Goal: Information Seeking & Learning: Learn about a topic

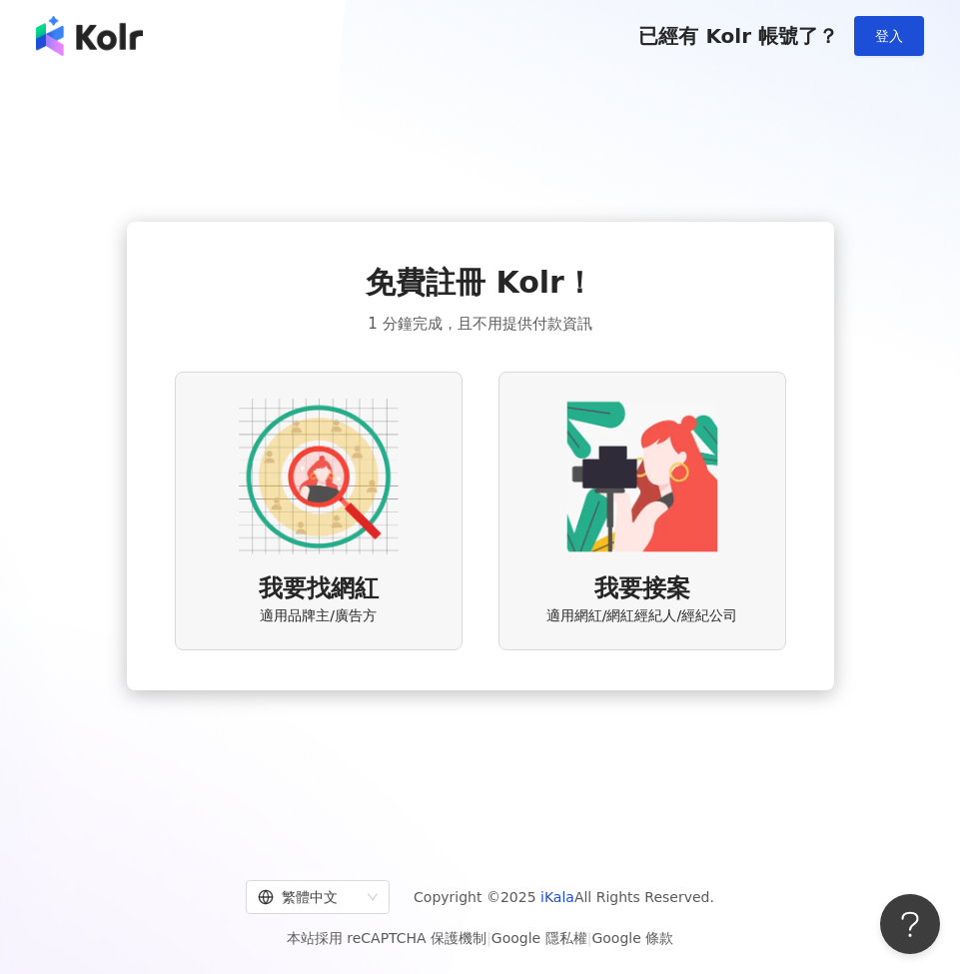
click at [343, 539] on img at bounding box center [319, 477] width 160 height 160
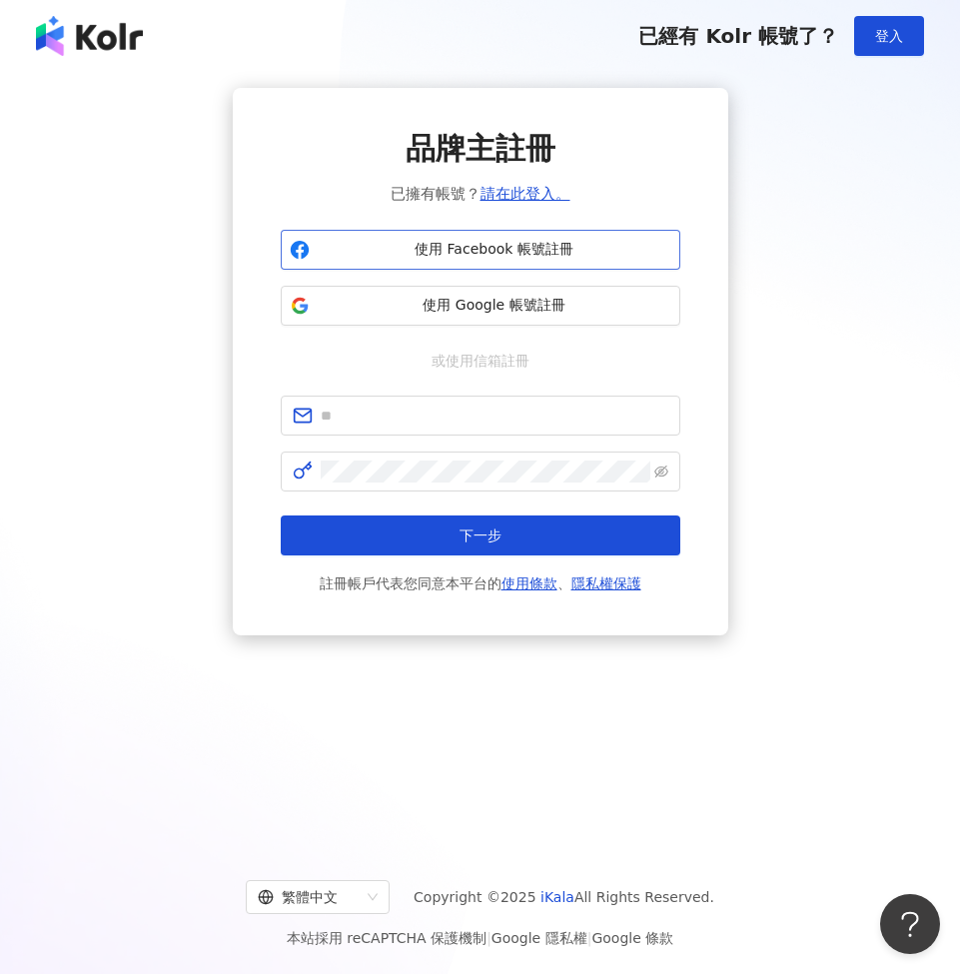
click at [493, 248] on span "使用 Facebook 帳號註冊" at bounding box center [495, 250] width 354 height 20
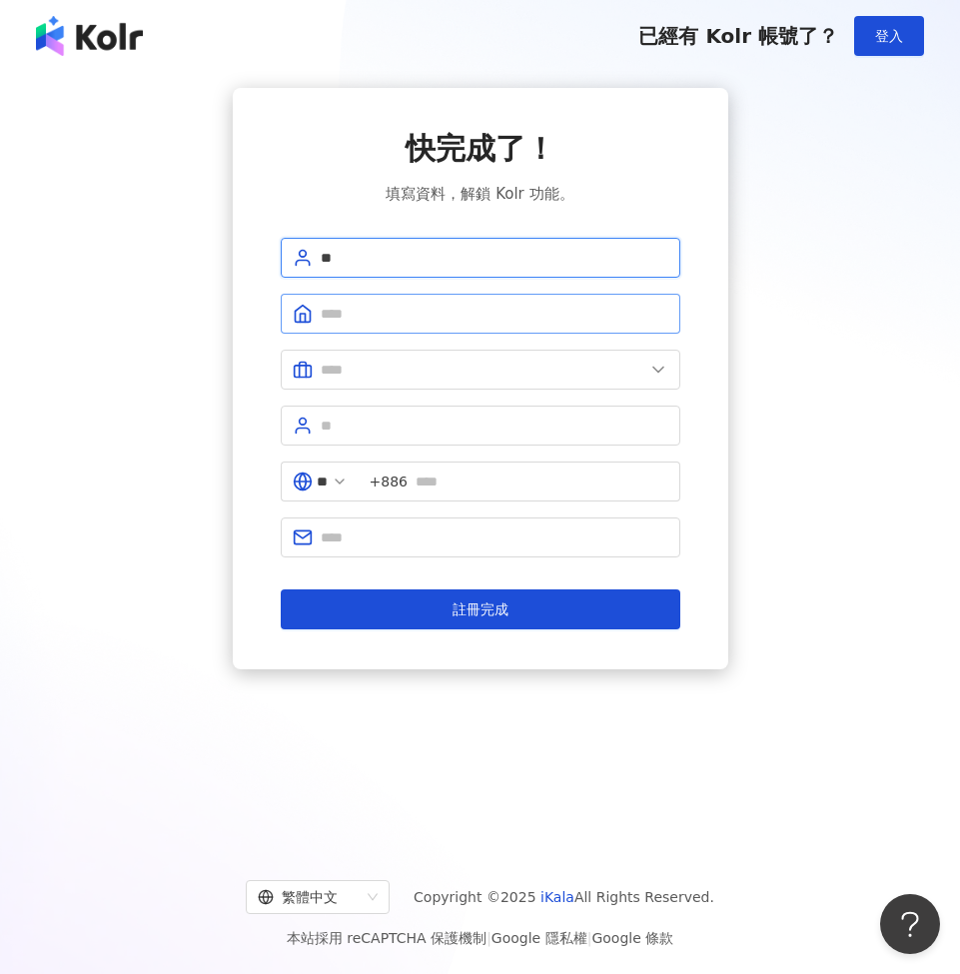
type input "**"
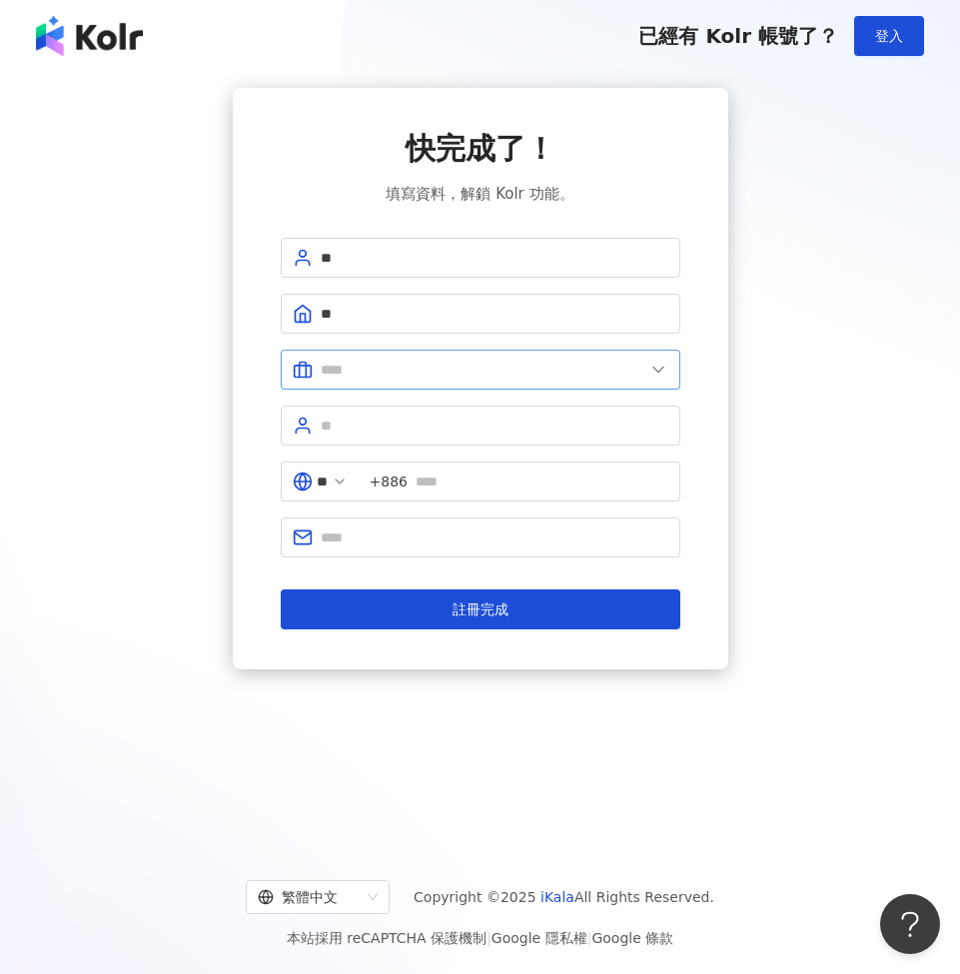
click at [383, 350] on span at bounding box center [481, 370] width 400 height 40
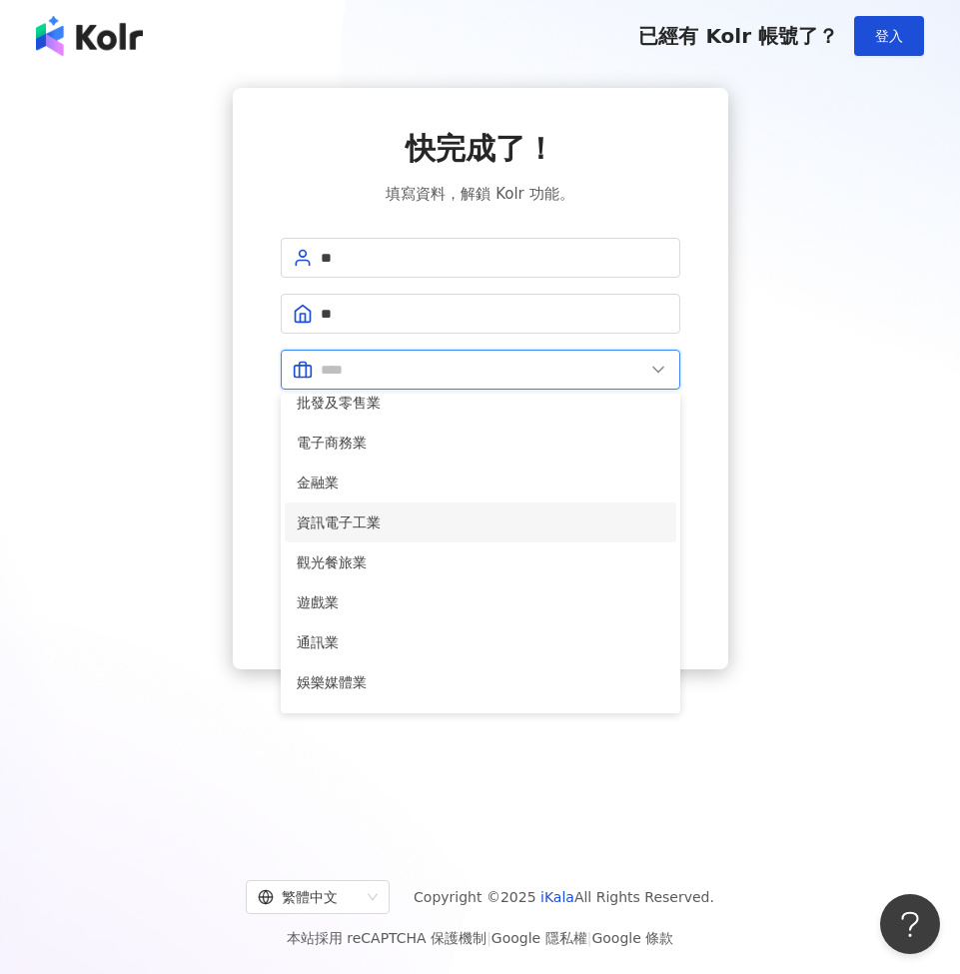
scroll to position [329, 0]
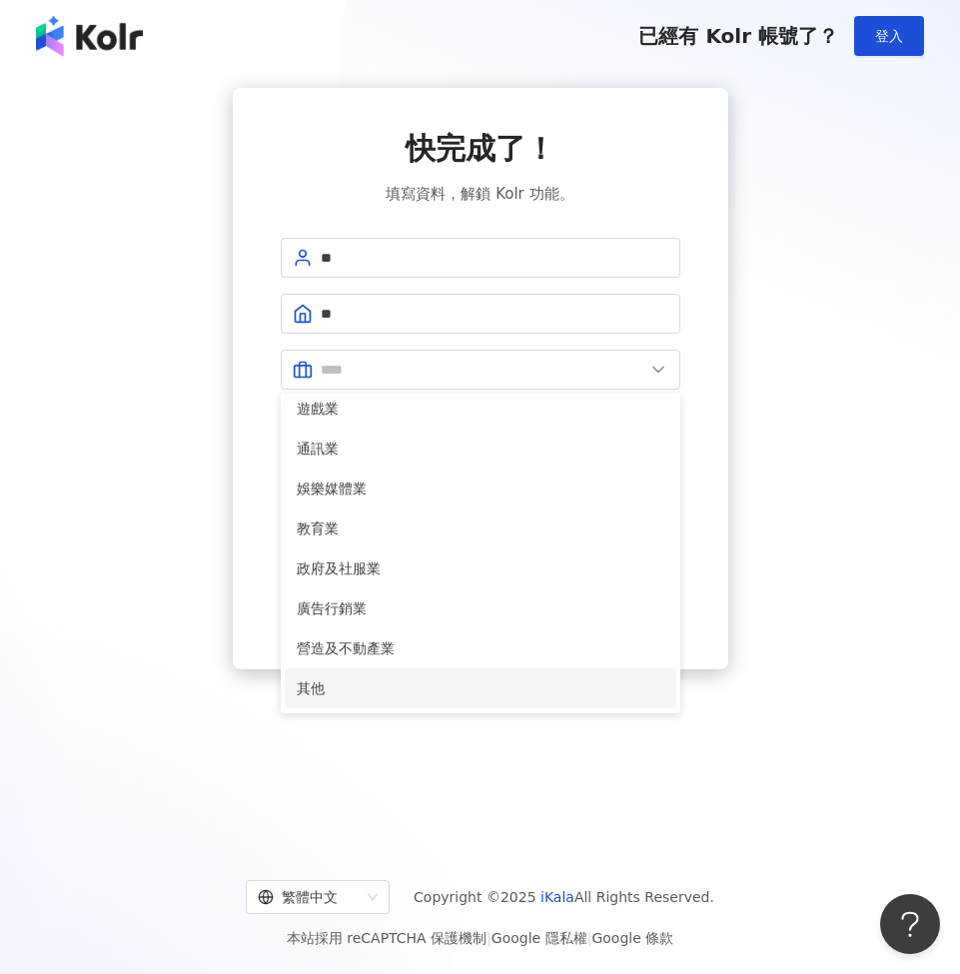
click at [370, 700] on li "其他" at bounding box center [481, 688] width 392 height 40
type input "**"
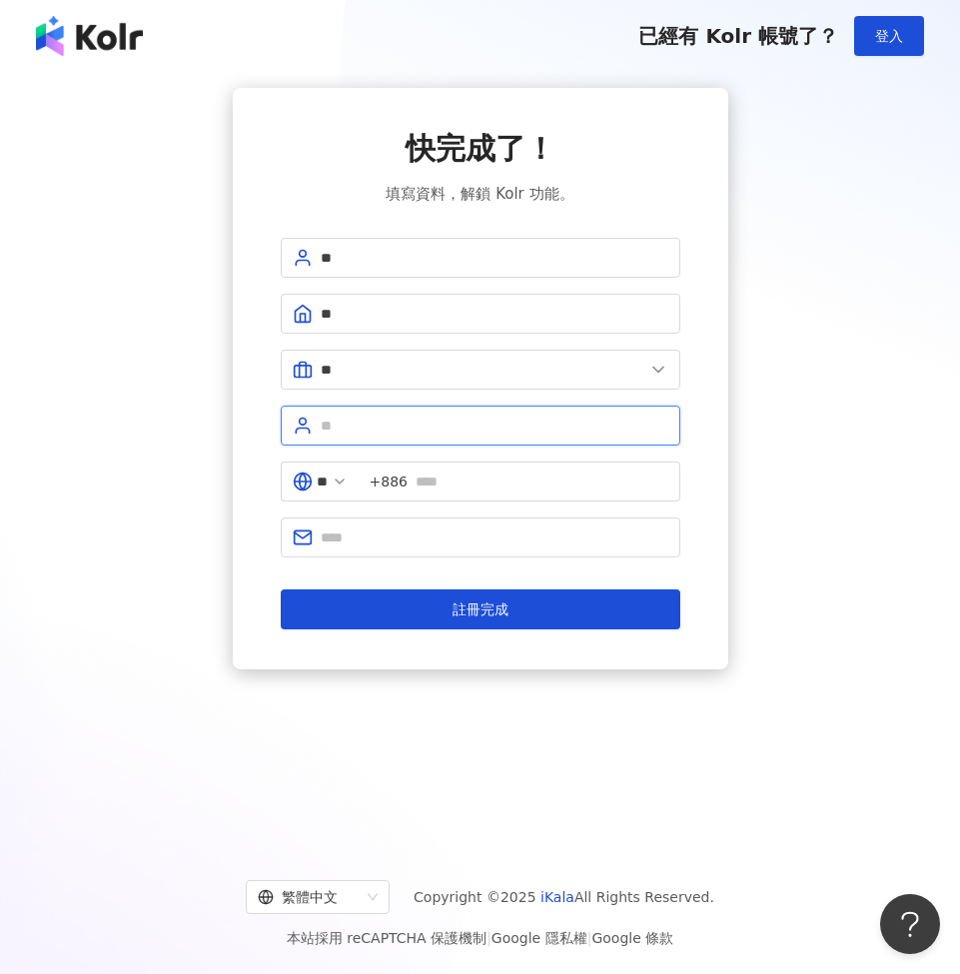
click at [661, 429] on input "text" at bounding box center [495, 426] width 348 height 22
click at [653, 426] on input "text" at bounding box center [495, 426] width 348 height 22
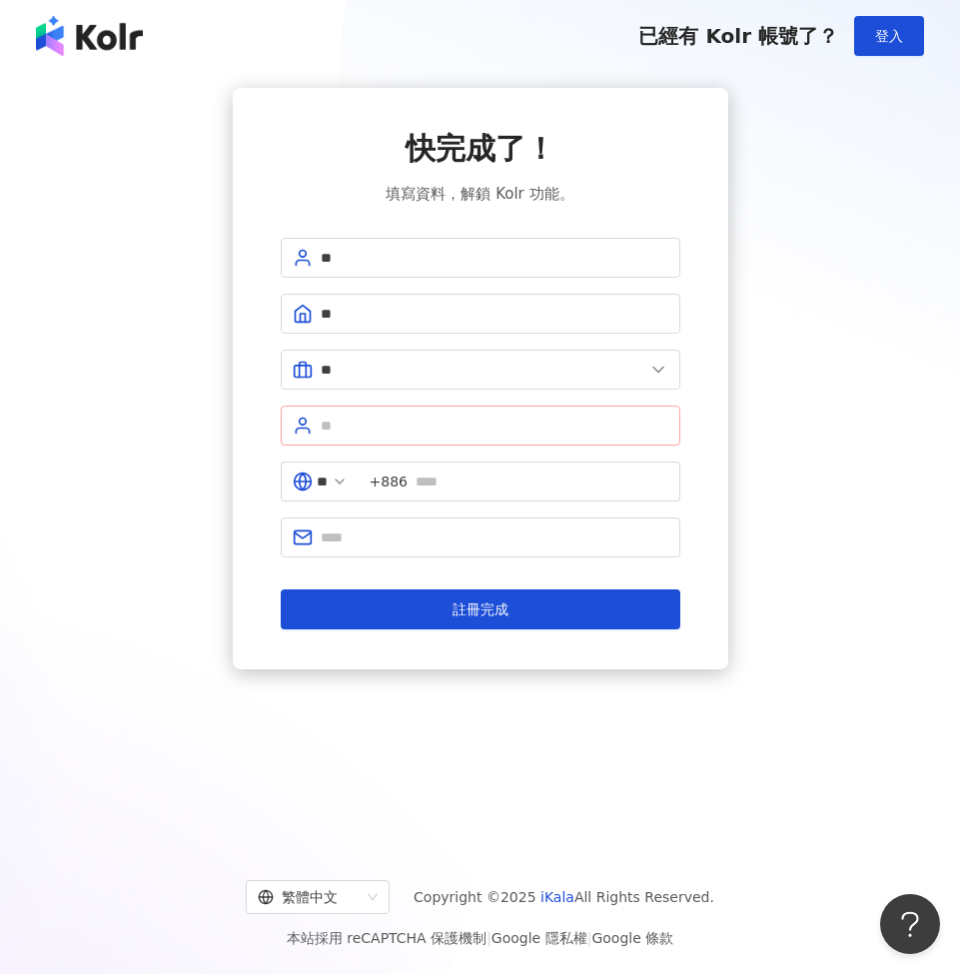
click at [672, 428] on span at bounding box center [481, 426] width 400 height 40
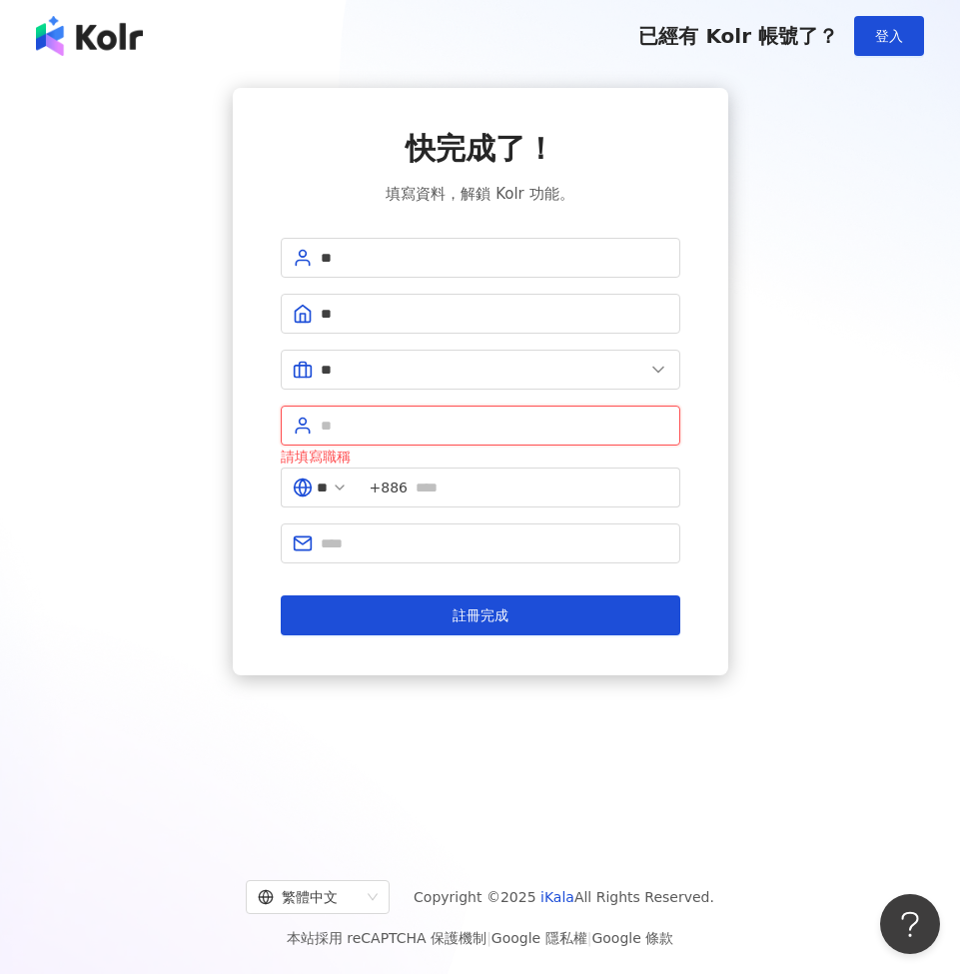
click at [553, 432] on input "text" at bounding box center [495, 426] width 348 height 22
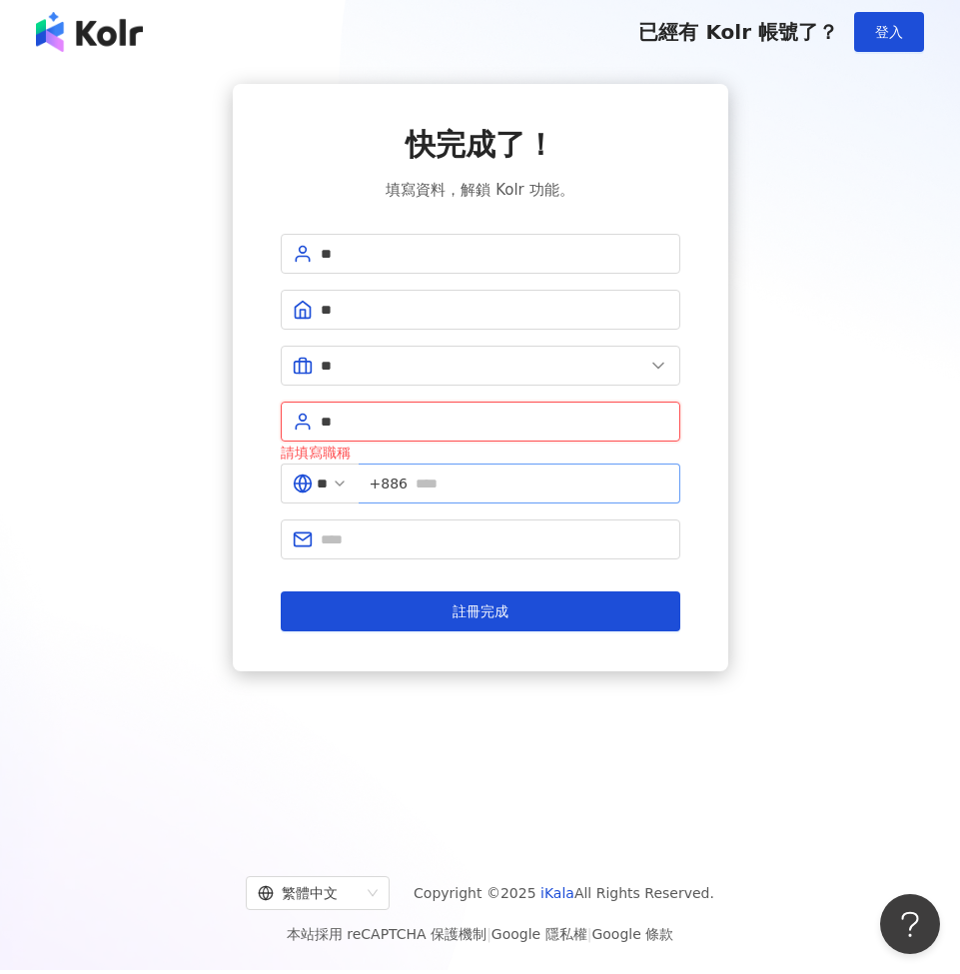
type input "**"
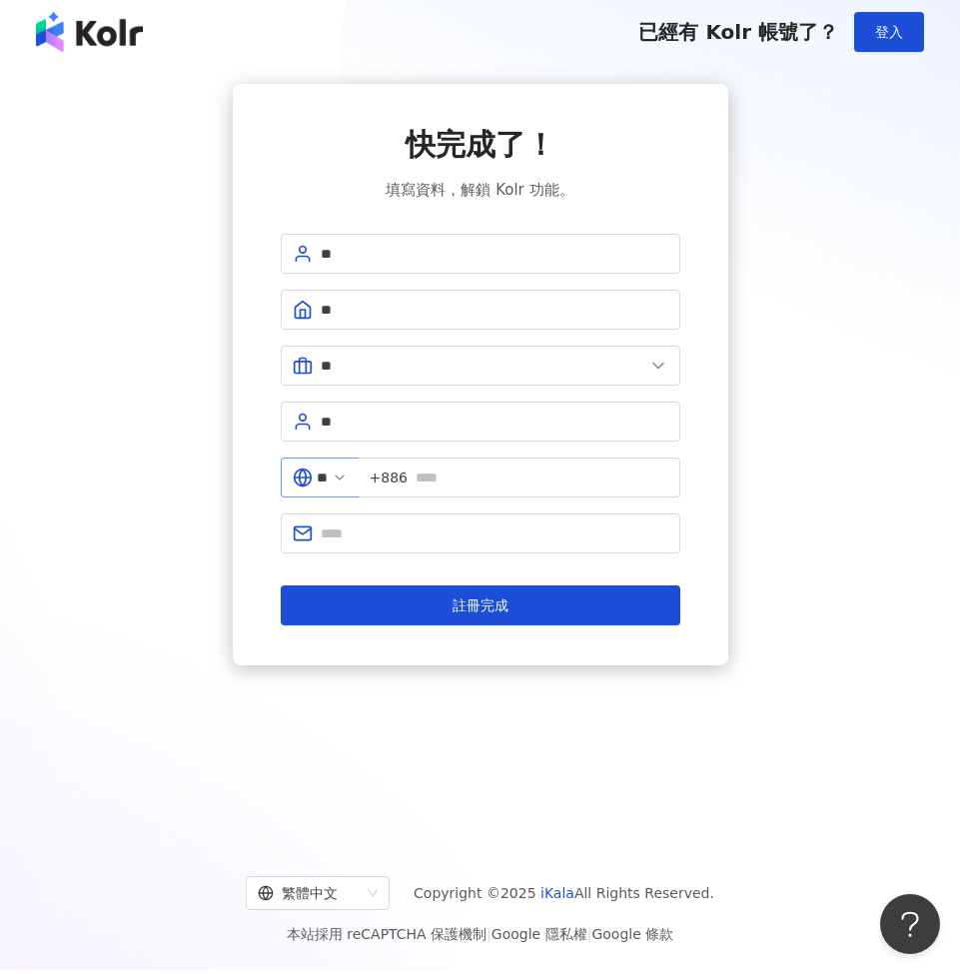
click at [359, 482] on span "**" at bounding box center [320, 478] width 78 height 40
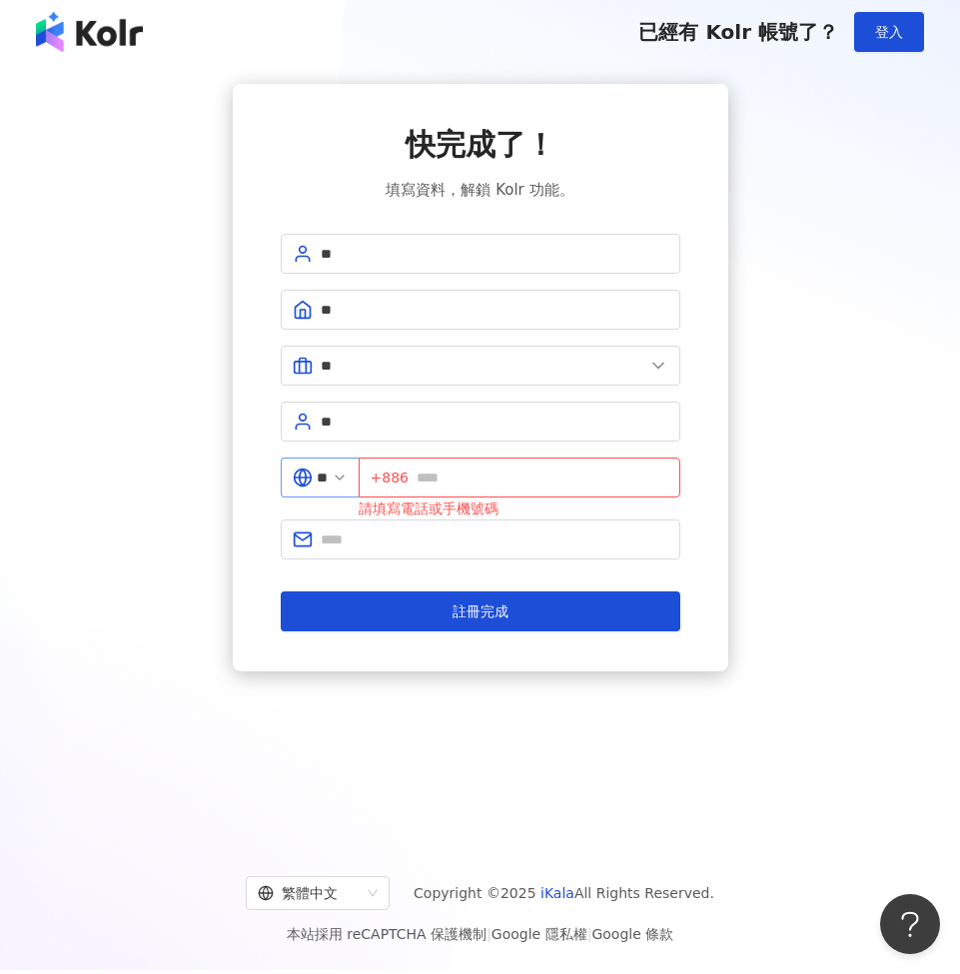
click at [348, 474] on icon at bounding box center [340, 478] width 16 height 16
click at [328, 479] on input "**" at bounding box center [322, 478] width 11 height 22
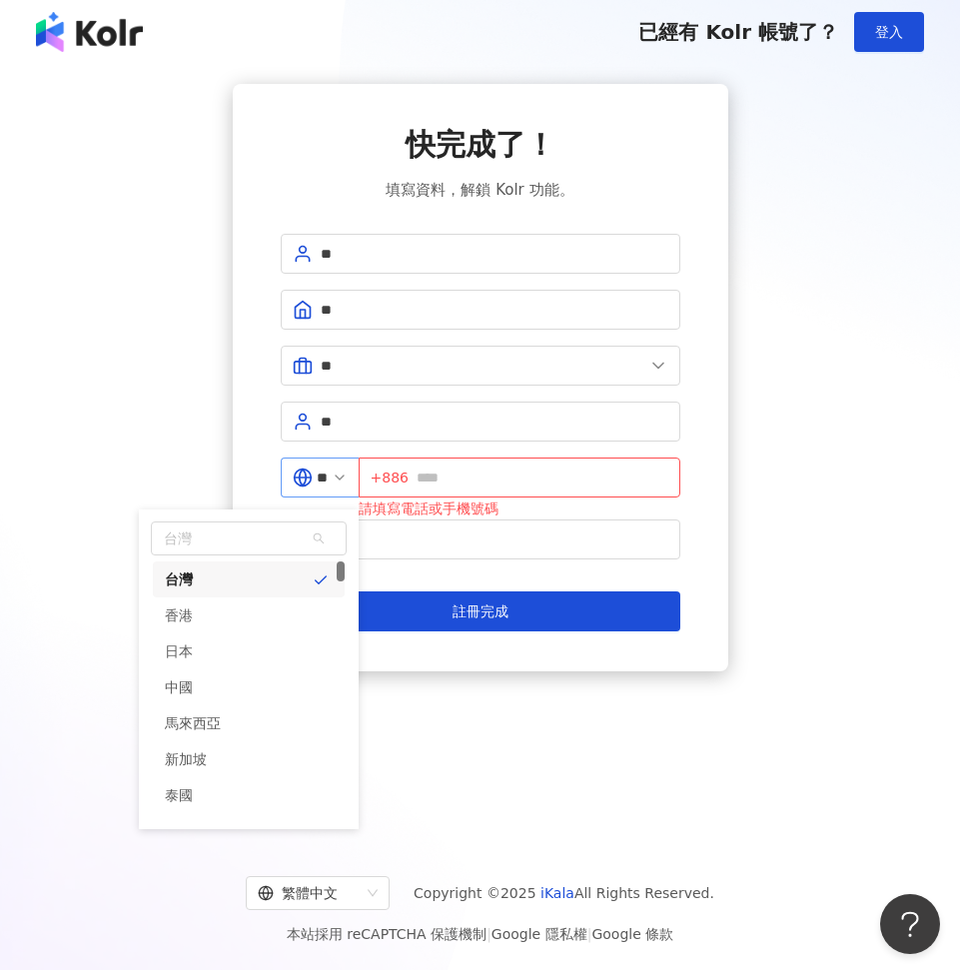
click at [328, 479] on input "**" at bounding box center [322, 478] width 11 height 22
click at [219, 618] on div "香港" at bounding box center [249, 615] width 192 height 36
type input "**"
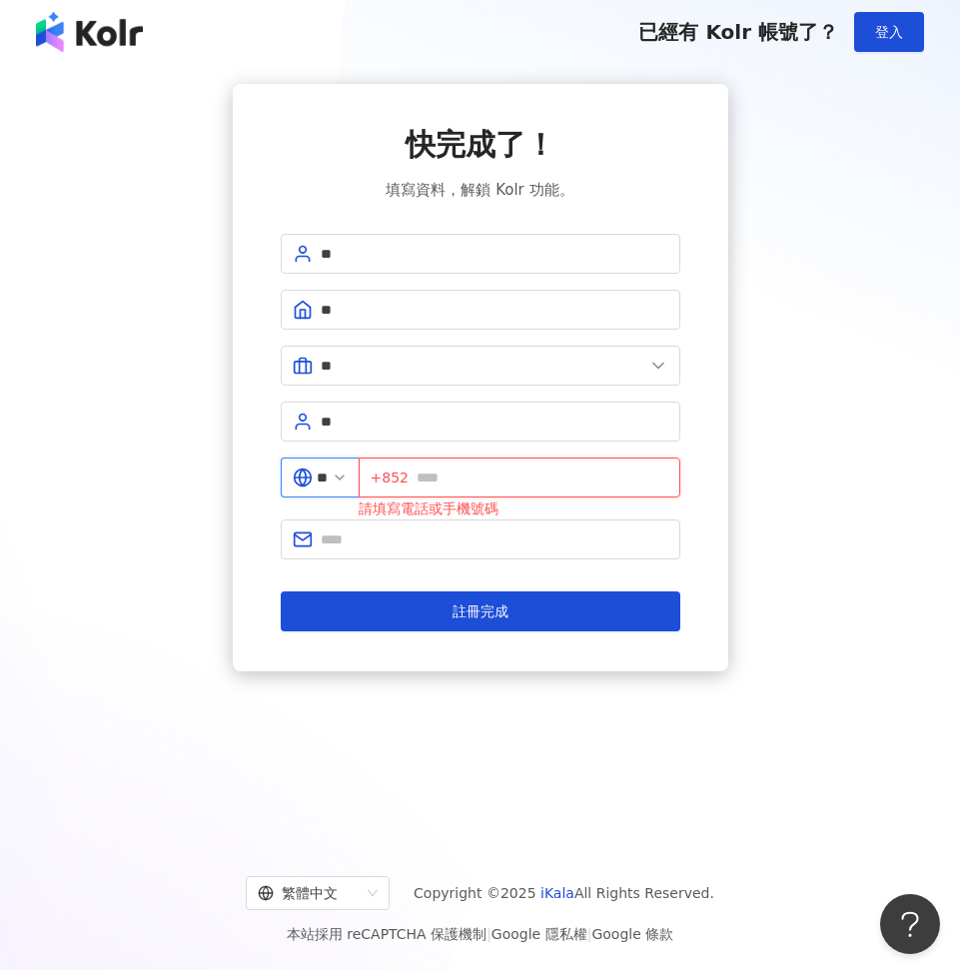
click at [443, 485] on input "text" at bounding box center [543, 478] width 252 height 22
type input "********"
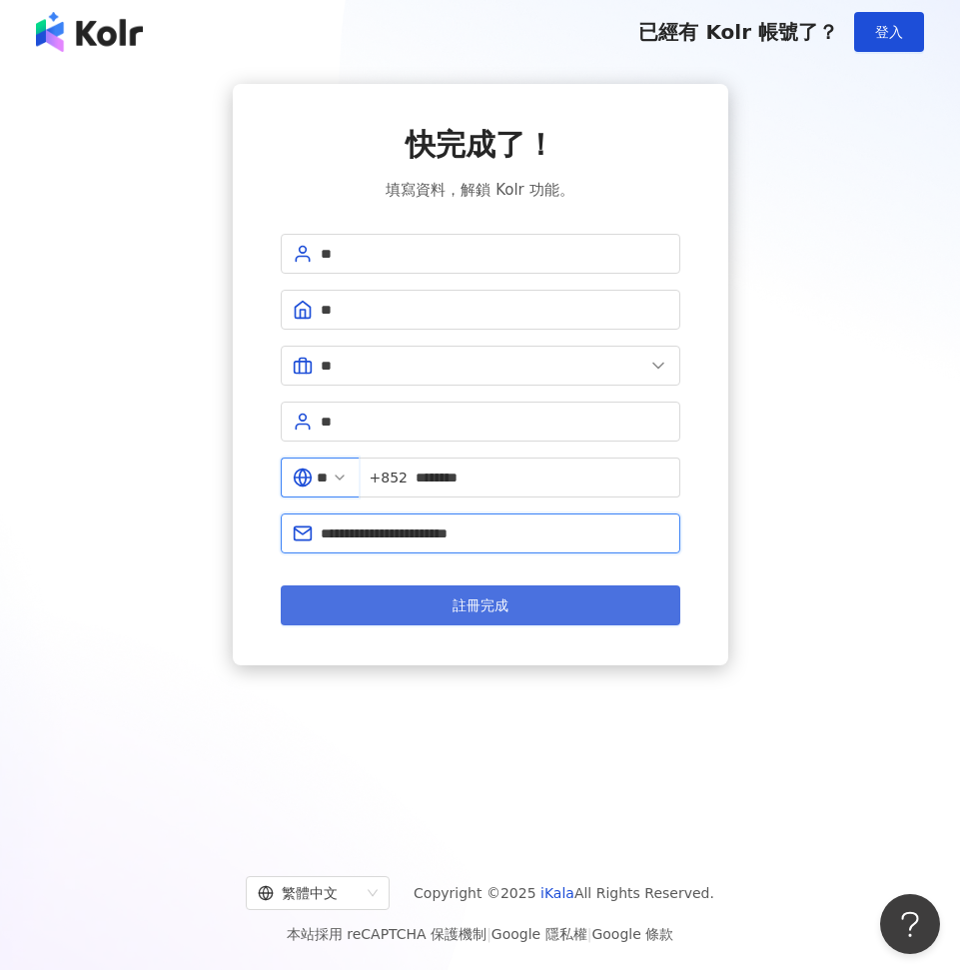
type input "**********"
click at [536, 614] on button "註冊完成" at bounding box center [481, 605] width 400 height 40
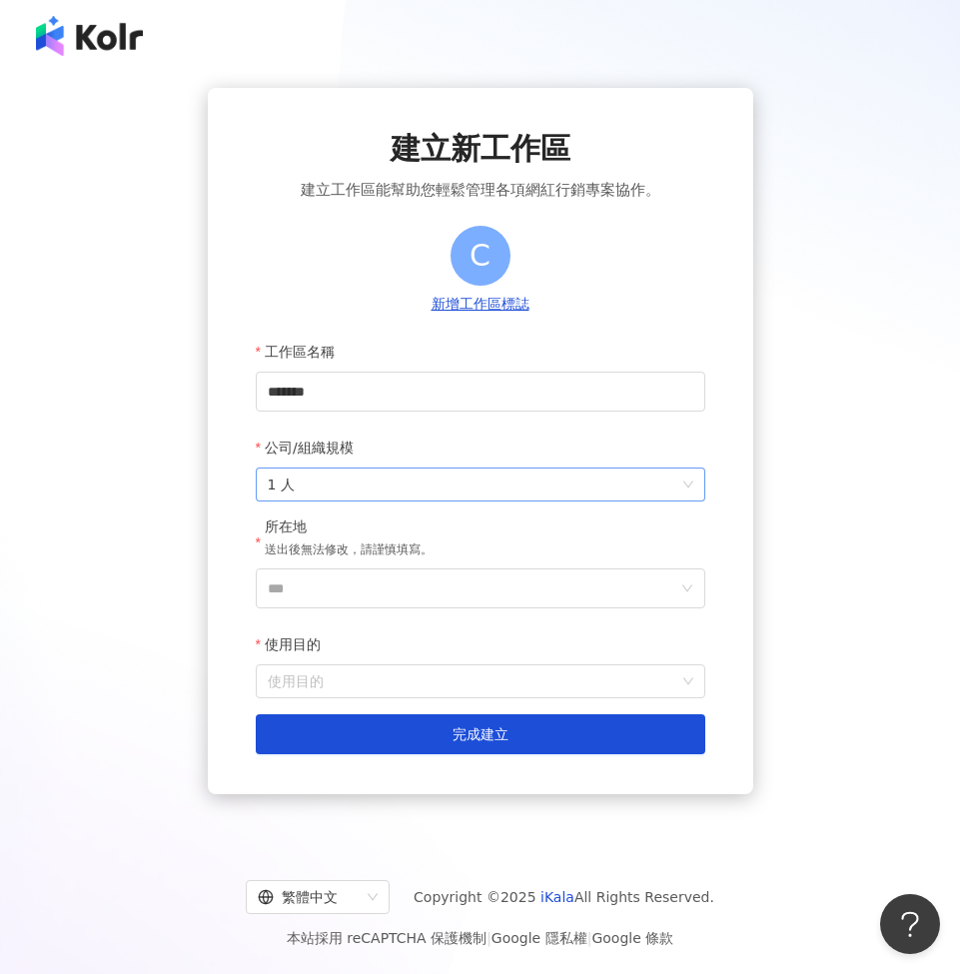
click at [382, 487] on span "1 人" at bounding box center [481, 485] width 426 height 32
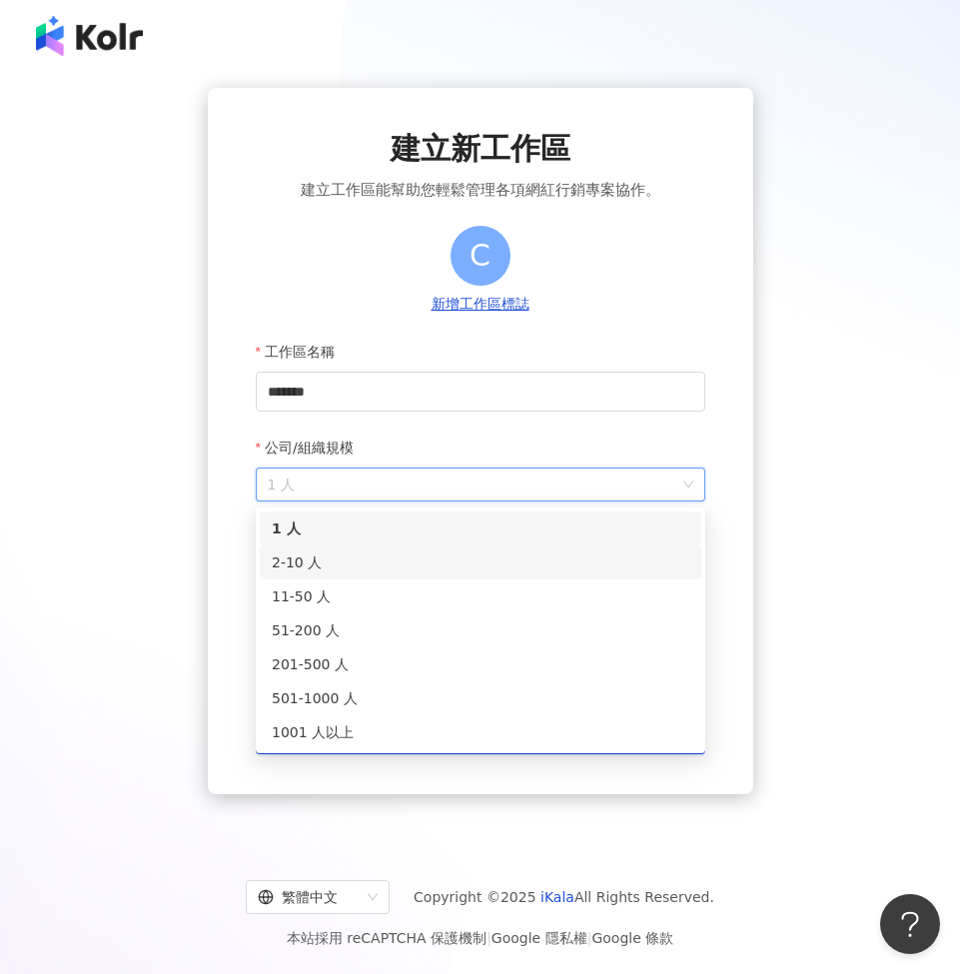
click at [335, 565] on div "2-10 人" at bounding box center [481, 563] width 418 height 22
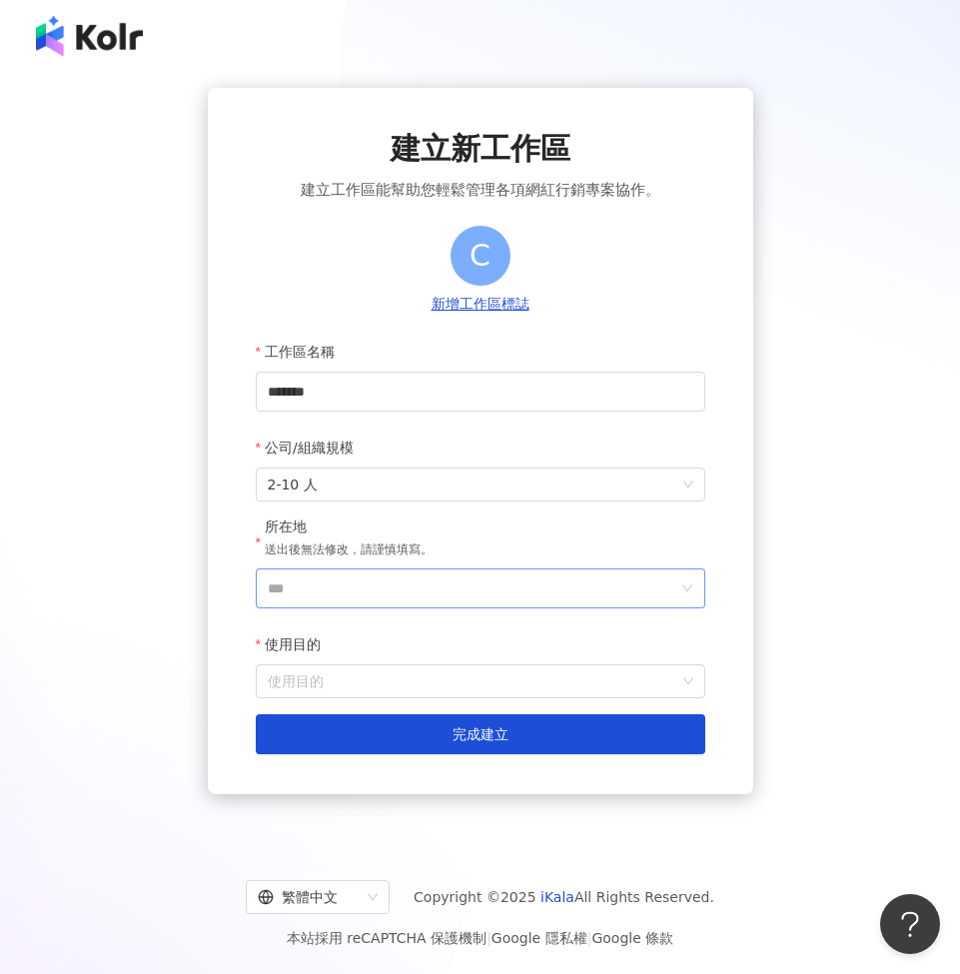
click at [375, 594] on input "***" at bounding box center [473, 588] width 410 height 38
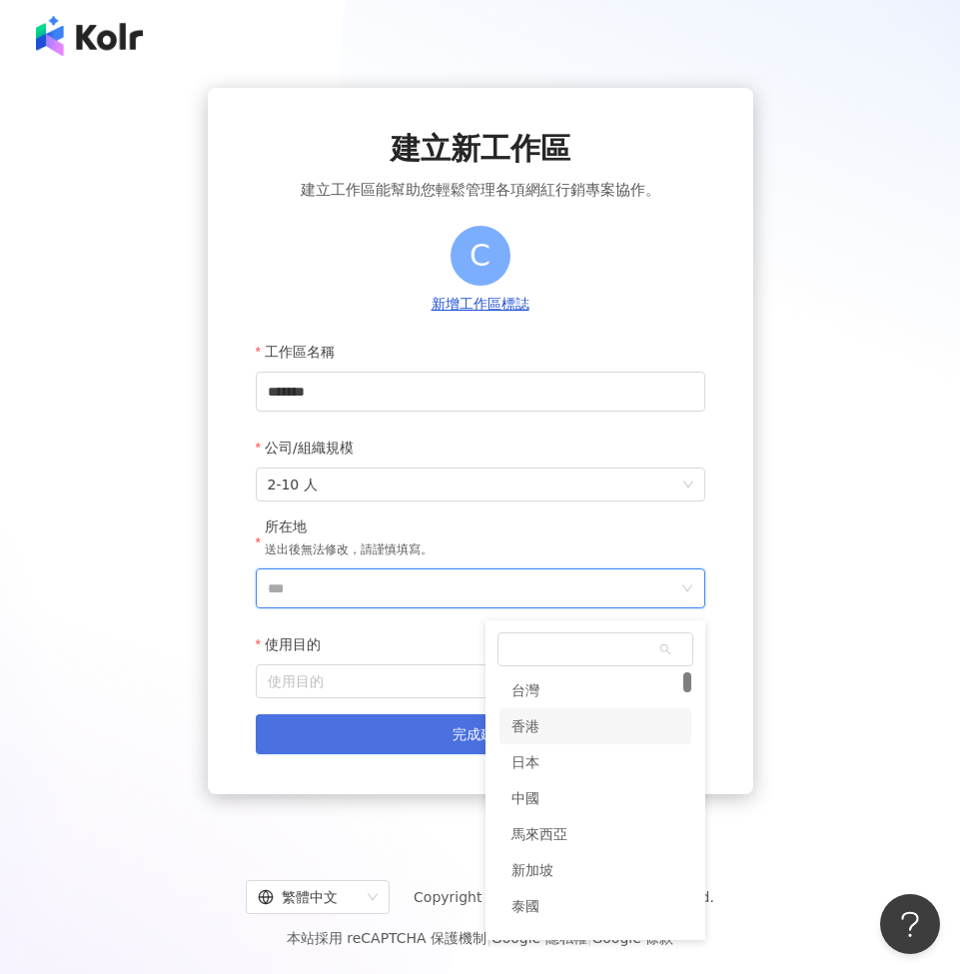
drag, startPoint x: 552, startPoint y: 727, endPoint x: 514, endPoint y: 723, distance: 38.2
click at [552, 727] on div "香港" at bounding box center [596, 726] width 192 height 36
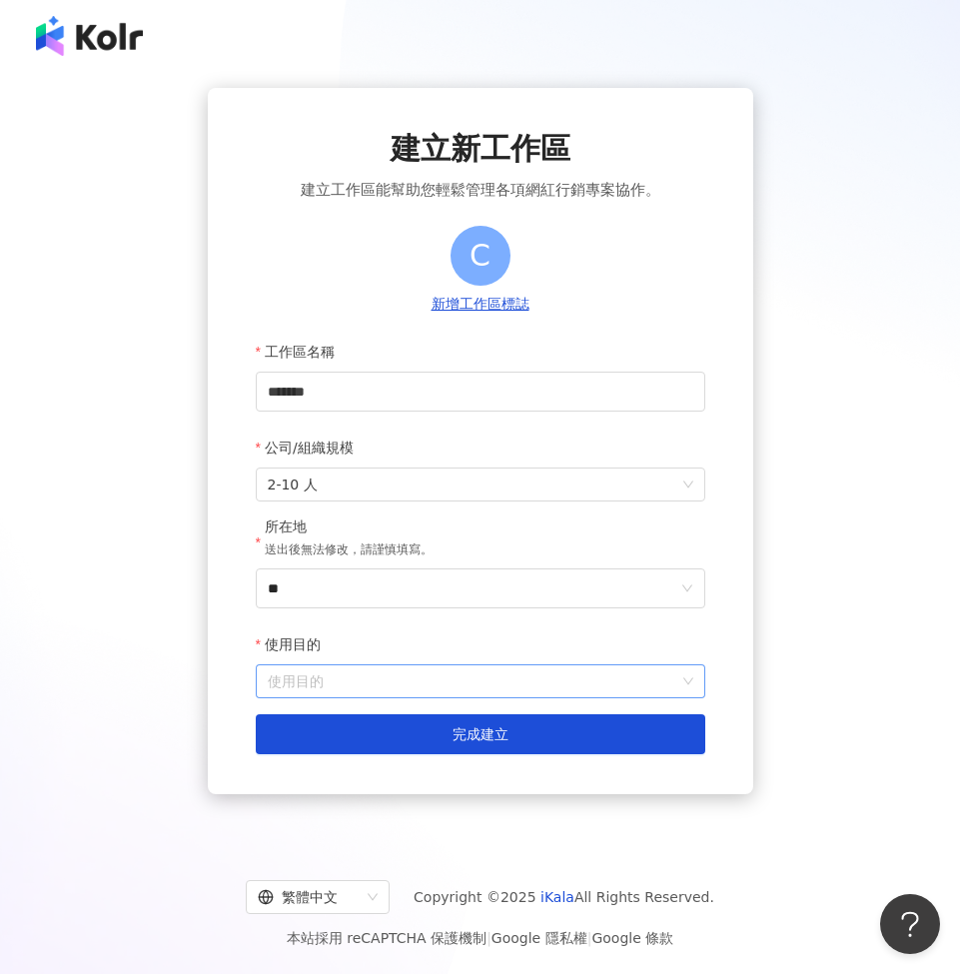
click at [421, 685] on input "使用目的" at bounding box center [481, 681] width 426 height 32
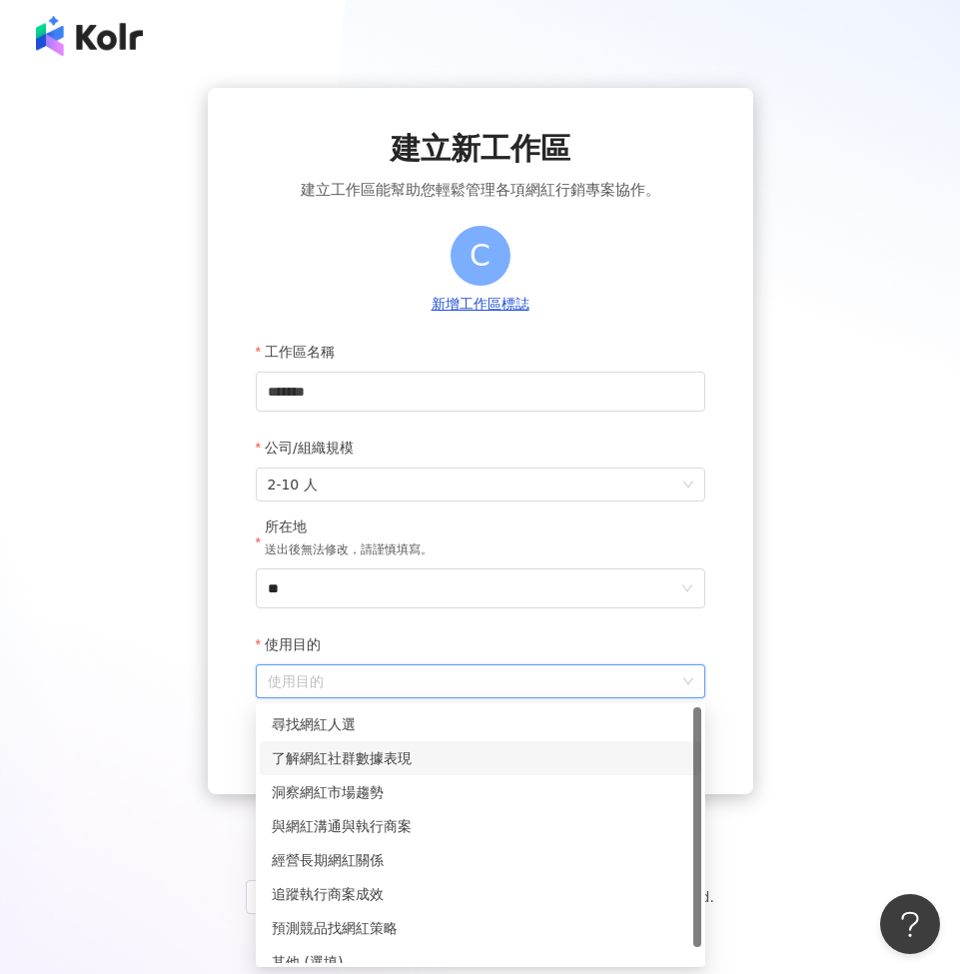
click at [392, 763] on div "了解網紅社群數據表現" at bounding box center [481, 758] width 418 height 22
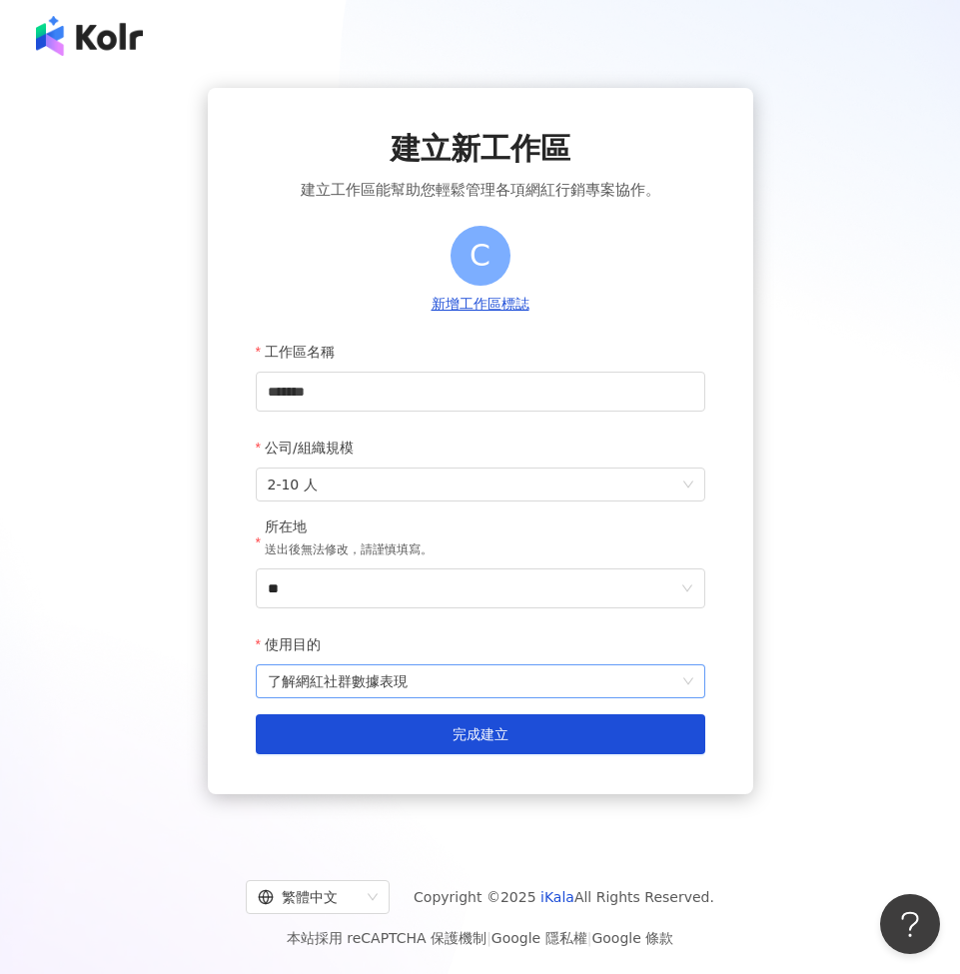
click at [383, 685] on span "了解網紅社群數據表現" at bounding box center [481, 681] width 426 height 32
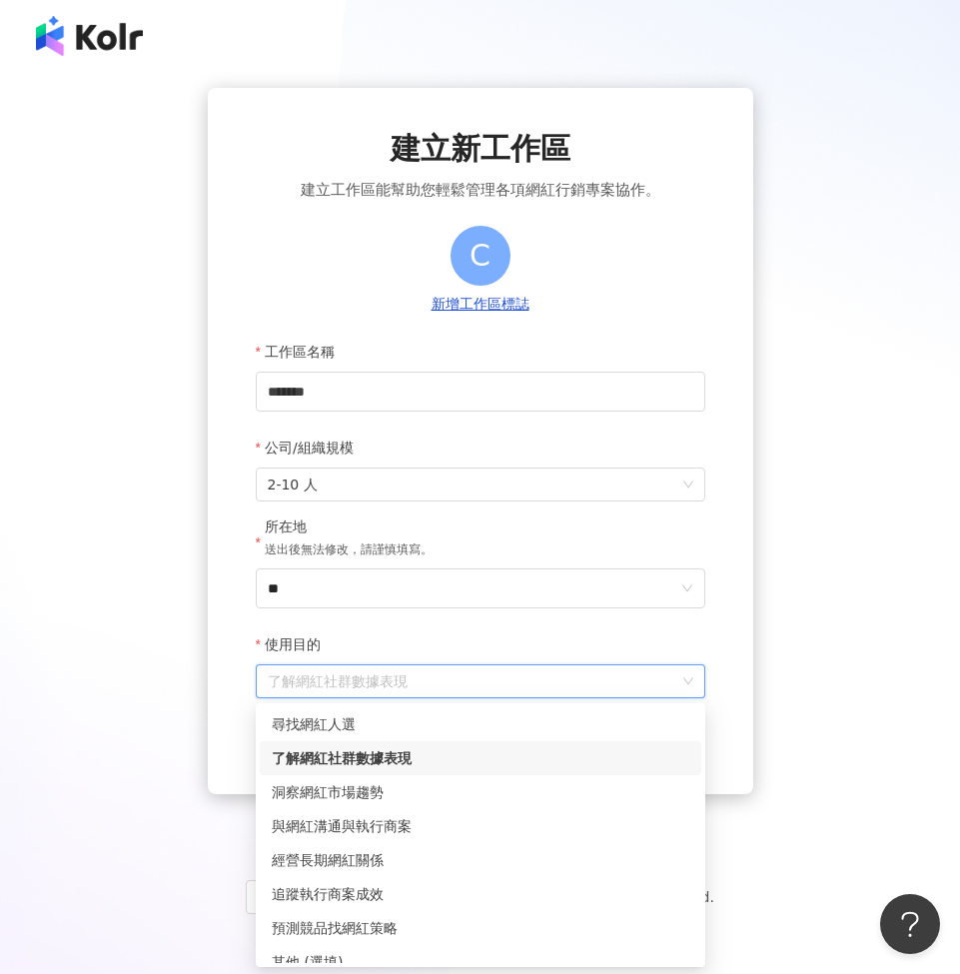
click at [361, 754] on div "了解網紅社群數據表現" at bounding box center [481, 758] width 418 height 22
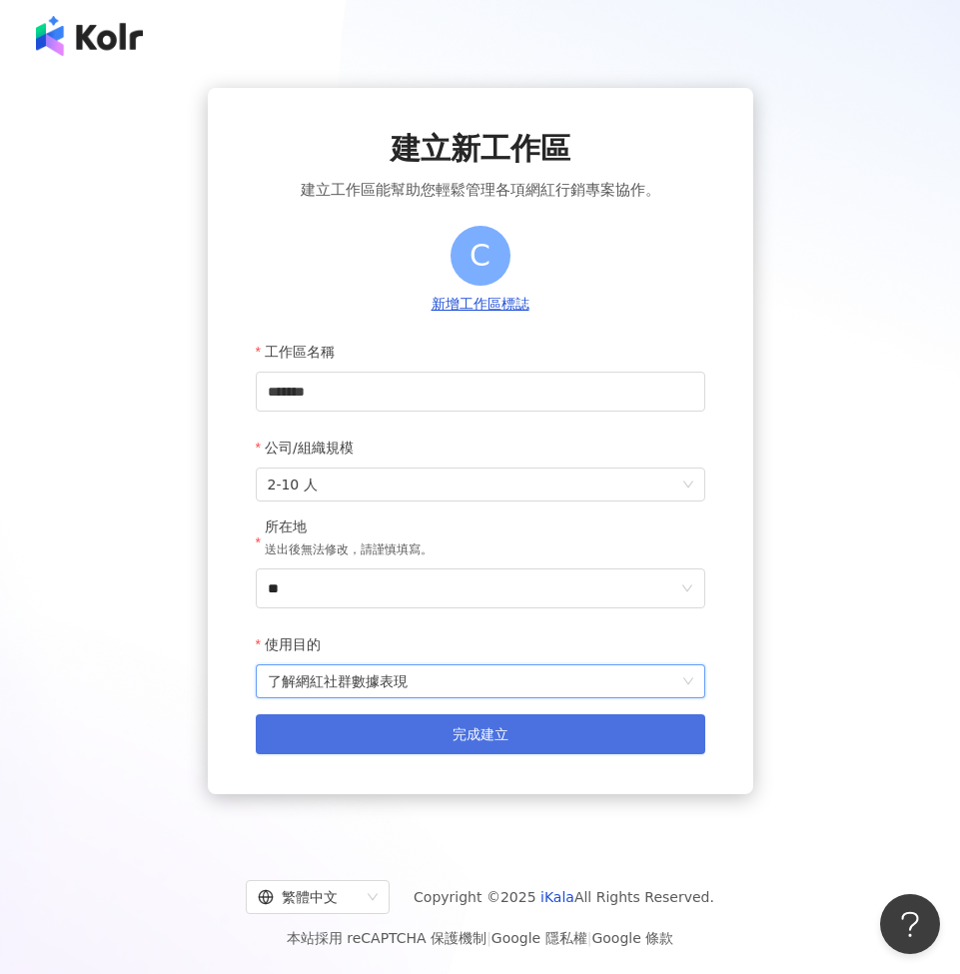
click at [380, 741] on button "完成建立" at bounding box center [481, 734] width 450 height 40
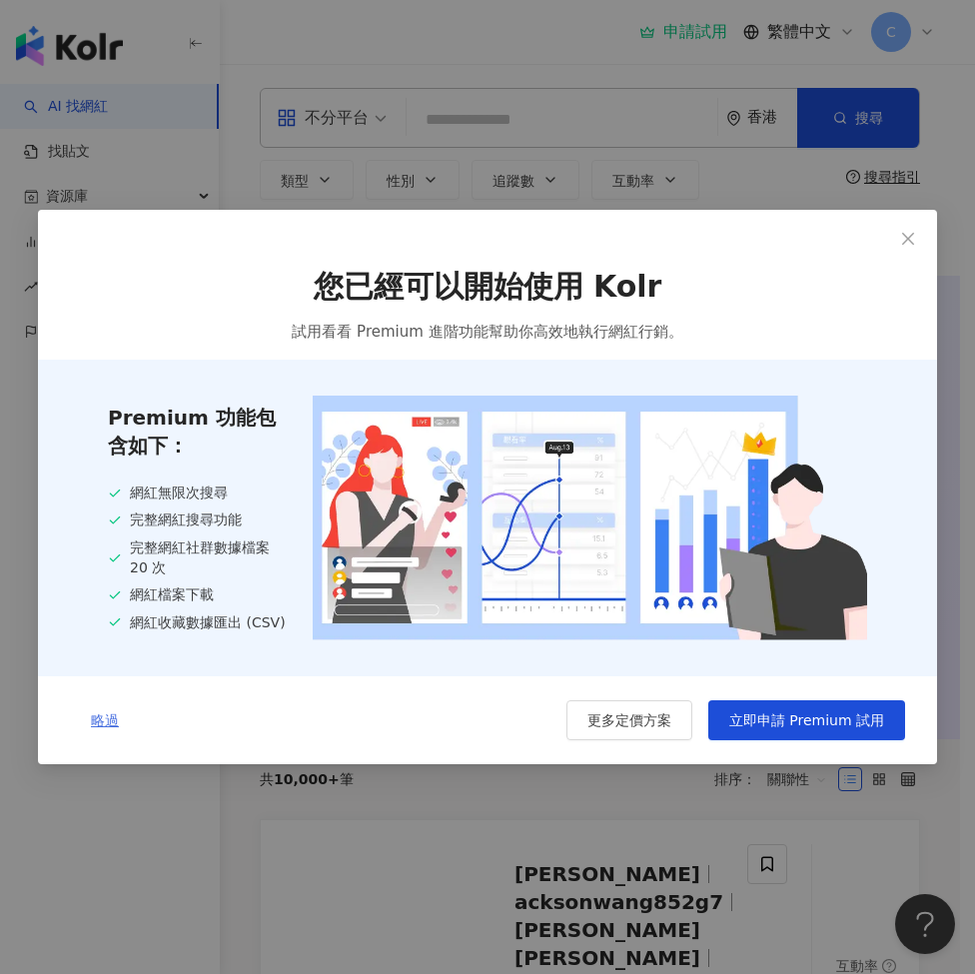
click at [104, 717] on span "略過" at bounding box center [105, 720] width 28 height 16
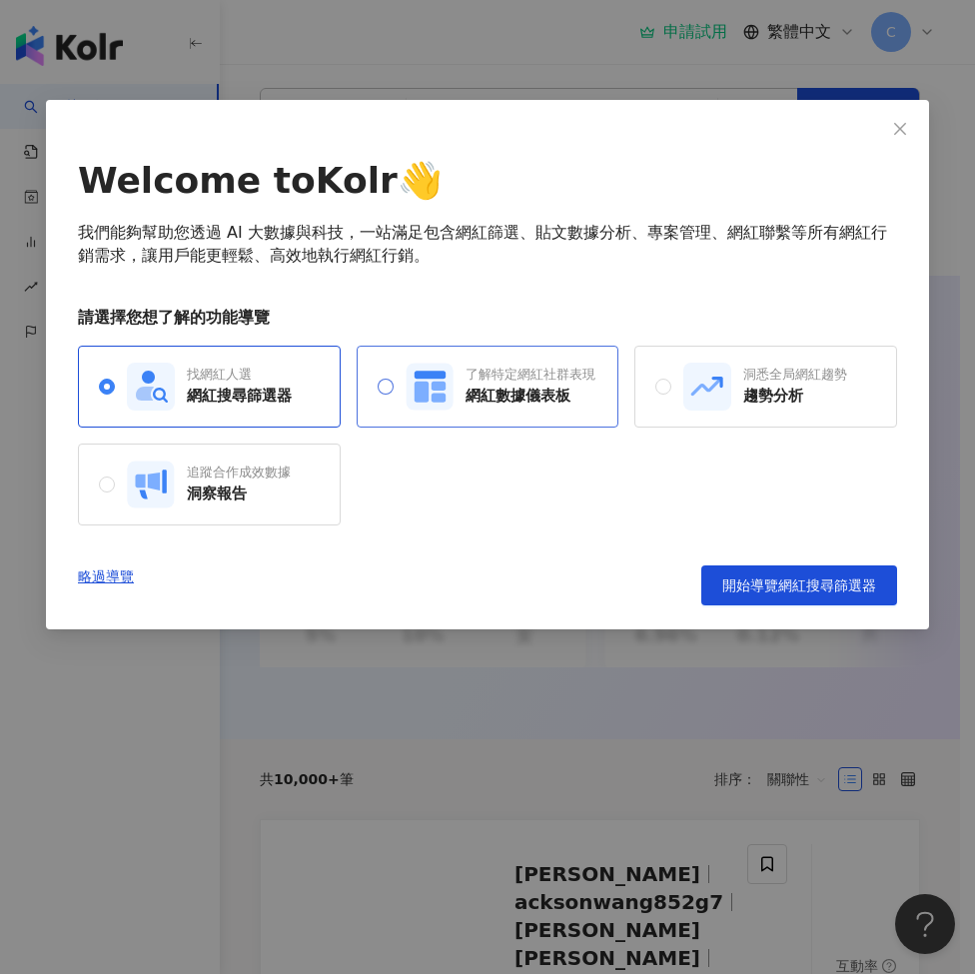
click at [534, 384] on div "了解特定網紅社群表現" at bounding box center [531, 375] width 130 height 18
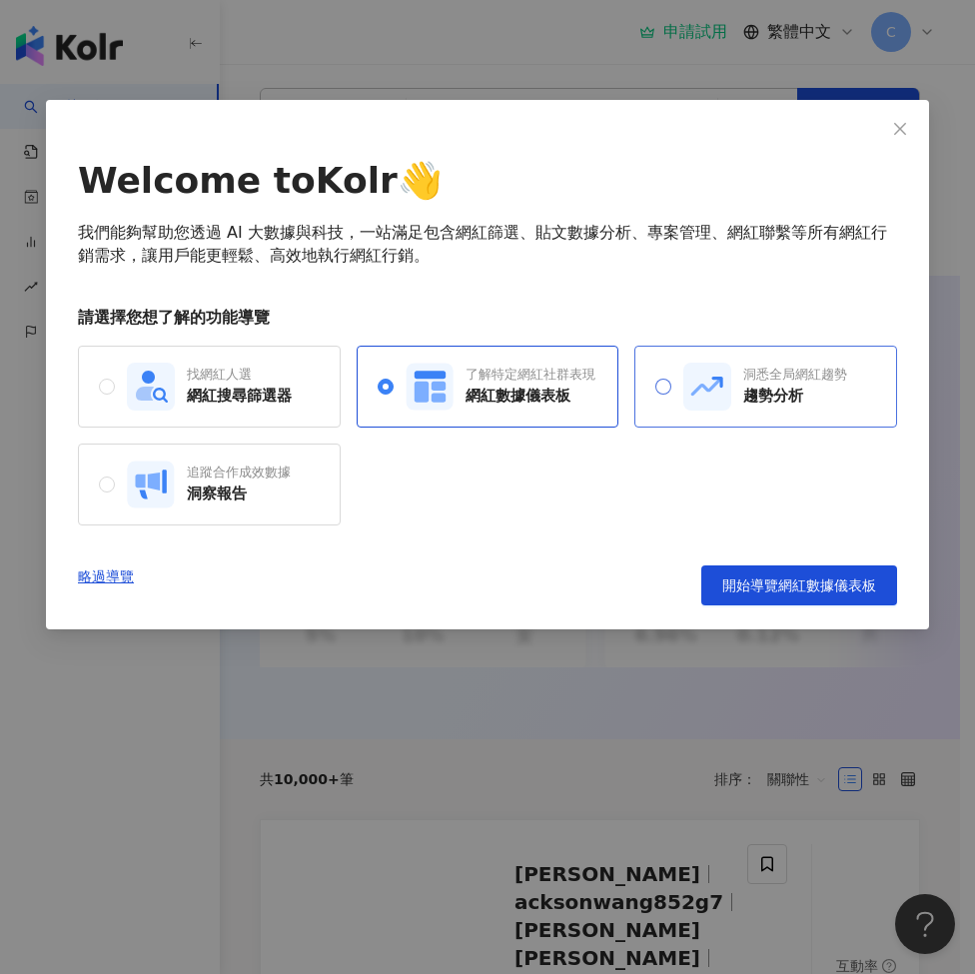
click at [756, 388] on div "洞悉全局網紅趨勢 趨勢分析" at bounding box center [795, 386] width 104 height 41
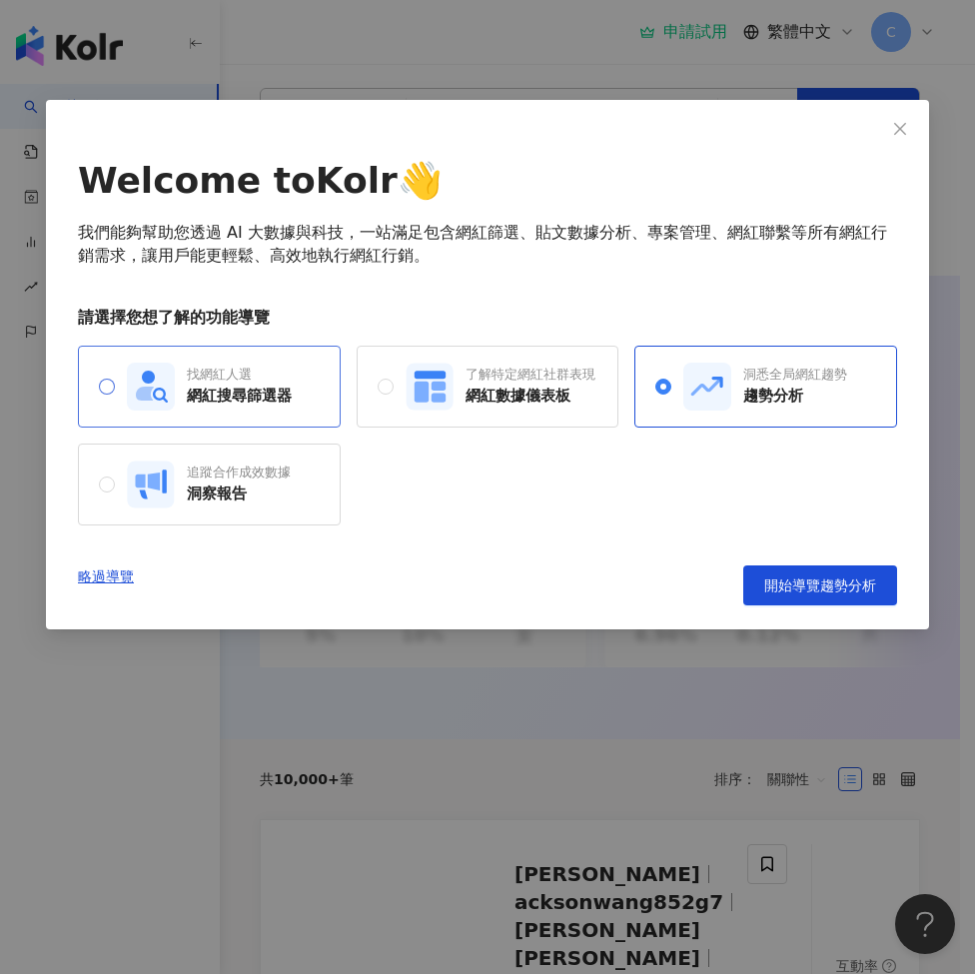
click at [249, 391] on div "網紅搜尋篩選器" at bounding box center [239, 396] width 105 height 21
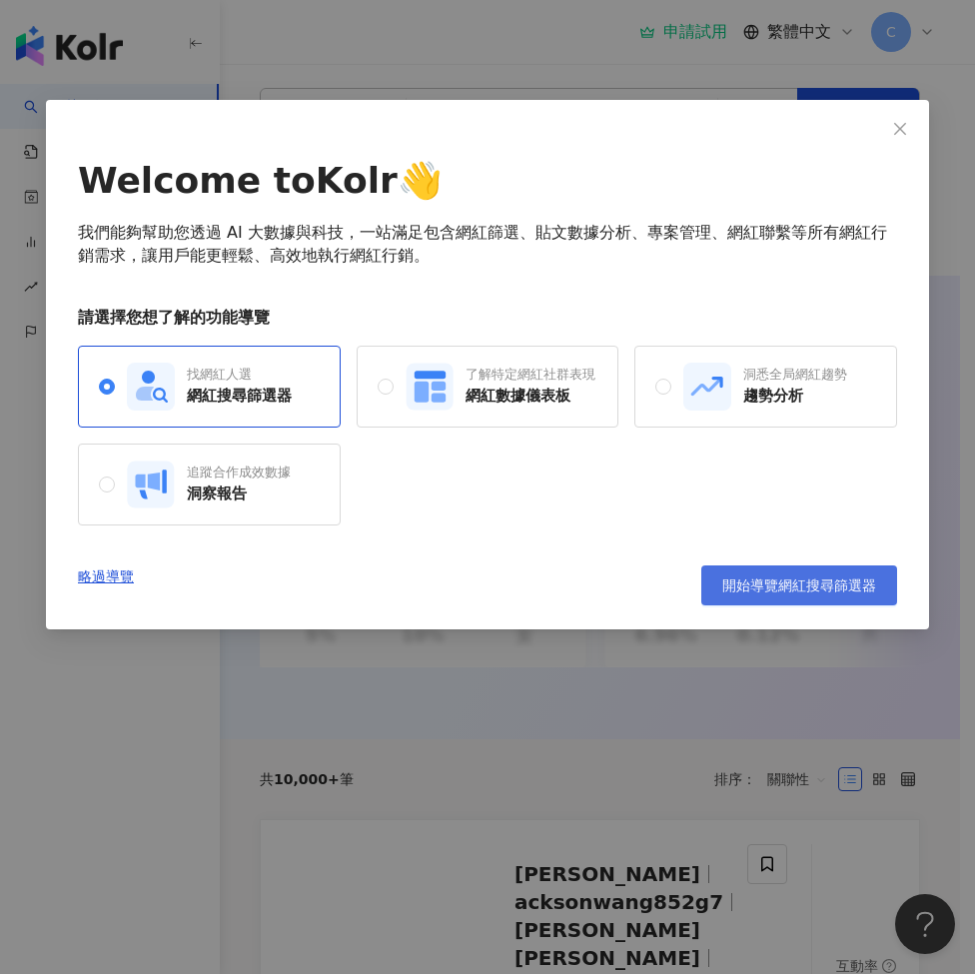
click at [777, 593] on span "開始導覽網紅搜尋篩選器" at bounding box center [799, 585] width 154 height 16
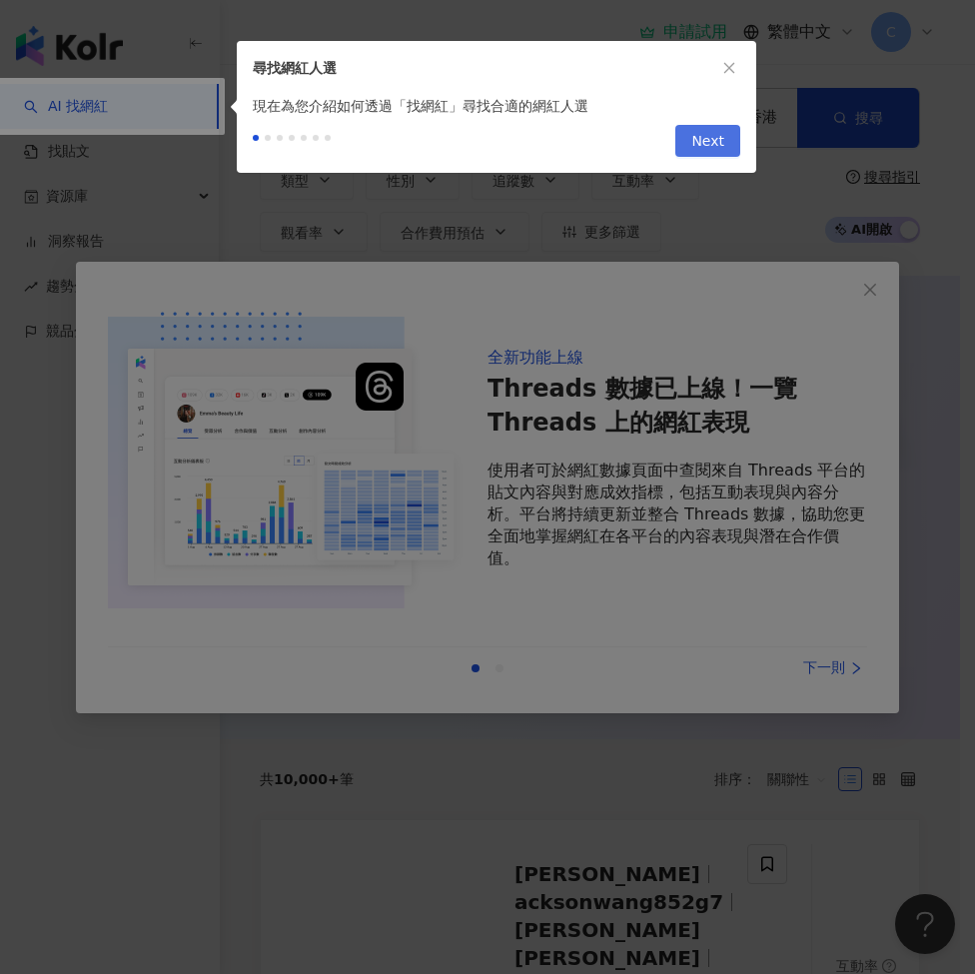
click at [703, 145] on span "Next" at bounding box center [707, 142] width 33 height 32
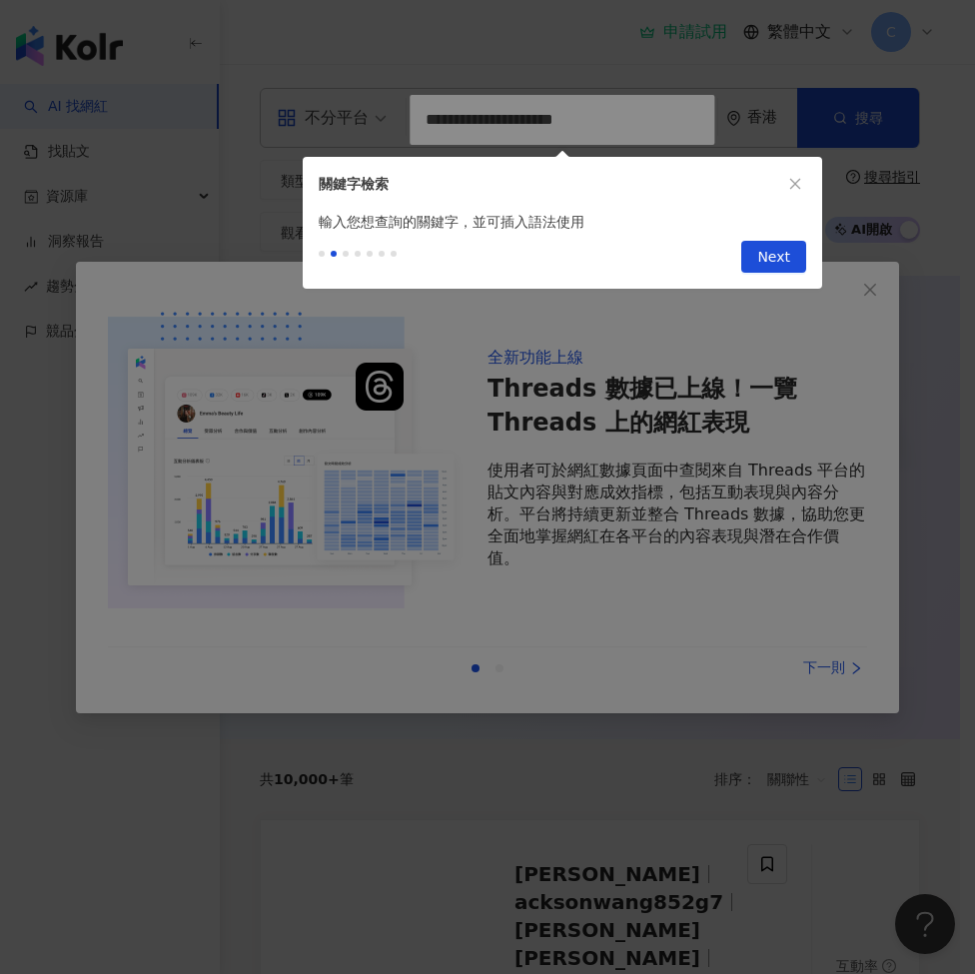
type input "**********"
click at [773, 260] on span "Next" at bounding box center [773, 258] width 33 height 32
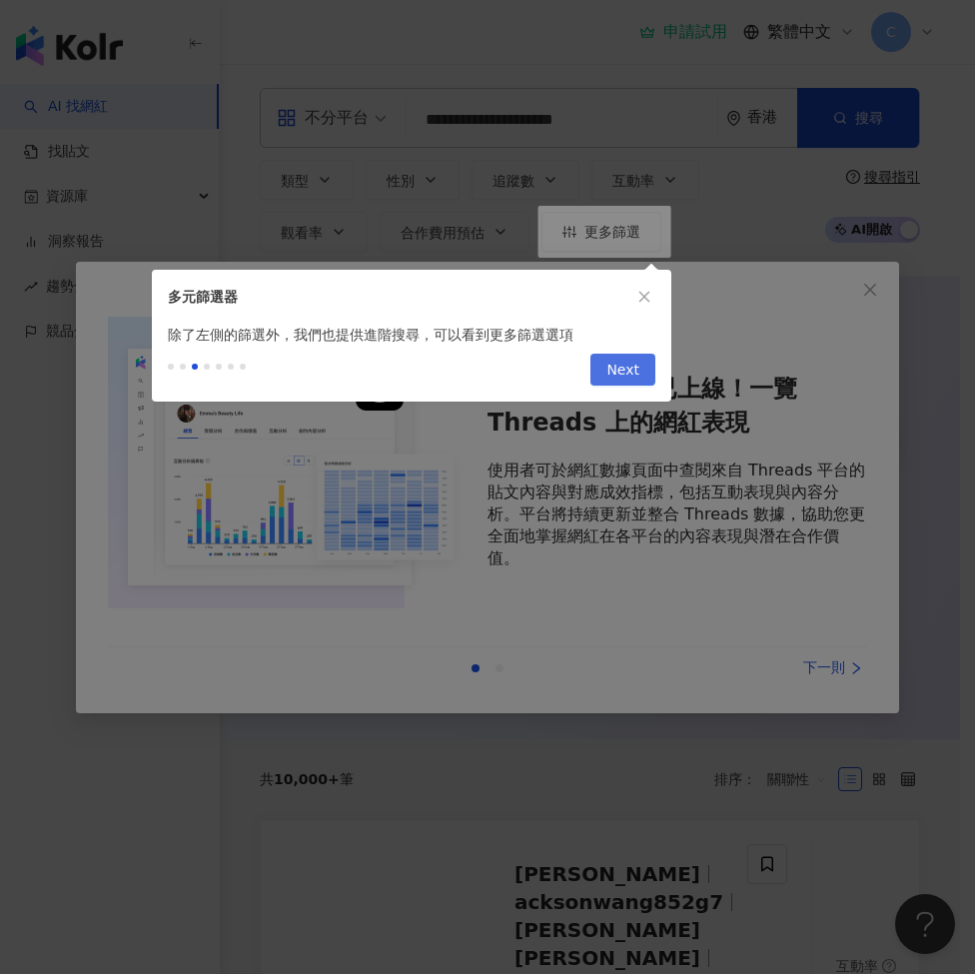
click at [638, 376] on span "Next" at bounding box center [622, 371] width 33 height 32
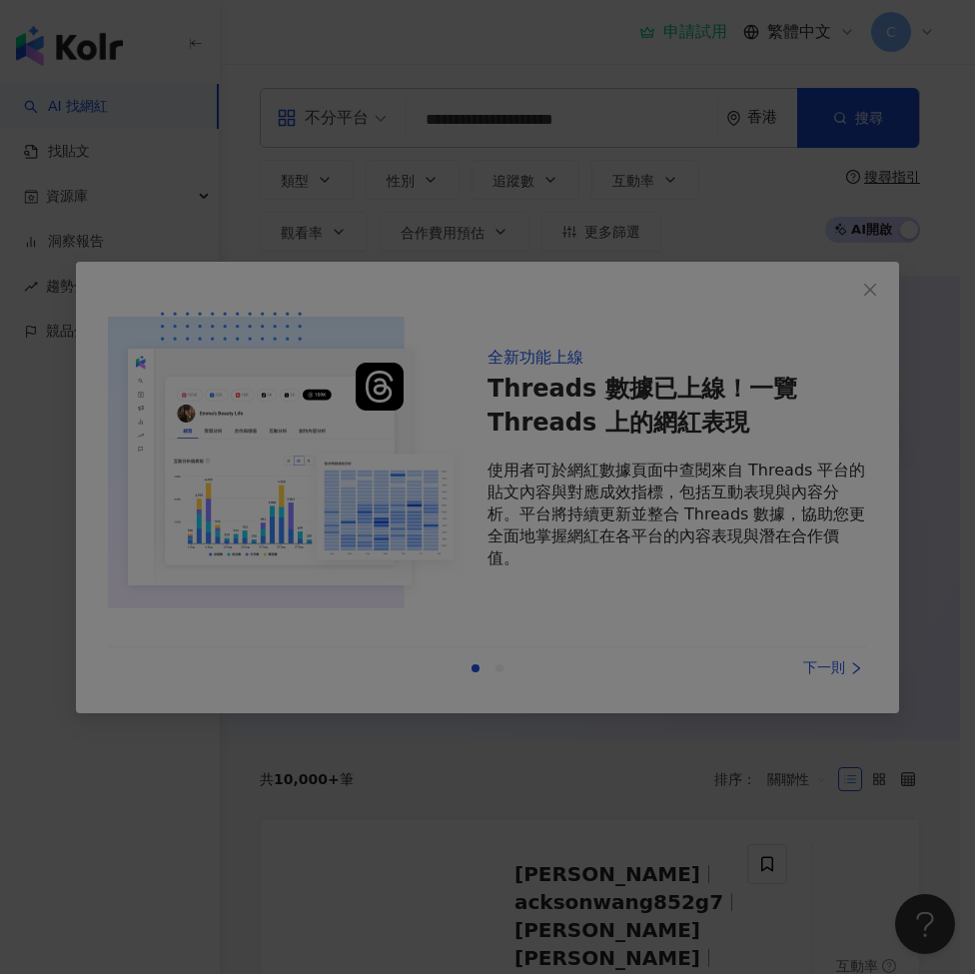
click at [711, 396] on div at bounding box center [487, 487] width 975 height 974
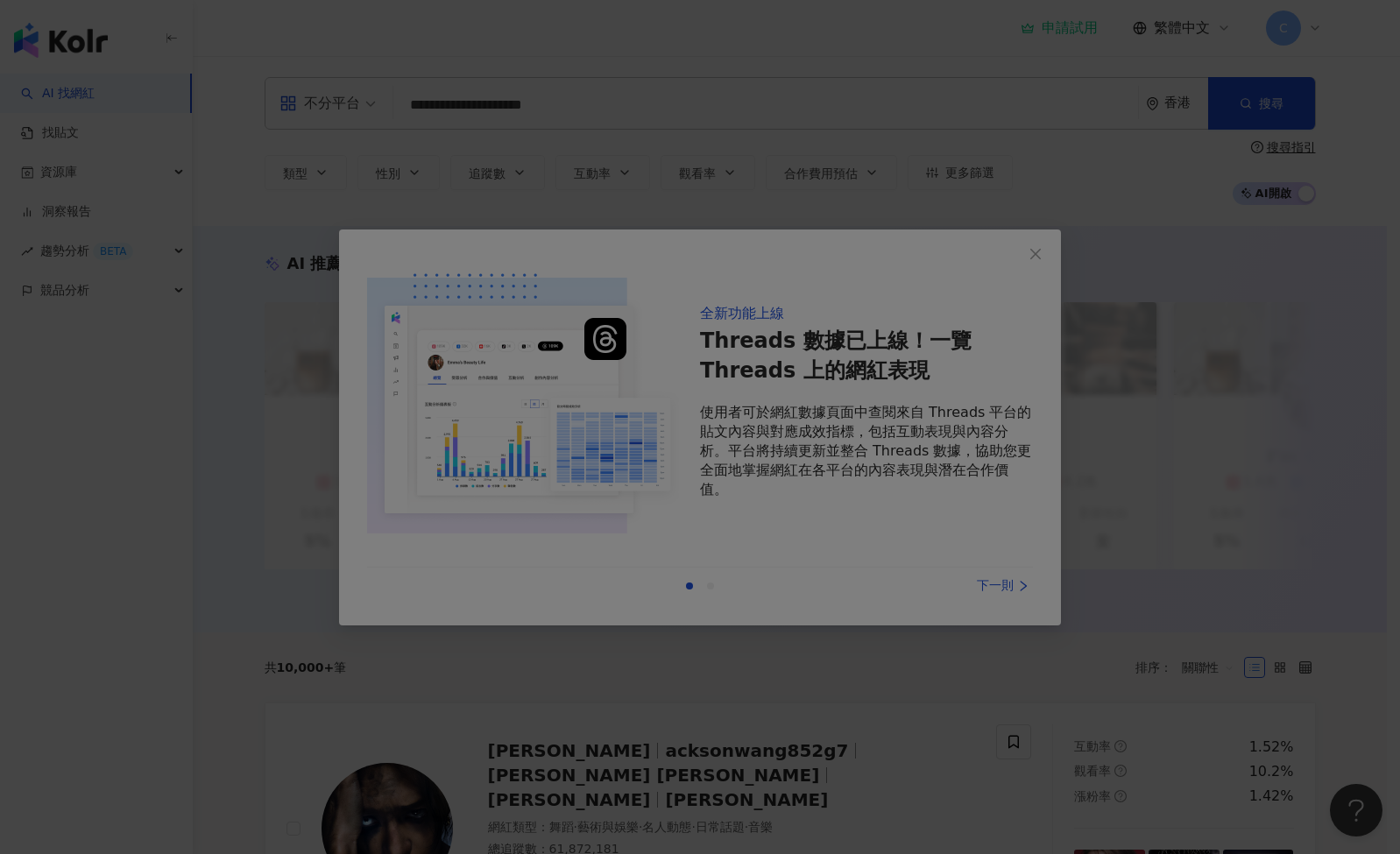
click at [841, 181] on div at bounding box center [700, 427] width 1400 height 854
click at [841, 255] on div at bounding box center [700, 427] width 1400 height 854
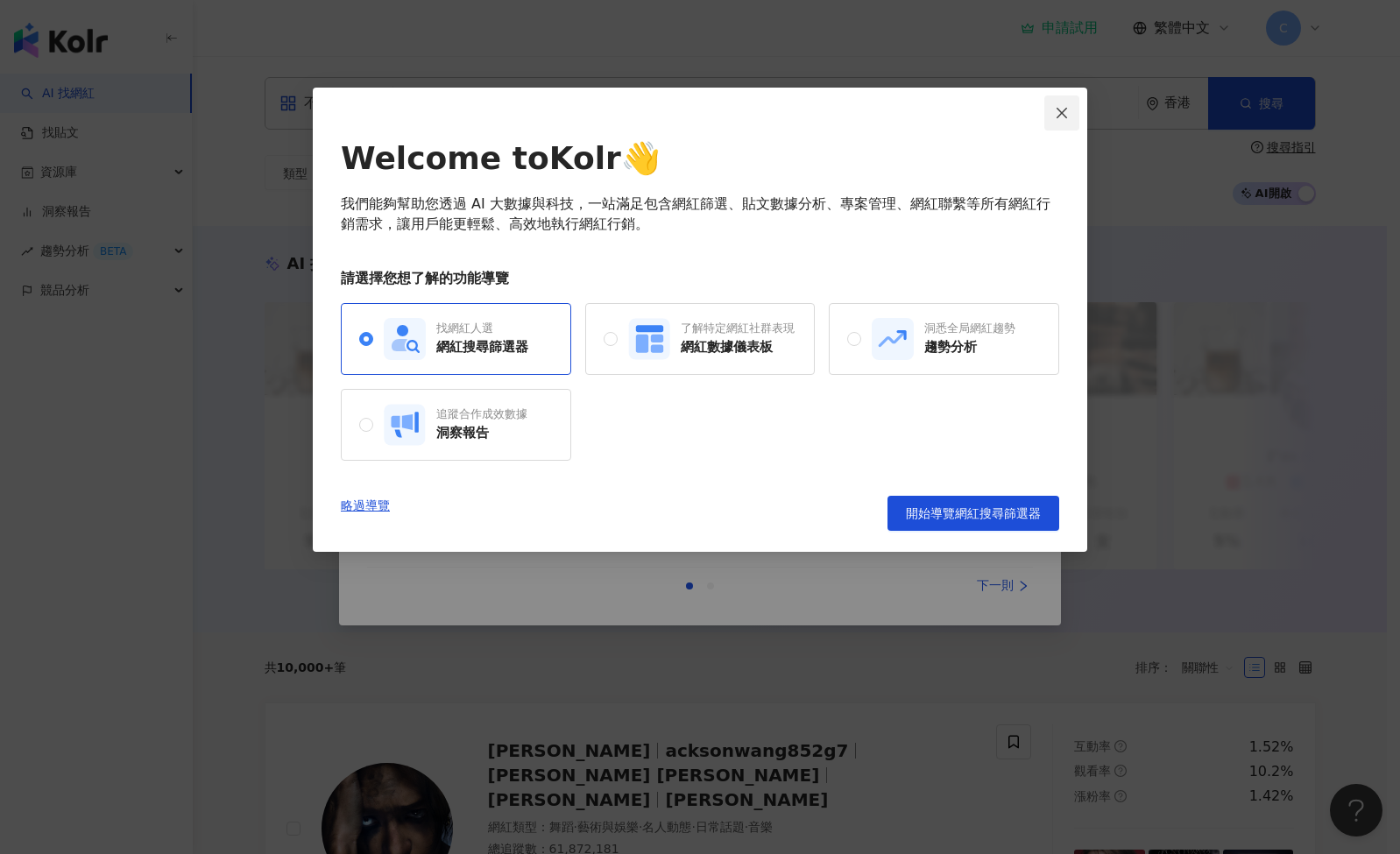
click at [841, 115] on icon "close" at bounding box center [1062, 113] width 14 height 14
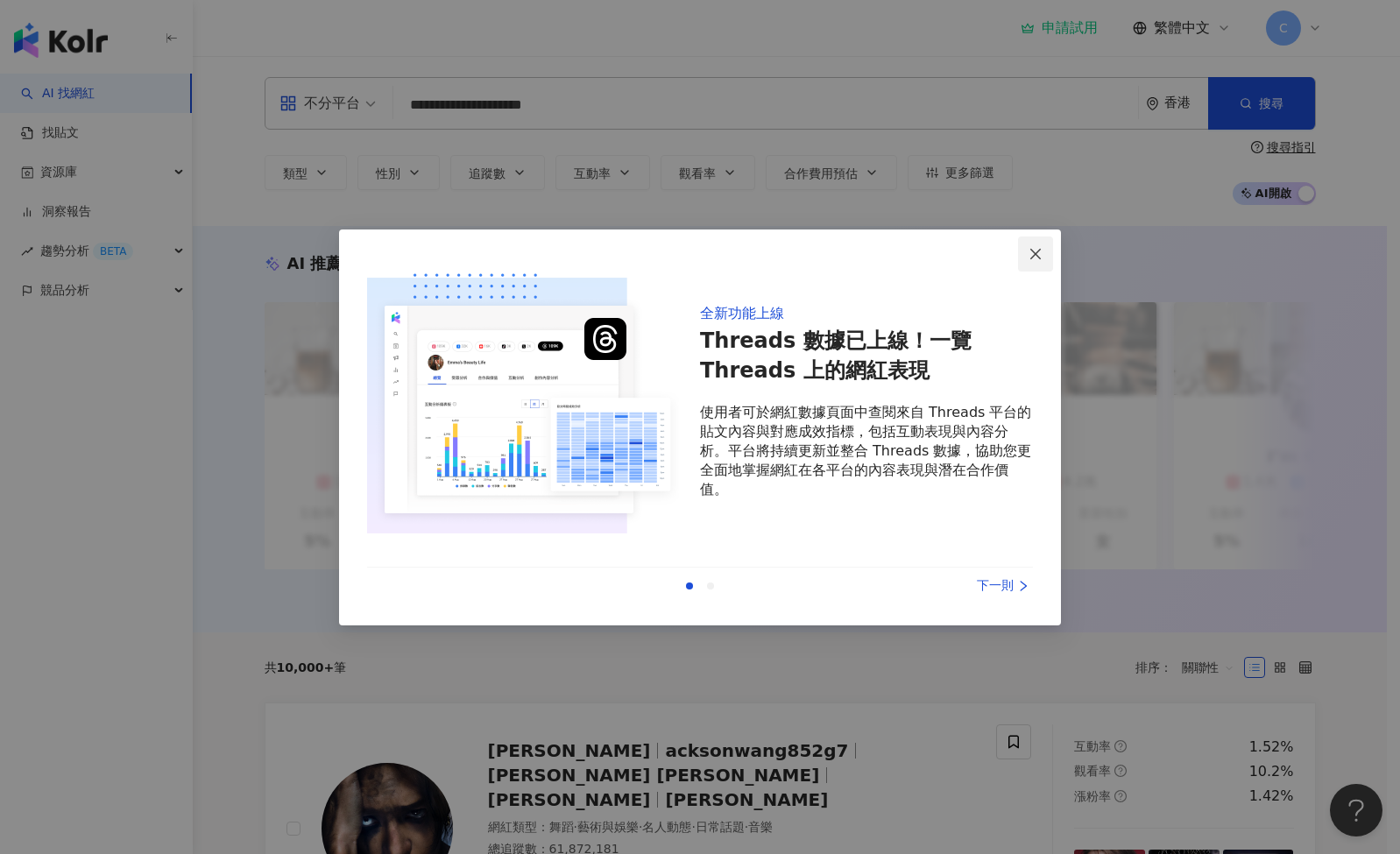
click at [841, 257] on icon "close" at bounding box center [1035, 254] width 14 height 14
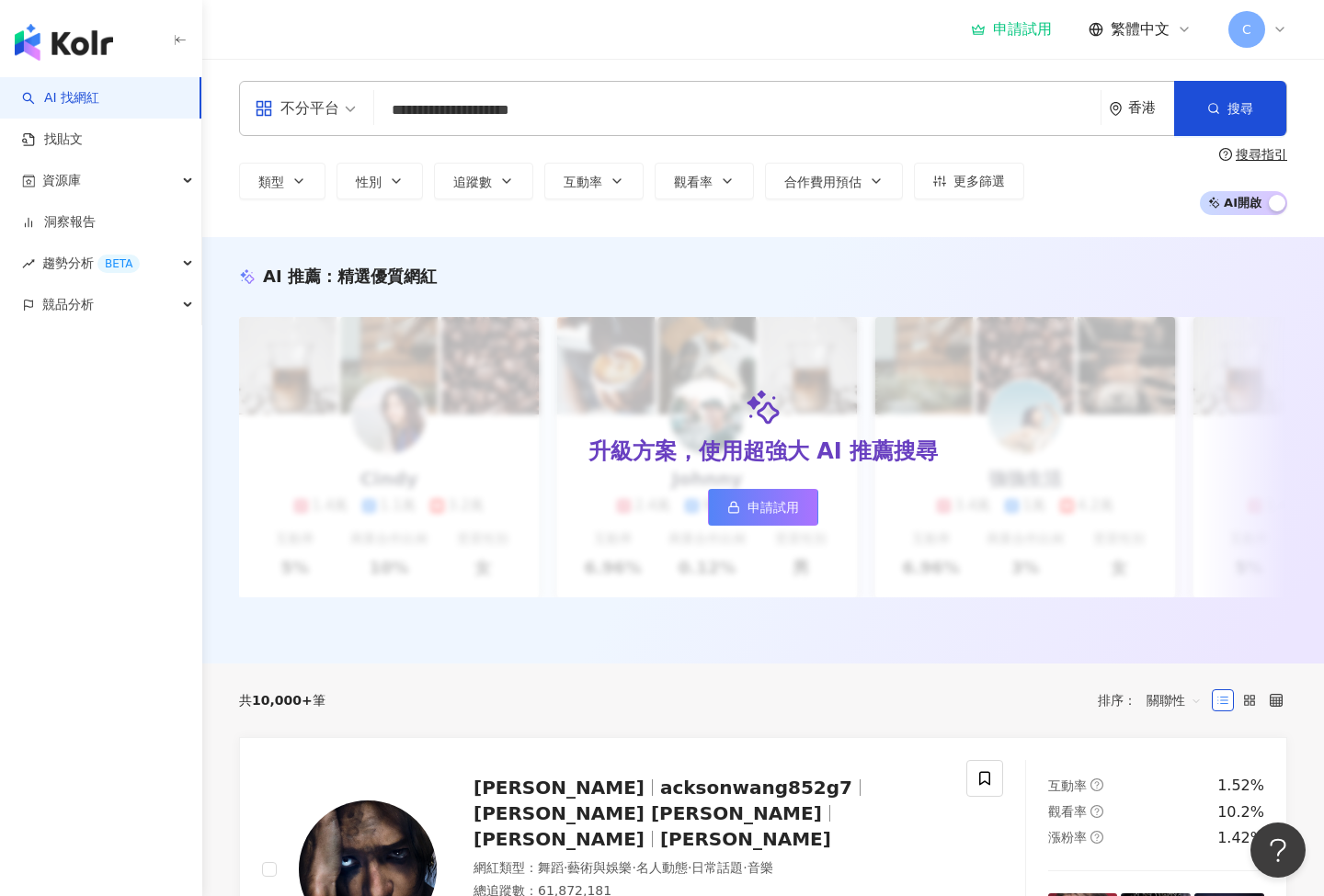
click at [325, 119] on div "不分平台" at bounding box center [297, 109] width 85 height 29
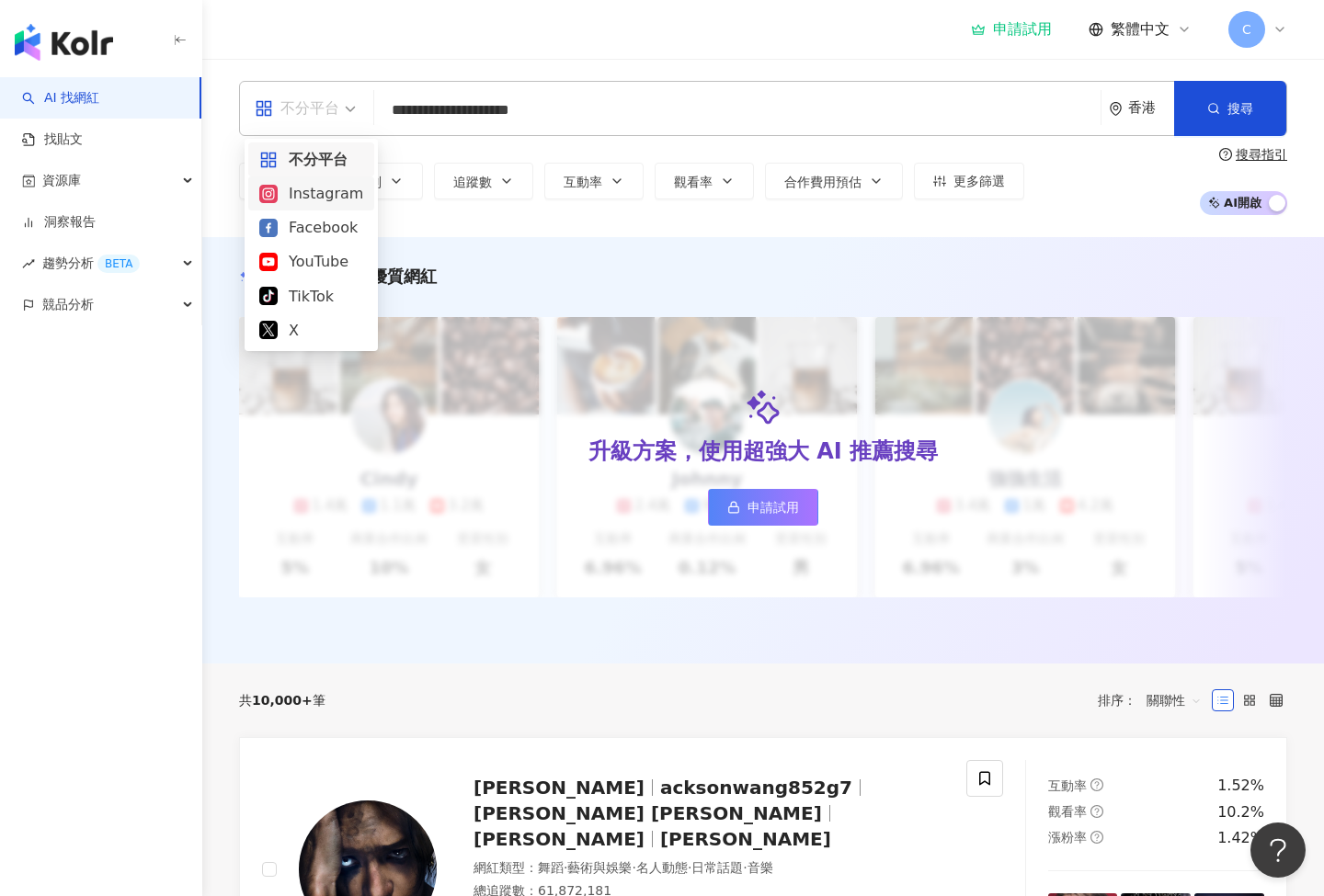
click at [328, 192] on div "Instagram" at bounding box center [311, 193] width 104 height 23
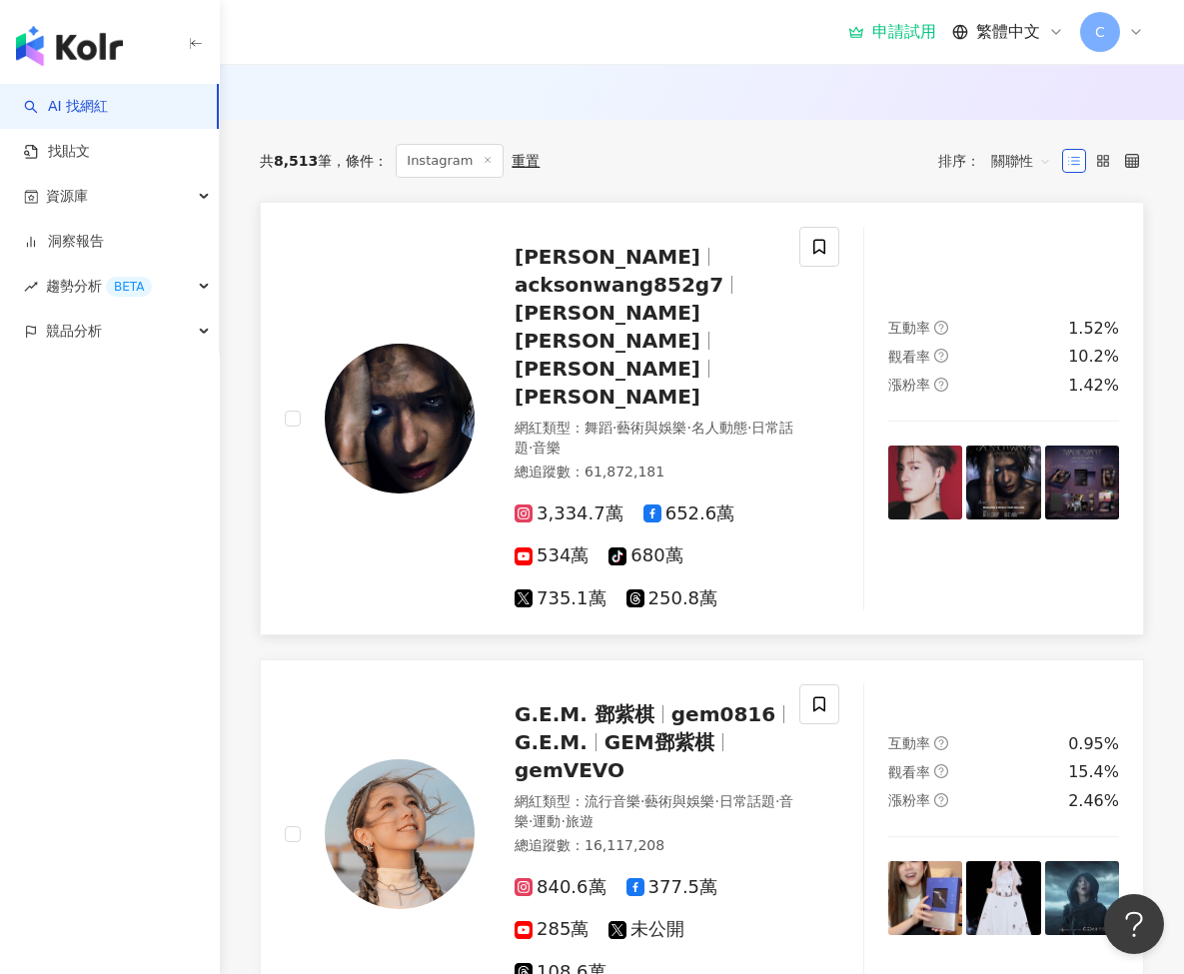
scroll to position [615, 0]
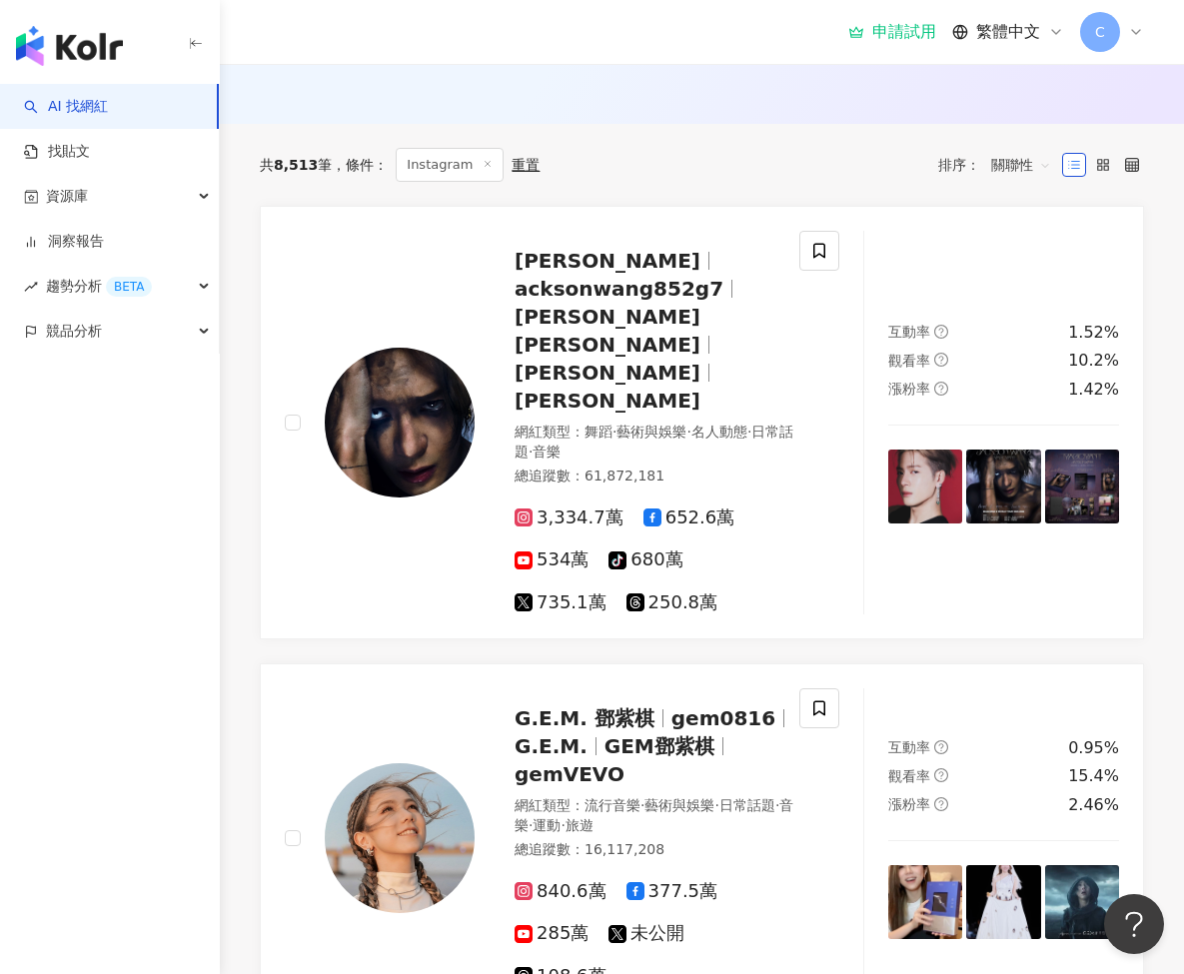
click at [851, 143] on div "共 8,513 筆 條件 ： Instagram 重置 排序： 關聯性" at bounding box center [702, 165] width 884 height 82
click at [894, 40] on div "申請試用" at bounding box center [892, 32] width 88 height 20
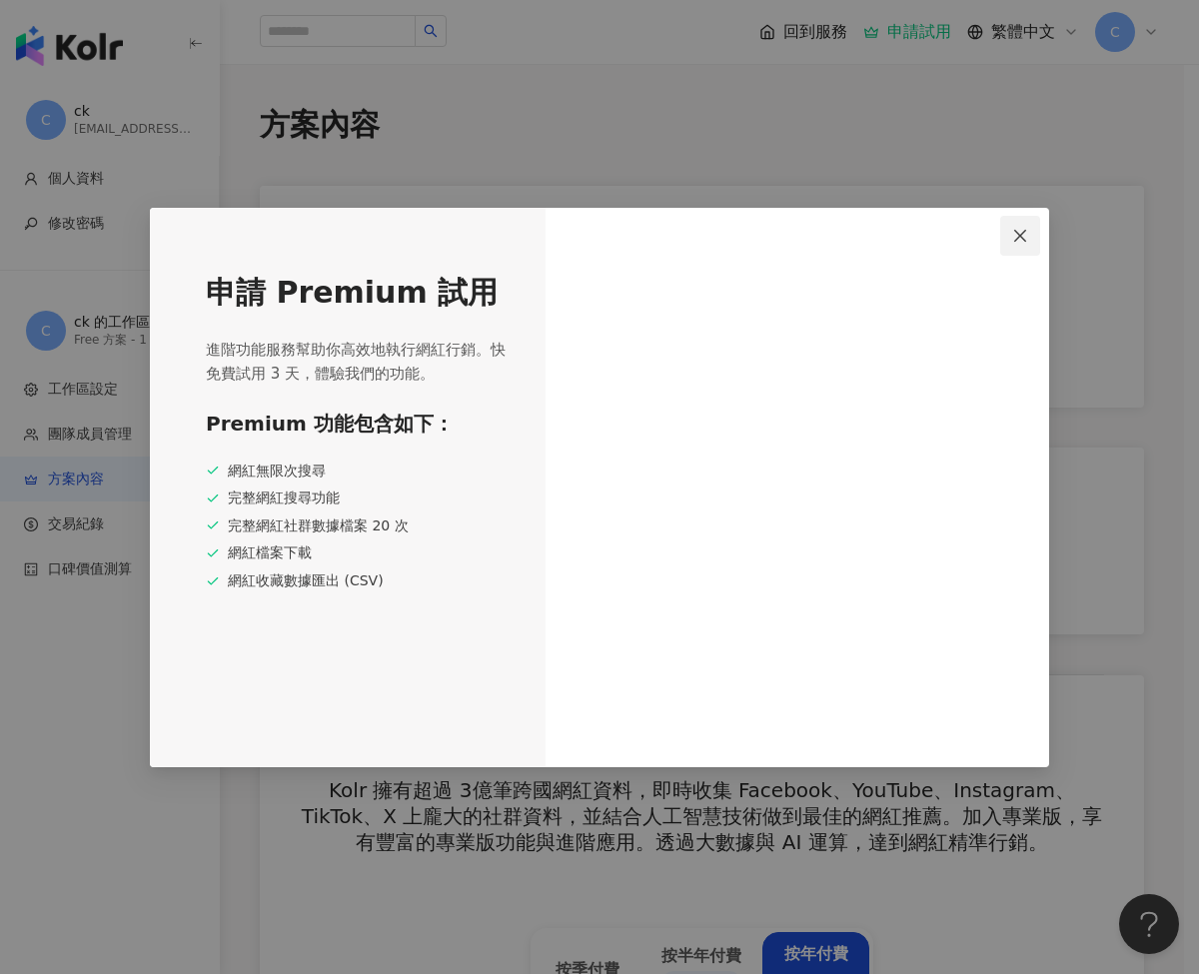
click at [959, 236] on icon "close" at bounding box center [1020, 236] width 16 height 16
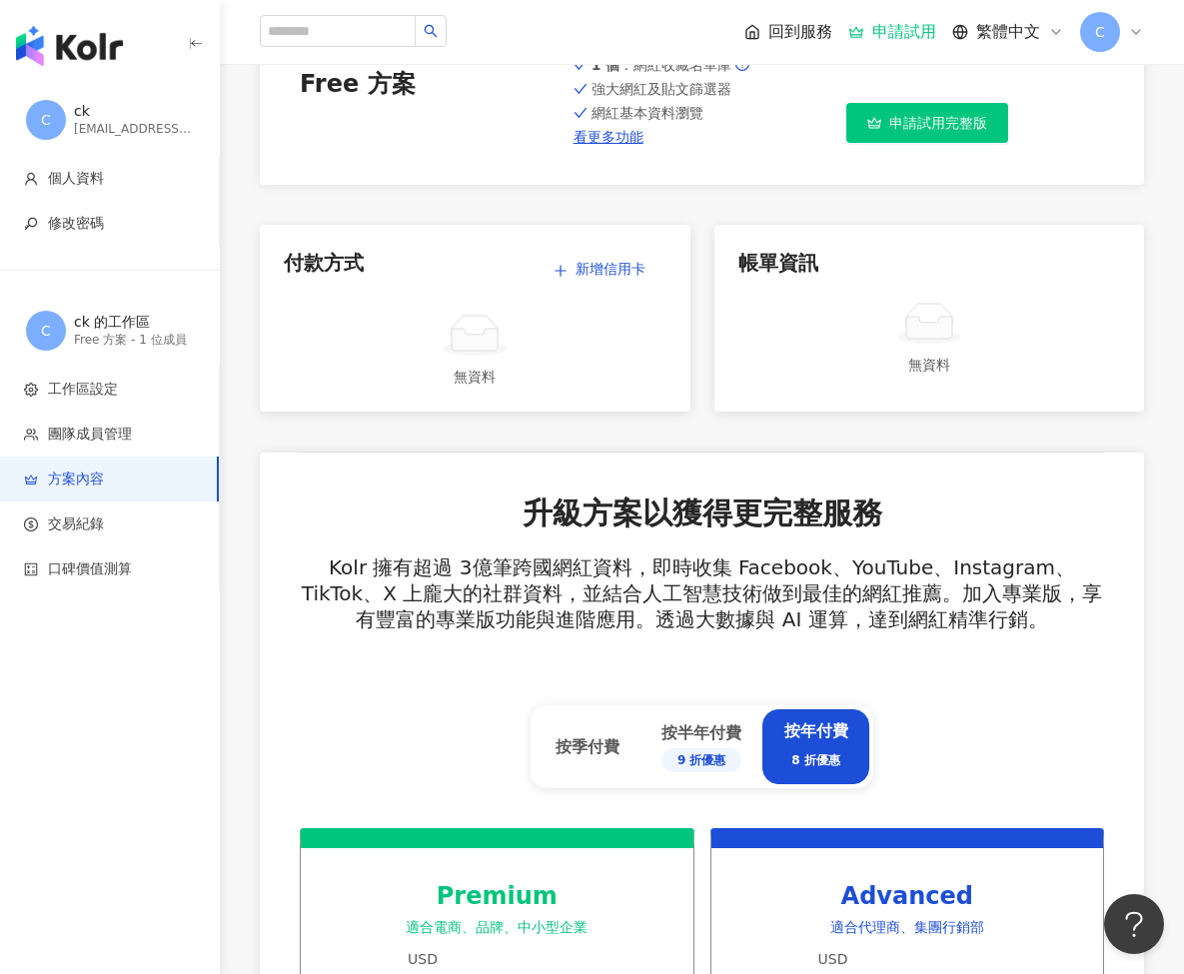
scroll to position [461, 0]
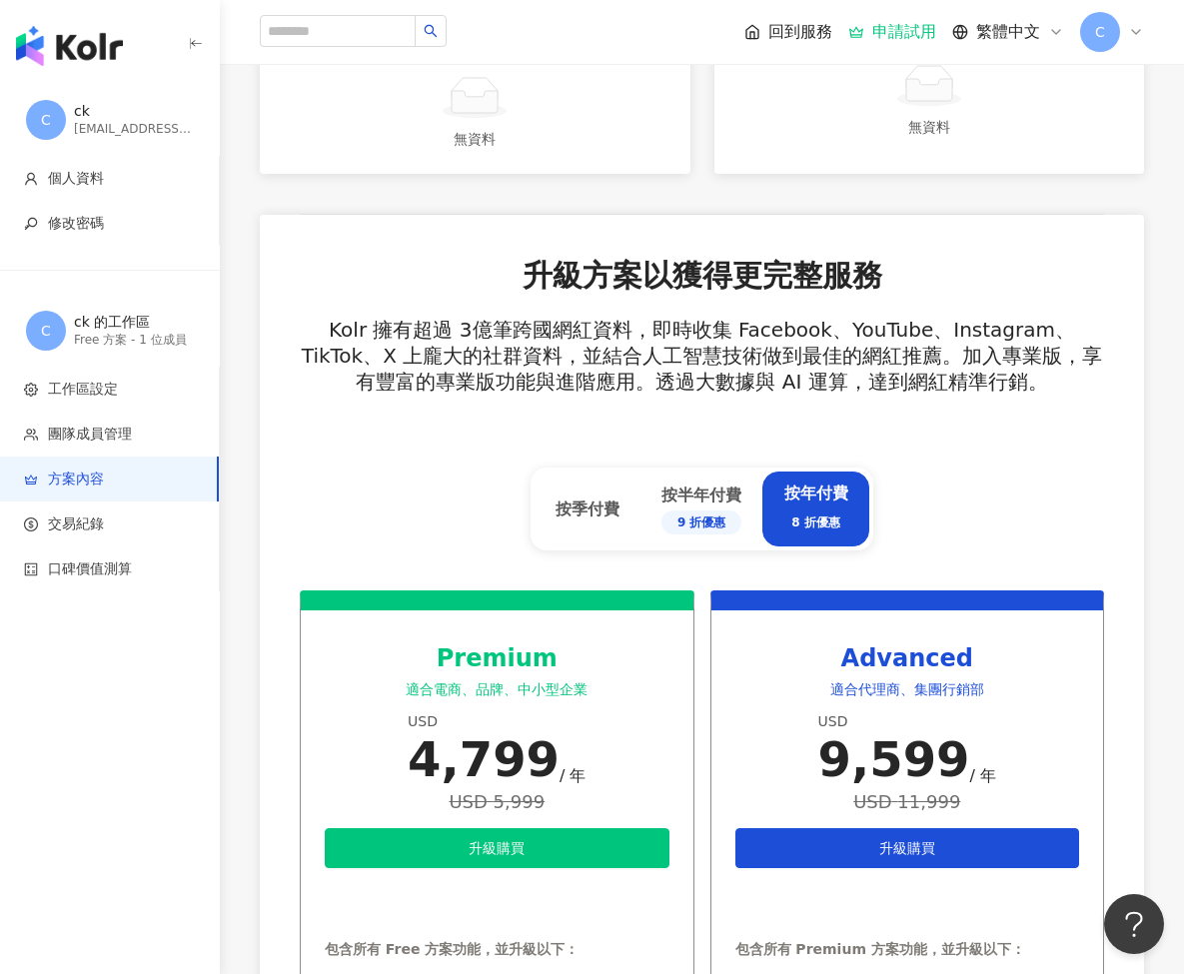
click at [149, 338] on div "Free 方案 - 1 位成員" at bounding box center [134, 340] width 120 height 17
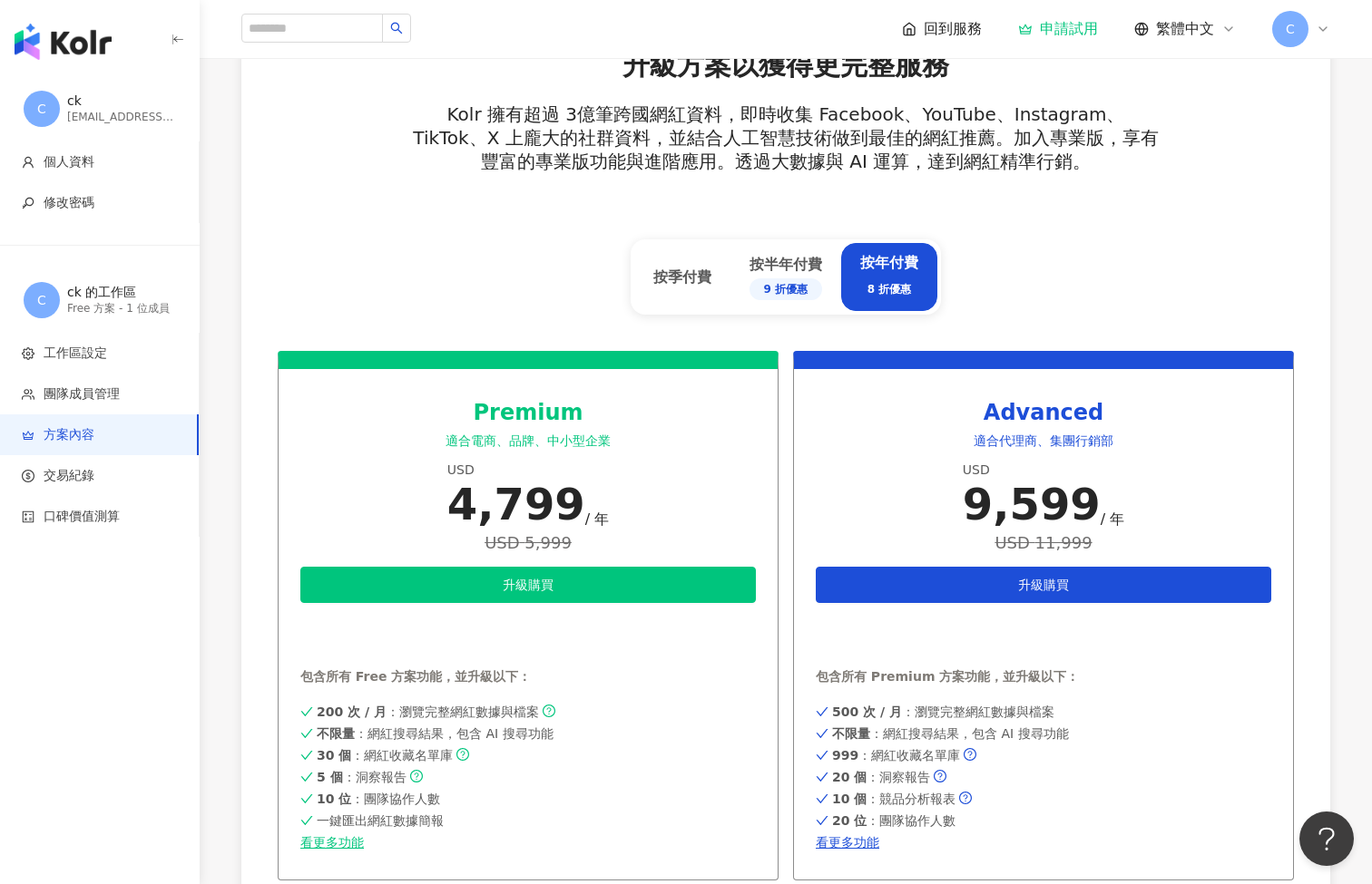
scroll to position [0, 0]
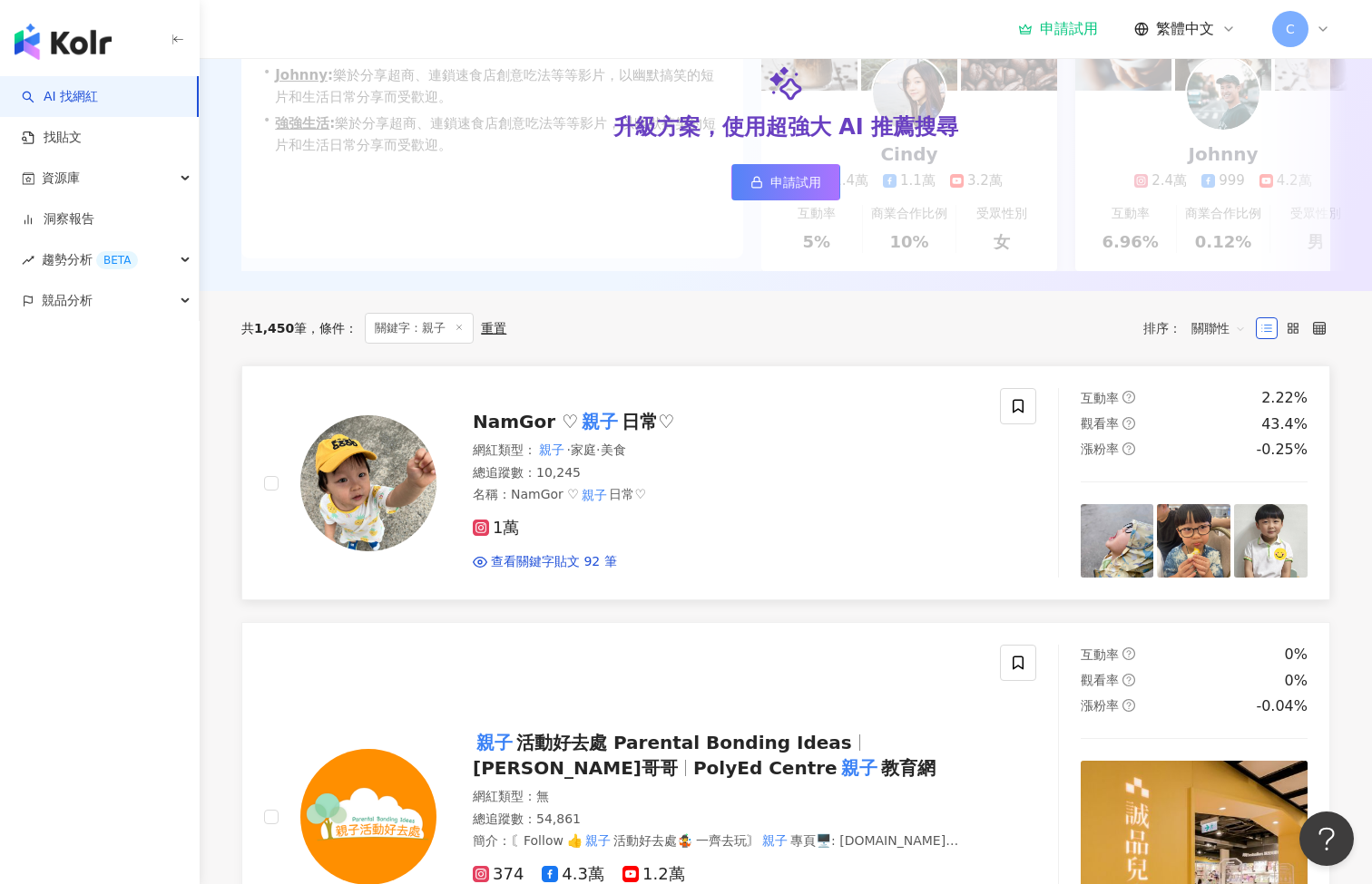
scroll to position [471, 0]
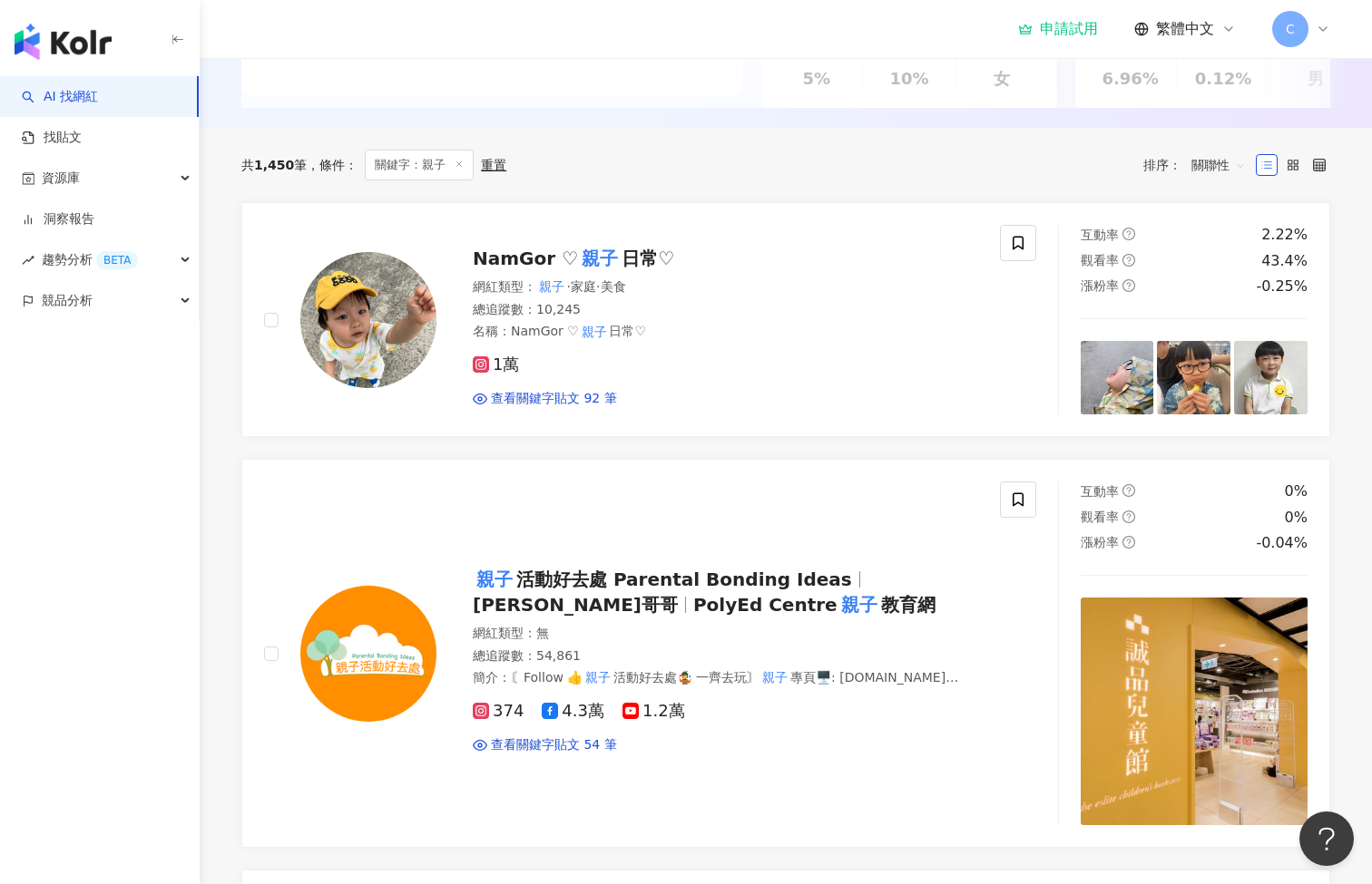
click at [1225, 180] on span "關聯性" at bounding box center [1219, 165] width 54 height 29
type input "**"
click at [1227, 279] on div "漲粉率" at bounding box center [1218, 277] width 46 height 20
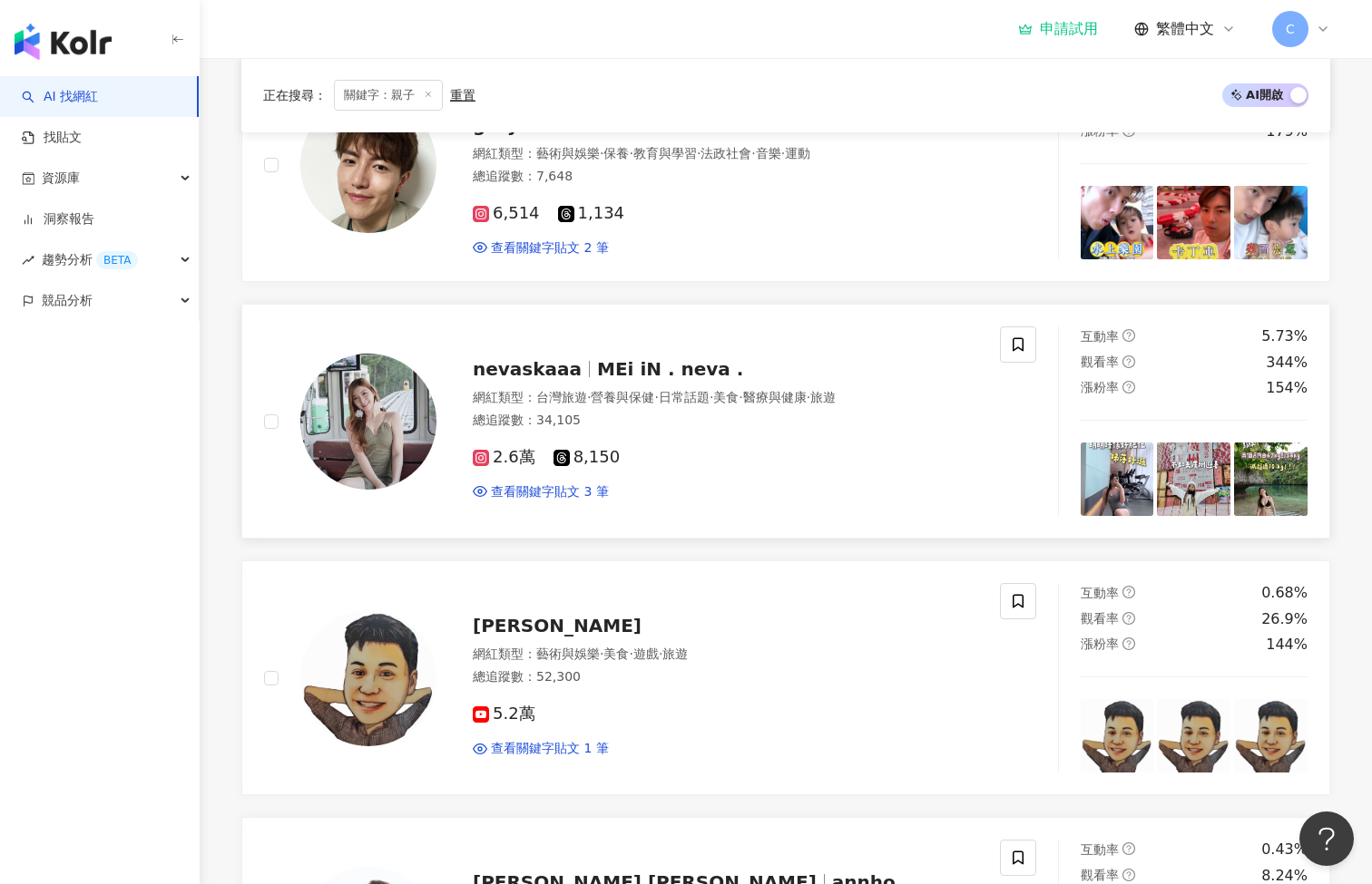
scroll to position [441, 0]
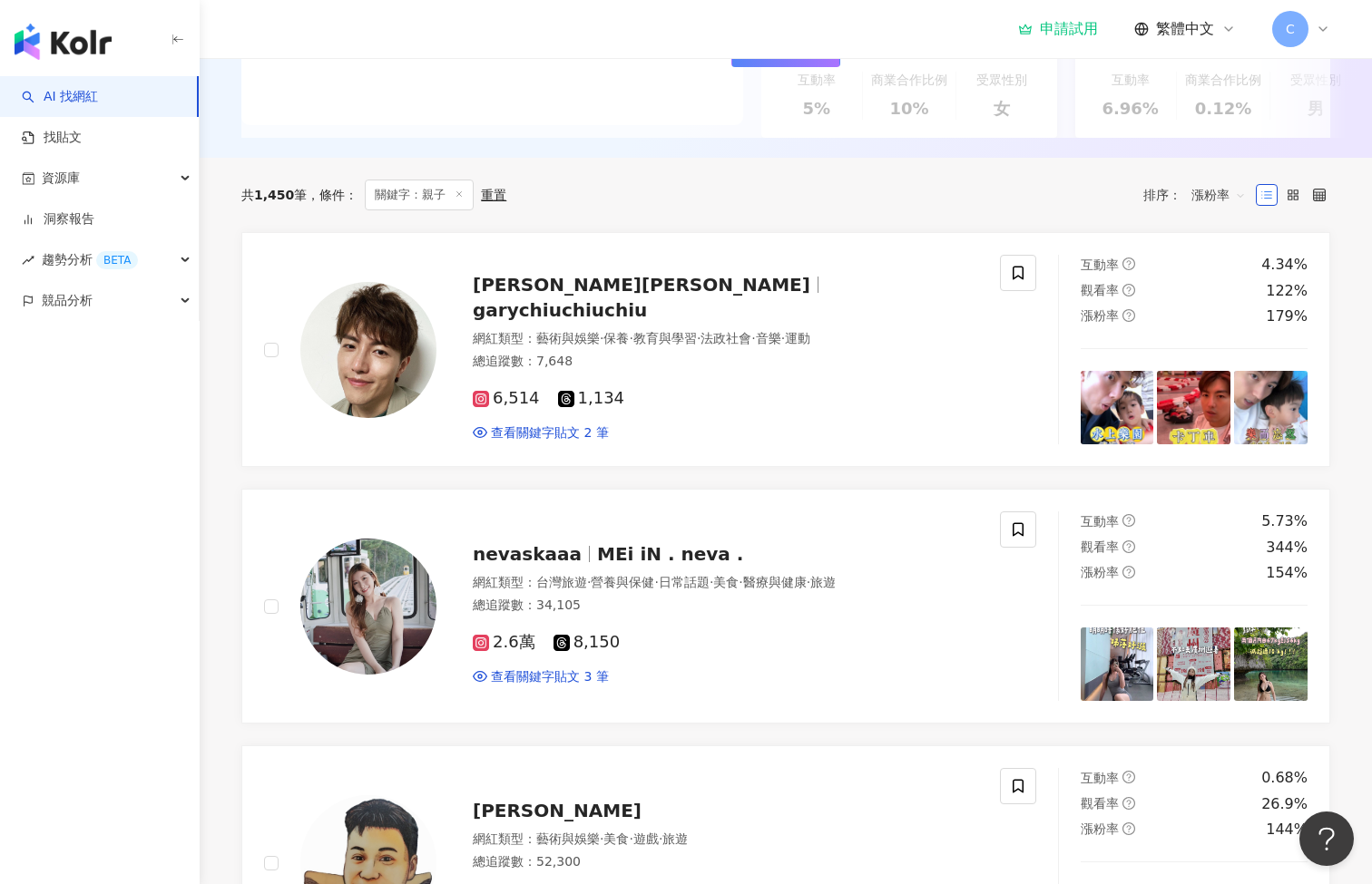
click at [1228, 206] on span "漲粉率" at bounding box center [1219, 195] width 54 height 29
click at [1290, 201] on icon at bounding box center [1293, 195] width 13 height 13
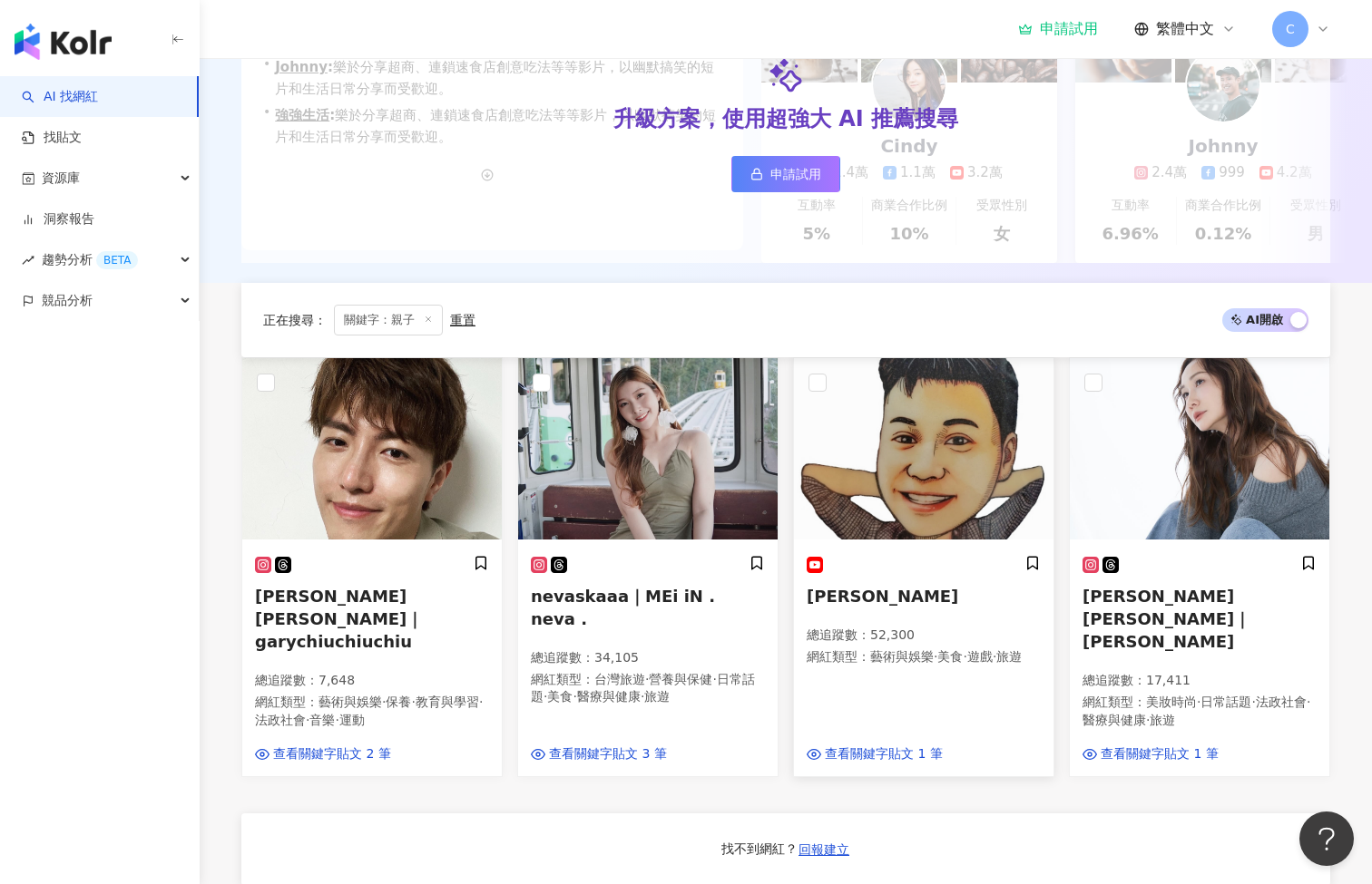
scroll to position [905, 0]
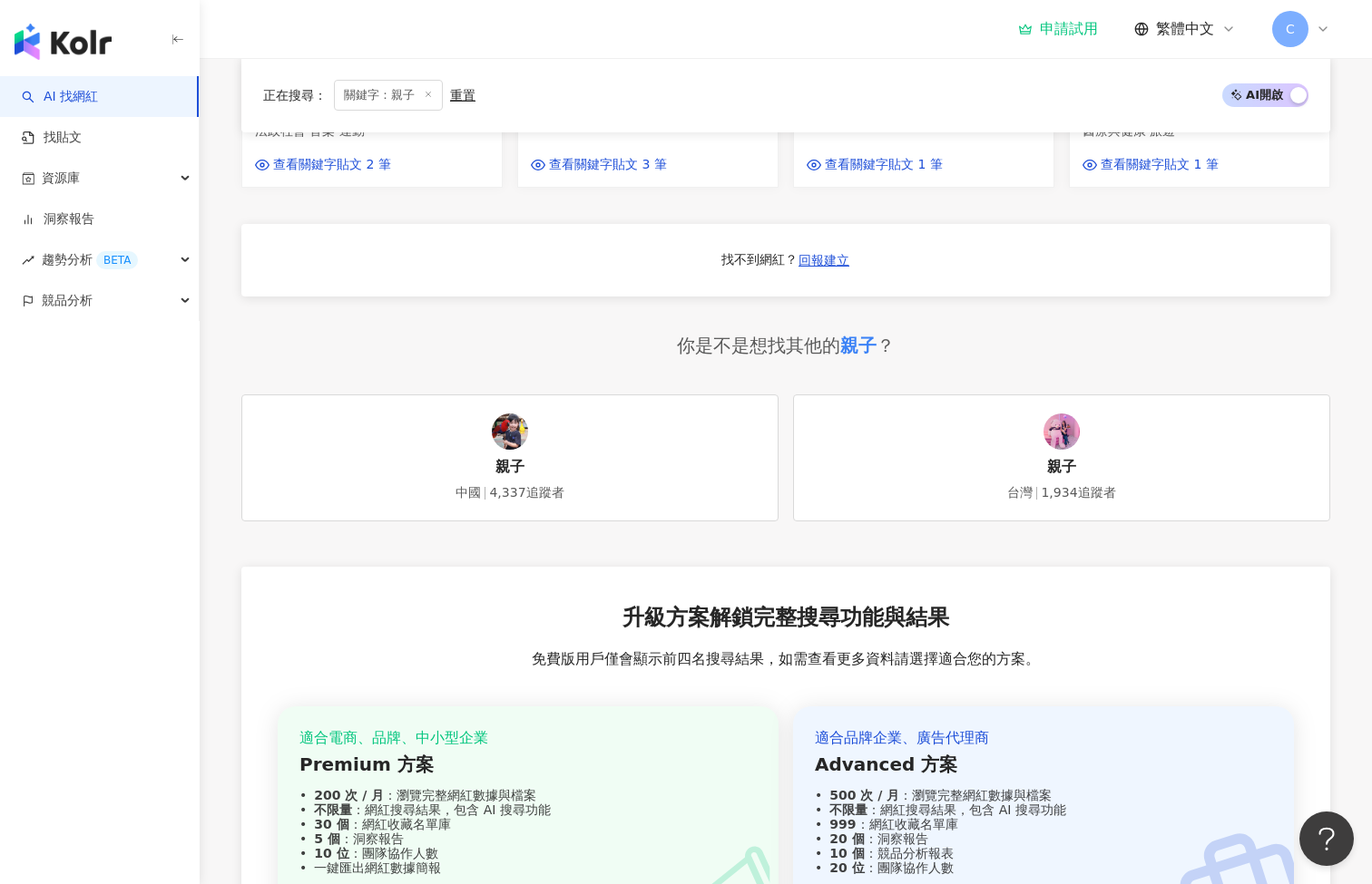
click at [861, 333] on div "親子" at bounding box center [858, 346] width 36 height 25
click at [1026, 301] on div "趙浚承Gary｜garychiuchiuchiu 總追蹤數 ： 7,648 網紅類型 ： 藝術與娛樂 · 保養 · 教育與學習 · 法政社會 · 音樂 · 運…" at bounding box center [785, 167] width 1089 height 799
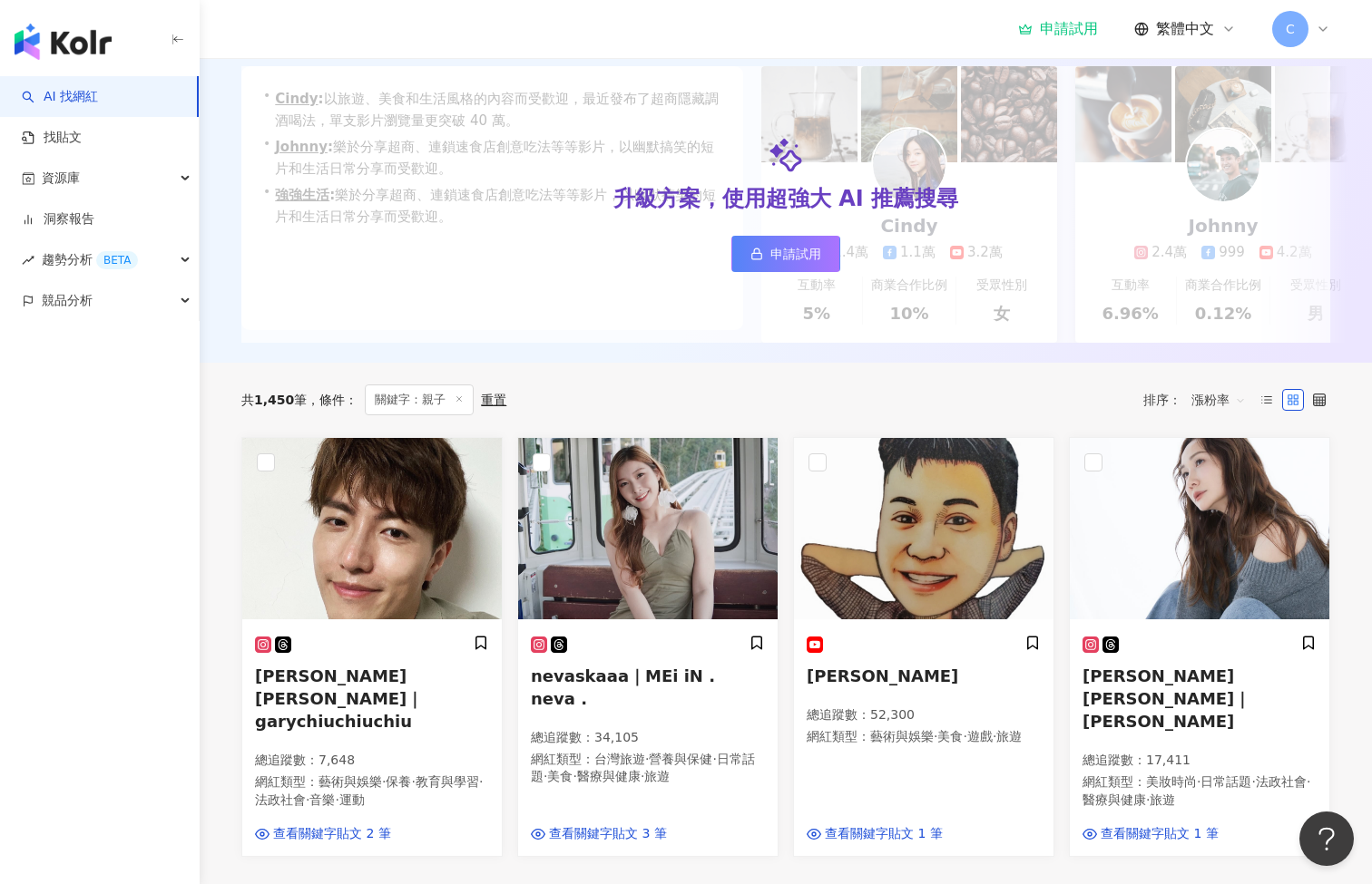
scroll to position [2, 0]
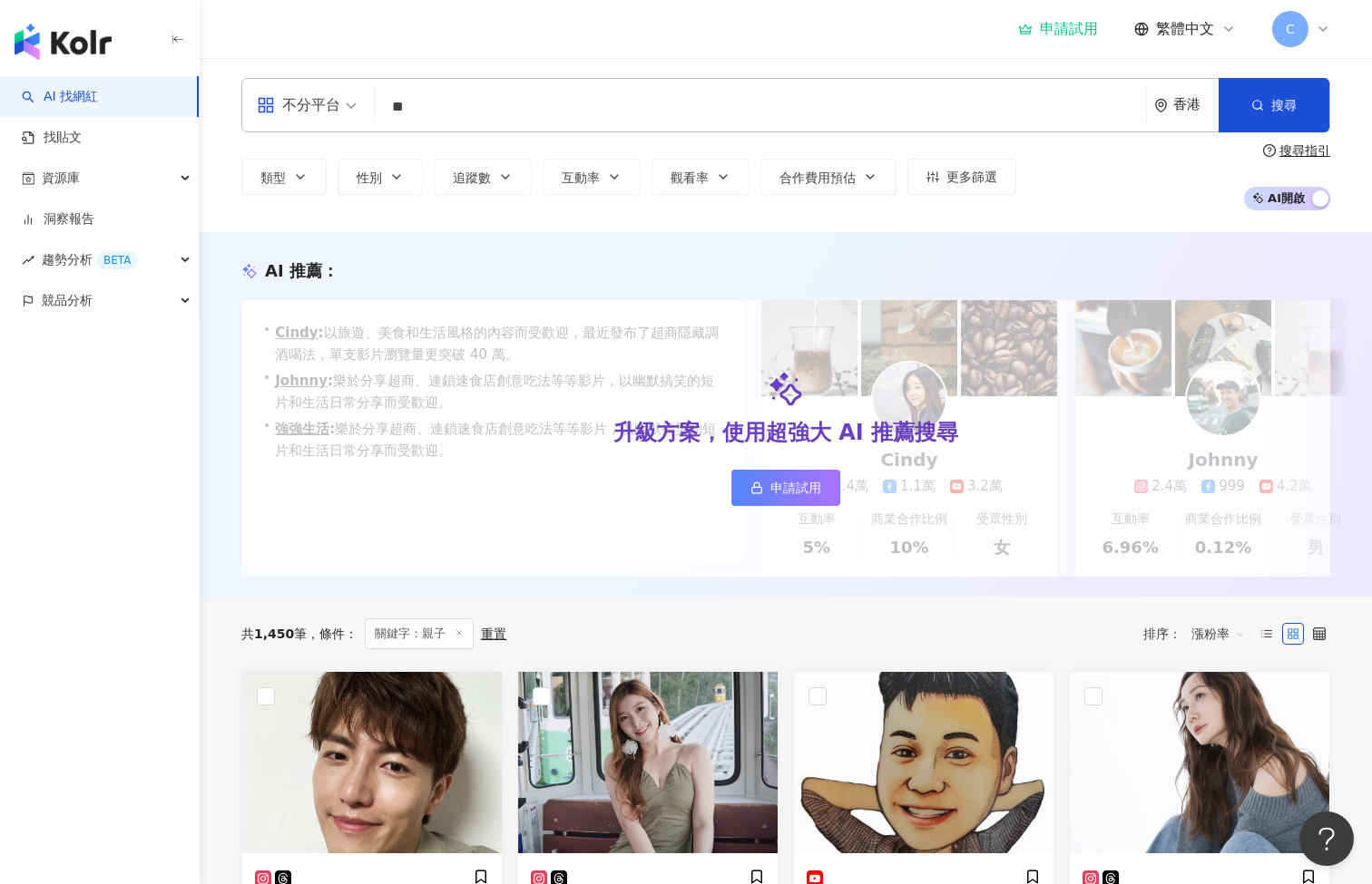
click at [493, 641] on div "重置" at bounding box center [494, 634] width 25 height 15
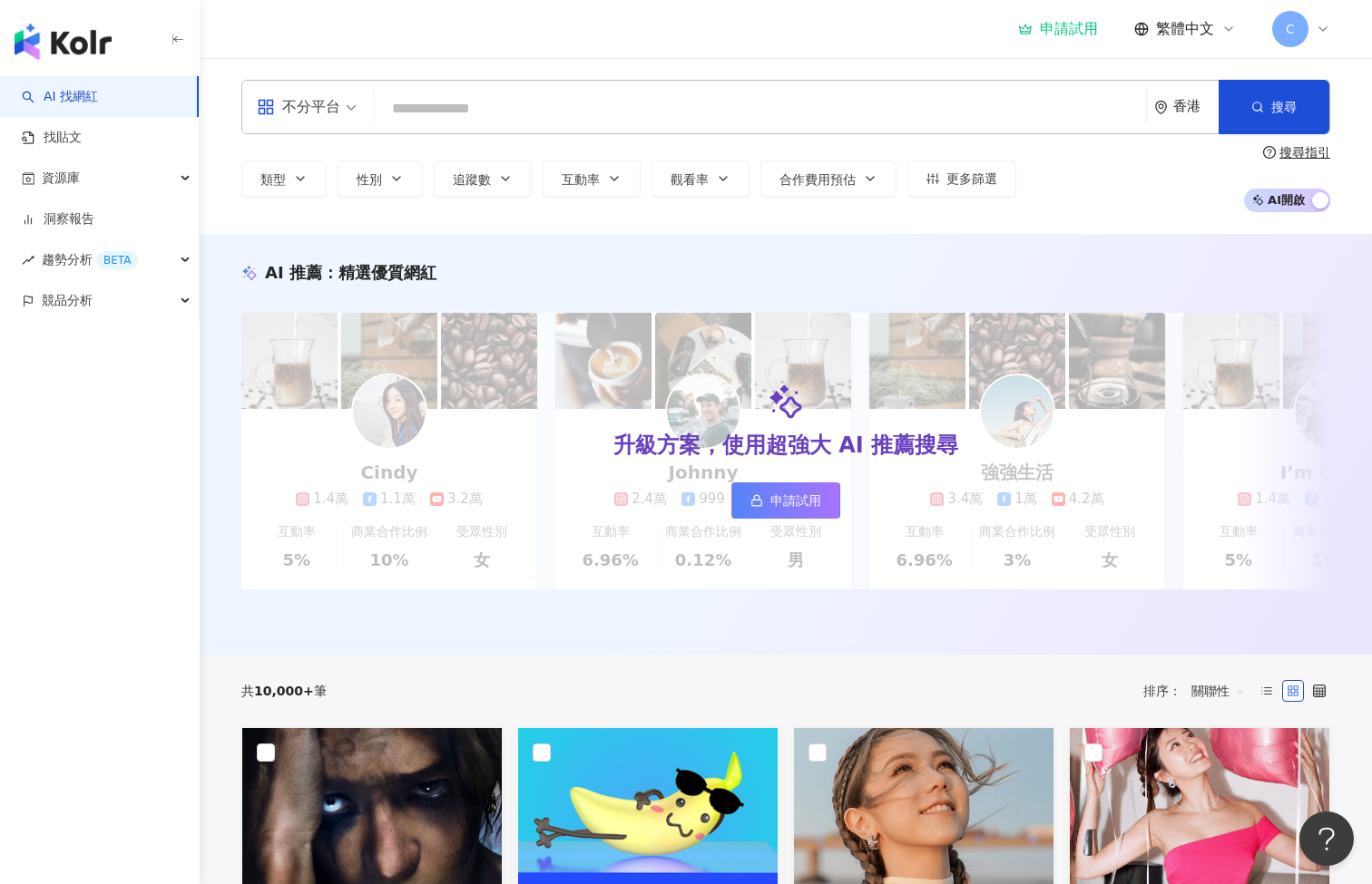
click at [433, 96] on input "search" at bounding box center [760, 109] width 756 height 34
type input "**"
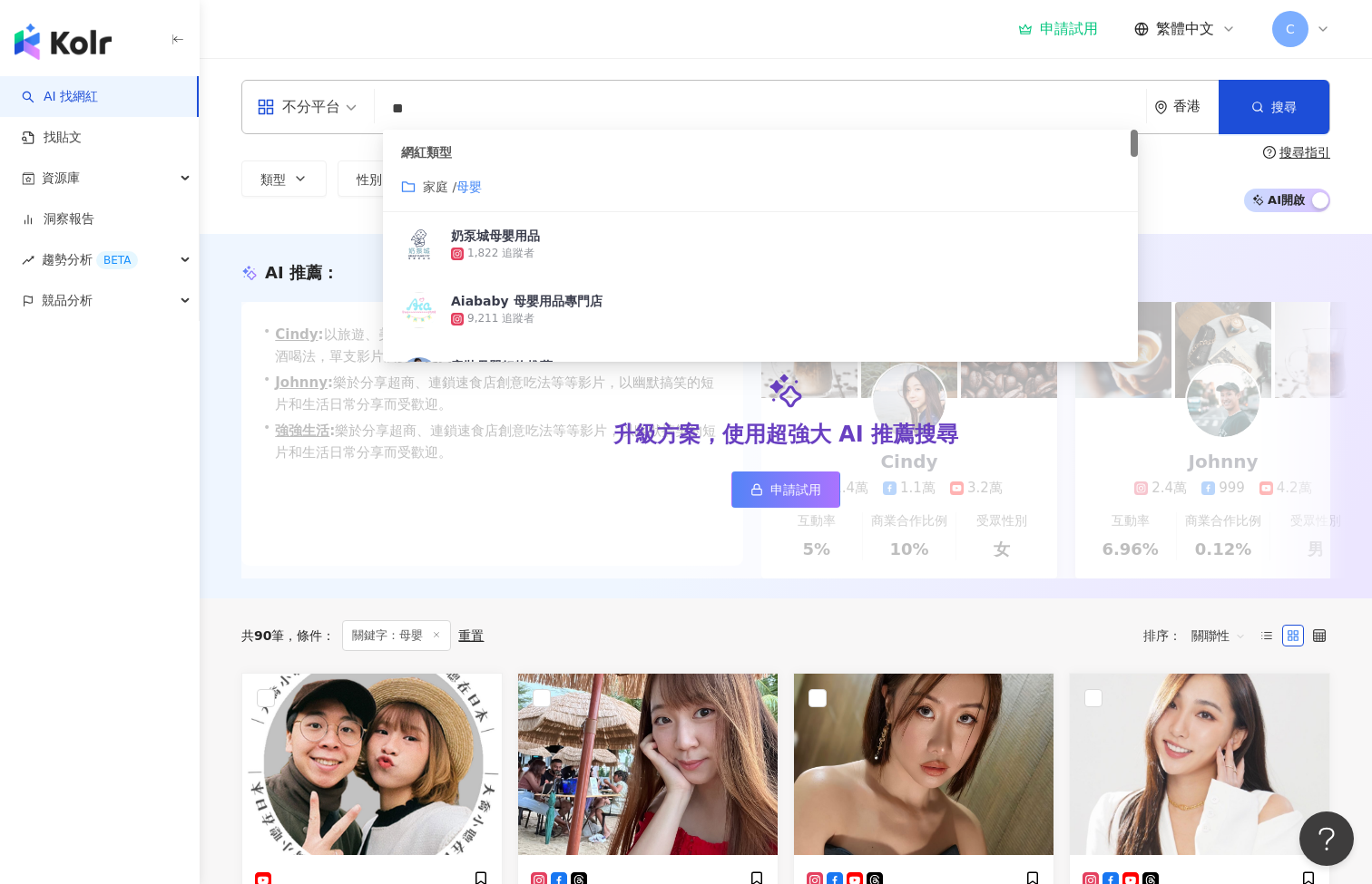
click at [859, 641] on div "共 90 筆 條件 ： 關鍵字：母嬰 重置 排序： 關聯性" at bounding box center [785, 635] width 1089 height 31
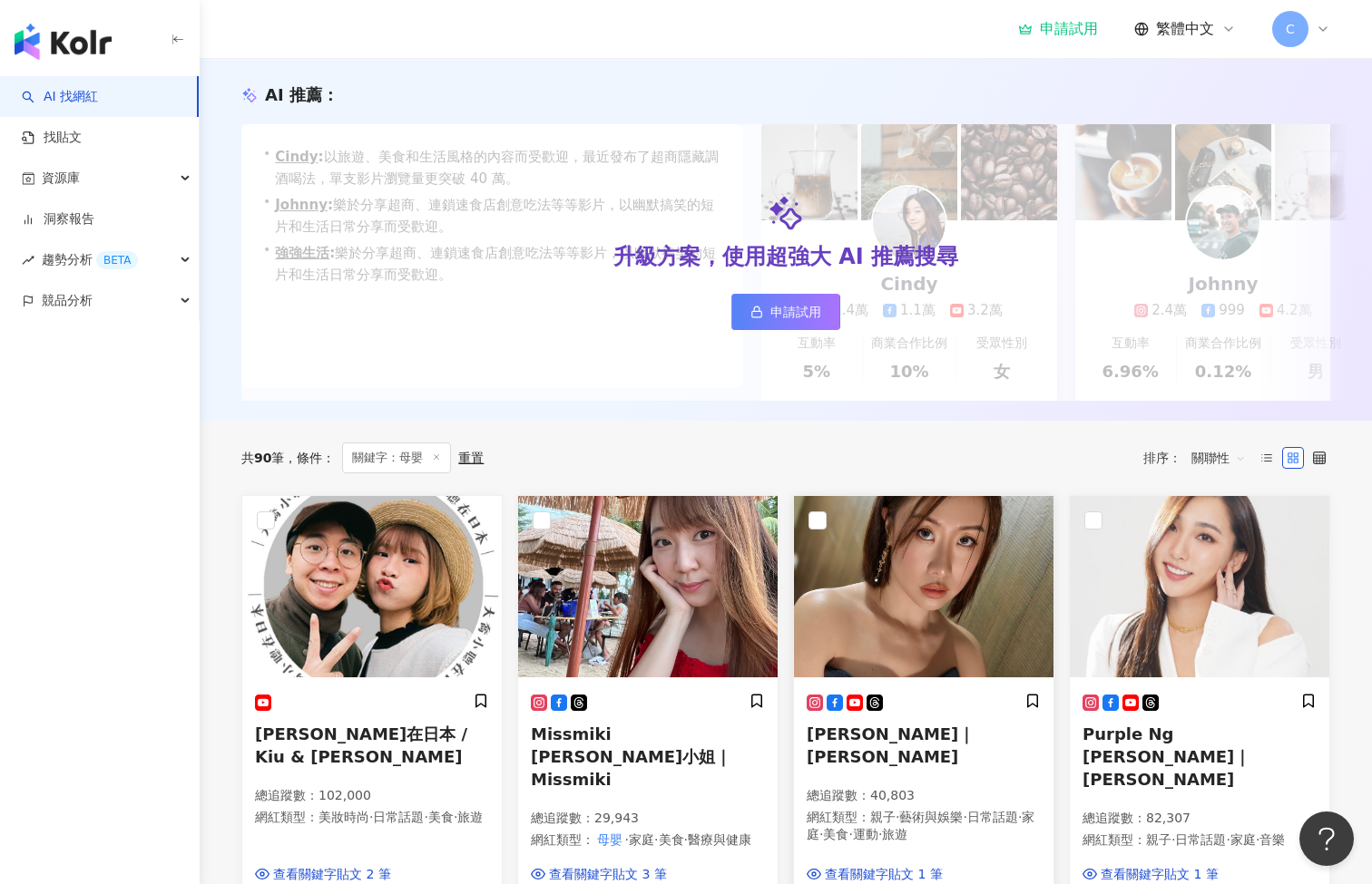
scroll to position [208, 0]
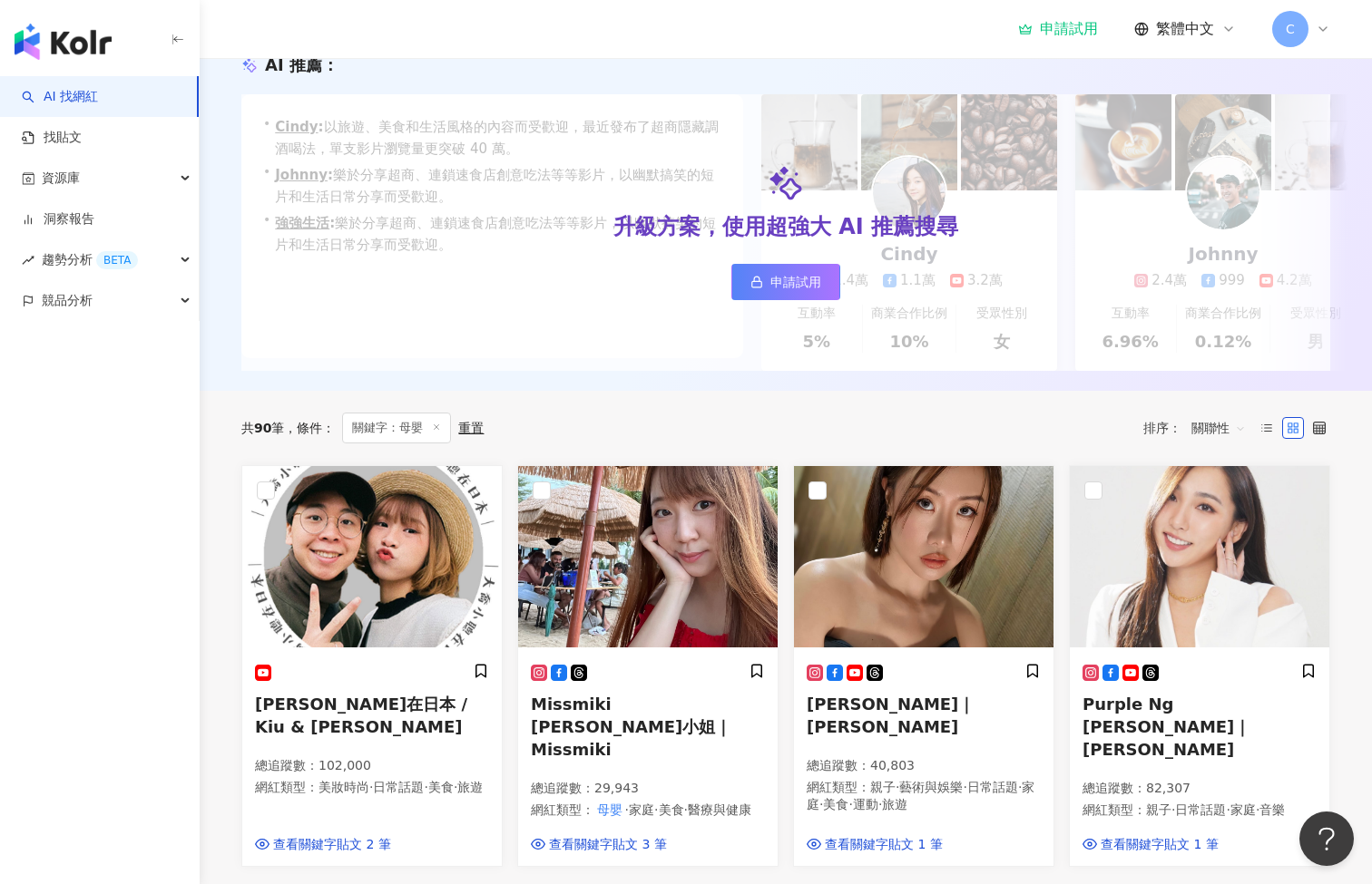
click at [888, 434] on div "共 90 筆 條件 ： 關鍵字：母嬰 重置 排序： 關聯性" at bounding box center [785, 428] width 1089 height 31
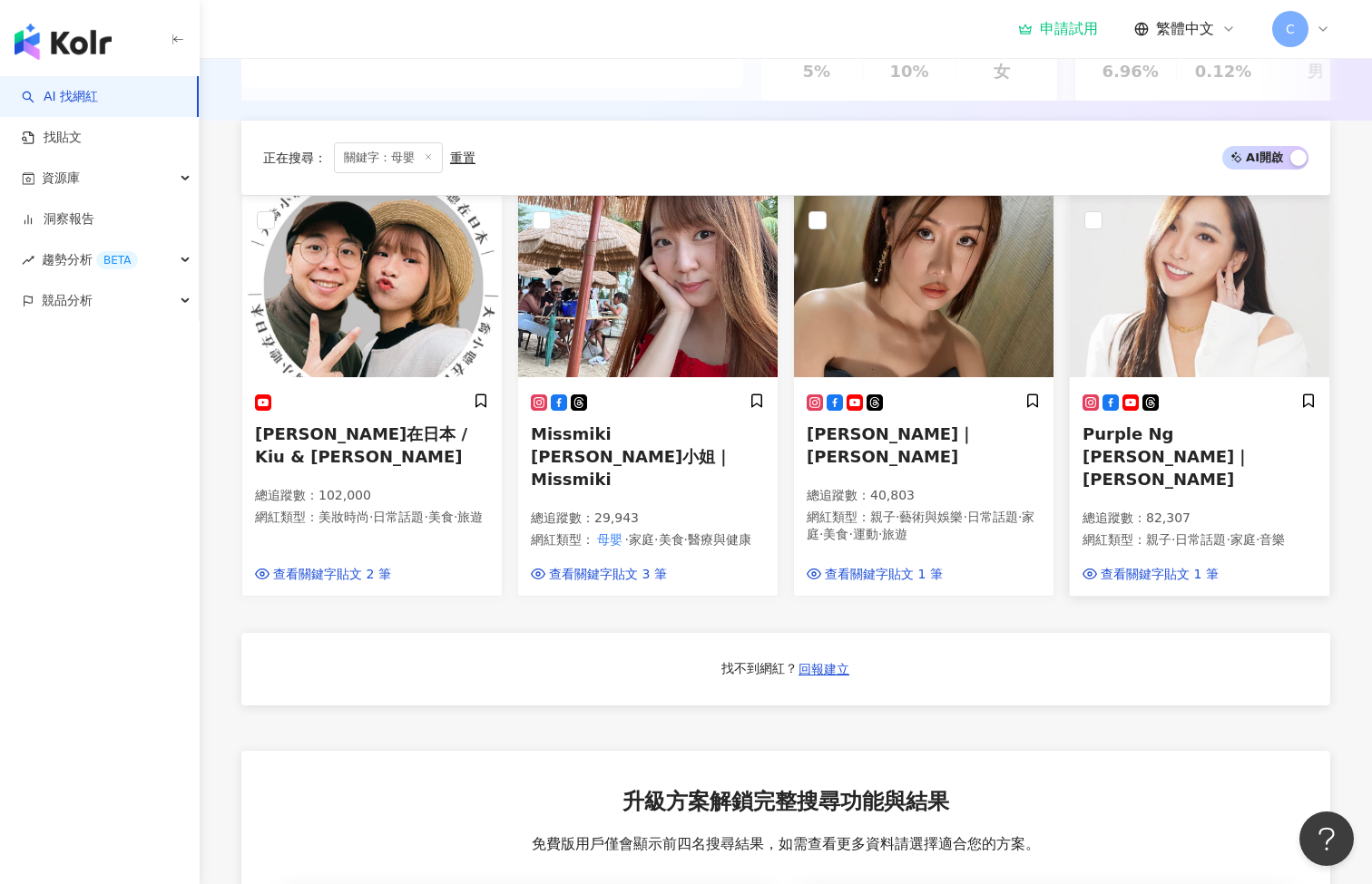
scroll to position [370, 0]
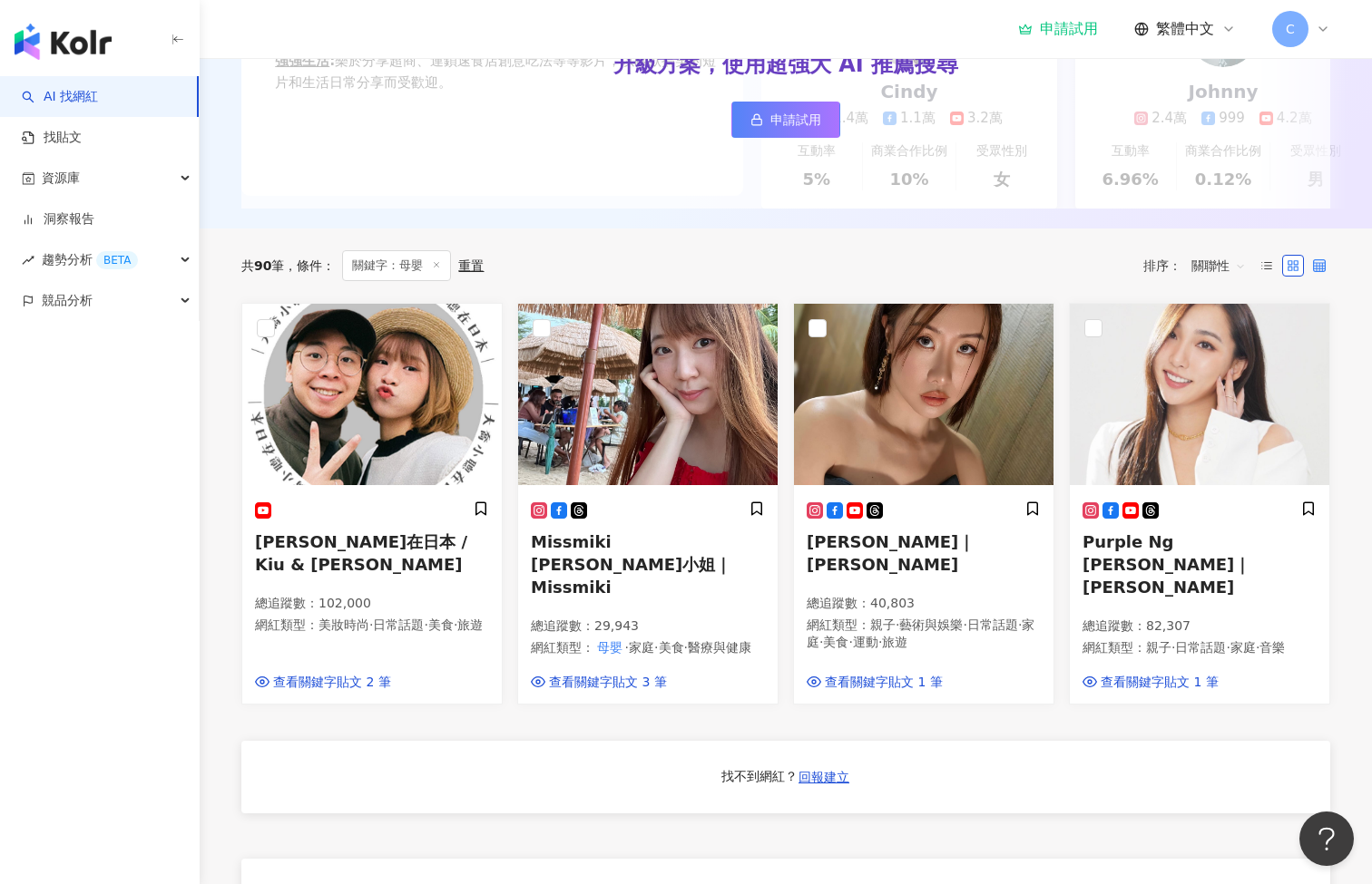
click at [1318, 272] on icon at bounding box center [1319, 266] width 13 height 13
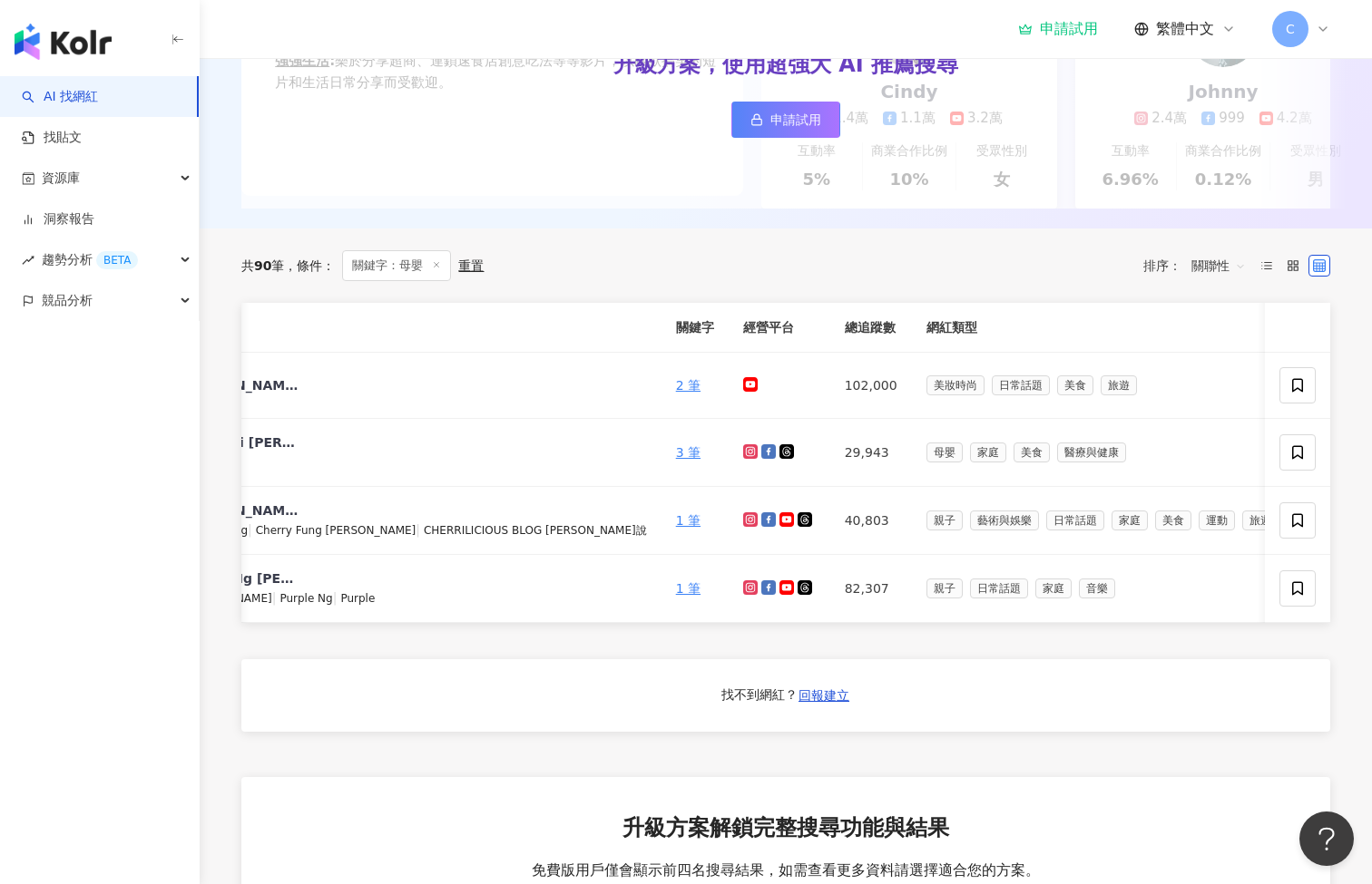
scroll to position [0, 0]
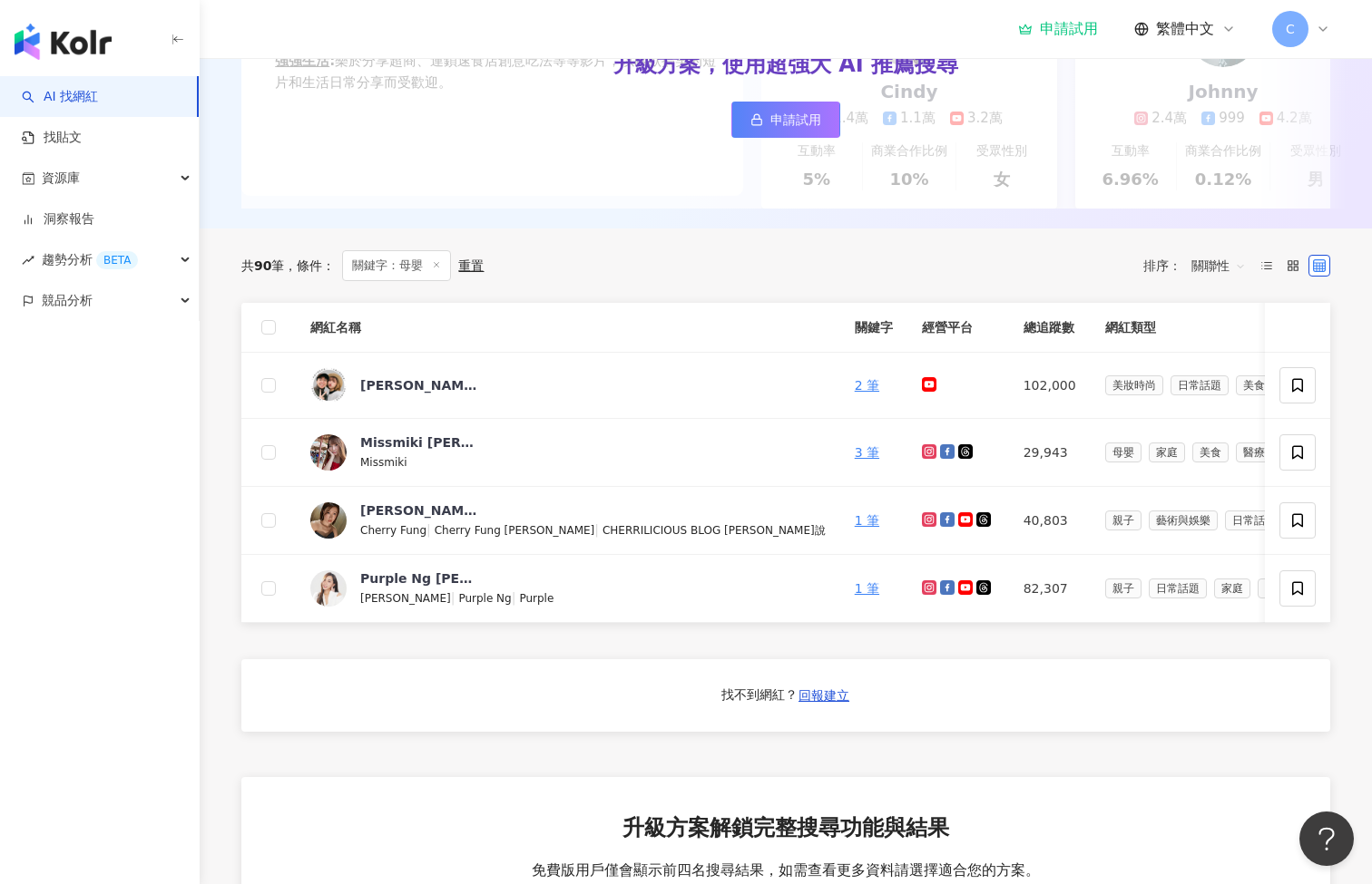
click at [688, 253] on div "共 90 筆 條件 ： 關鍵字：母嬰 重置 排序： 關聯性" at bounding box center [785, 266] width 1089 height 74
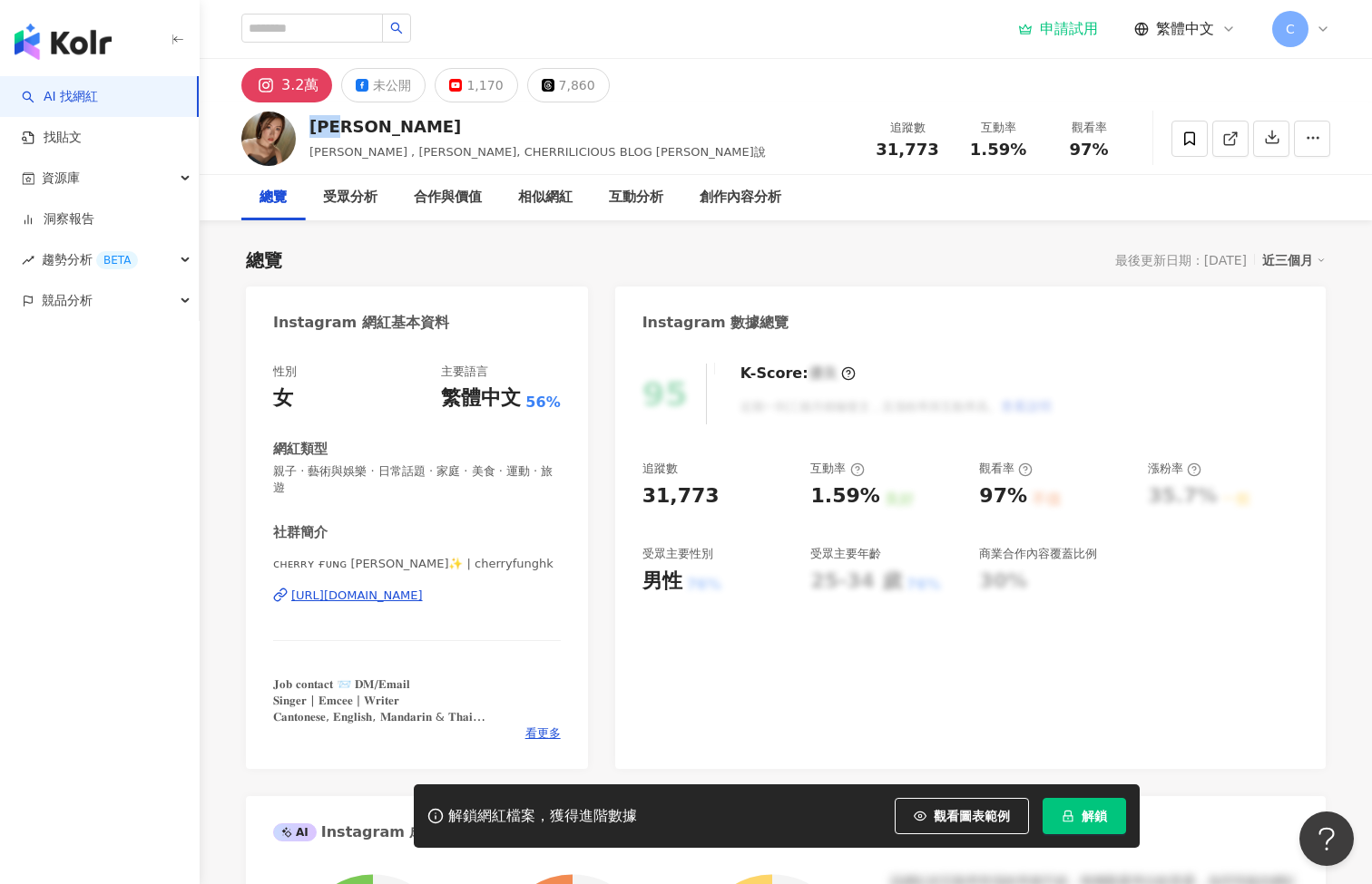
drag, startPoint x: 360, startPoint y: 128, endPoint x: 317, endPoint y: 123, distance: 43.3
click at [317, 123] on div "[PERSON_NAME]" at bounding box center [538, 126] width 457 height 23
copy div "[PERSON_NAME]"
click at [1030, 93] on div "3.2萬 未公開 1,170 7,860" at bounding box center [785, 81] width 1161 height 44
drag, startPoint x: 885, startPoint y: 147, endPoint x: 932, endPoint y: 152, distance: 47.3
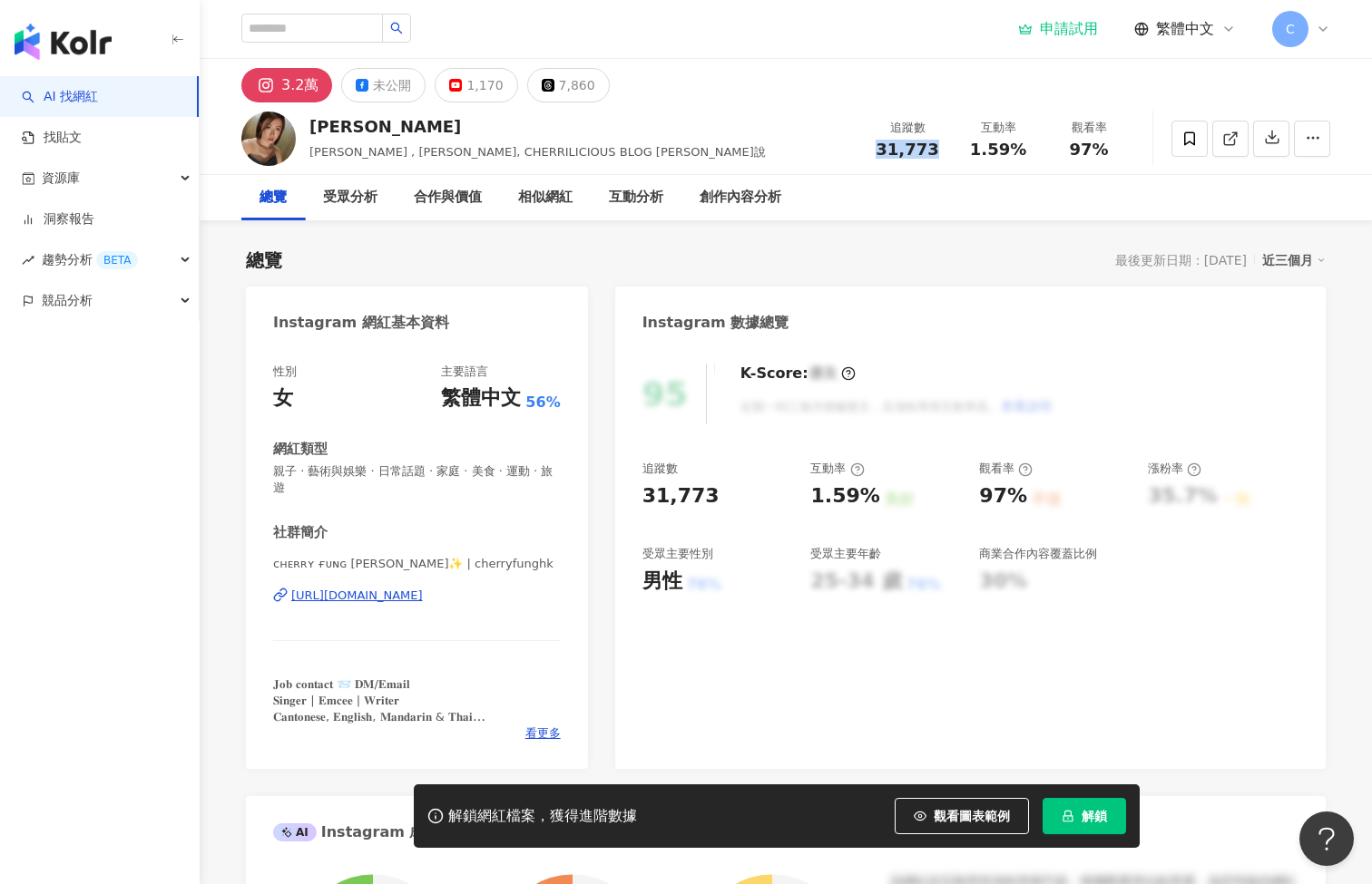
click at [932, 152] on span "31,773" at bounding box center [906, 149] width 63 height 19
copy span "31,773"
click at [625, 197] on div "互動分析" at bounding box center [636, 198] width 54 height 22
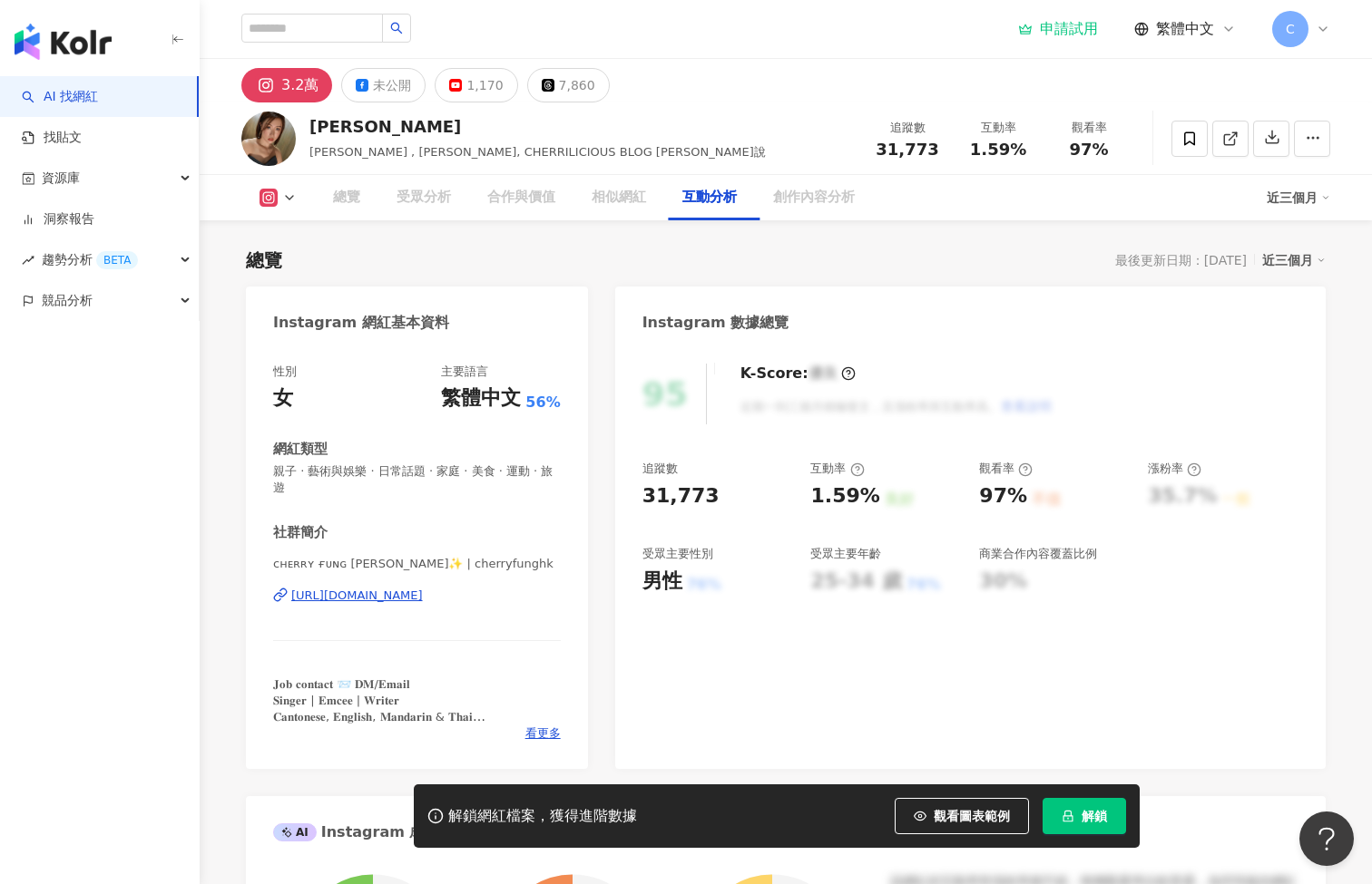
scroll to position [3571, 0]
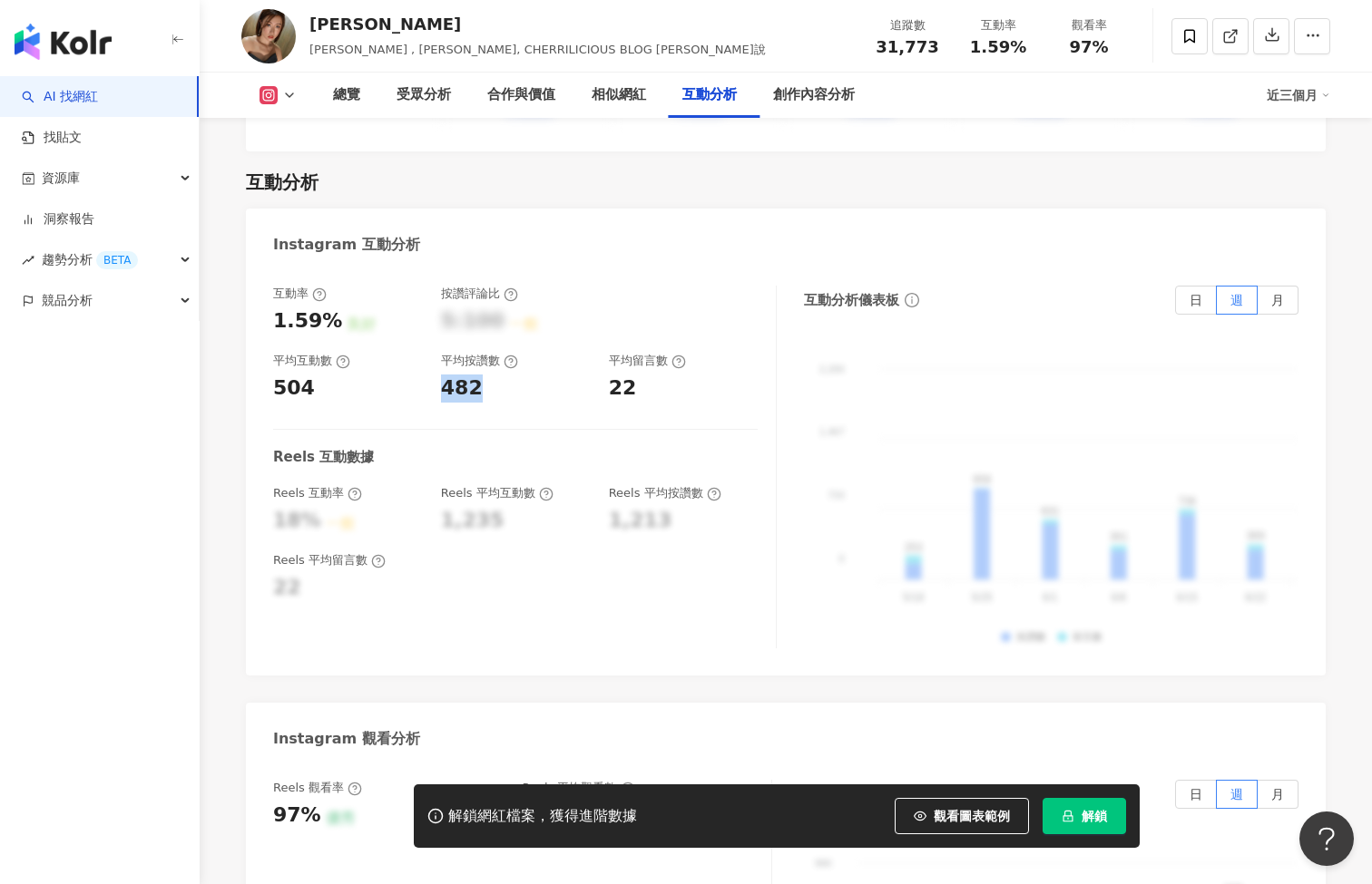
drag, startPoint x: 466, startPoint y: 356, endPoint x: 440, endPoint y: 351, distance: 26.5
click at [441, 375] on div "482" at bounding box center [516, 388] width 150 height 28
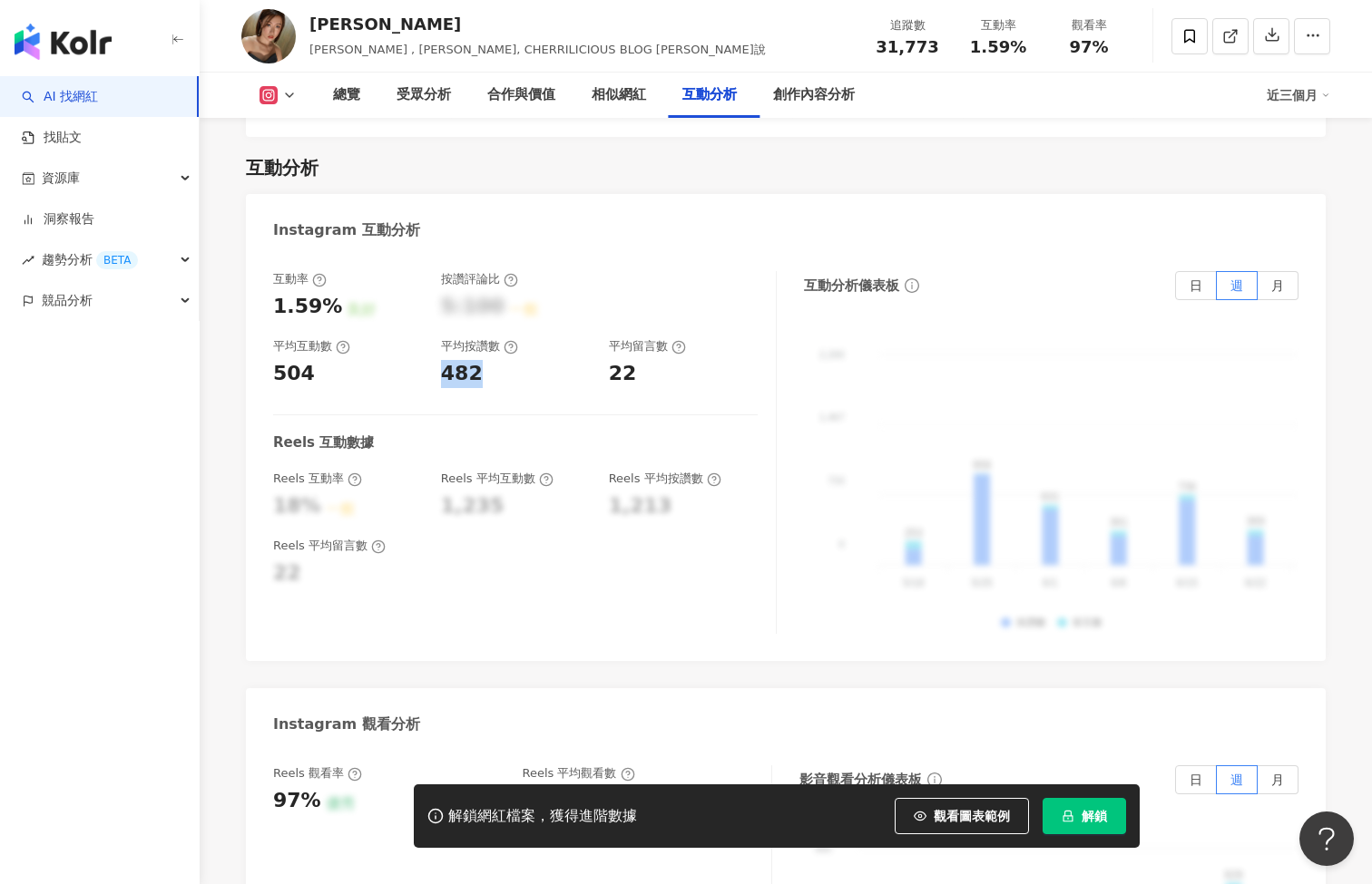
scroll to position [3581, 0]
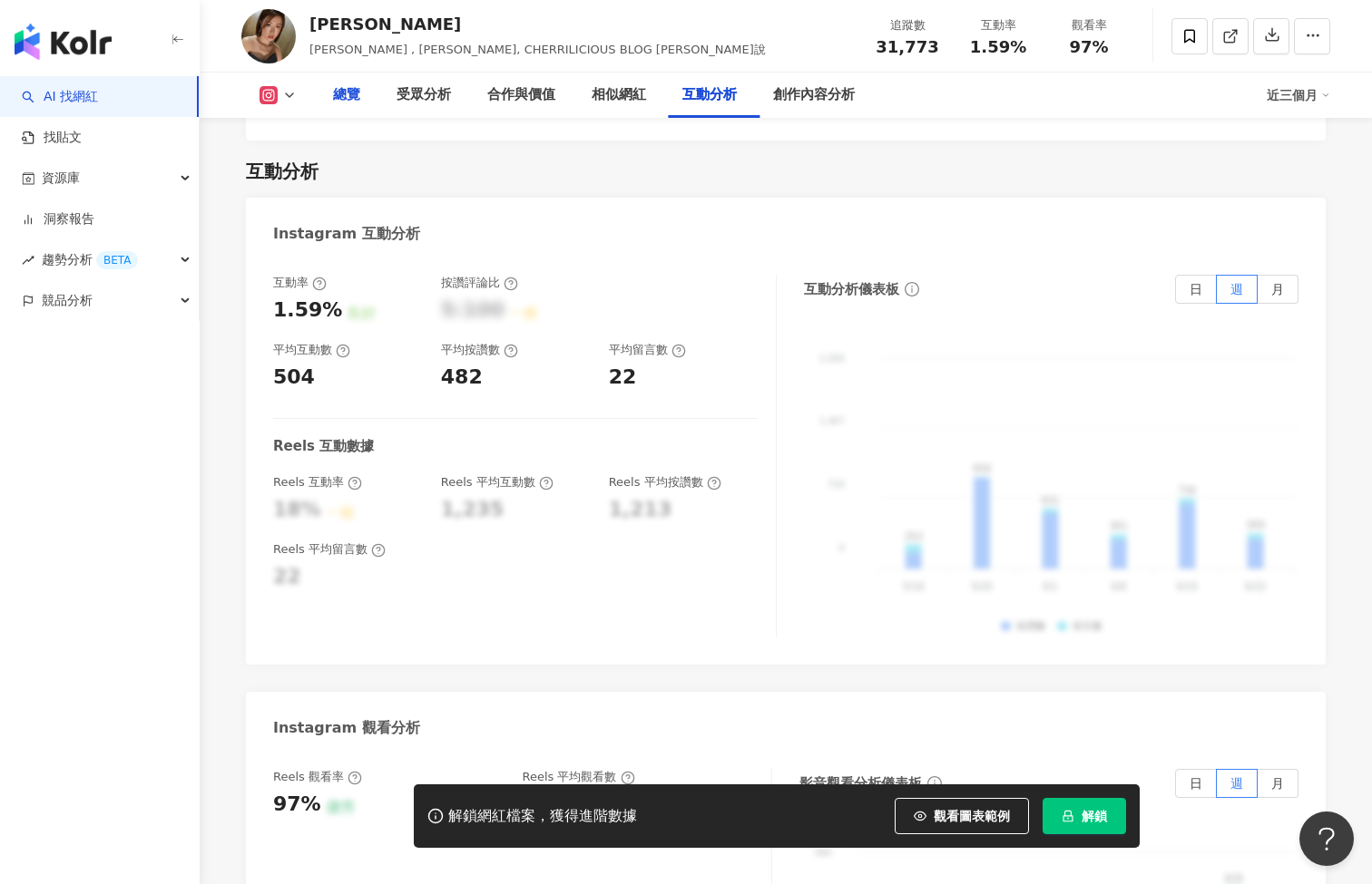
click at [352, 91] on div "總覽" at bounding box center [347, 95] width 27 height 22
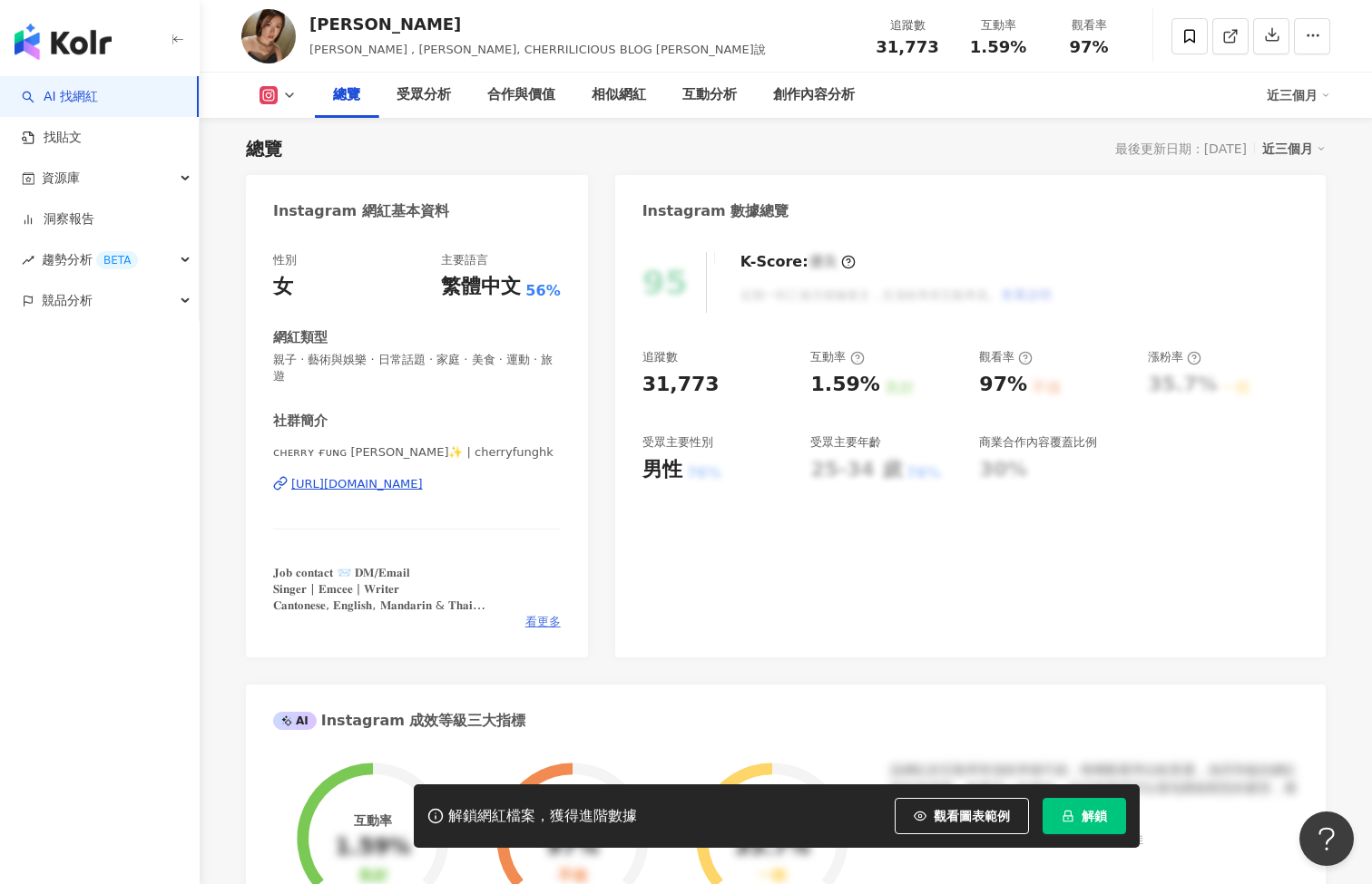
click at [548, 624] on span "看更多" at bounding box center [542, 622] width 35 height 16
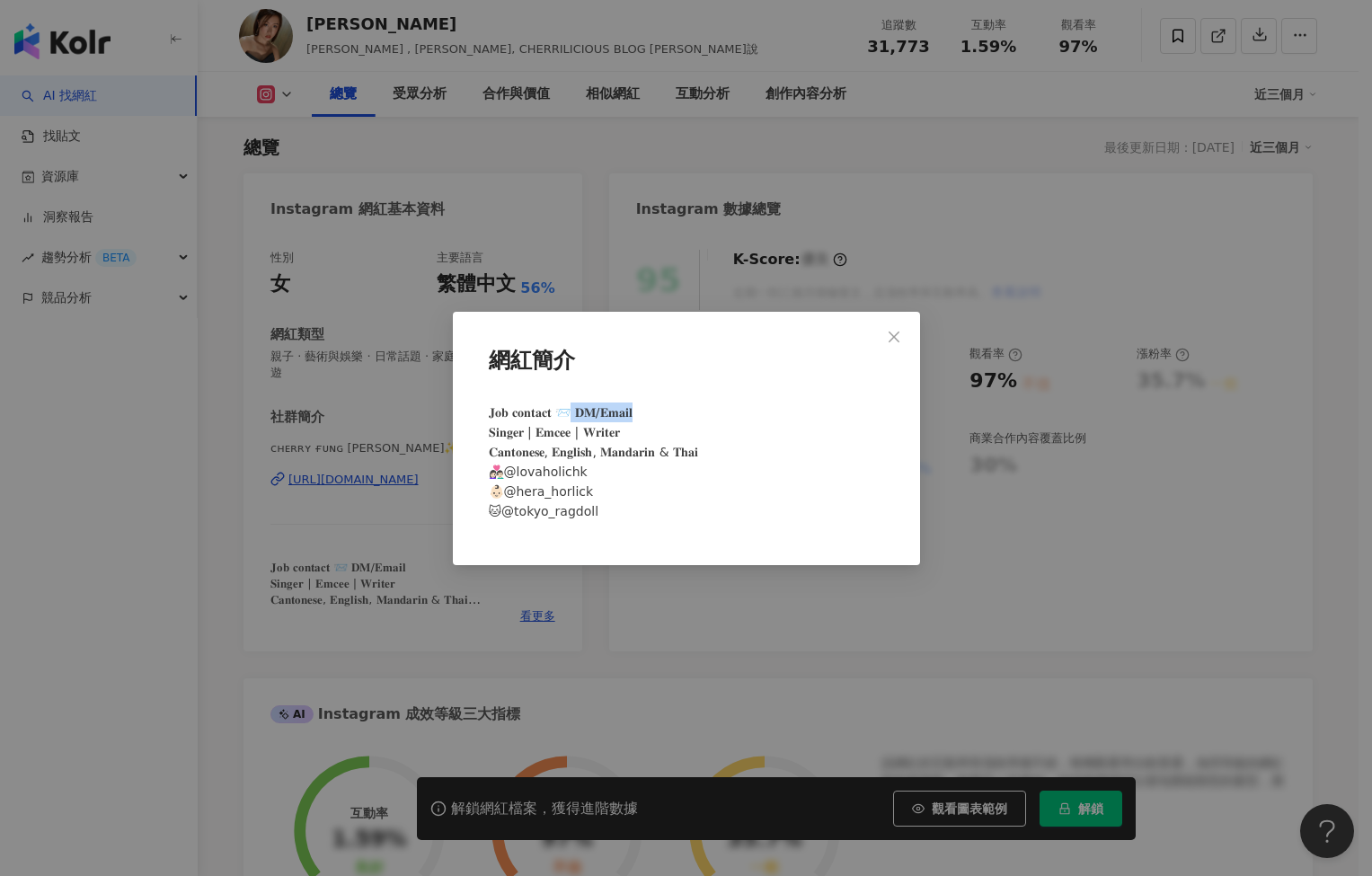
drag, startPoint x: 573, startPoint y: 414, endPoint x: 626, endPoint y: 411, distance: 53.1
click at [633, 411] on div "𝐉𝐨𝐛 𝐜𝐨𝐧𝐭𝐚𝐜𝐭 📨 𝐃𝐌/𝐄𝐦𝐚𝐢𝐥 𝐒𝐢𝐧𝐠𝐞𝐫 | 𝐄𝐦𝐜𝐞𝐞 | 𝐖𝐫𝐢𝐭𝐞𝐫 𝐂𝐚𝐧𝐭𝐨𝐧𝐞𝐬𝐞, 𝐄𝐧𝐠𝐥𝐢𝐬𝐡, 𝐌𝐚𝐧𝐝𝐚𝐫𝐢𝐧 & 𝐓…" at bounding box center [687, 469] width 410 height 148
copy span "𝐢𝐧𝐠𝐞𝐫 | 𝐄𝐦𝐜𝐞𝐞 |"
click at [891, 338] on icon "close" at bounding box center [894, 337] width 14 height 14
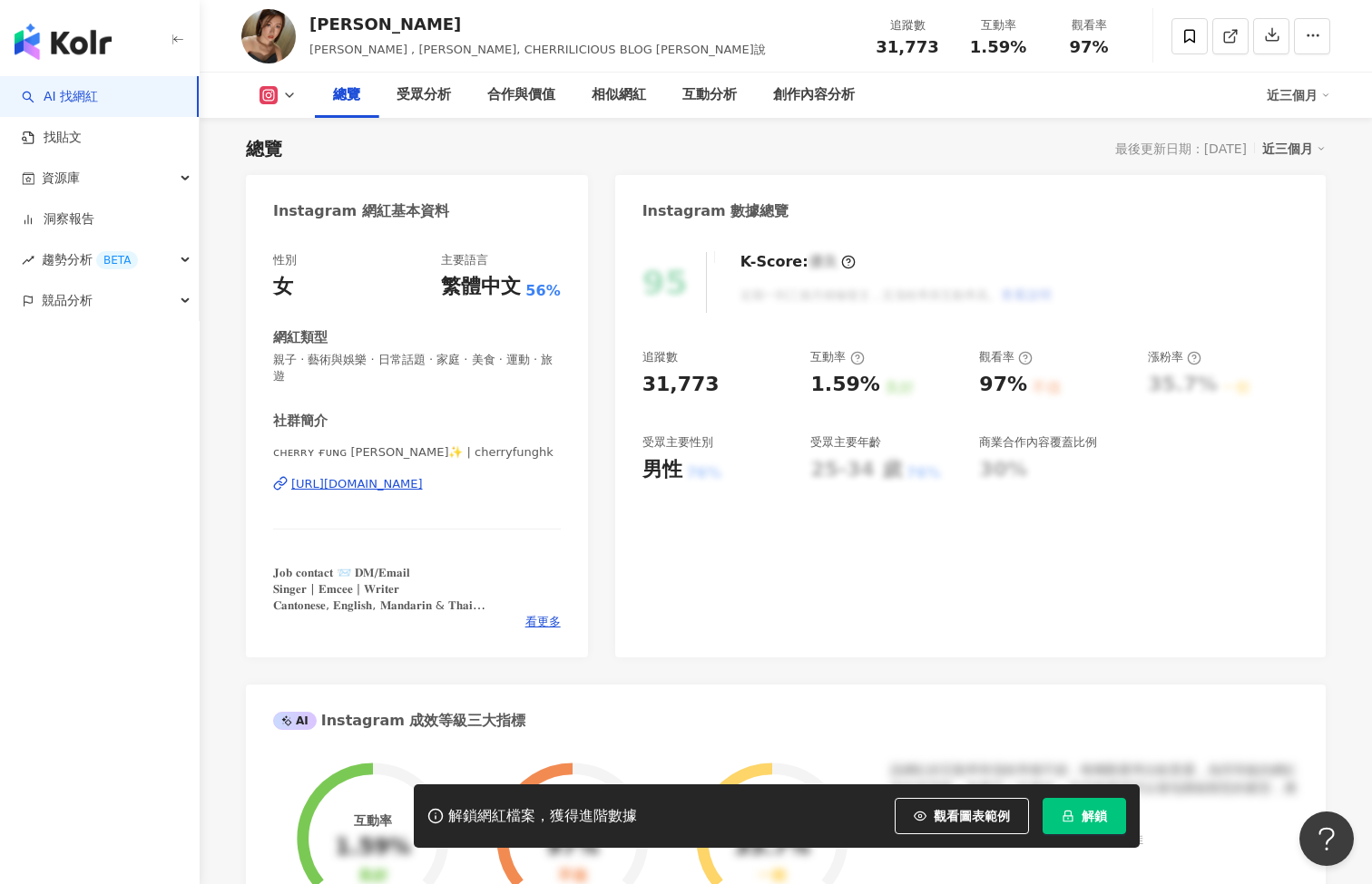
click at [582, 432] on div "性別 女 主要語言 繁體中文 56% 網紅類型 親子 · 藝術與娛樂 · 日常話題 · 家庭 · 美食 · 運動 · 旅遊 社群簡介 ᴄʜᴇʀʀʏ ғᴜɴɢ …" at bounding box center [417, 446] width 342 height 424
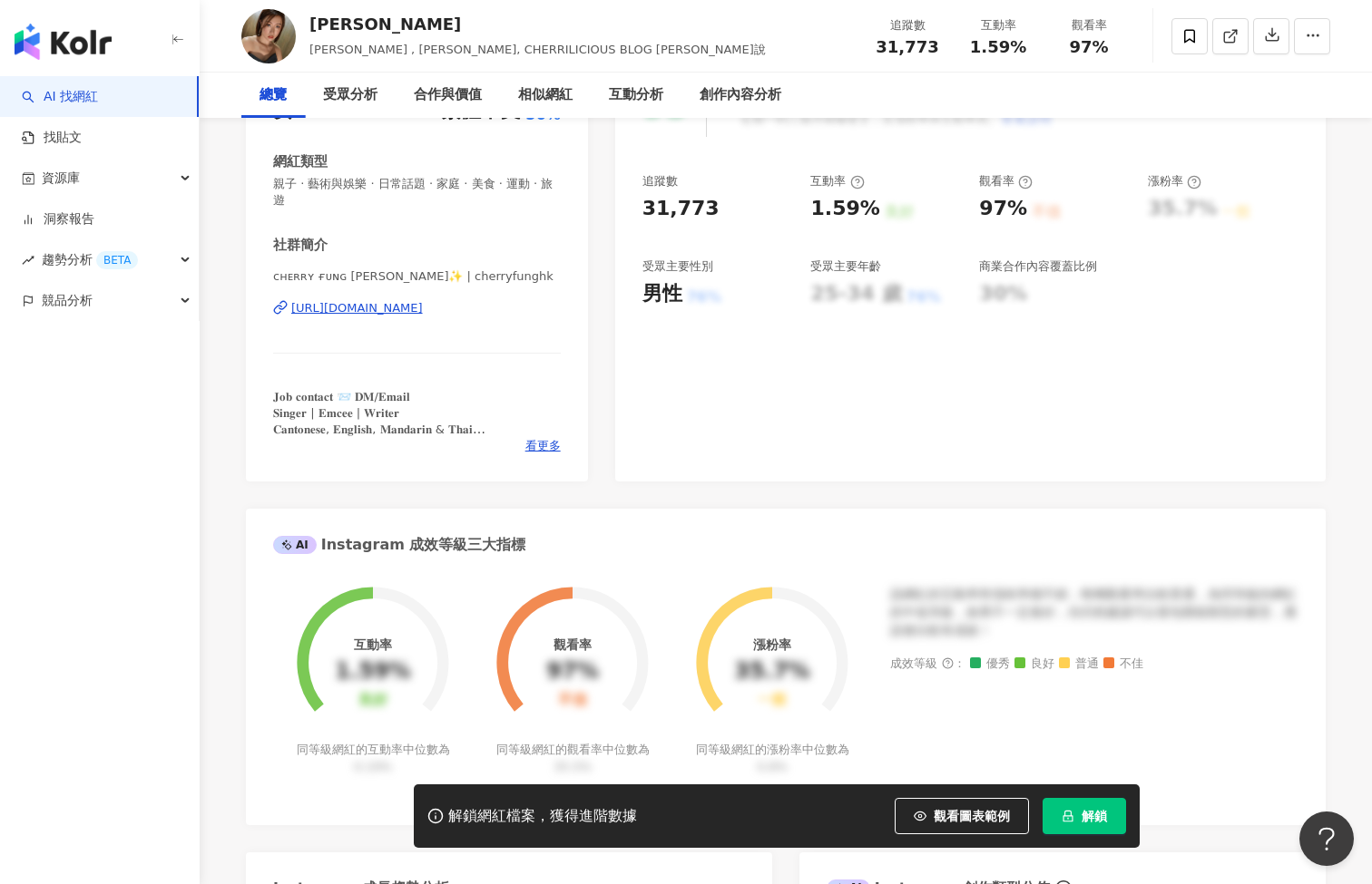
scroll to position [0, 0]
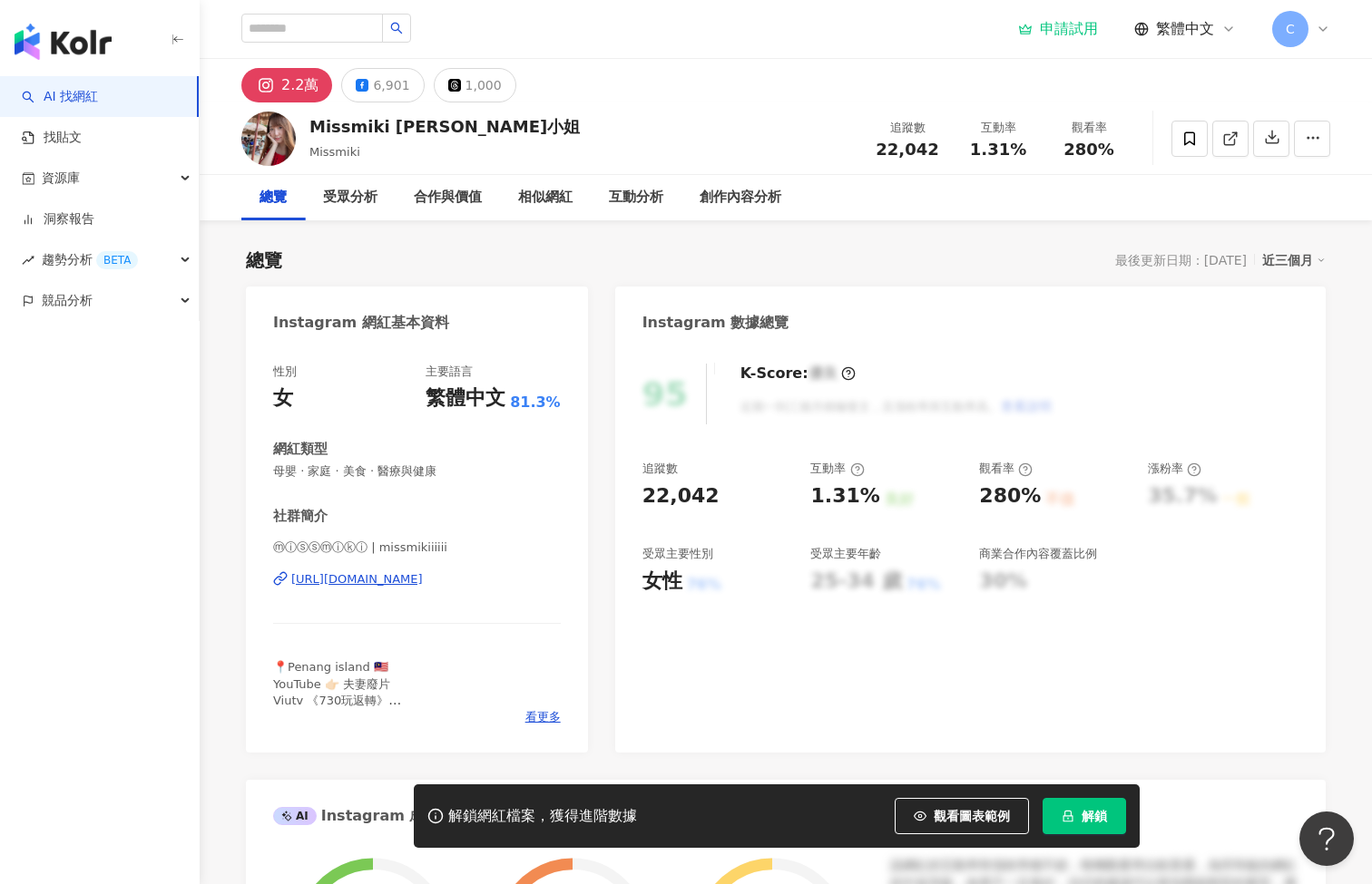
scroll to position [196, 0]
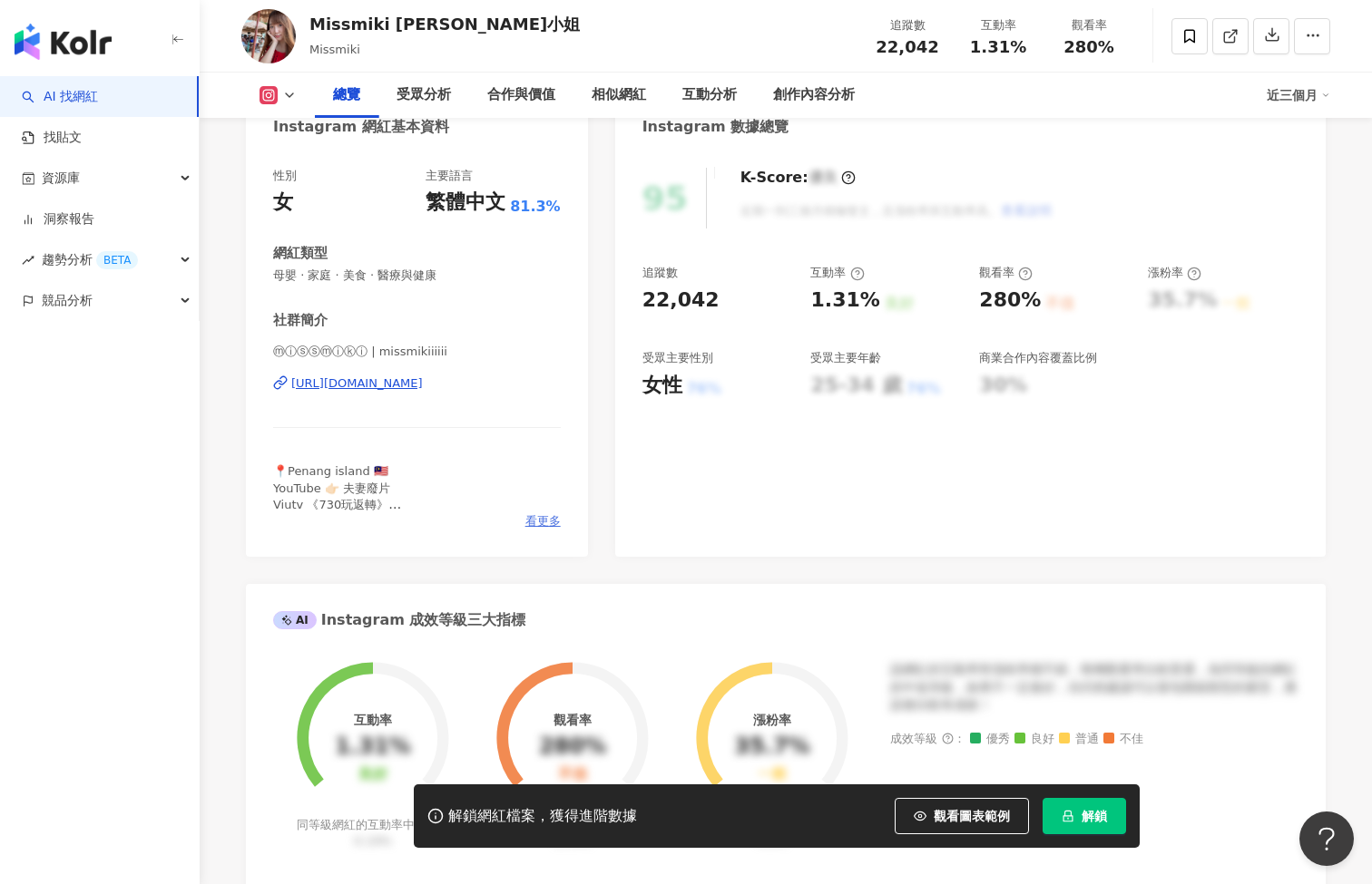
click at [543, 515] on span "看更多" at bounding box center [542, 521] width 35 height 16
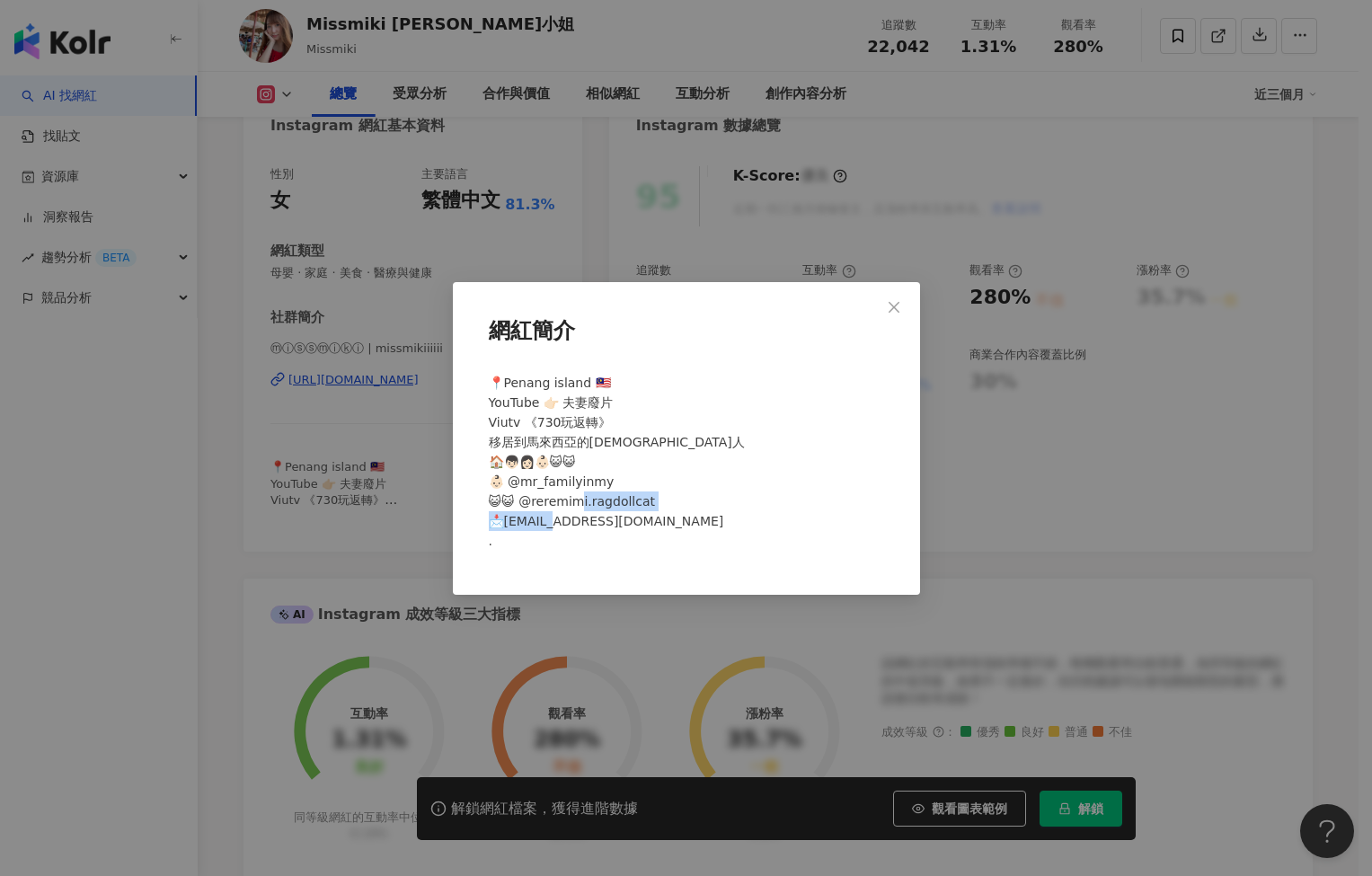
drag, startPoint x: 644, startPoint y: 523, endPoint x: 509, endPoint y: 519, distance: 135.1
click at [509, 519] on div "📍Penang island 🇲🇾 YouTube 👉🏻 夫妻廢片 Viutv 《730玩返轉》 移居到馬來西亞的香港人 🏠👦🏻👩🏻👶🏻😺😺 👶🏻 @mr_f…" at bounding box center [687, 469] width 410 height 208
copy span ".com ."
click at [895, 316] on button "Close" at bounding box center [894, 308] width 36 height 36
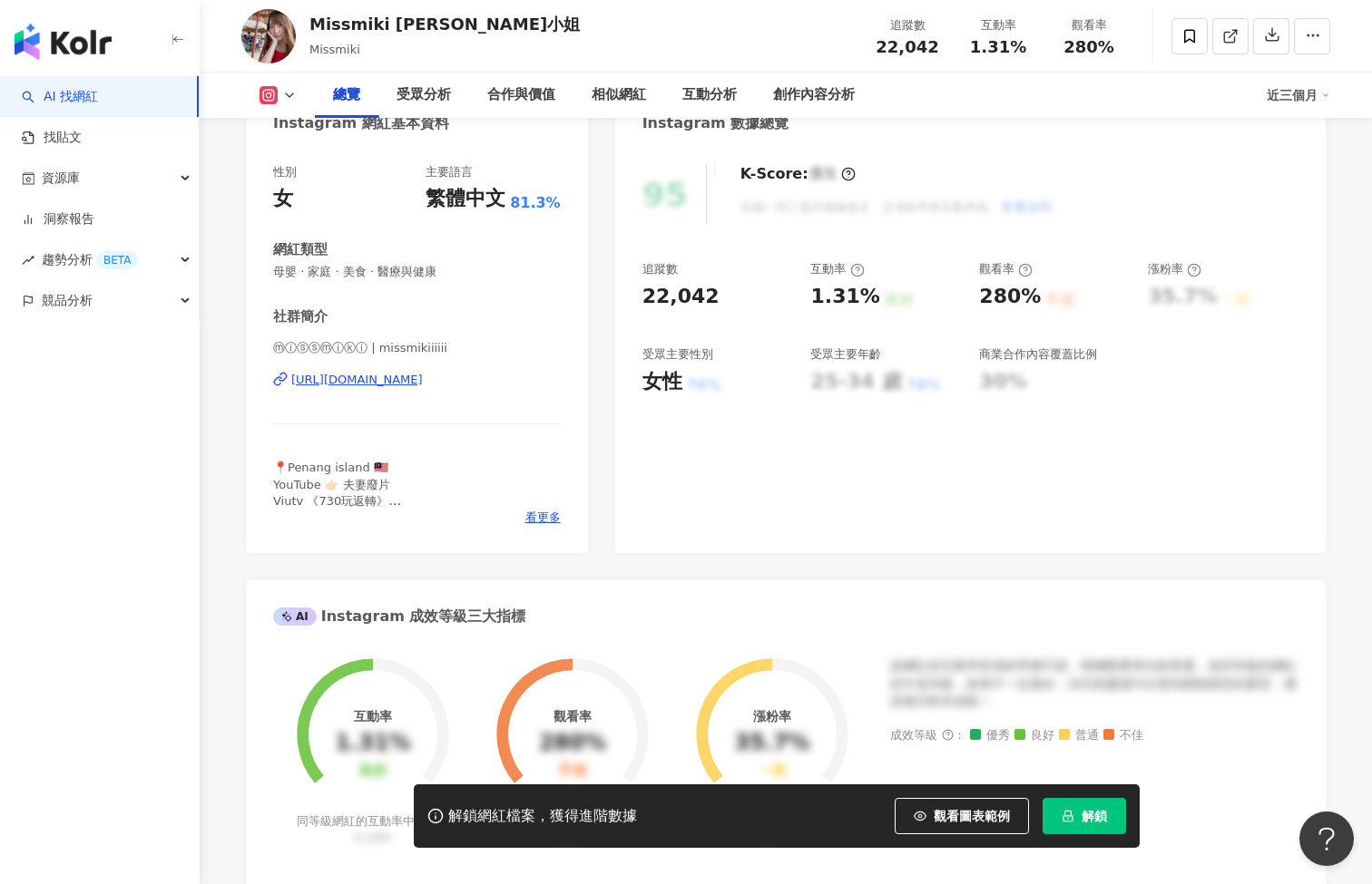
scroll to position [0, 0]
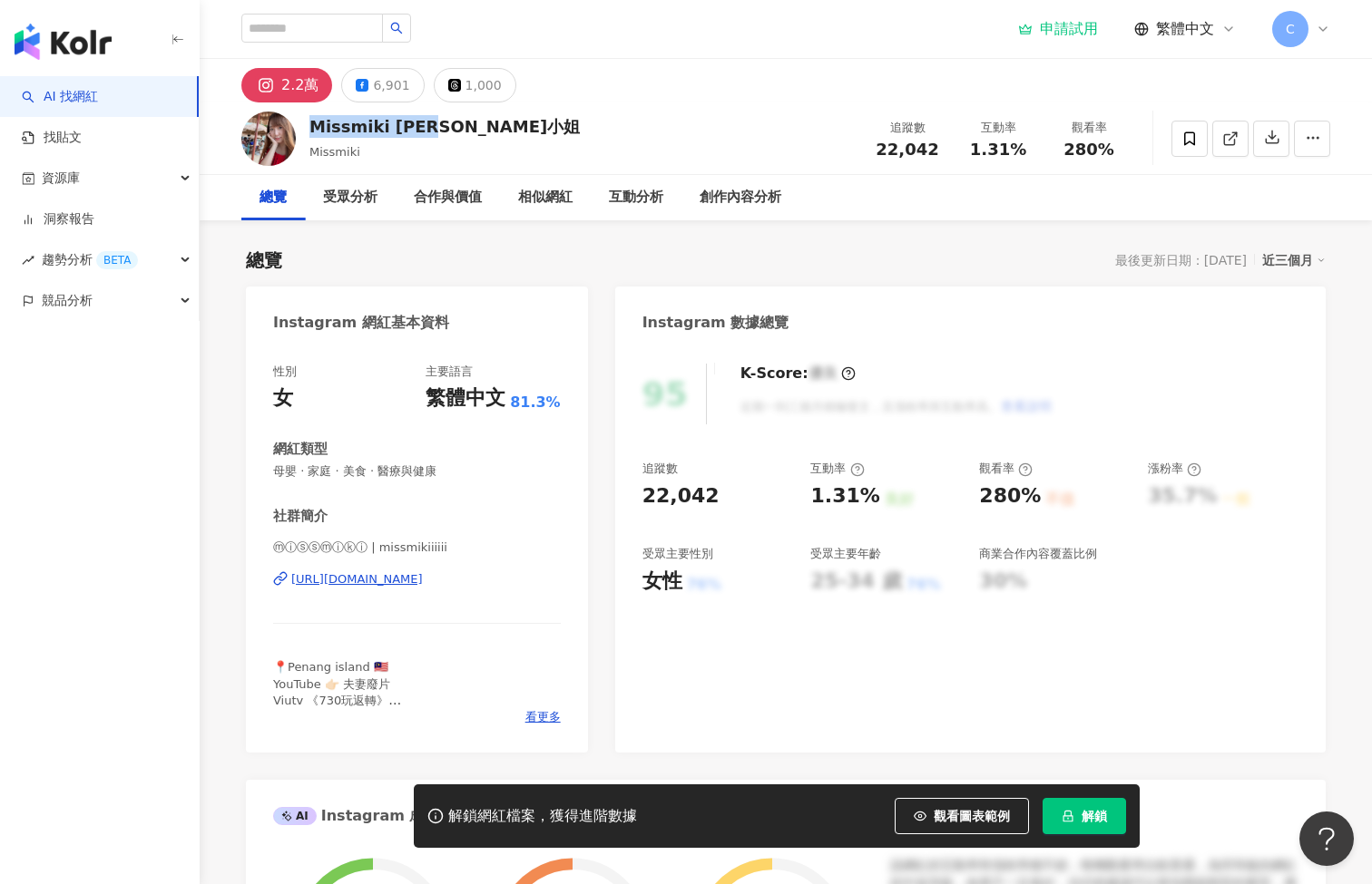
drag, startPoint x: 447, startPoint y: 129, endPoint x: 305, endPoint y: 132, distance: 142.0
click at [305, 132] on div "Missmiki 米奇小姐 Missmiki 追蹤數 22,042 互動率 1.31% 觀看率 280%" at bounding box center [785, 138] width 1161 height 72
copy div "Missmiki 米奇小姐"
drag, startPoint x: 883, startPoint y: 145, endPoint x: 934, endPoint y: 149, distance: 51.2
click at [934, 149] on span "22,042" at bounding box center [906, 149] width 63 height 19
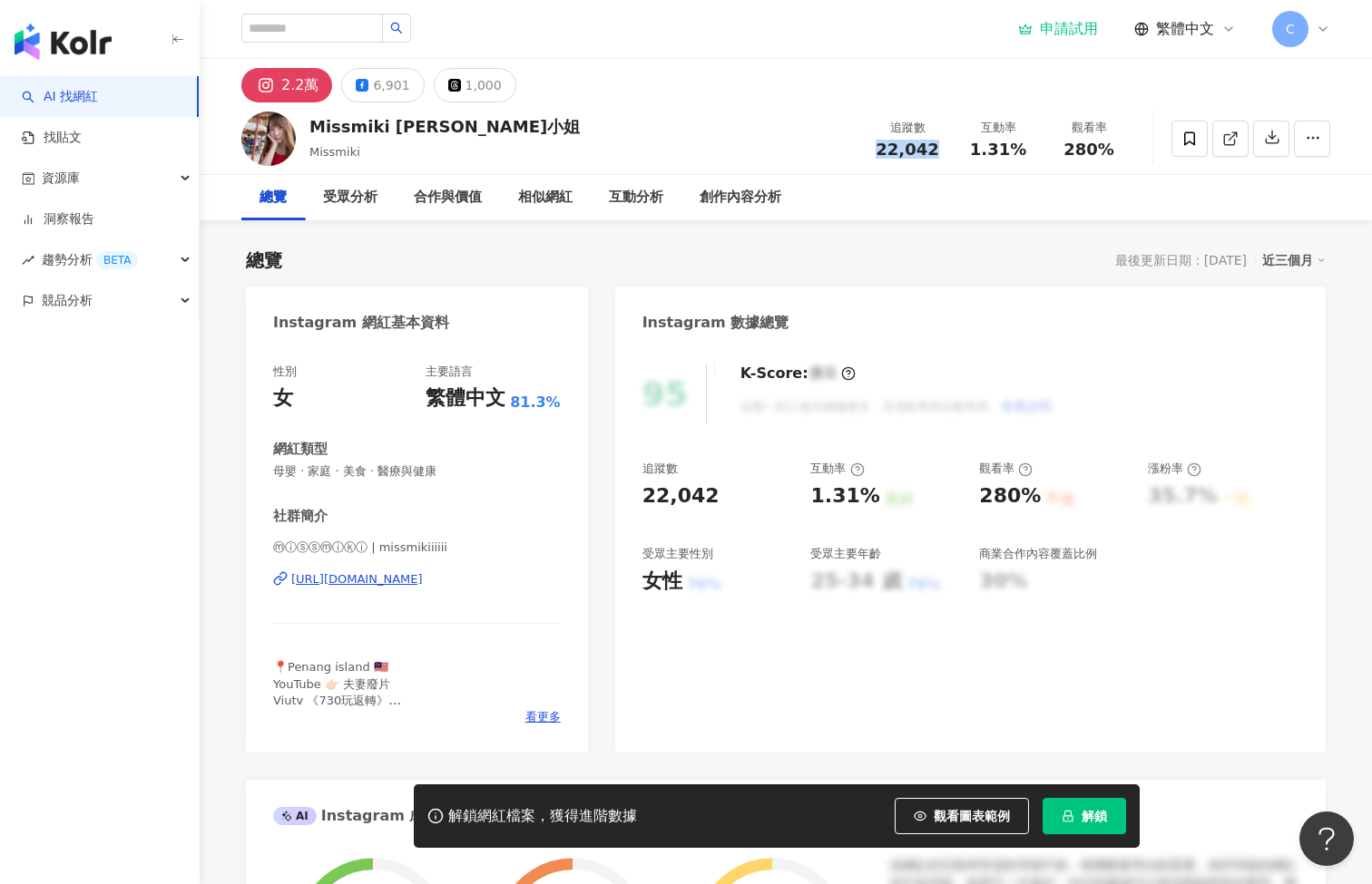
copy span "22,042"
click at [716, 193] on div "創作內容分析" at bounding box center [740, 198] width 82 height 22
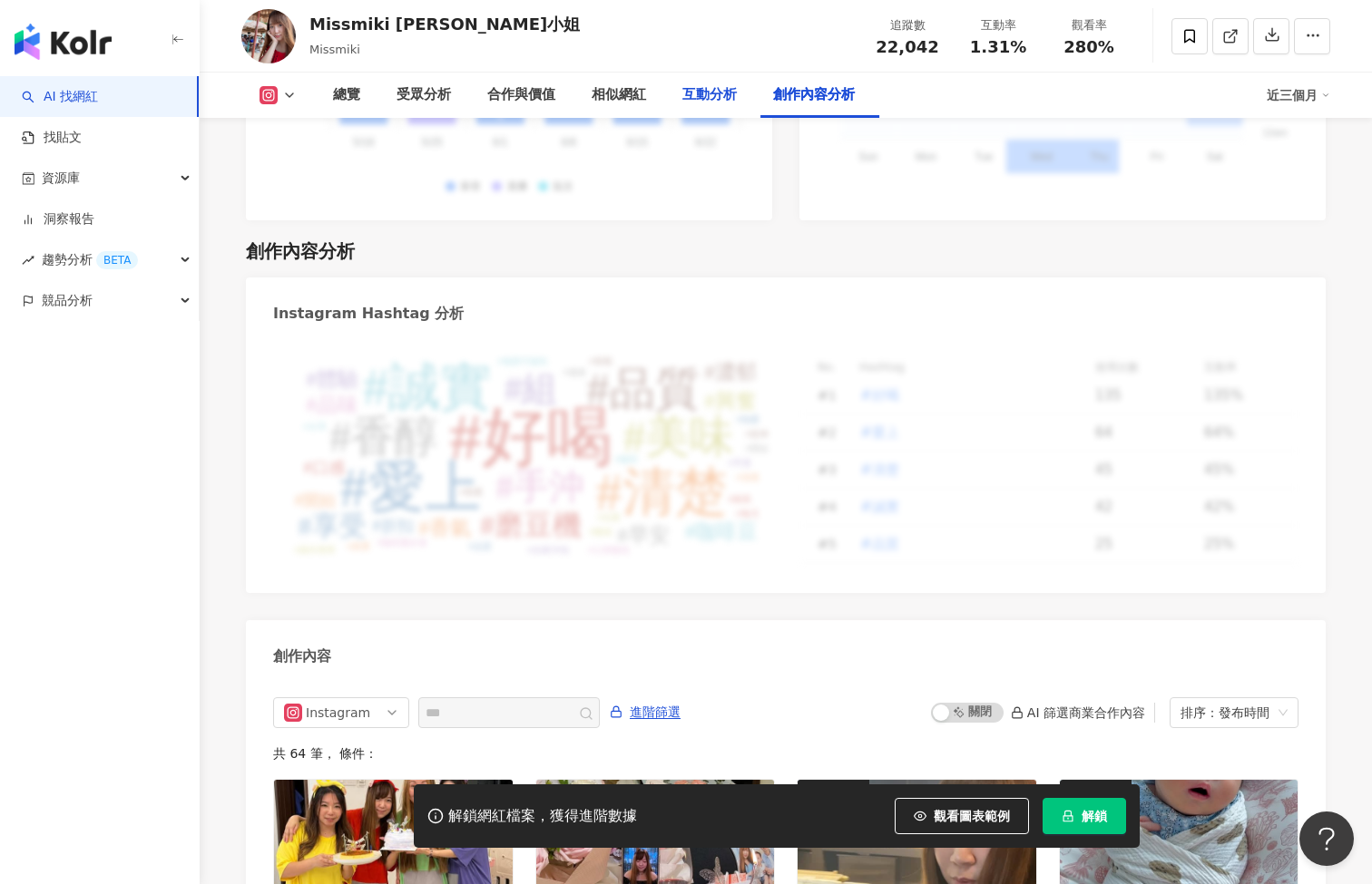
click at [711, 91] on div "互動分析" at bounding box center [709, 95] width 54 height 22
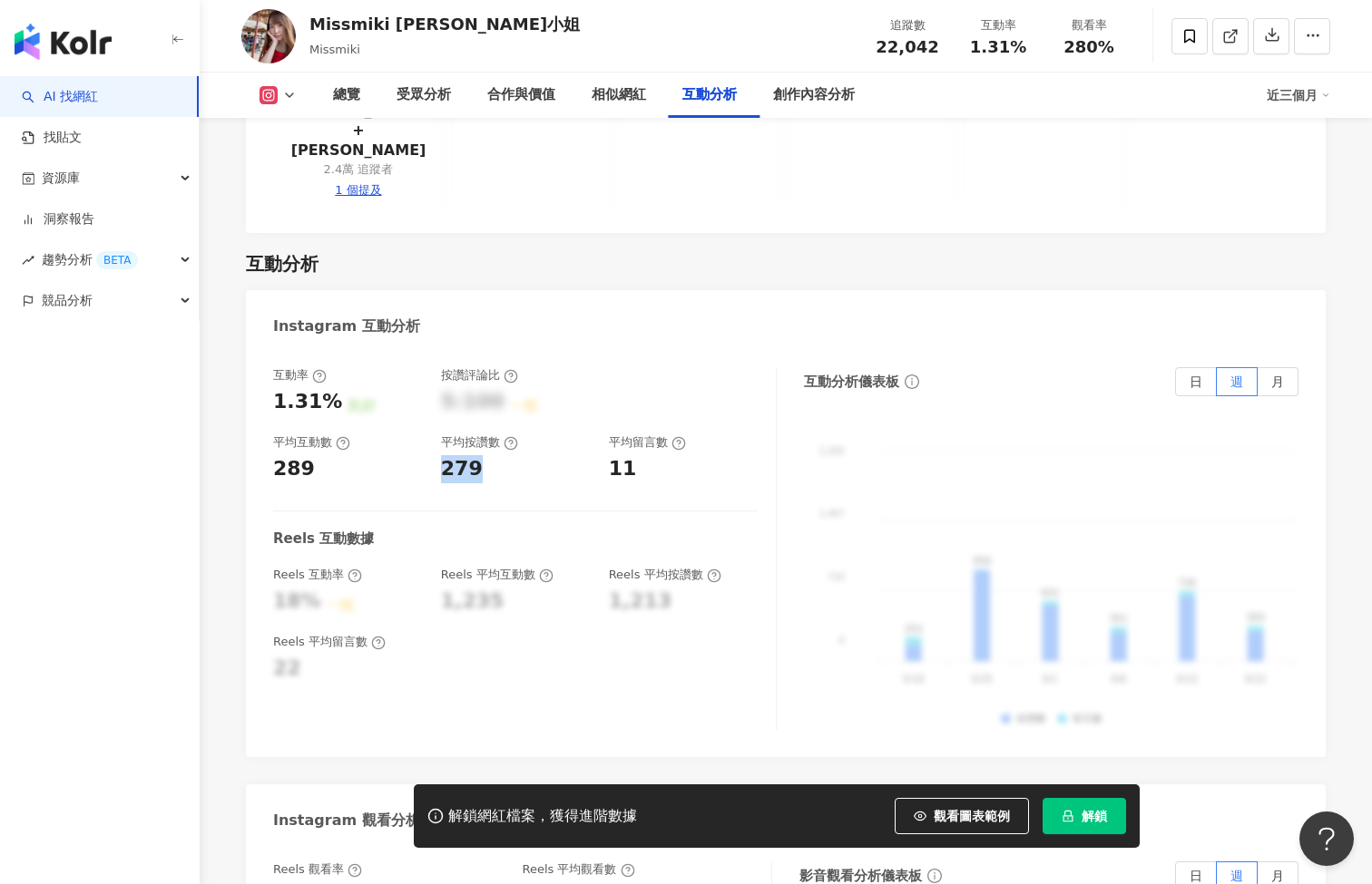
drag, startPoint x: 477, startPoint y: 353, endPoint x: 441, endPoint y: 353, distance: 36.0
click at [441, 456] on div "279" at bounding box center [462, 469] width 42 height 28
copy div "279"
click at [1281, 375] on span "月" at bounding box center [1278, 382] width 13 height 15
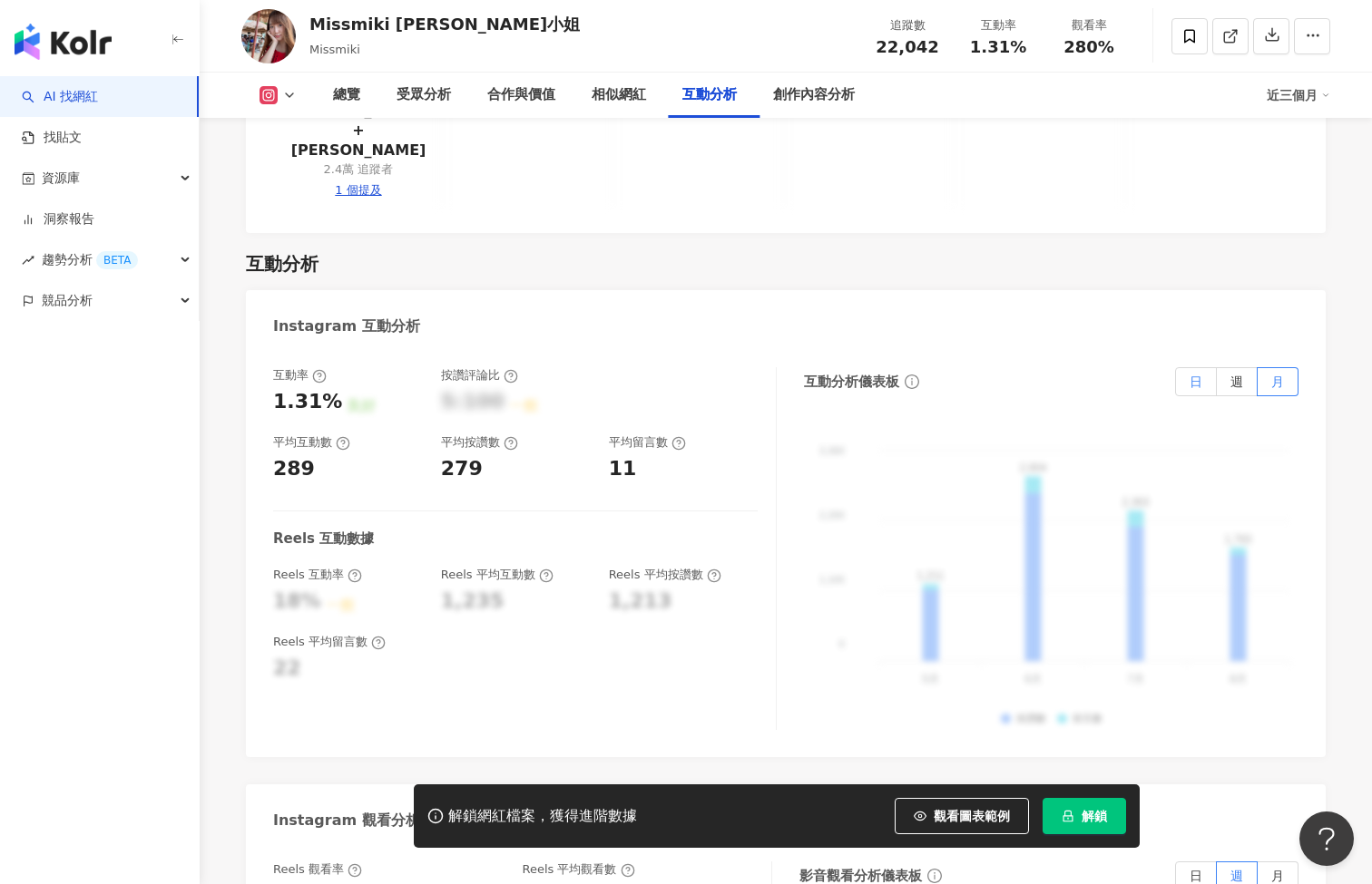
click at [1204, 368] on label "日" at bounding box center [1196, 382] width 42 height 29
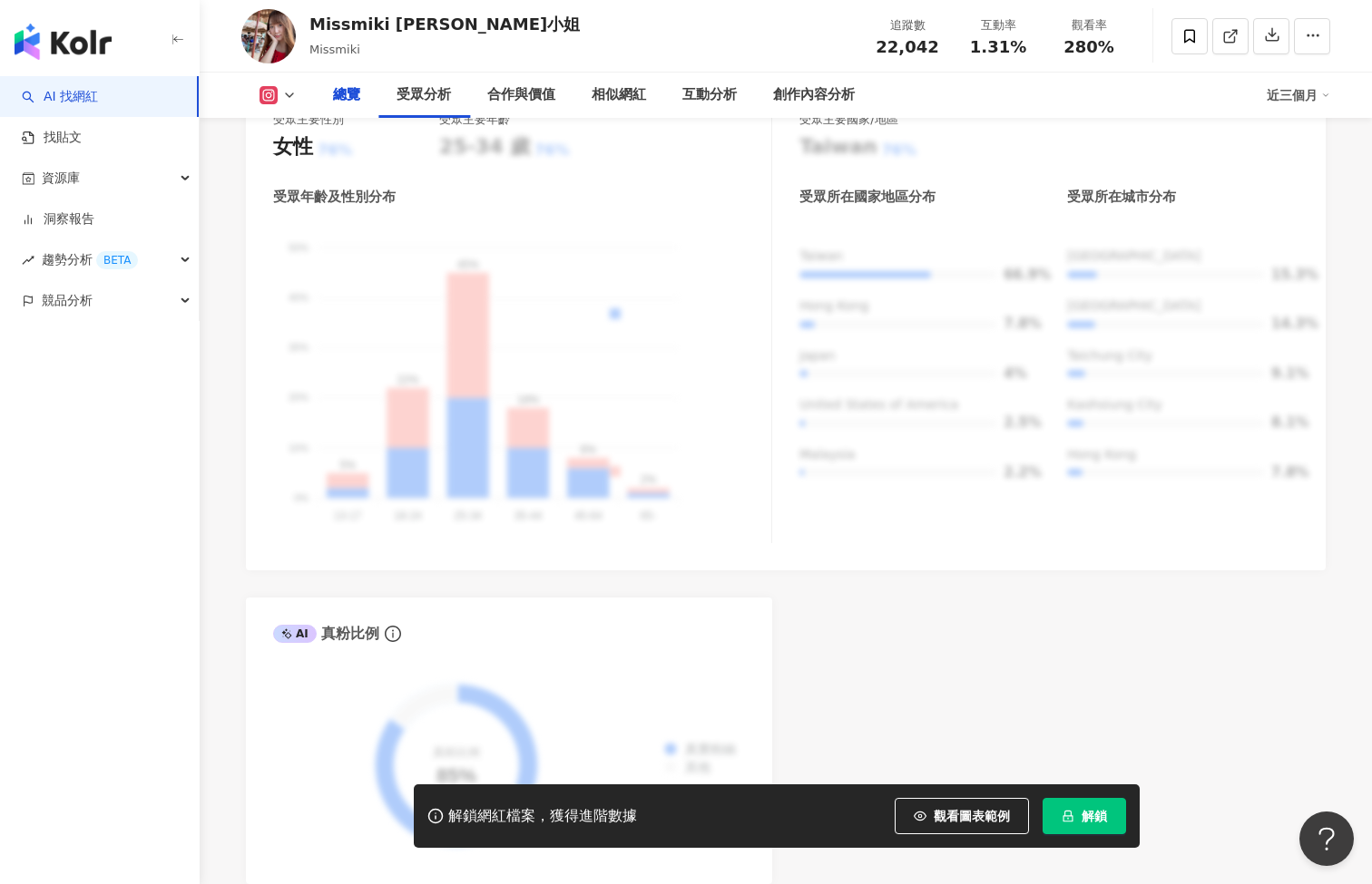
scroll to position [489, 0]
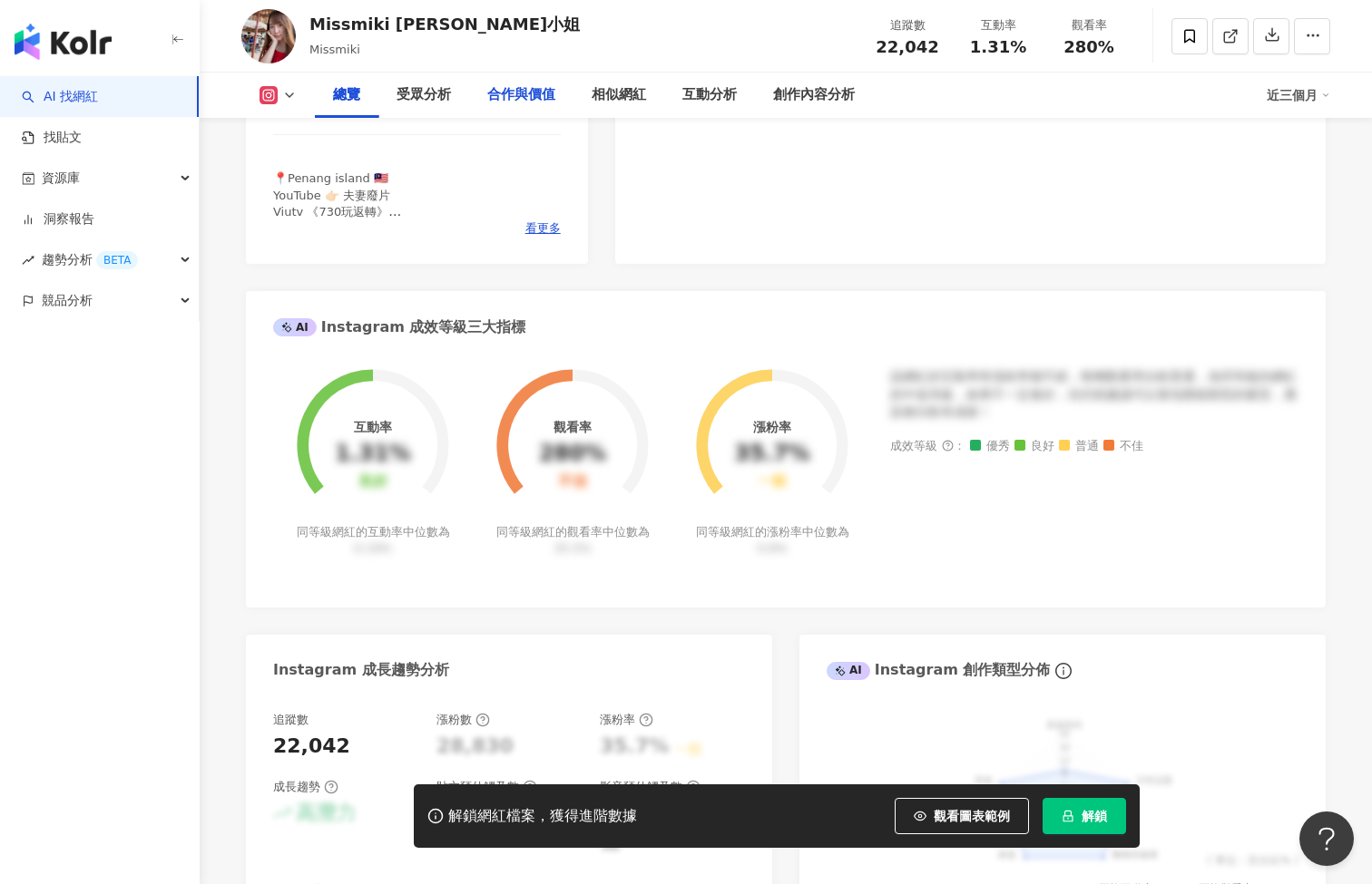
click at [550, 98] on div "合作與價值" at bounding box center [521, 95] width 68 height 22
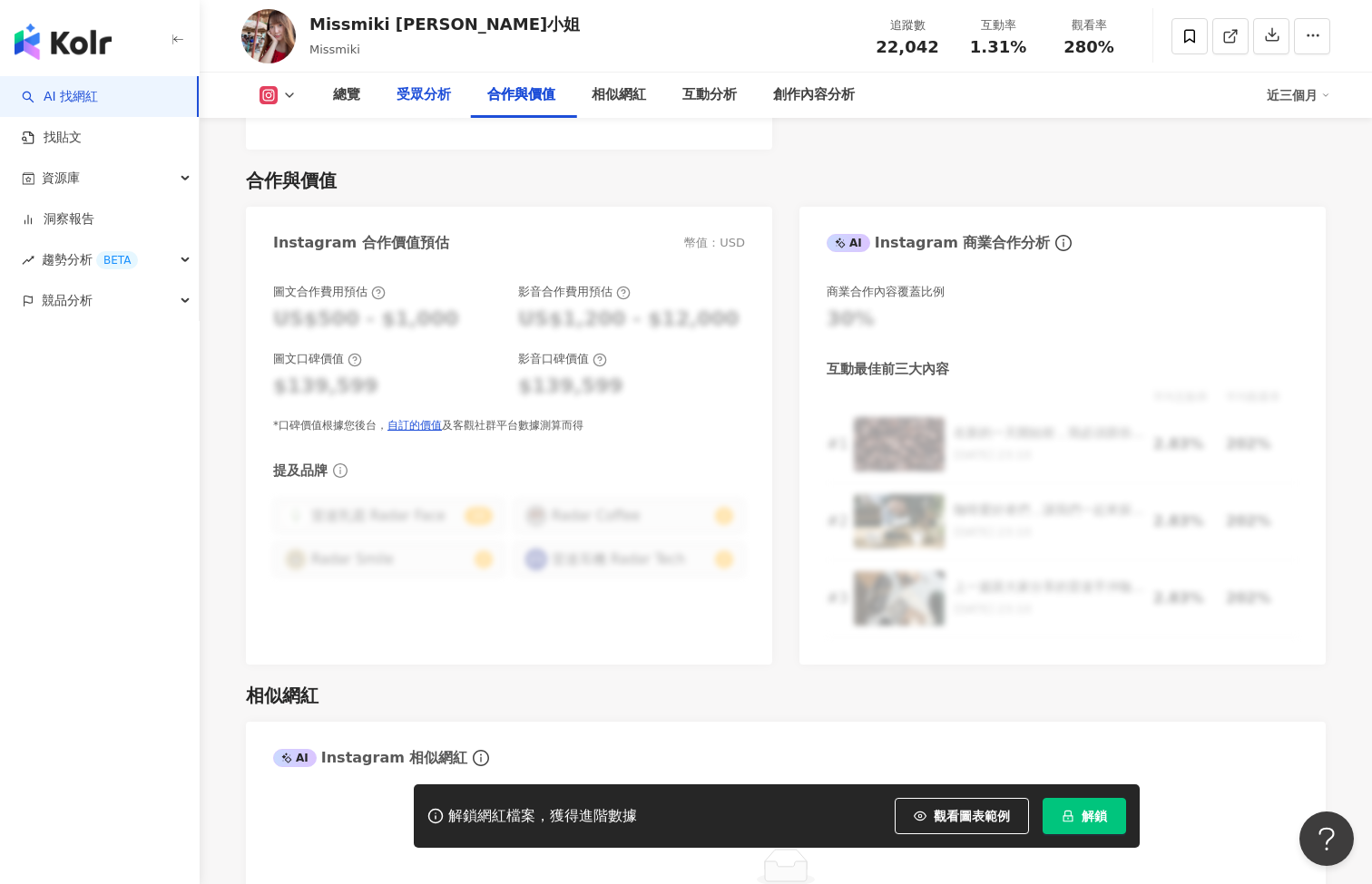
click at [438, 106] on div "受眾分析" at bounding box center [424, 95] width 91 height 45
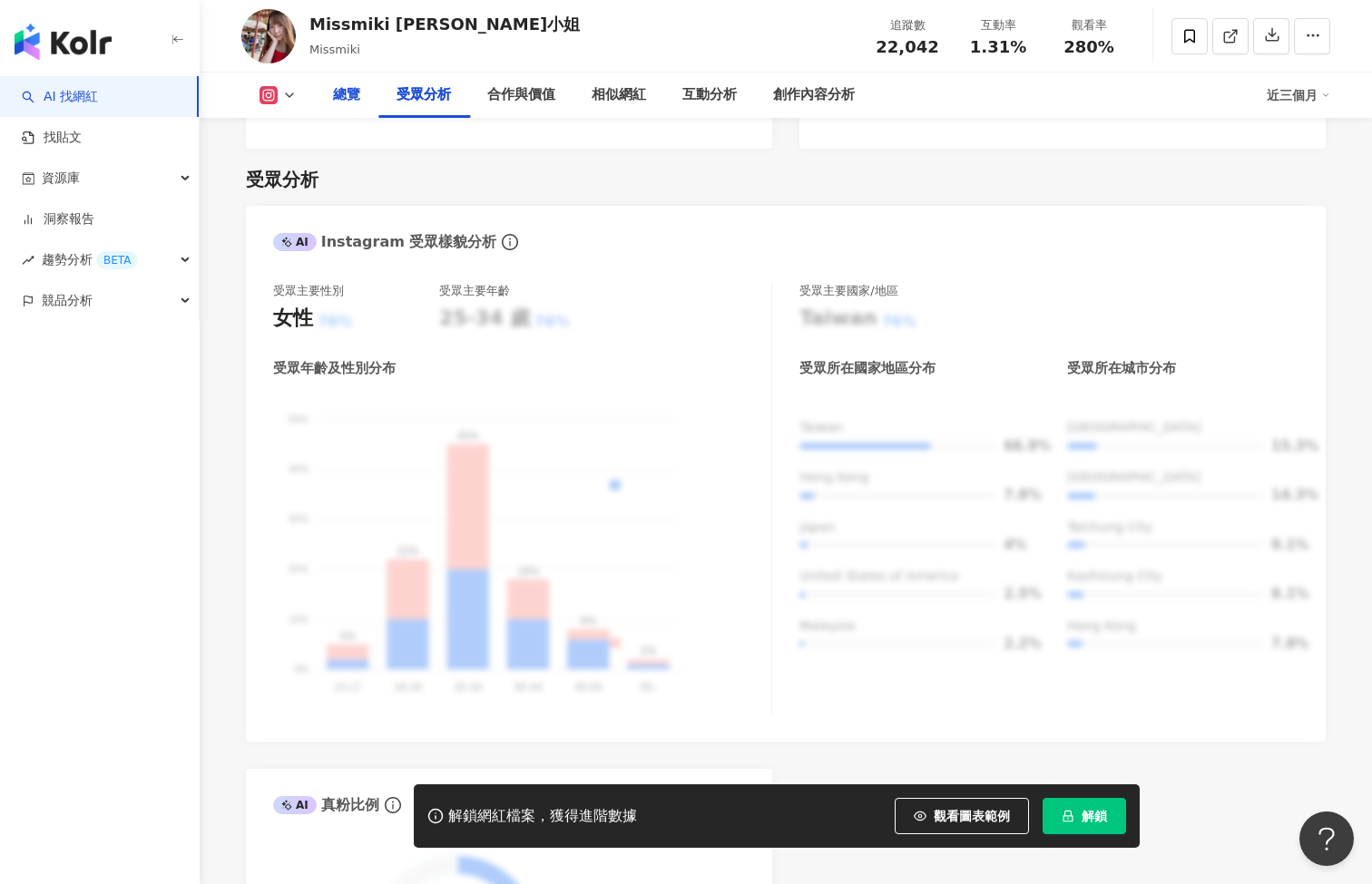
click at [351, 97] on div "總覽" at bounding box center [347, 95] width 27 height 22
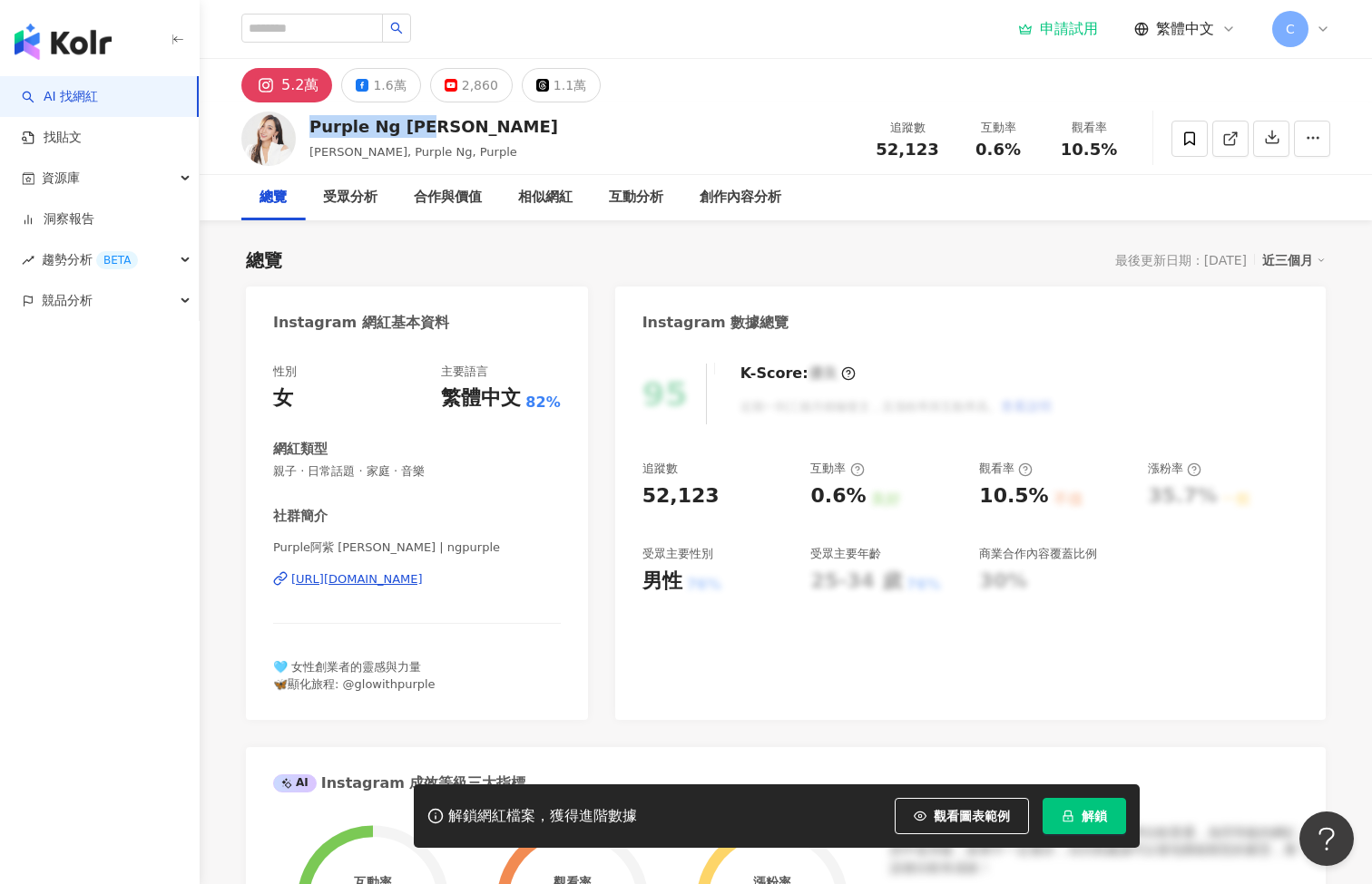
drag, startPoint x: 449, startPoint y: 131, endPoint x: 311, endPoint y: 128, distance: 138.0
click at [311, 128] on div "Purple Ng [PERSON_NAME]" at bounding box center [434, 126] width 249 height 23
copy div "Purple Ng [PERSON_NAME]"
drag, startPoint x: 935, startPoint y: 152, endPoint x: 874, endPoint y: 143, distance: 61.7
click at [874, 143] on div "52,123" at bounding box center [907, 150] width 69 height 18
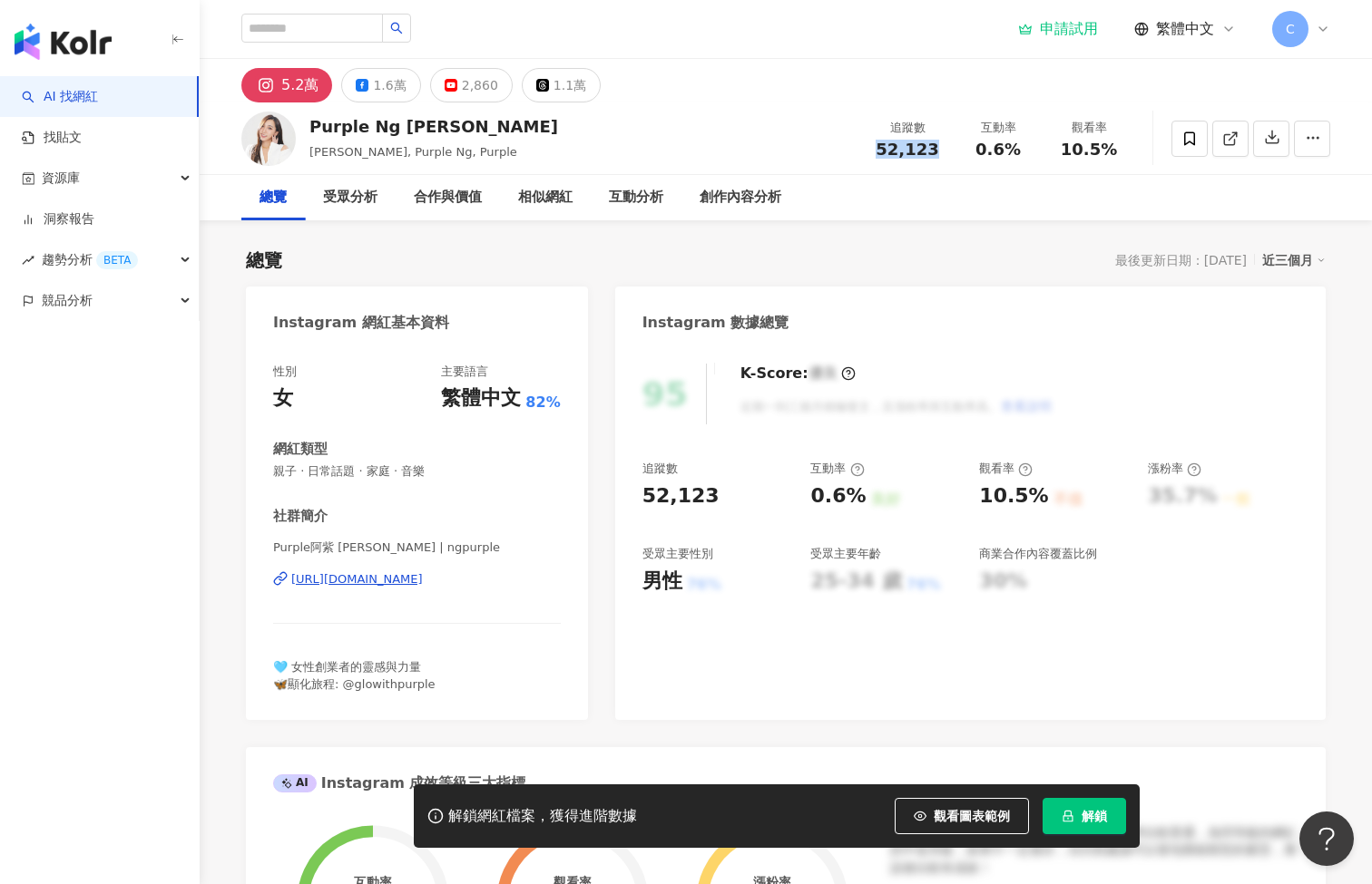
copy span "52,123"
click at [740, 205] on div "創作內容分析" at bounding box center [740, 198] width 82 height 22
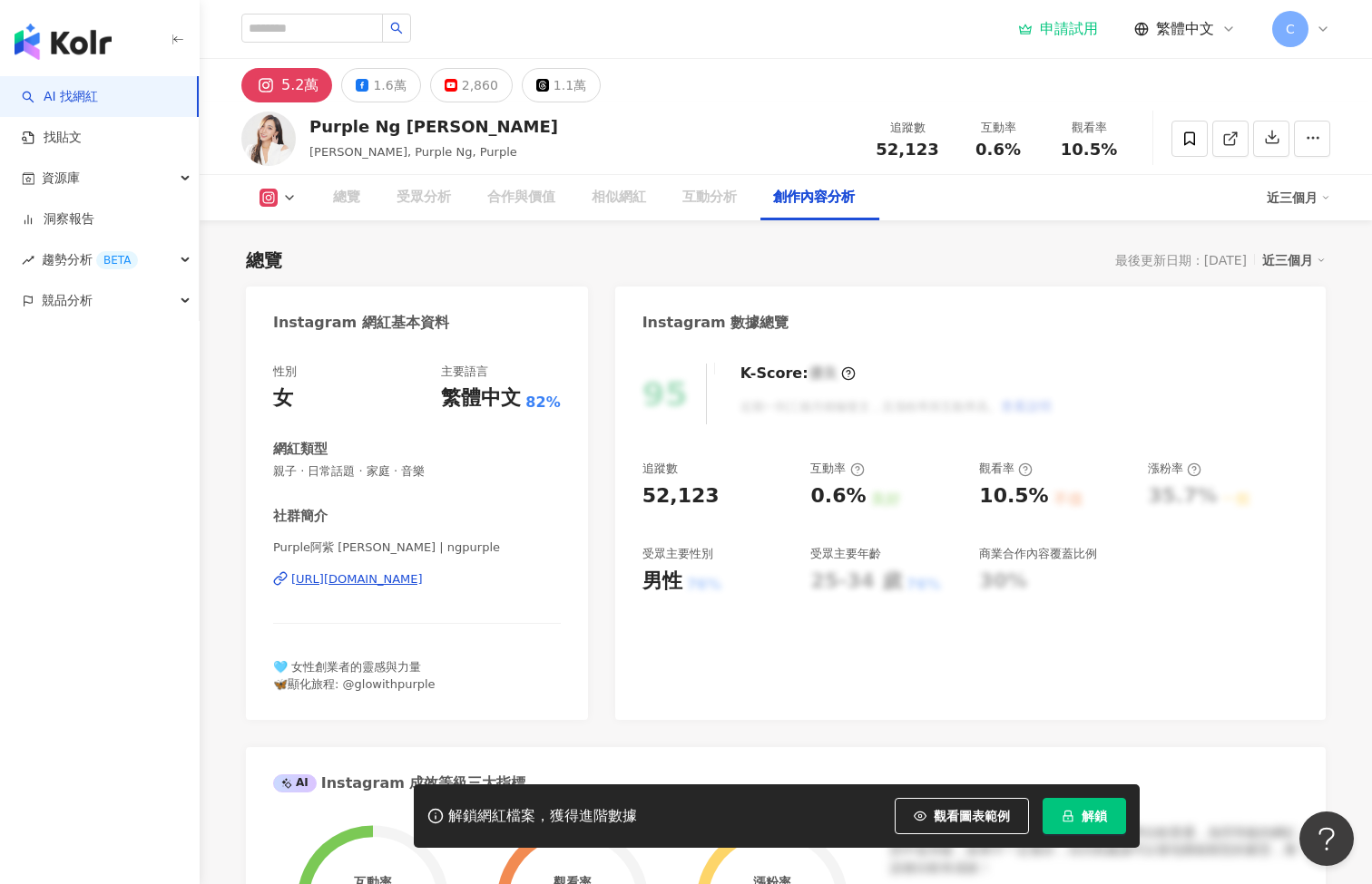
scroll to position [5153, 0]
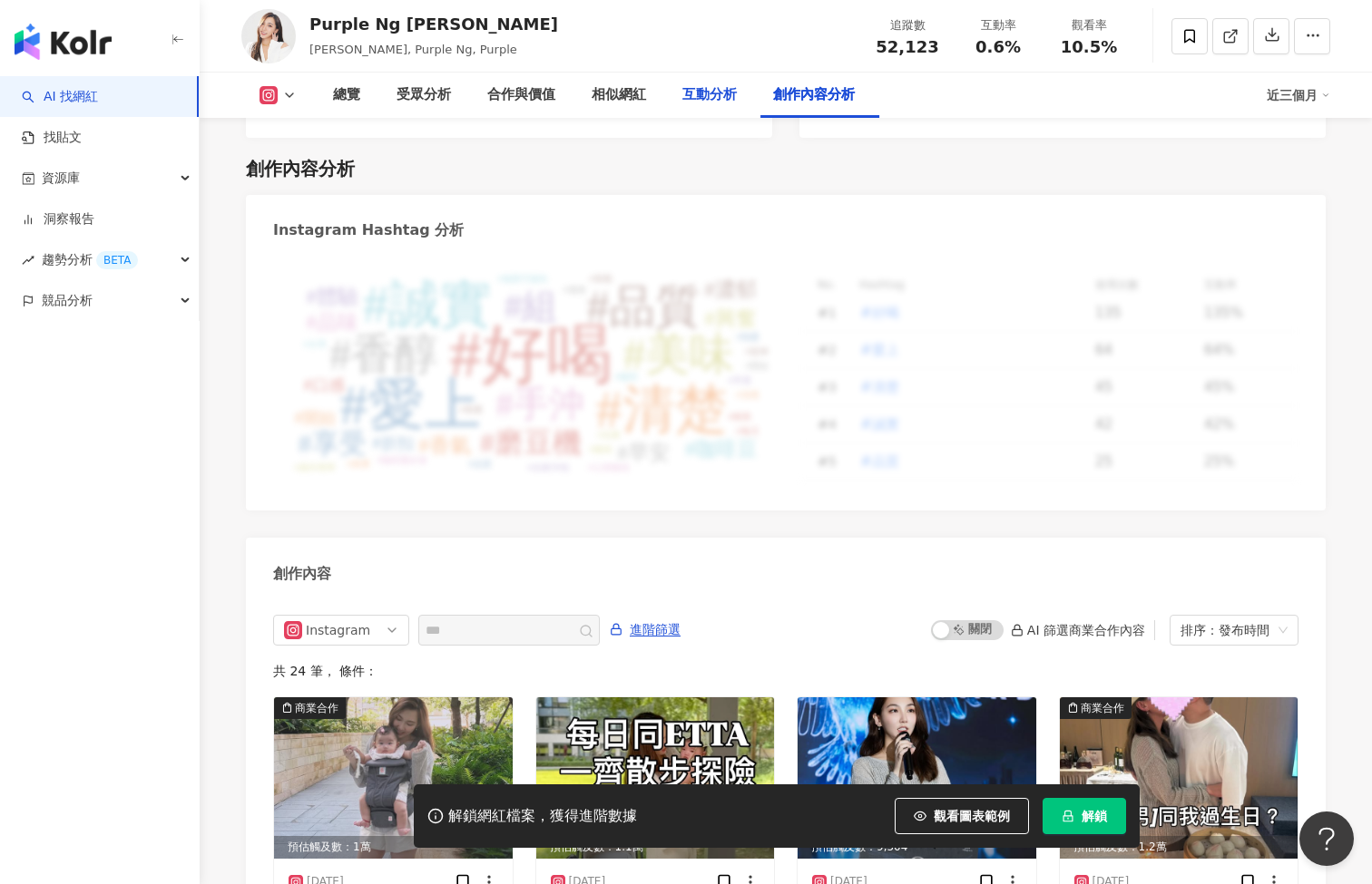
click at [703, 100] on div "互動分析" at bounding box center [709, 95] width 54 height 22
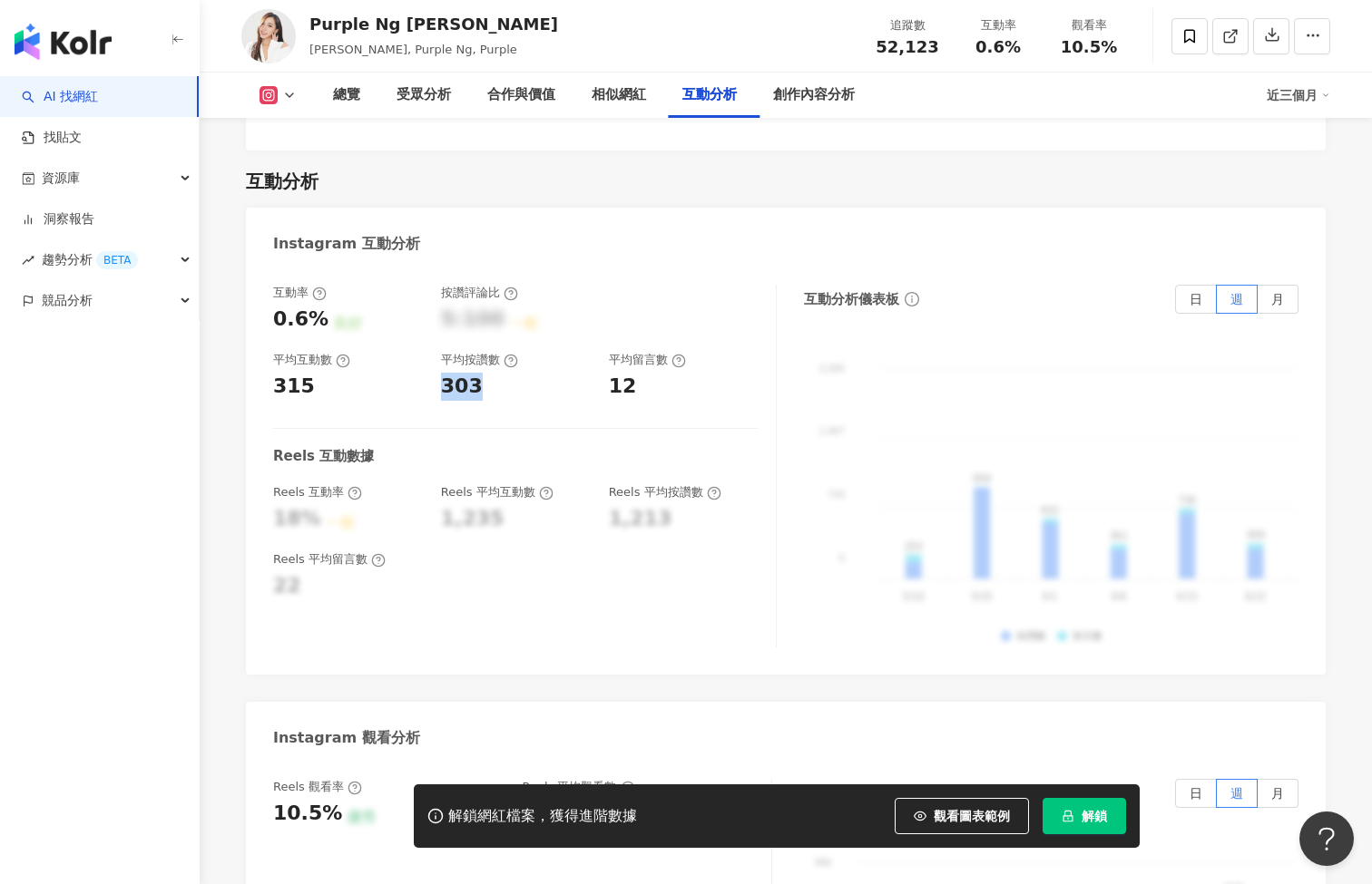
drag, startPoint x: 447, startPoint y: 355, endPoint x: 480, endPoint y: 362, distance: 33.7
click at [480, 373] on div "303" at bounding box center [516, 387] width 150 height 28
copy div "303"
click at [994, 226] on div "Instagram 互動分析" at bounding box center [785, 237] width 1080 height 59
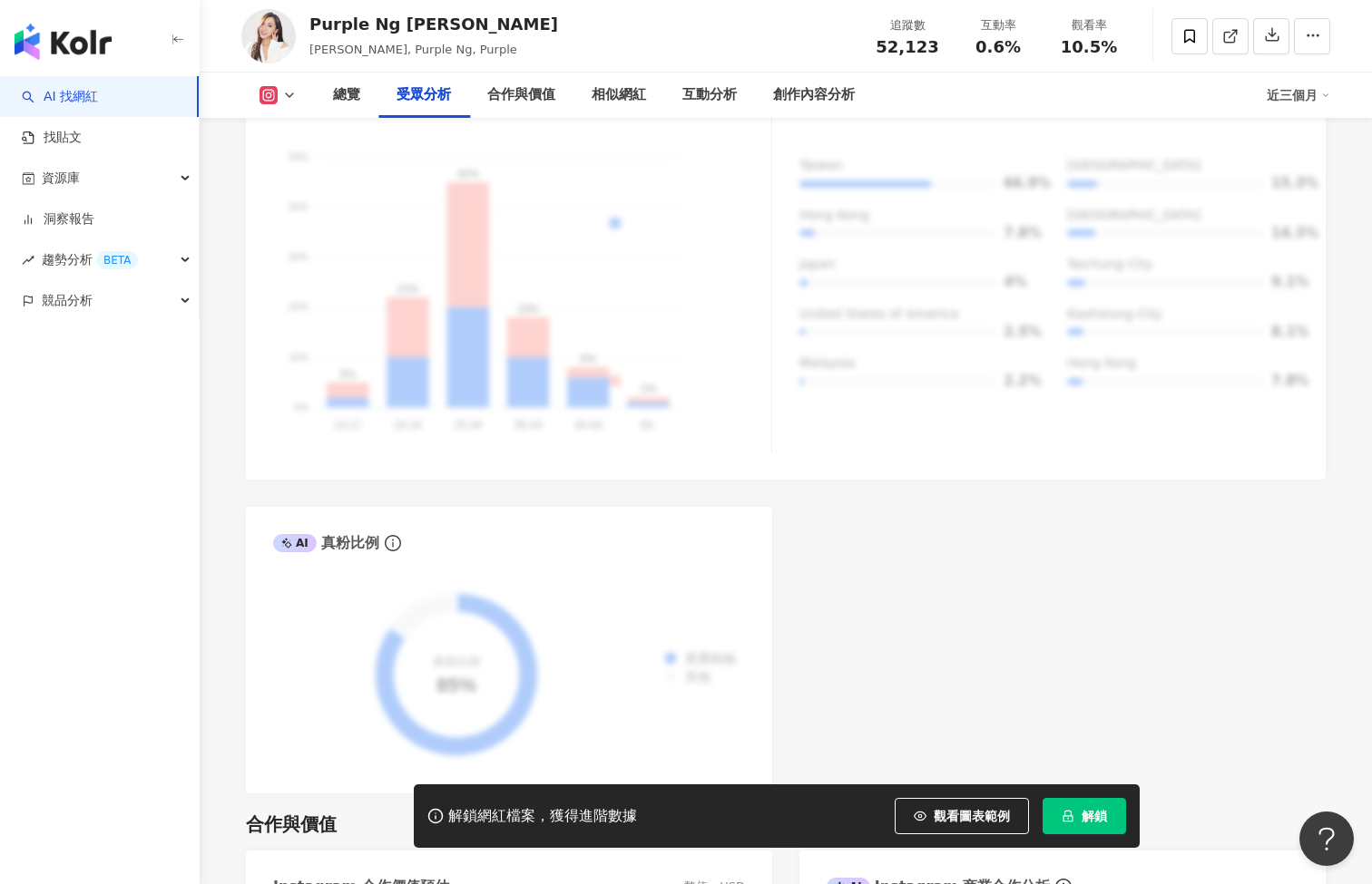
scroll to position [508, 0]
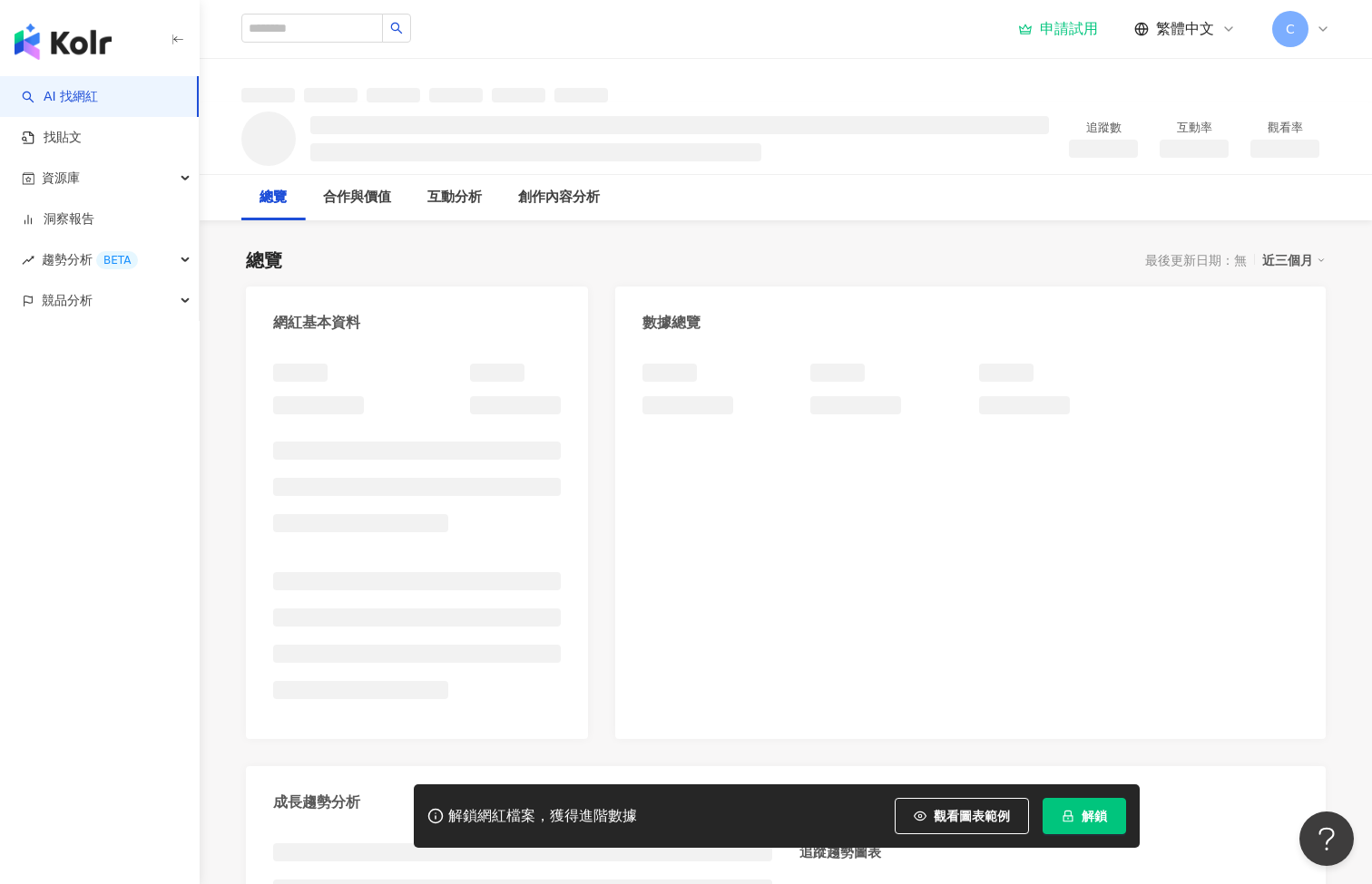
click at [700, 285] on div "總覽 最後更新日期：無 近三個月 網紅基本資料 數據總覽 成長趨勢分析 追蹤趨勢圖表" at bounding box center [785, 632] width 1080 height 805
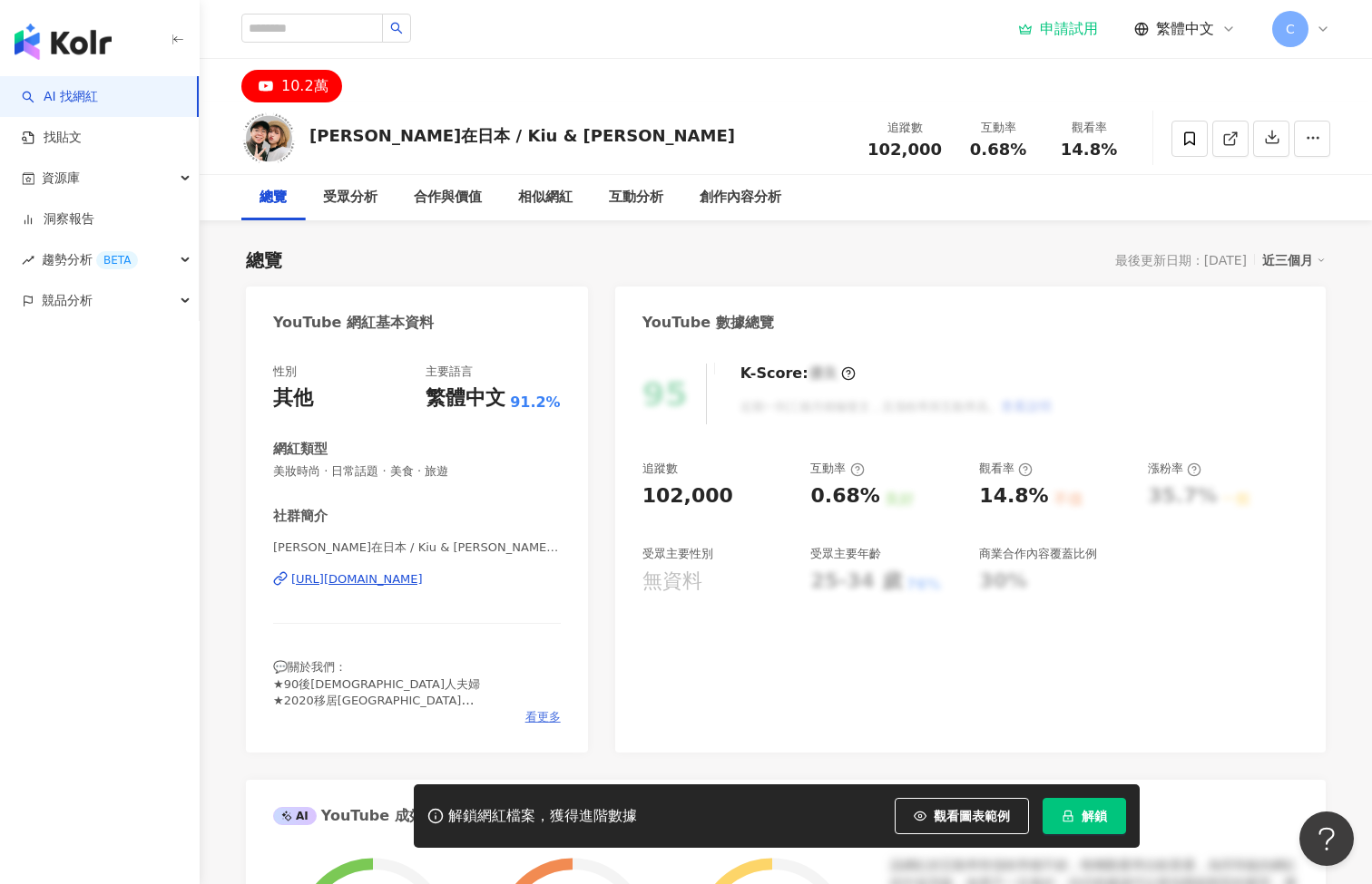
click at [536, 714] on span "看更多" at bounding box center [542, 717] width 35 height 16
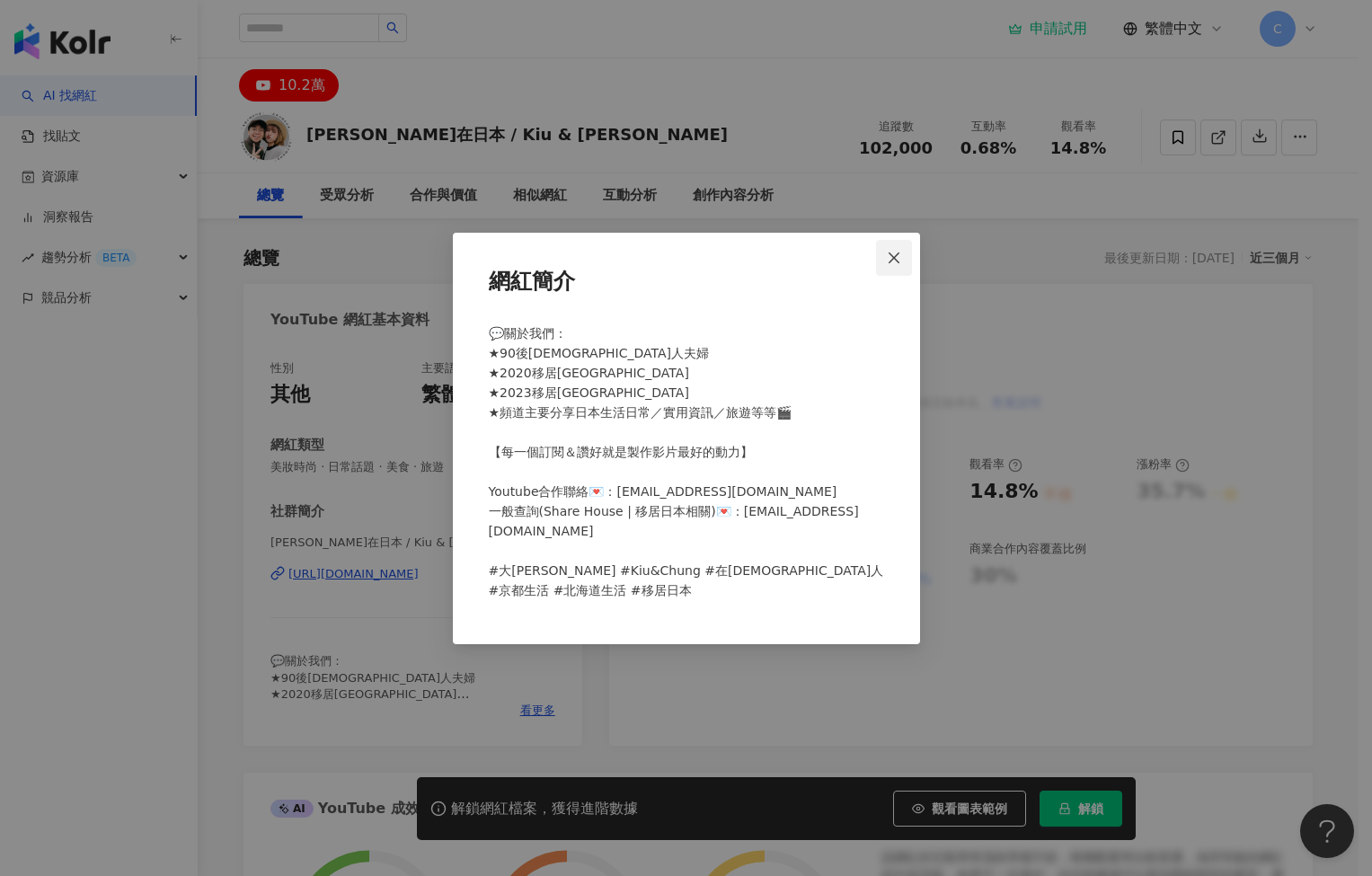
click at [895, 260] on icon "close" at bounding box center [894, 258] width 11 height 11
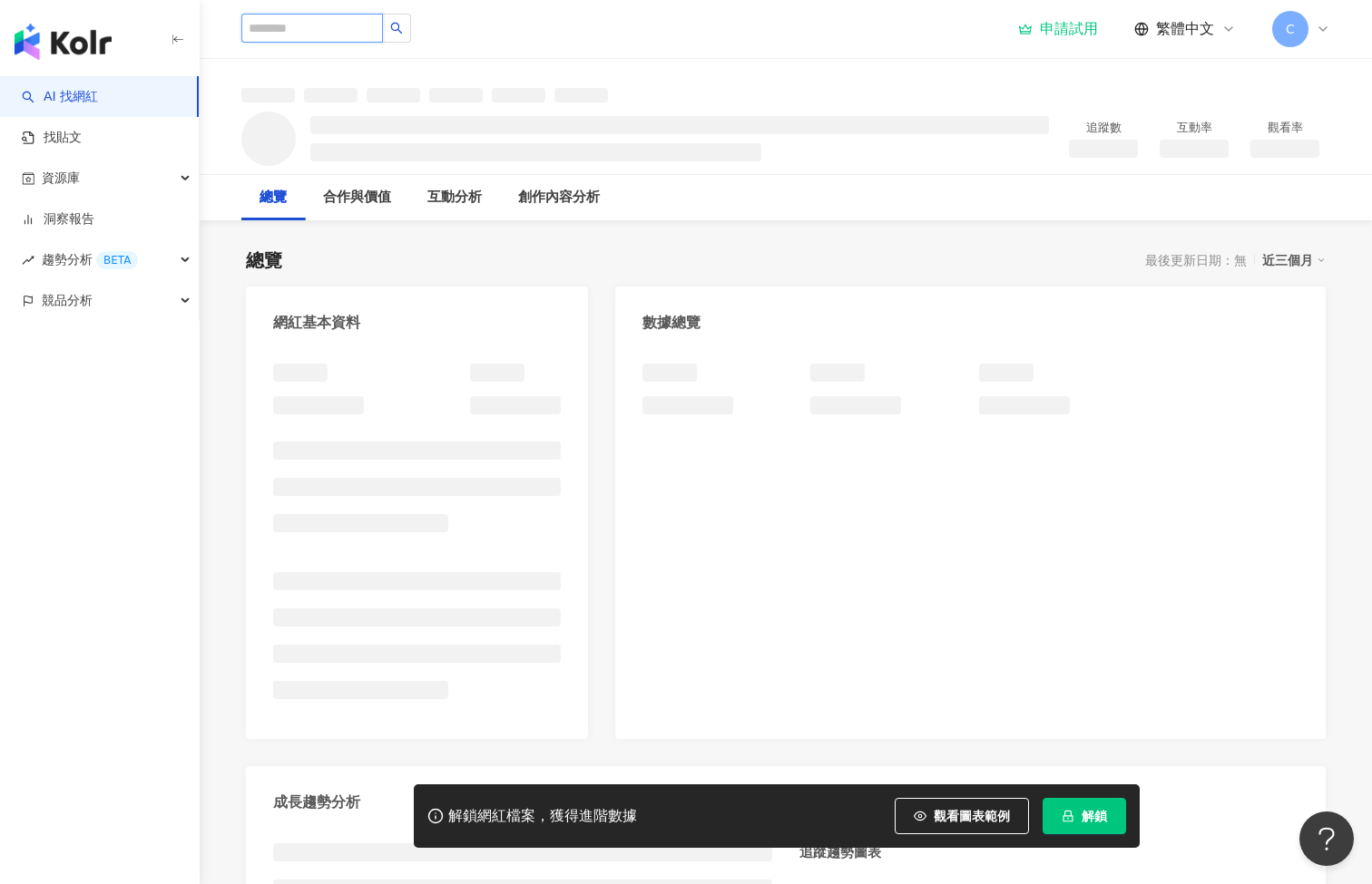
click at [303, 26] on input "search" at bounding box center [312, 28] width 142 height 29
type input "**"
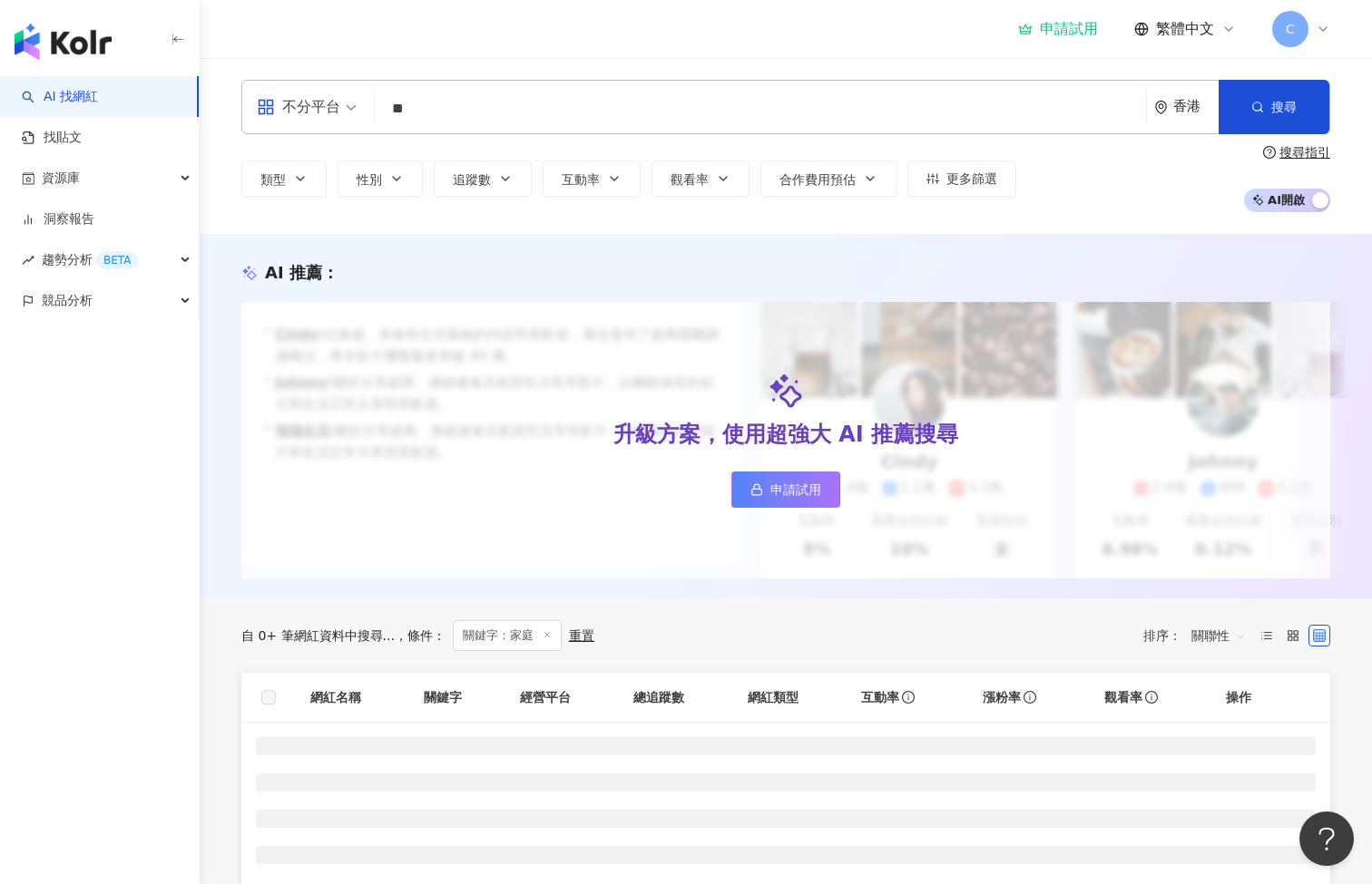
click at [343, 118] on span "不分平台" at bounding box center [307, 107] width 100 height 29
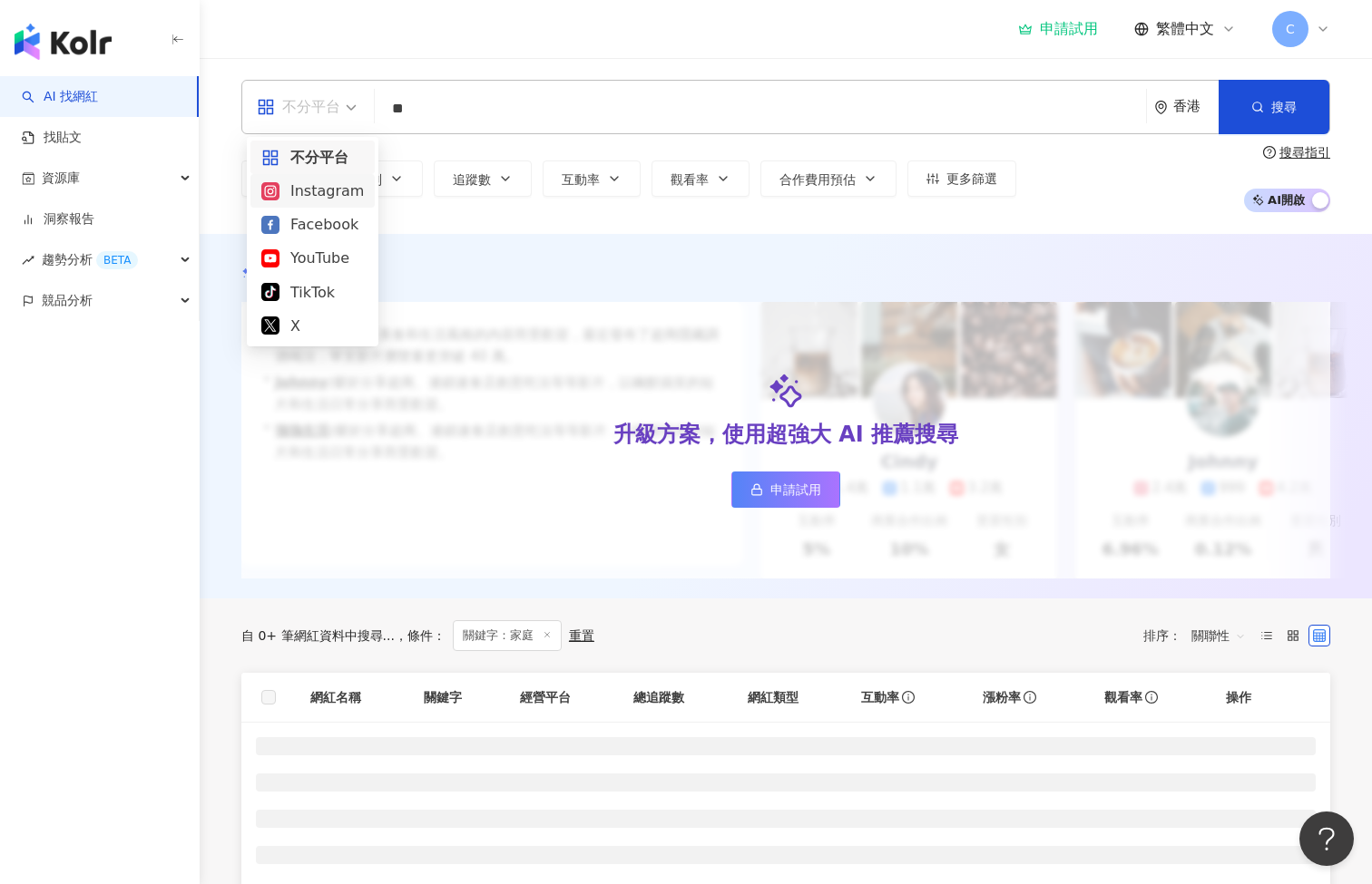
click at [332, 196] on div "Instagram" at bounding box center [312, 191] width 103 height 23
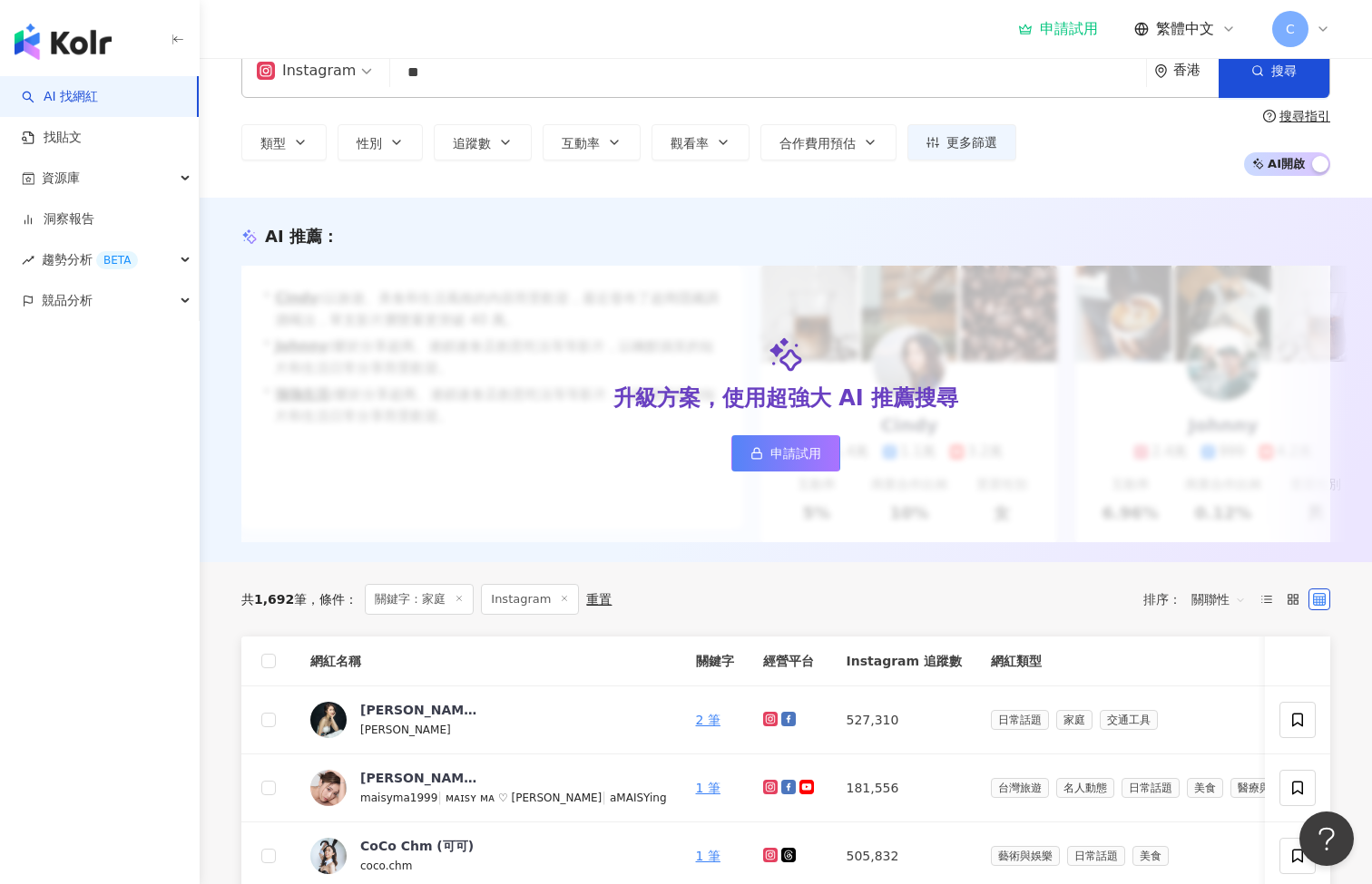
scroll to position [447, 0]
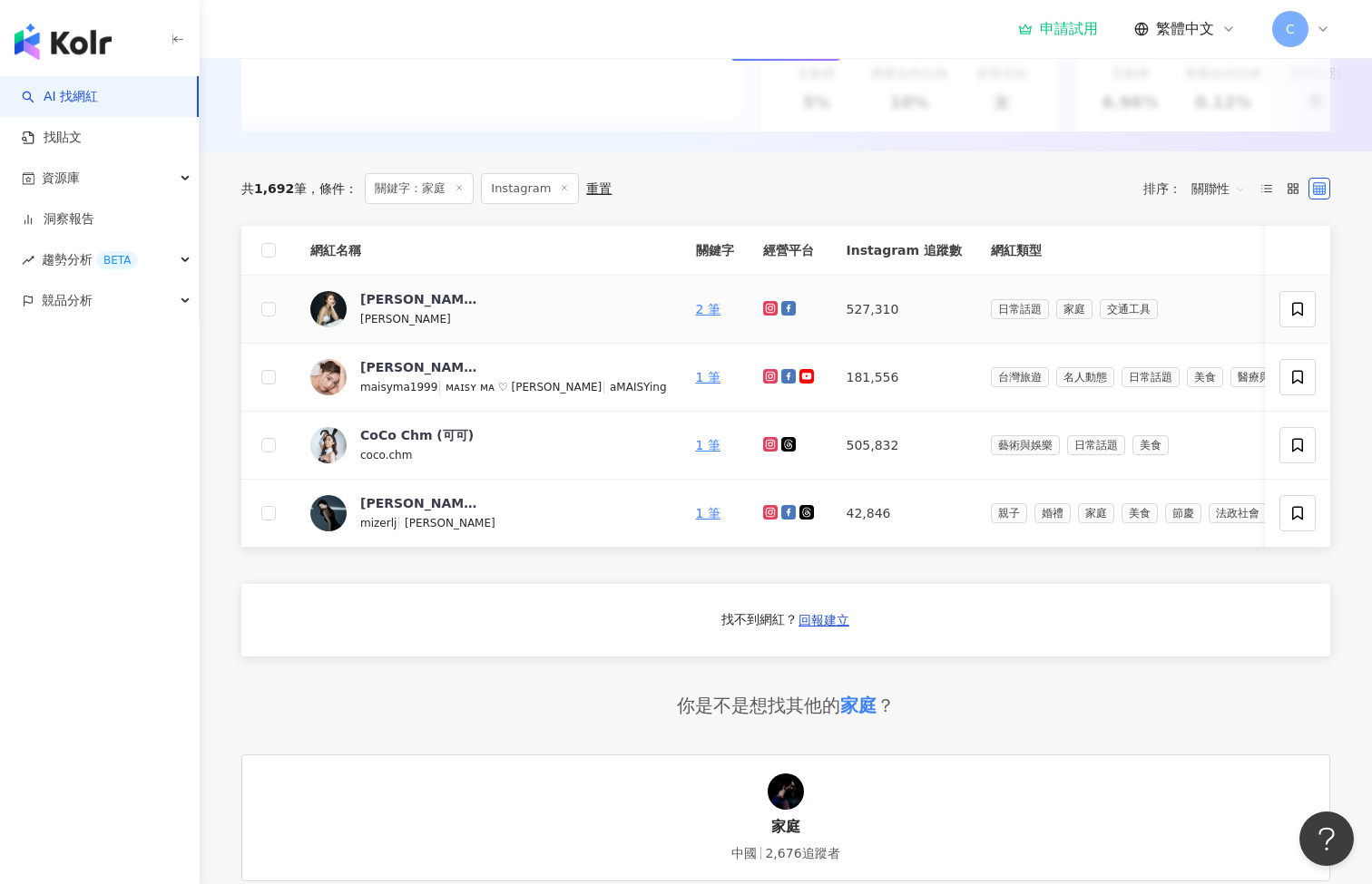
click at [1056, 319] on span "家庭" at bounding box center [1074, 309] width 36 height 20
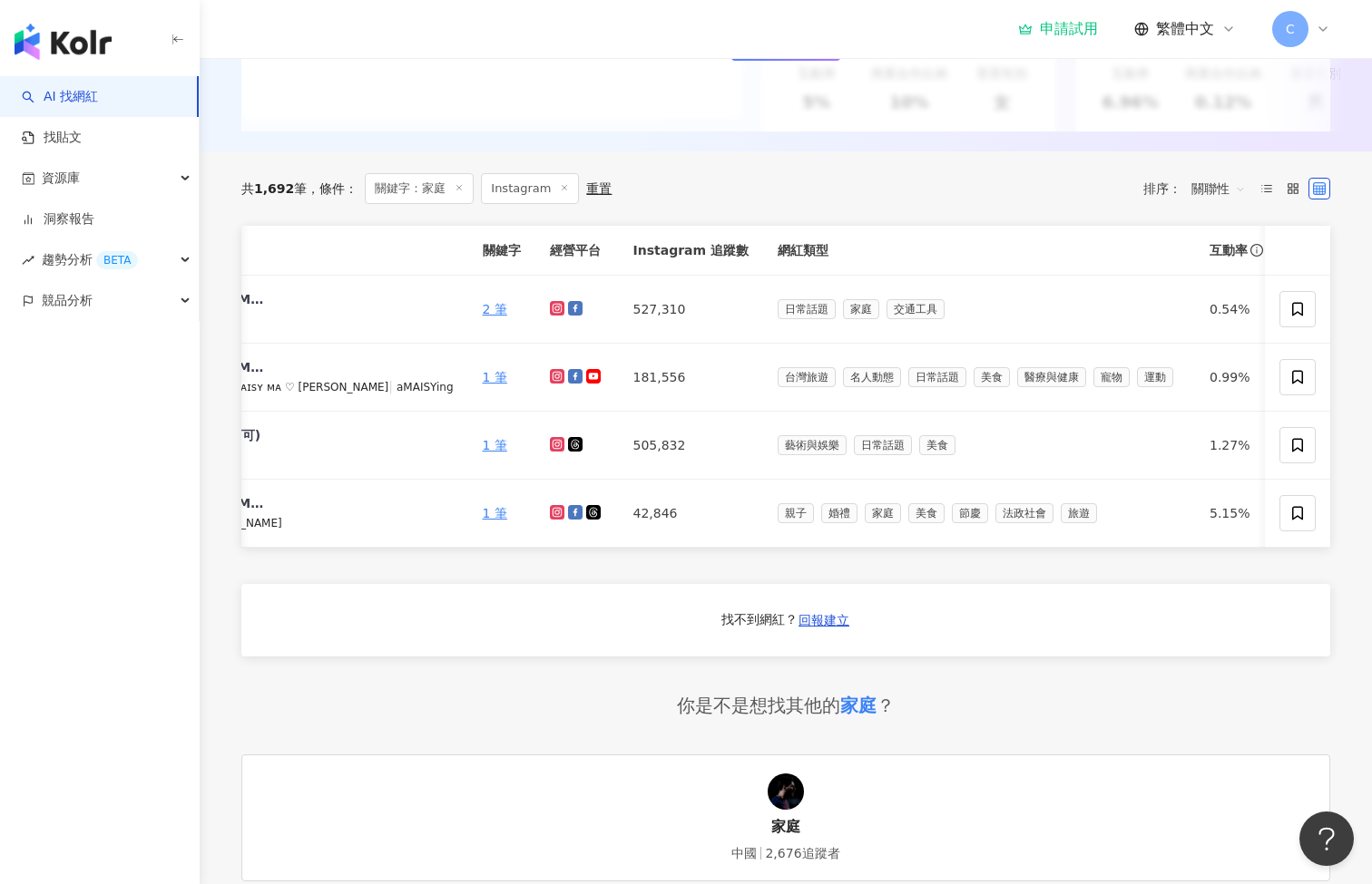
scroll to position [0, 0]
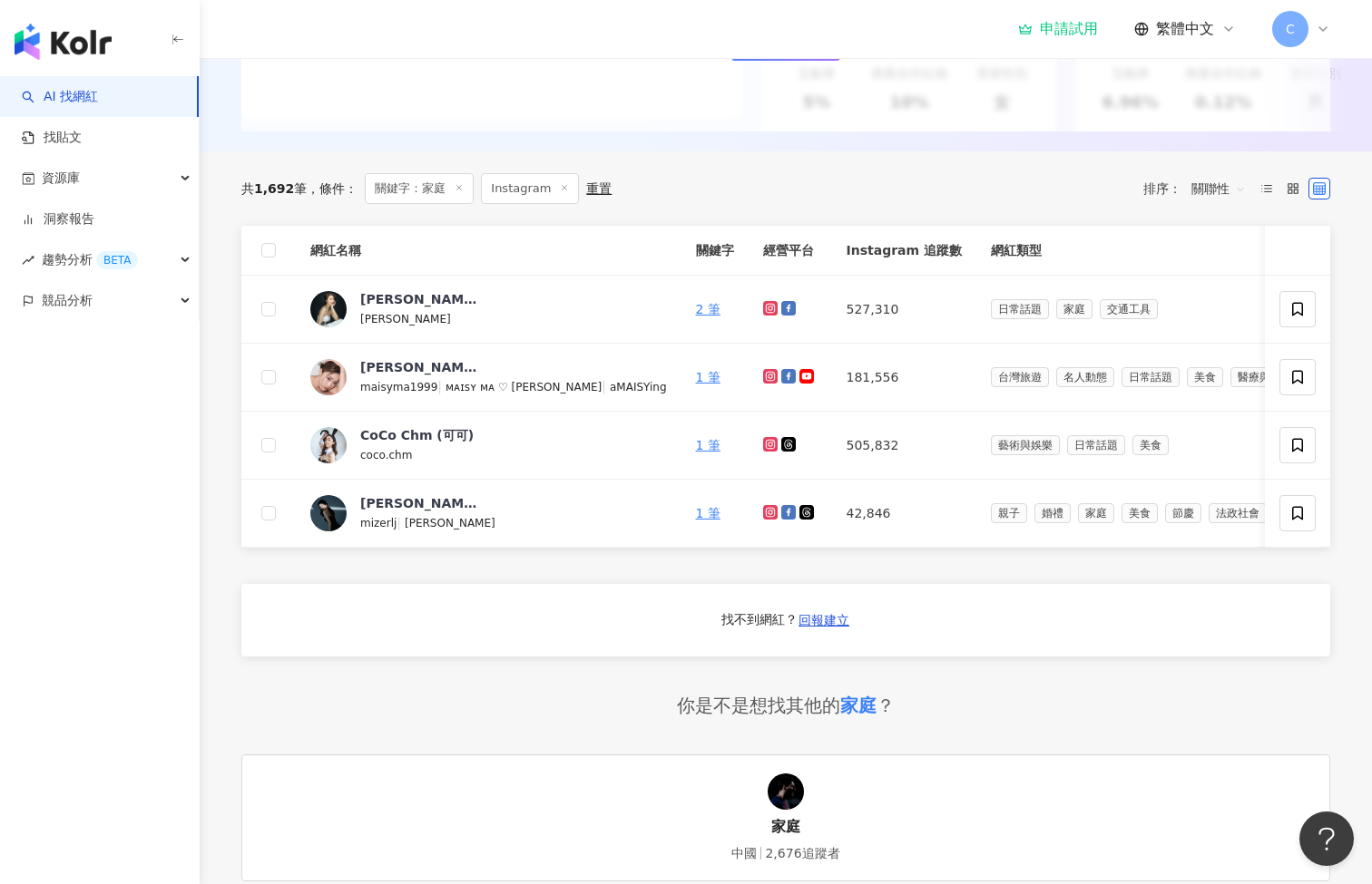
click at [1091, 218] on div "共 1,692 筆 條件 ： 關鍵字：家庭 Instagram 重置 排序： 關聯性" at bounding box center [785, 189] width 1089 height 74
click at [1132, 456] on span "美食" at bounding box center [1150, 446] width 36 height 20
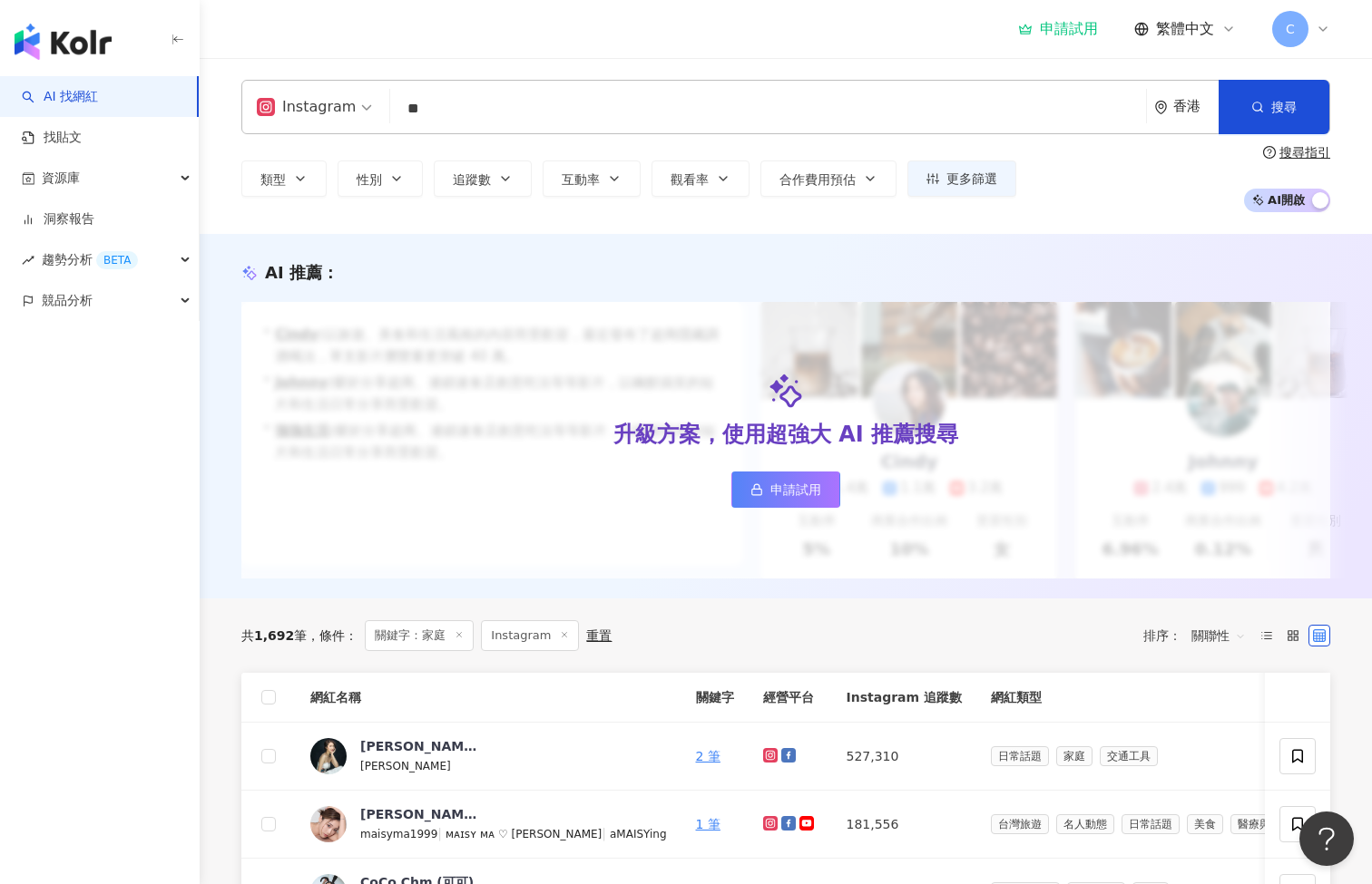
drag, startPoint x: 437, startPoint y: 109, endPoint x: 469, endPoint y: 113, distance: 32.2
click at [469, 113] on input "**" at bounding box center [768, 109] width 741 height 34
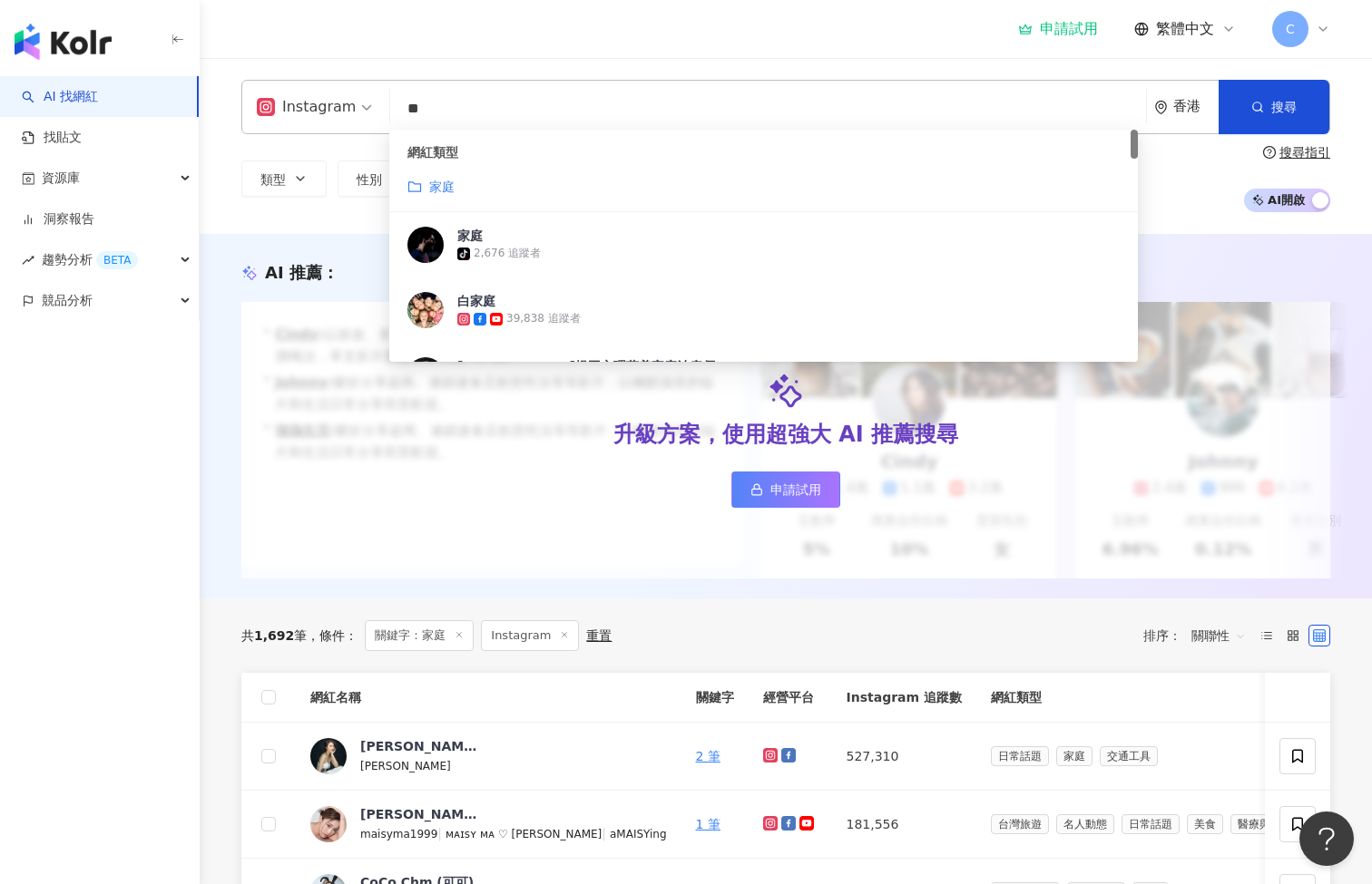
type input "*"
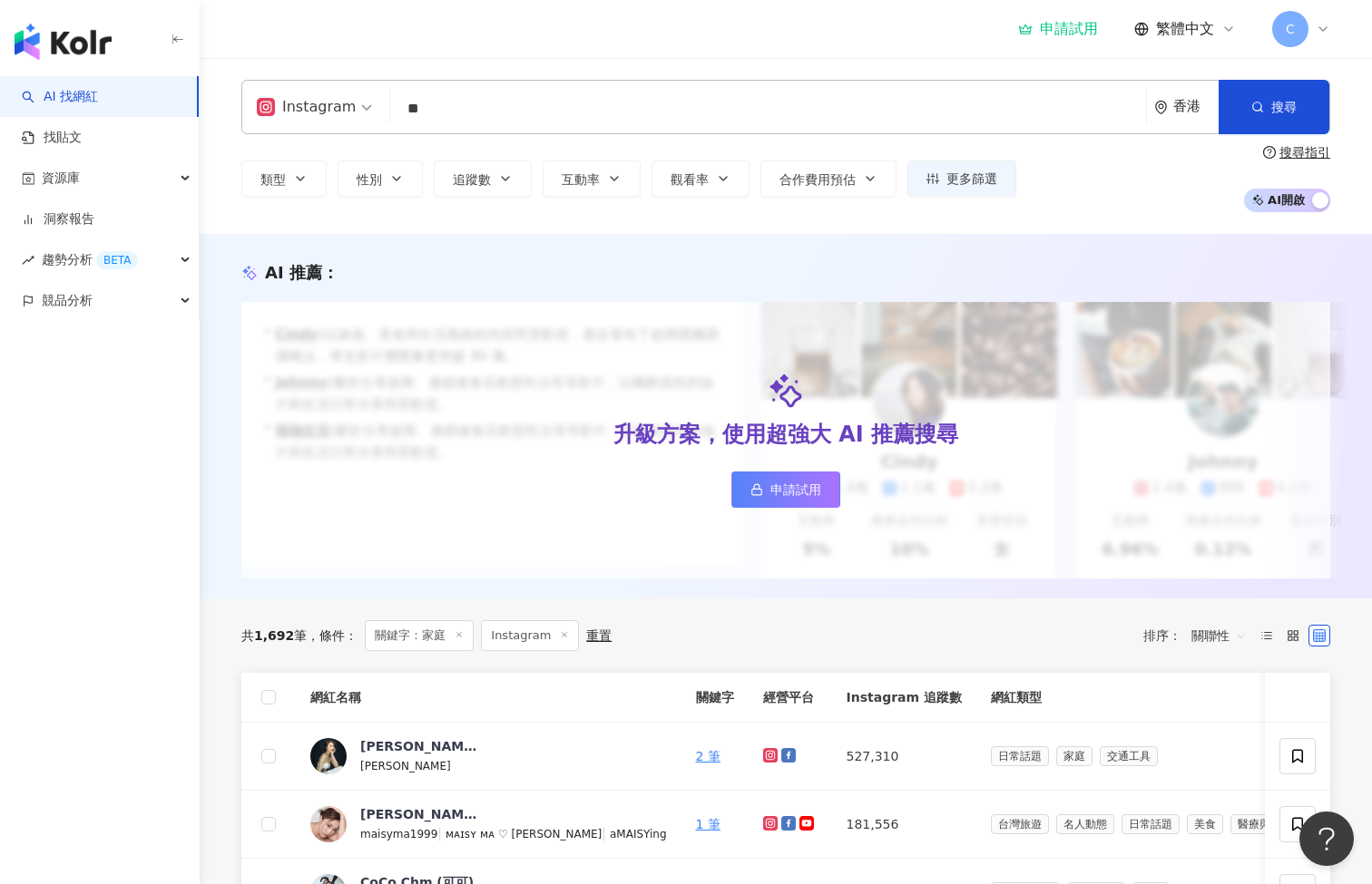
type input "**"
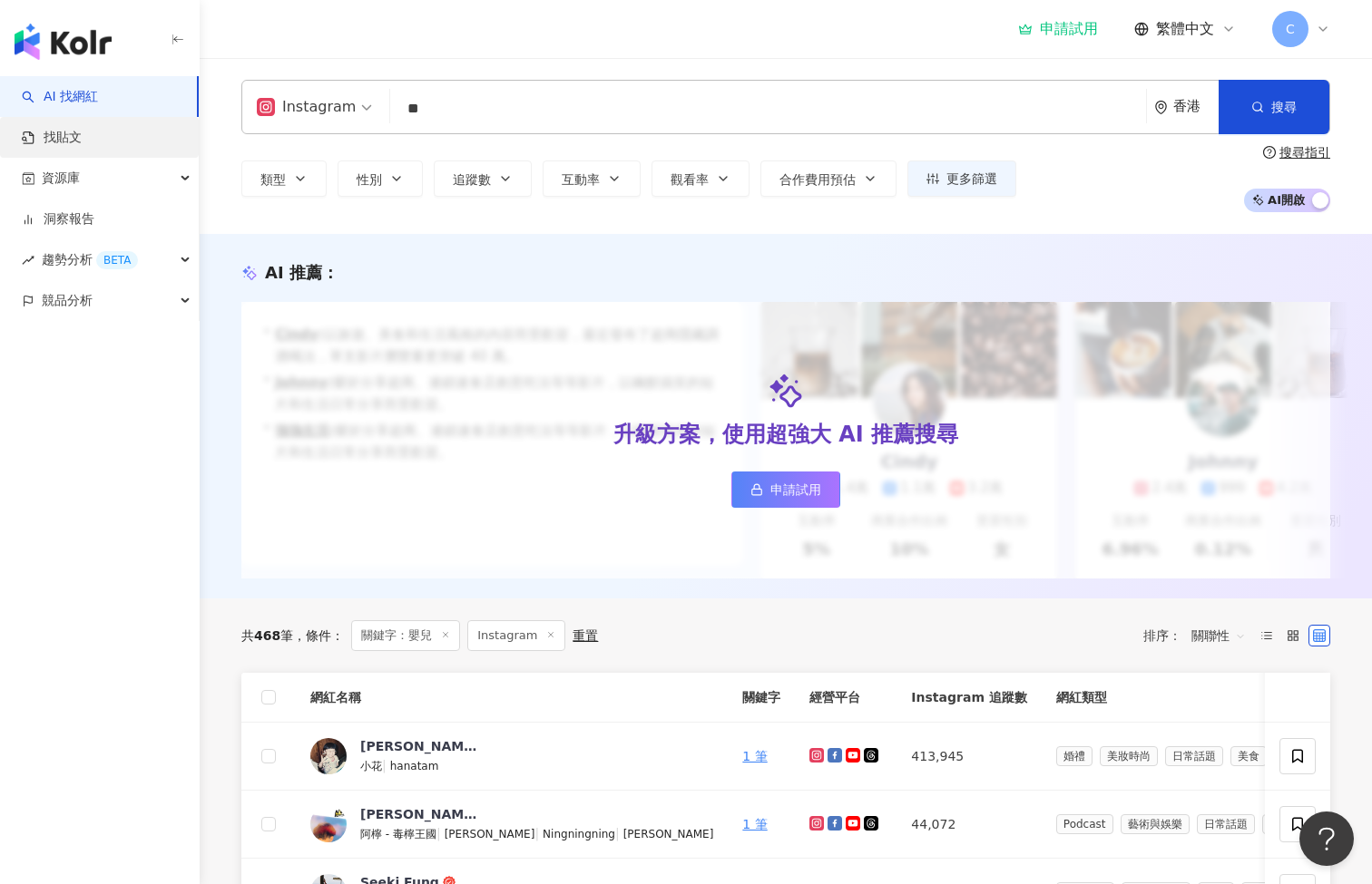
click at [81, 142] on link "找貼文" at bounding box center [52, 138] width 60 height 18
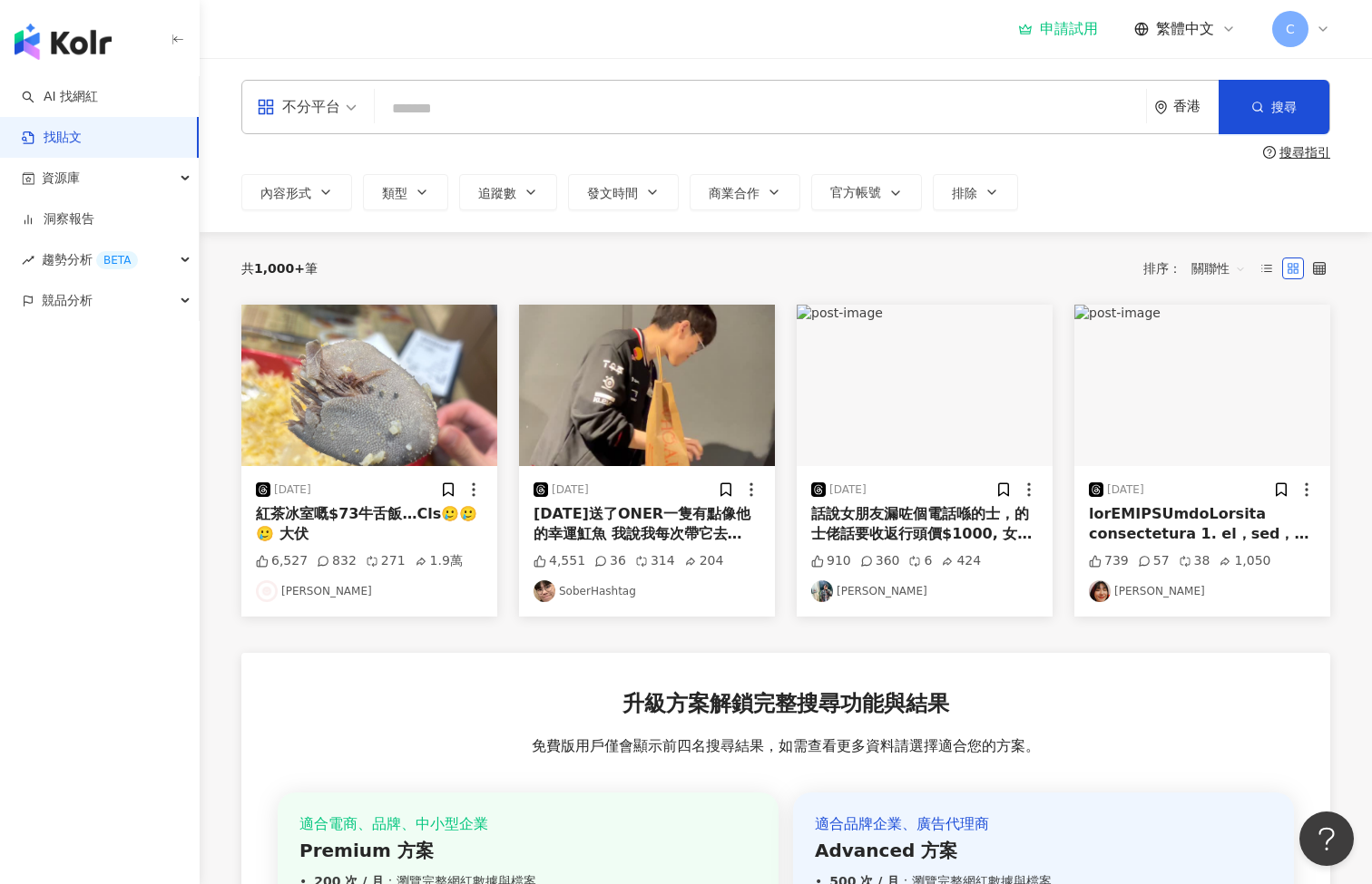
click at [413, 236] on div "共 1,000+ 筆 排序： 關聯性" at bounding box center [785, 269] width 1089 height 73
click at [414, 190] on button "類型" at bounding box center [406, 192] width 85 height 36
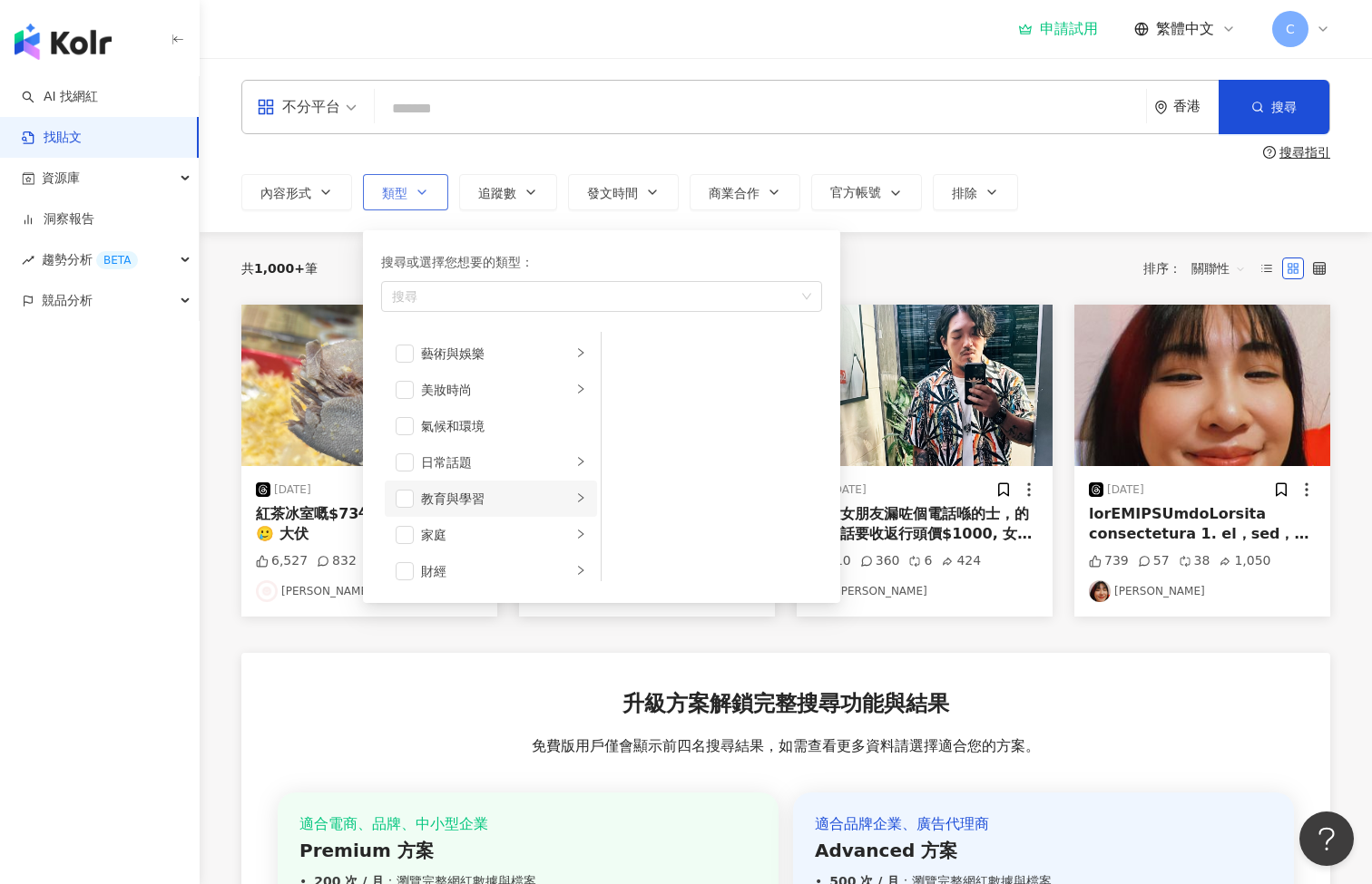
click at [480, 498] on div "教育與學習" at bounding box center [497, 499] width 151 height 20
click at [469, 543] on div "家庭" at bounding box center [497, 535] width 151 height 20
click at [634, 359] on span "button" at bounding box center [625, 354] width 18 height 18
click at [627, 388] on span "button" at bounding box center [625, 390] width 18 height 18
click at [677, 161] on div "不分平台 香港 搜尋 搜尋指引 內容形式 類型 搜尋或選擇您想要的類型： 家庭 藝術與娛樂 美妝時尚 氣候和環境 日常話題 教育與學習 家庭 財經 美食 命理…" at bounding box center [785, 145] width 1161 height 131
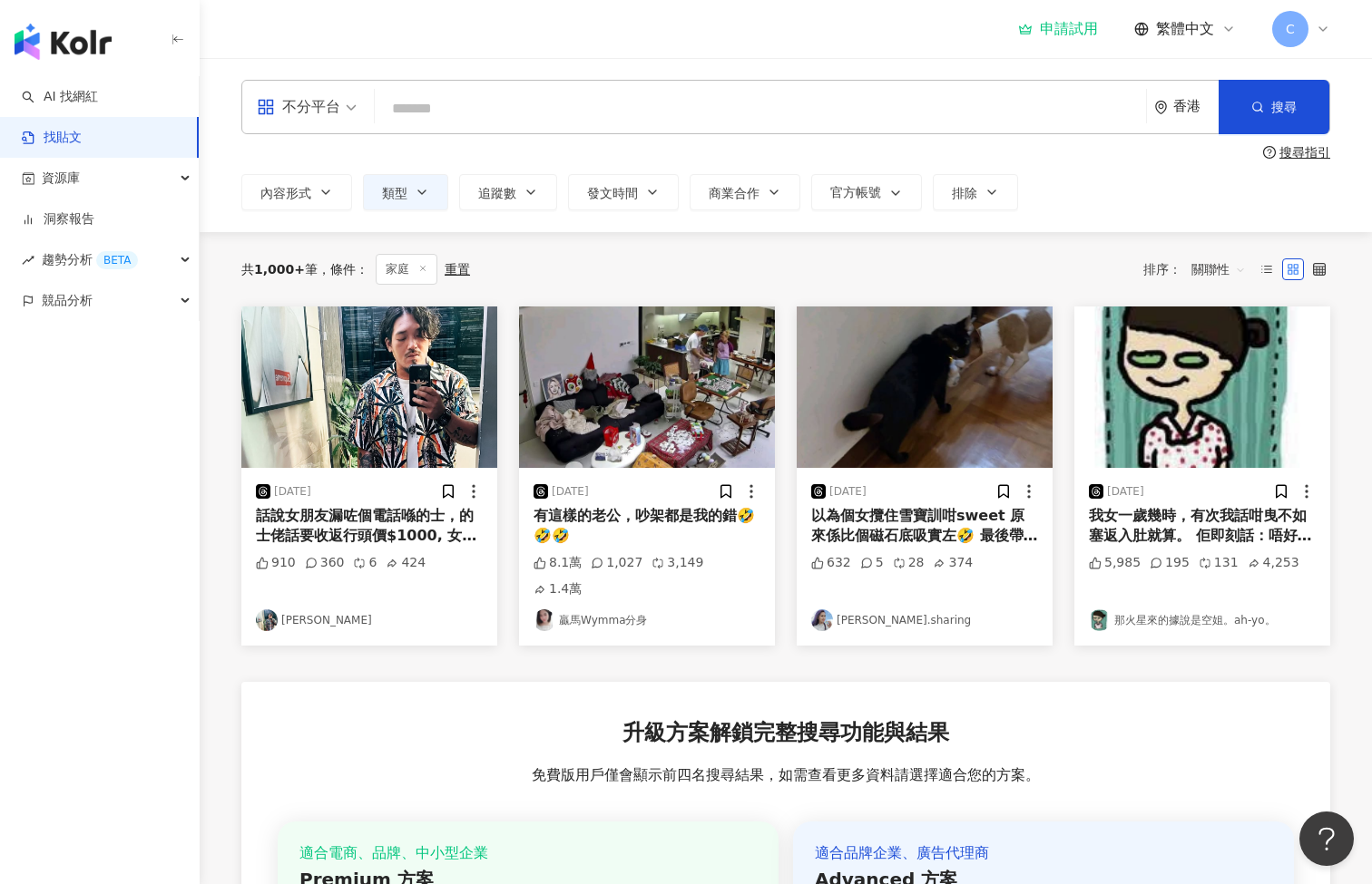
click at [823, 609] on img at bounding box center [822, 620] width 22 height 22
click at [1316, 271] on icon at bounding box center [1319, 270] width 13 height 13
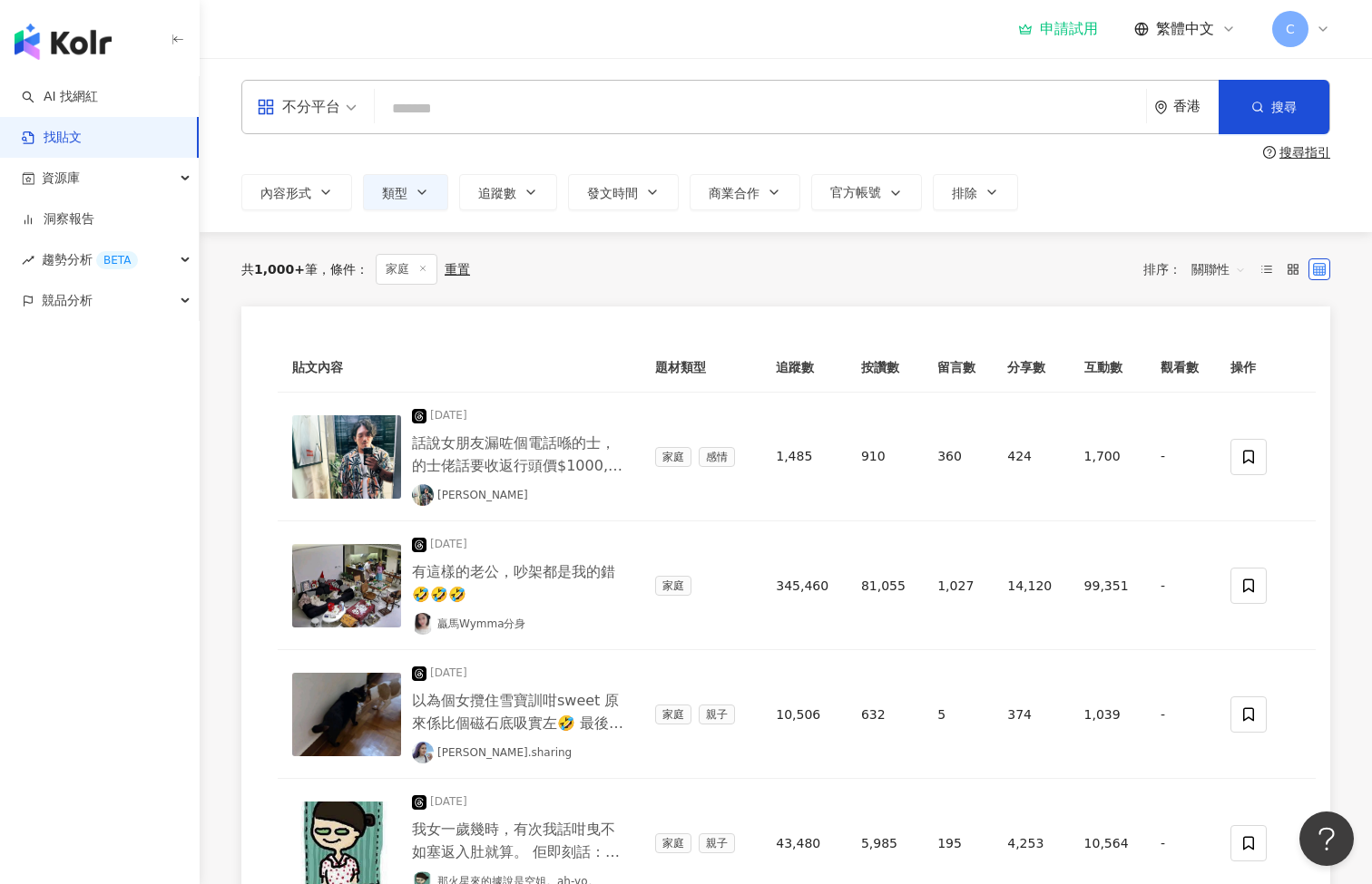
click at [458, 272] on div "重置" at bounding box center [458, 270] width 25 height 15
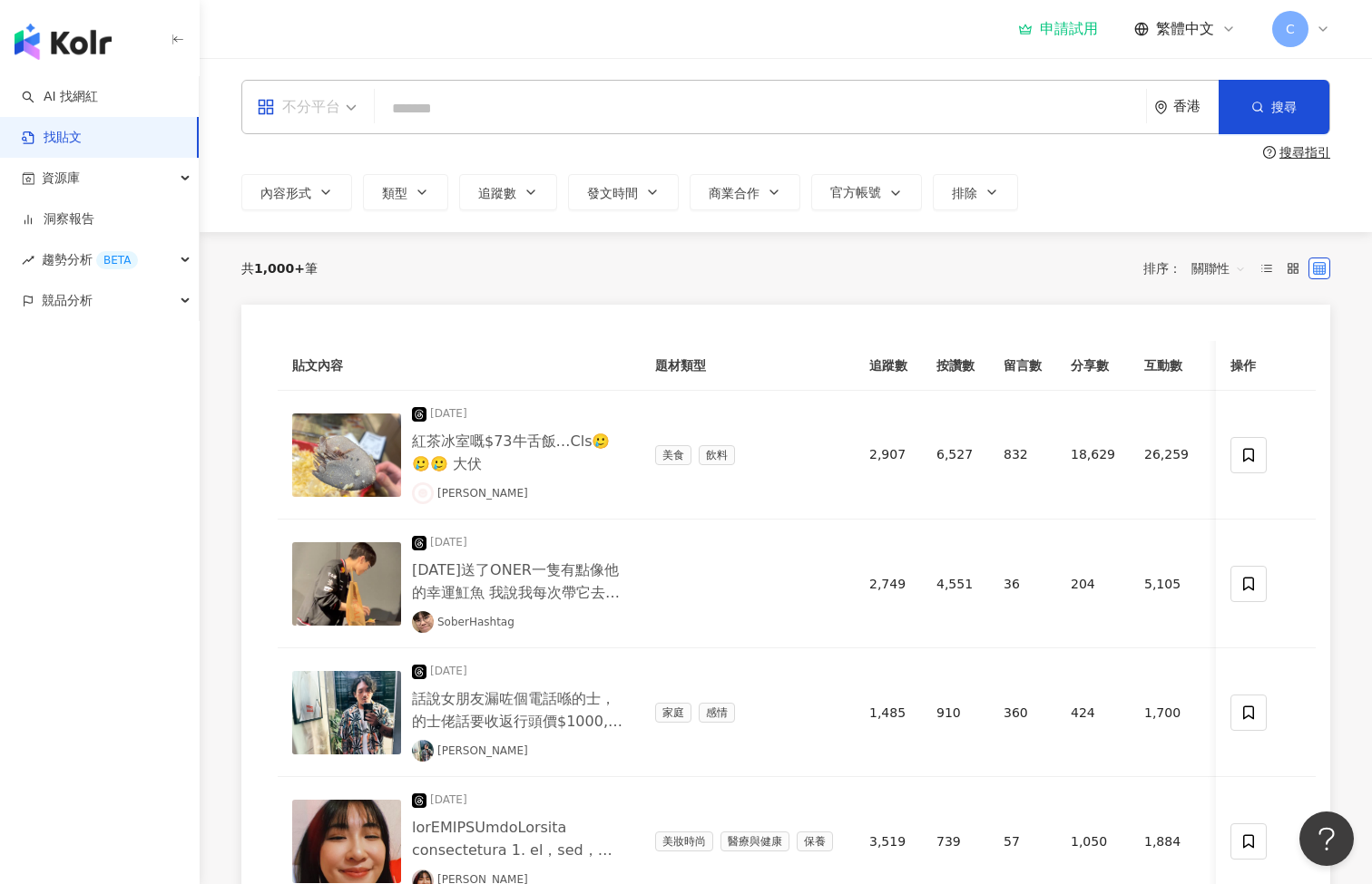
click at [331, 103] on div "不分平台" at bounding box center [299, 107] width 84 height 29
click at [333, 186] on div "Instagram" at bounding box center [312, 191] width 103 height 23
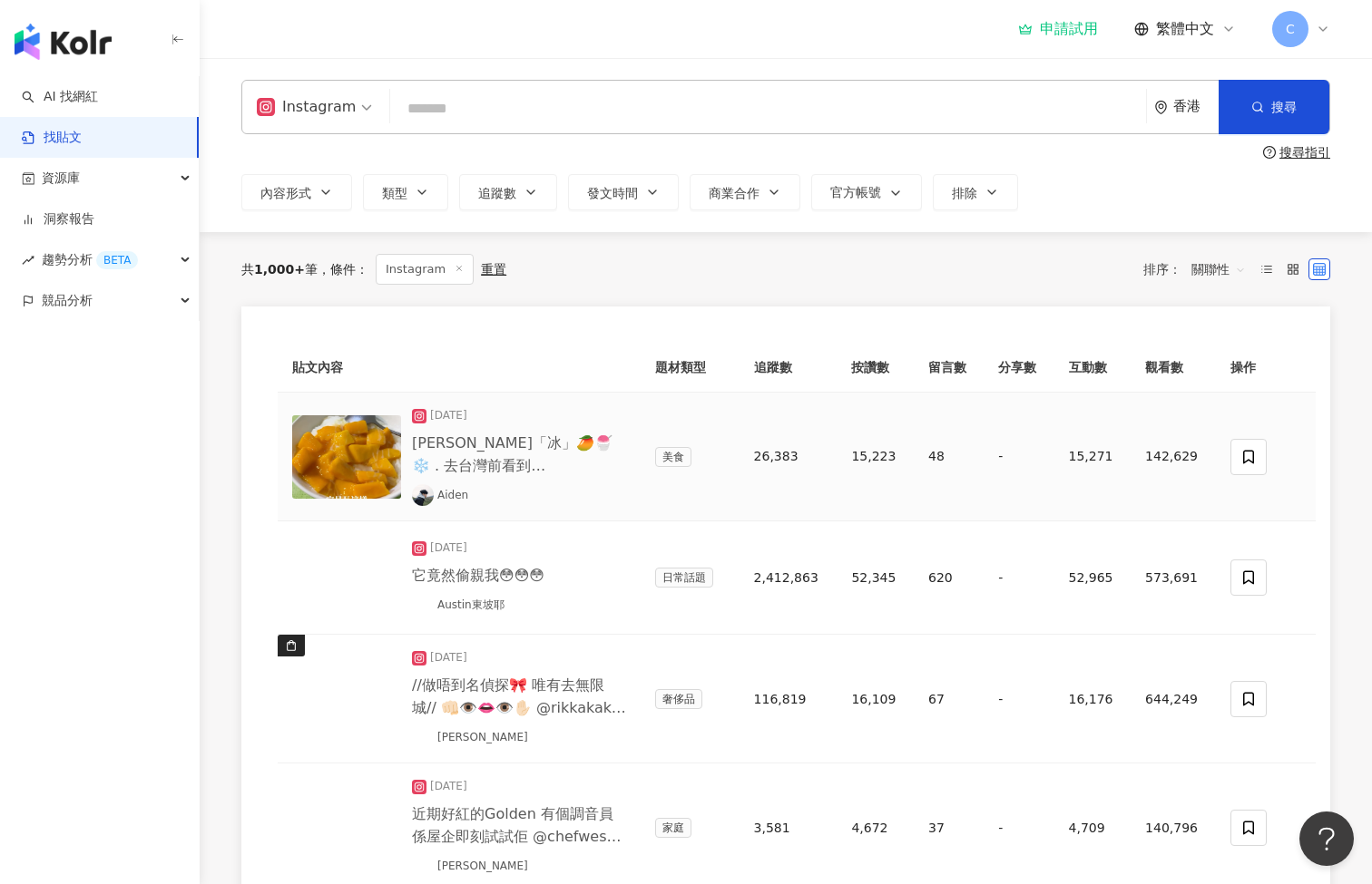
scroll to position [24, 0]
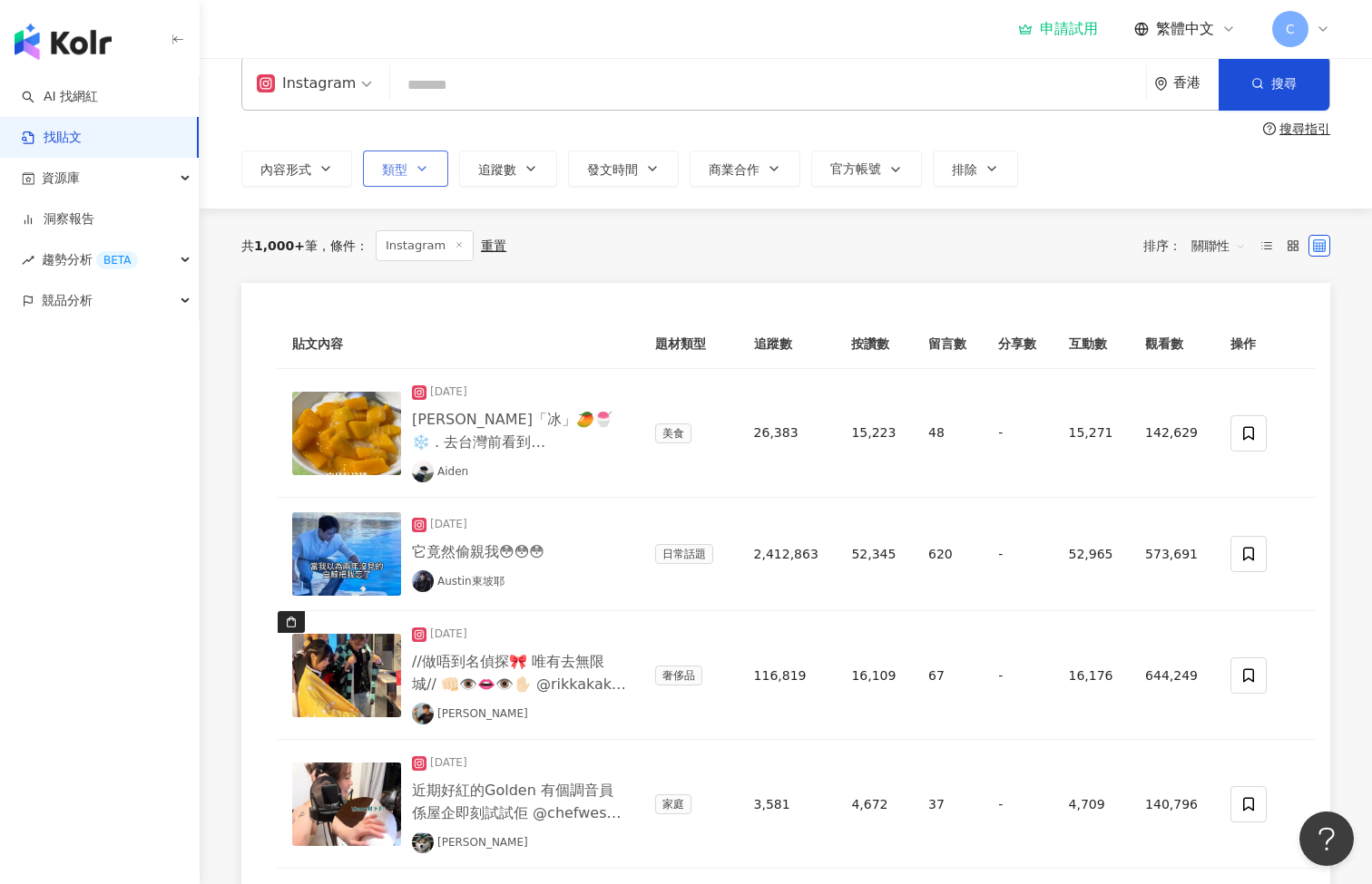
click at [408, 162] on span "類型" at bounding box center [395, 170] width 25 height 15
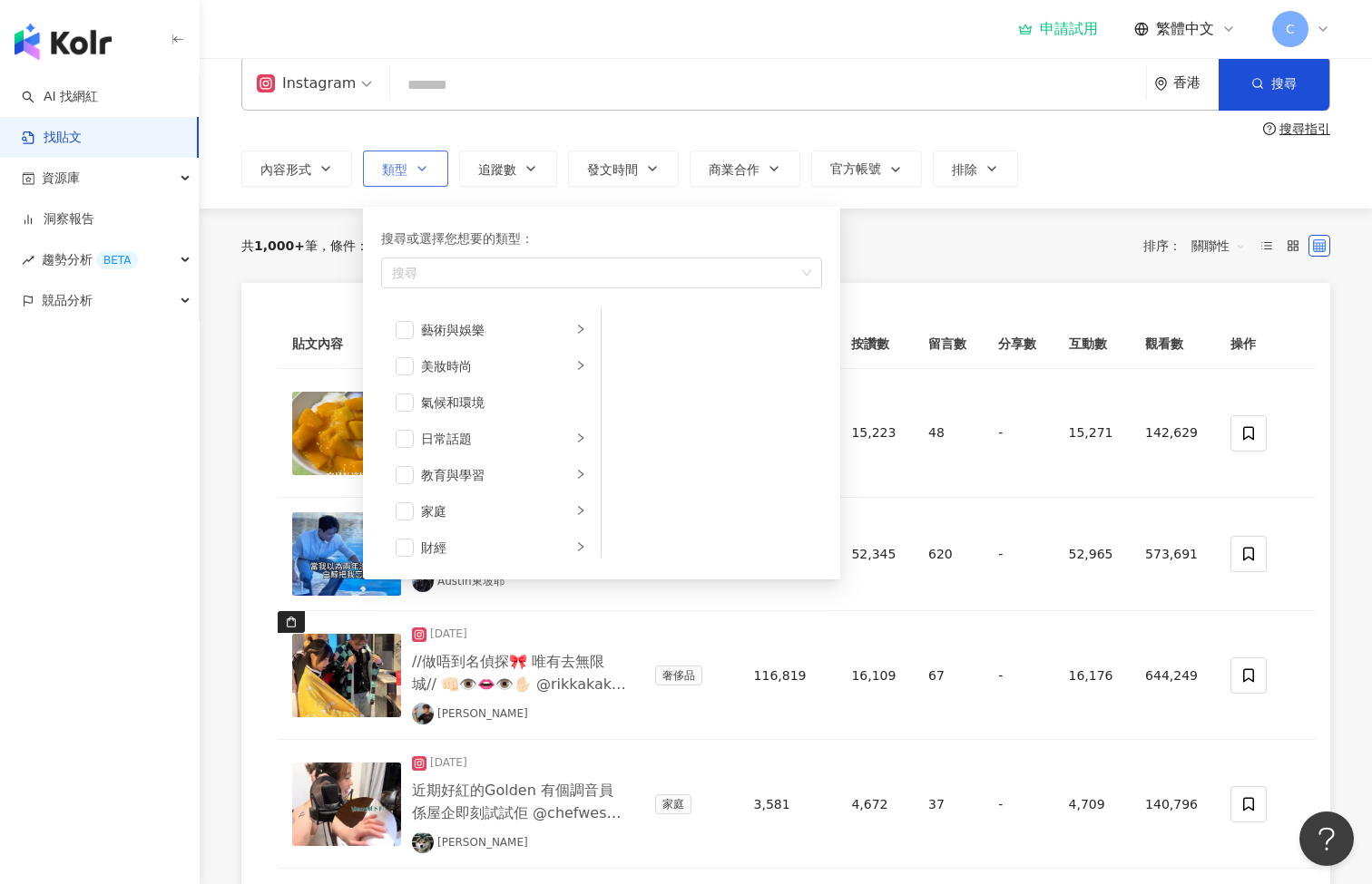
click at [410, 164] on button "類型 搜尋或選擇您想要的類型： 搜尋 藝術與娛樂 美妝時尚 氣候和環境 日常話題 教育與學習 家庭 財經 美食 命理占卜 遊戲 法政社會 生活風格 影視娛樂 …" at bounding box center [406, 169] width 85 height 36
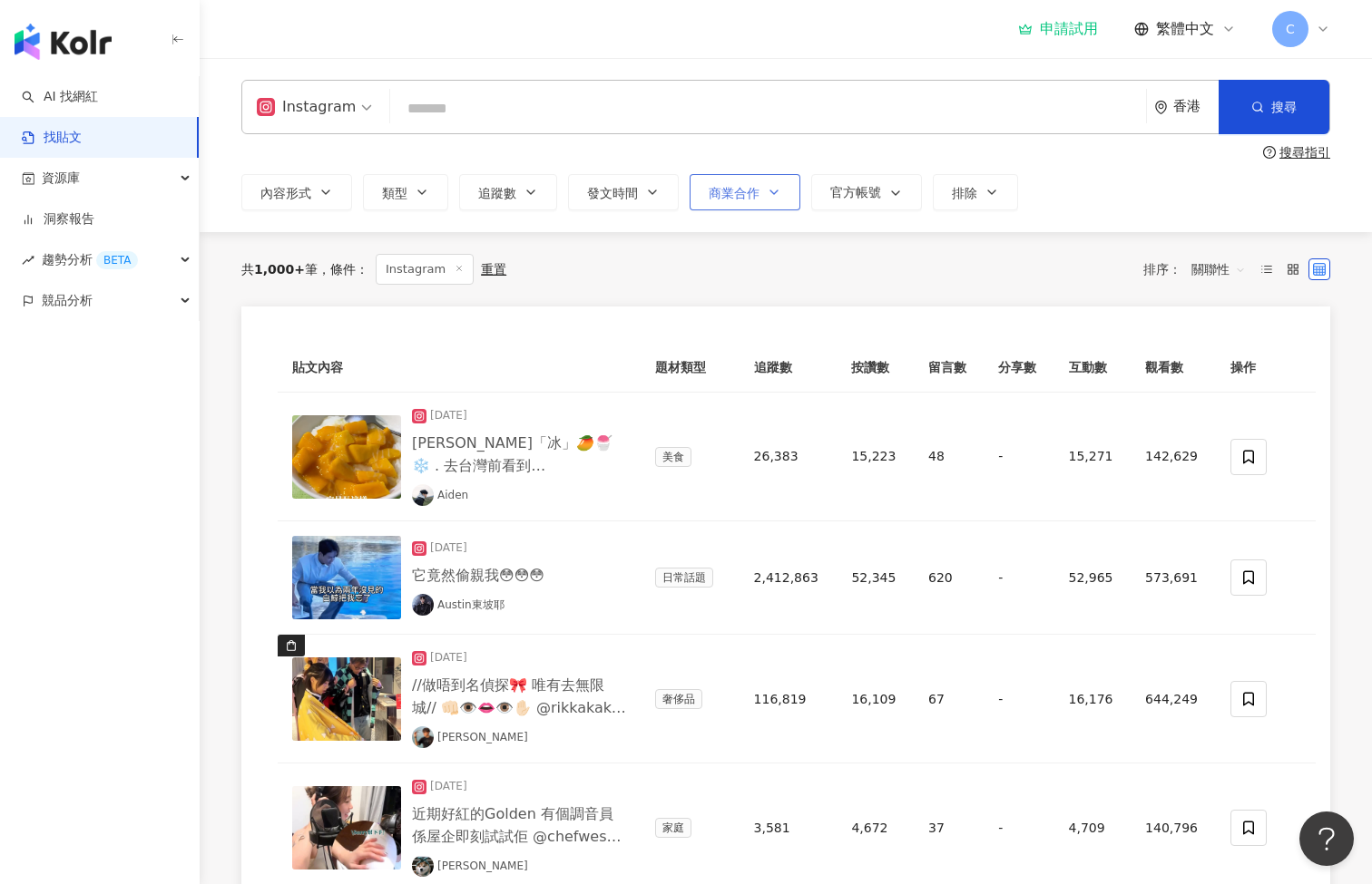
click at [754, 193] on span "商業合作" at bounding box center [734, 193] width 51 height 15
click at [863, 191] on span "官方帳號" at bounding box center [855, 192] width 51 height 15
click at [983, 201] on button "排除" at bounding box center [975, 192] width 85 height 36
click at [1128, 200] on div "內容形式 類型 追蹤數 發文時間 商業合作 官方帳號 排除 不限 商業合作內容 非商業合作內容 不顯示 顯示 收藏中的網紅 不推薦的網紅" at bounding box center [785, 192] width 1089 height 36
click at [303, 195] on span "內容形式" at bounding box center [286, 193] width 51 height 15
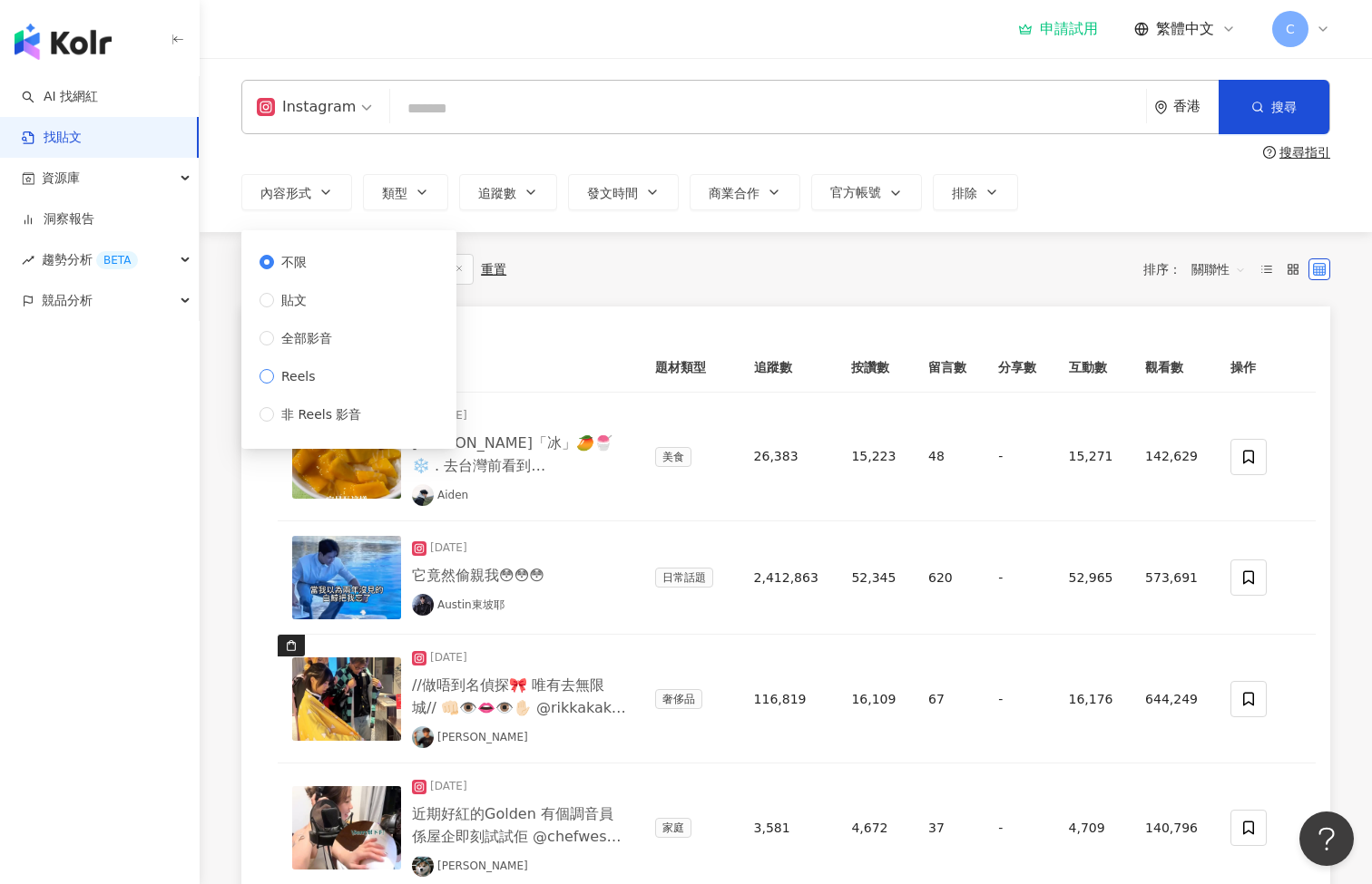
click at [298, 381] on span "Reels" at bounding box center [299, 377] width 49 height 20
click at [736, 275] on div "共 1,000+ 筆 條件 ： Instagram 重置 排序： 關聯性" at bounding box center [785, 270] width 1089 height 31
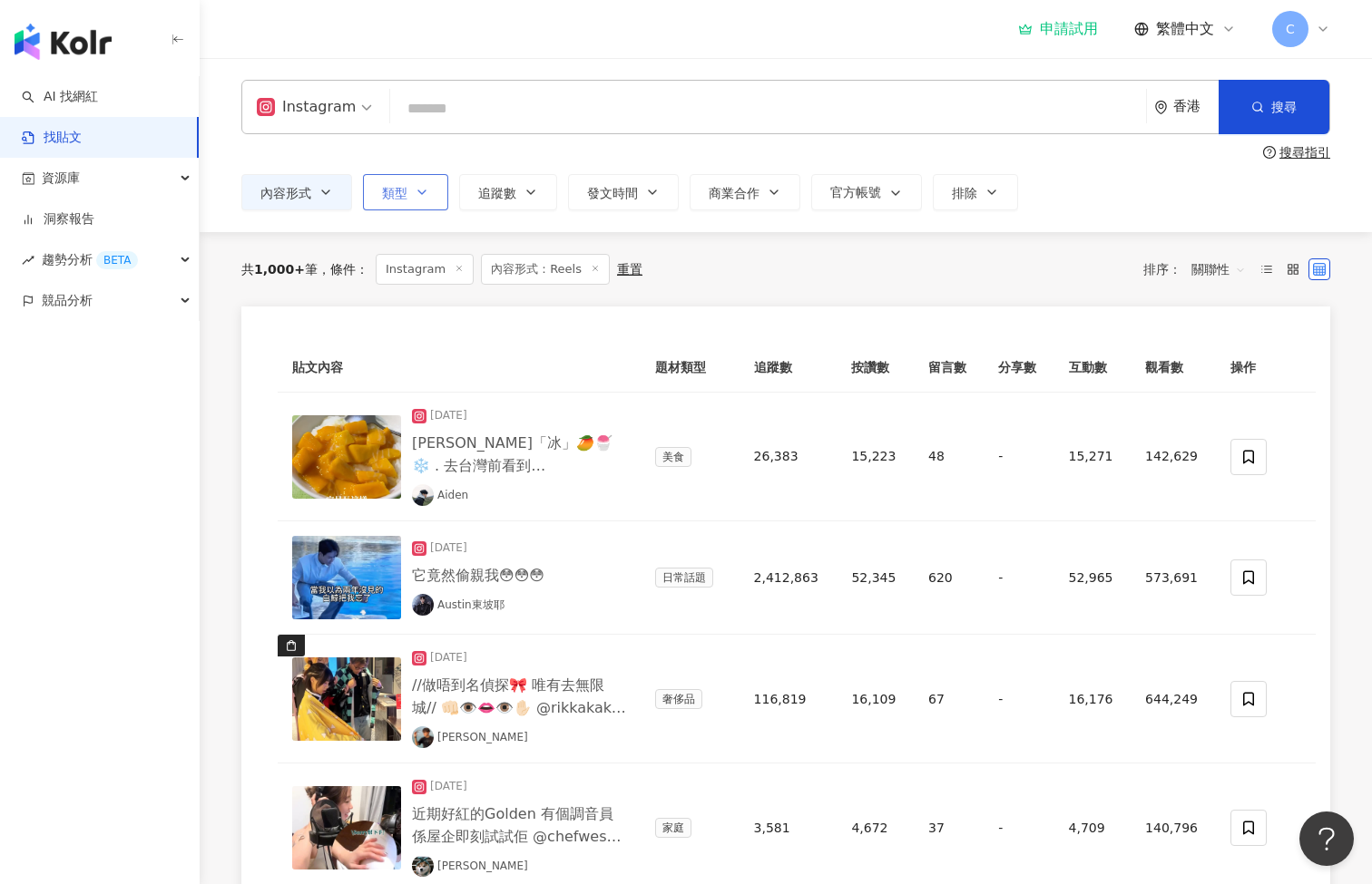
click at [435, 192] on button "類型" at bounding box center [406, 192] width 85 height 36
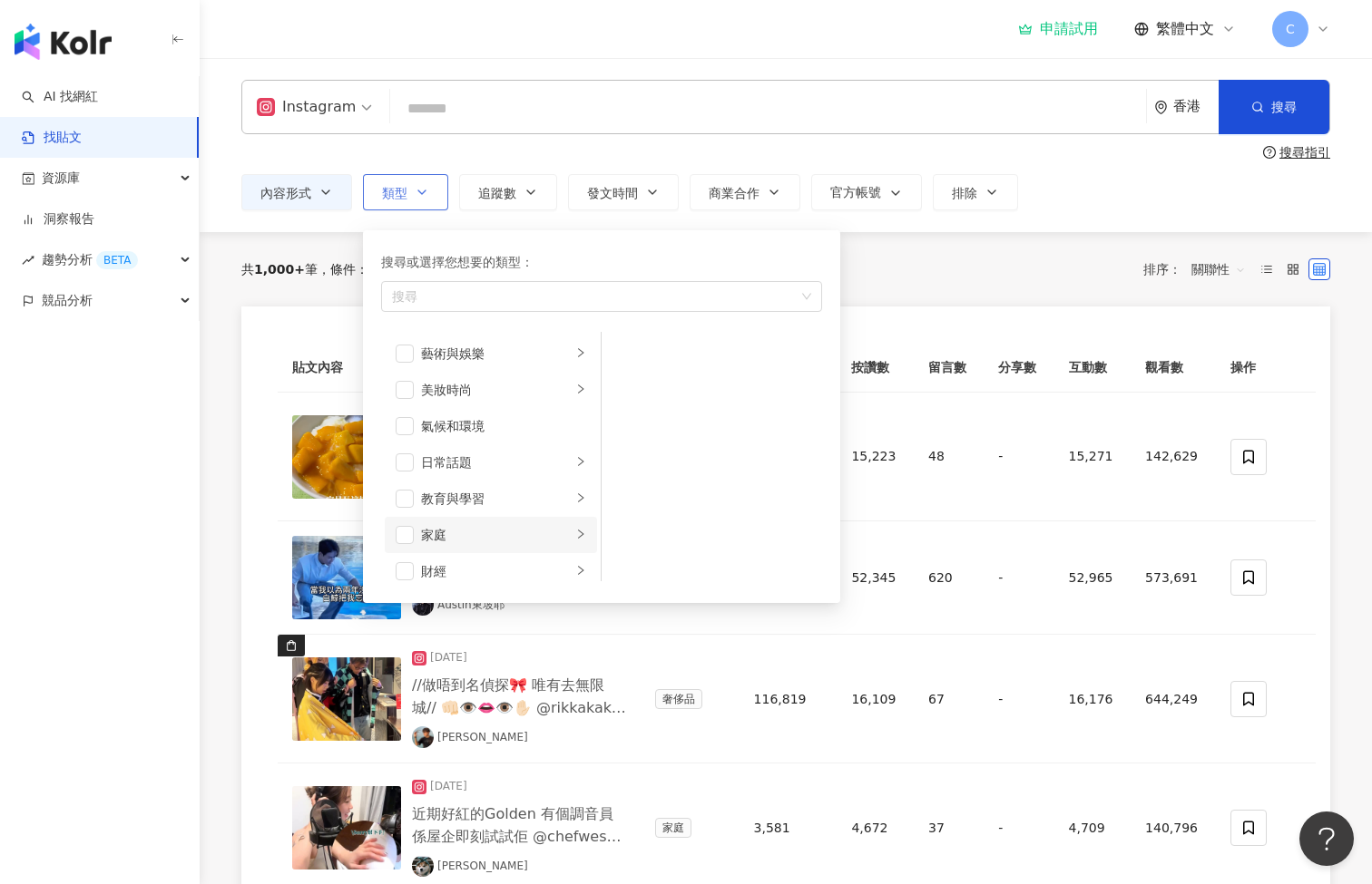
click at [575, 532] on icon "right" at bounding box center [580, 534] width 11 height 11
click at [636, 358] on li "母嬰" at bounding box center [711, 354] width 213 height 36
click at [720, 349] on div "母嬰" at bounding box center [724, 354] width 166 height 20
click at [739, 359] on div "母嬰" at bounding box center [724, 354] width 166 height 20
click at [1249, 114] on button "搜尋" at bounding box center [1274, 107] width 111 height 54
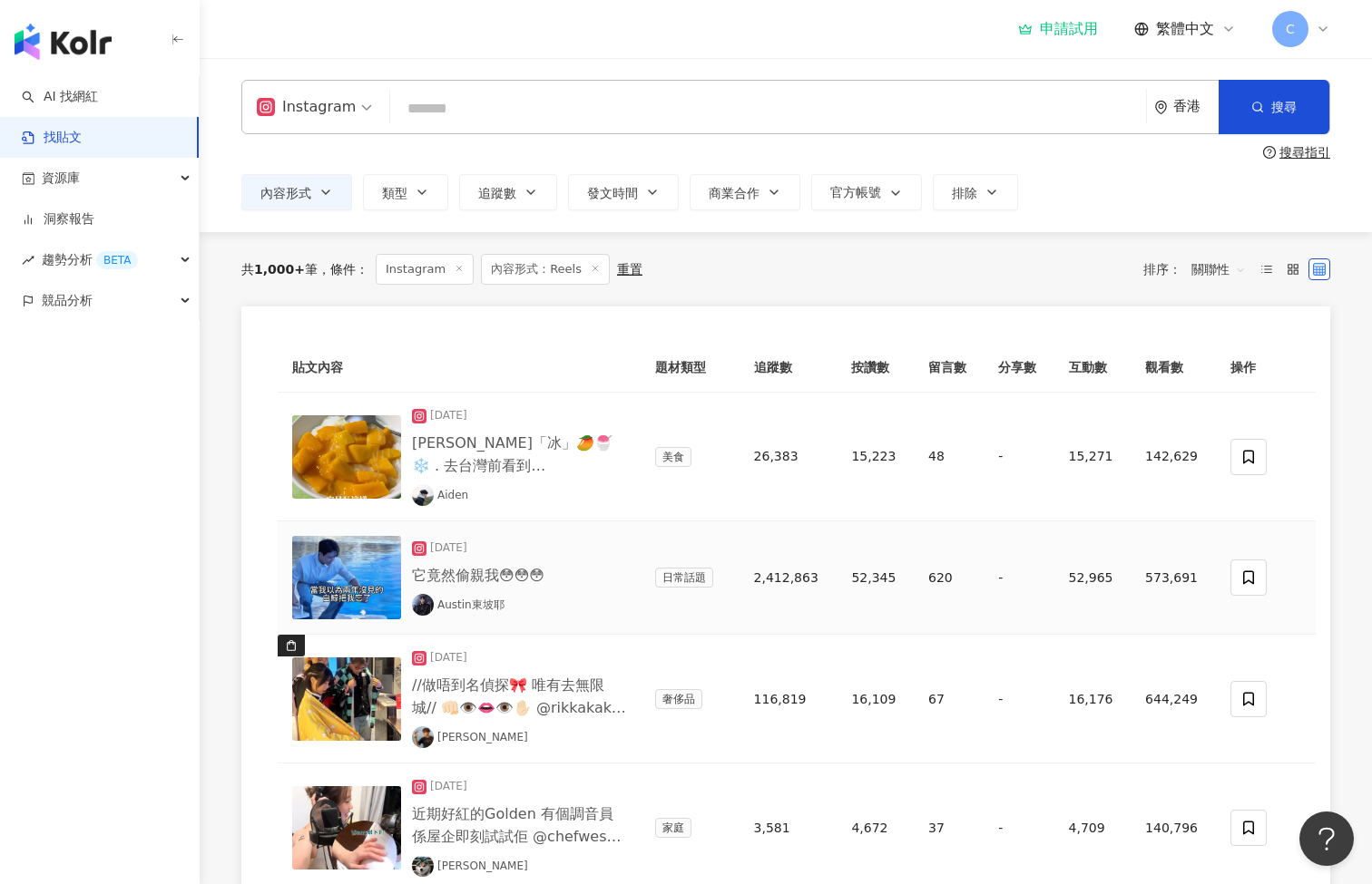
scroll to position [152, 0]
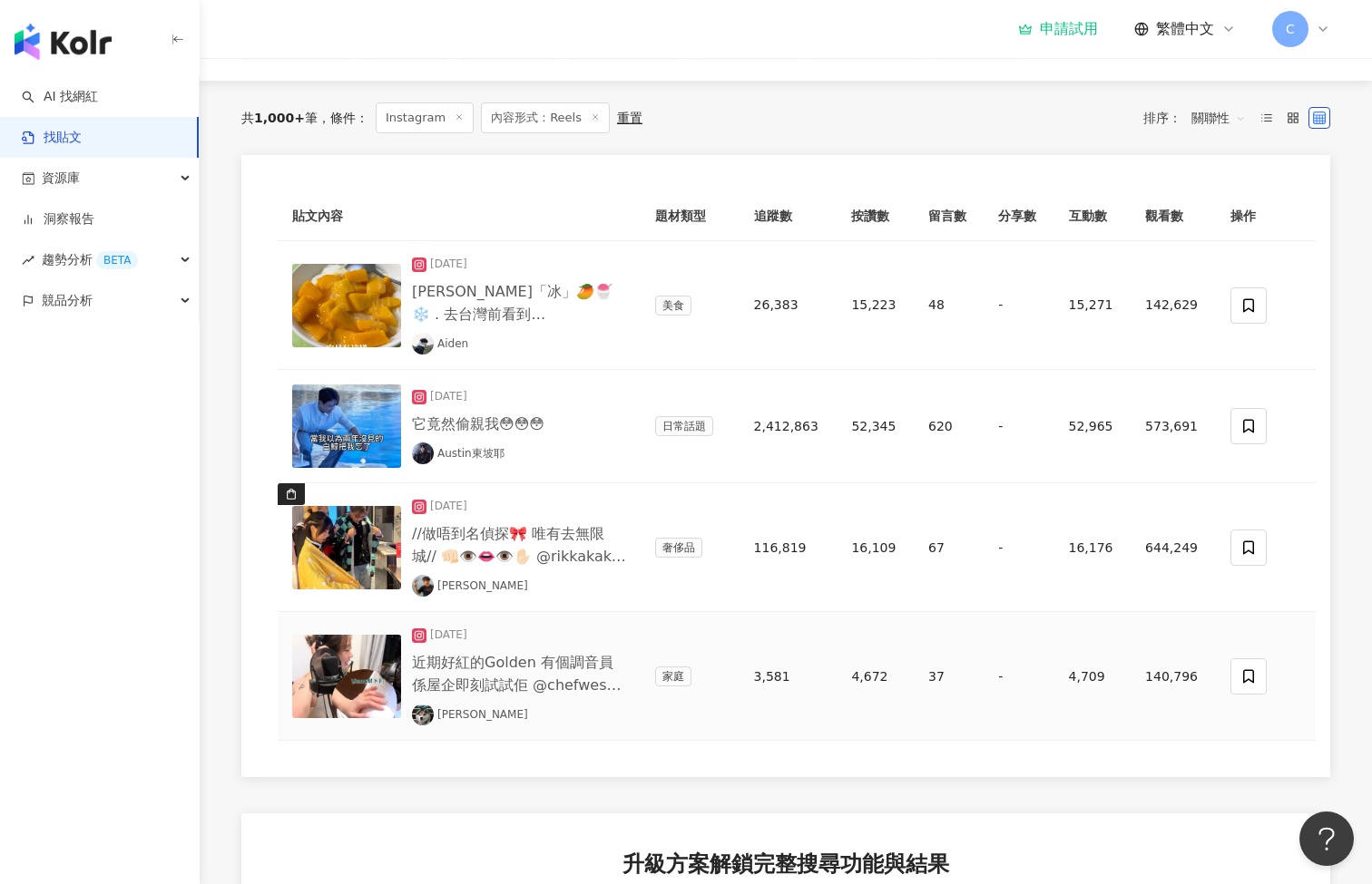
drag, startPoint x: 518, startPoint y: 703, endPoint x: 482, endPoint y: 722, distance: 40.7
click at [518, 704] on div "[DATE] 近期好紅的Golden 有個調音員係屋企即刻試試佢 @chefwestt #couple #couplethings #hkcouple #hk…" at bounding box center [519, 675] width 214 height 99
click at [417, 712] on img at bounding box center [423, 714] width 22 height 22
click at [858, 162] on div "貼文內容 題材類型 追蹤數 按讚數 留言數 分享數 互動數 觀看數 操作 [DATE] [PERSON_NAME]「冰」🥭🍧❄️ . 去台灣前看到[PERSO…" at bounding box center [785, 466] width 1089 height 622
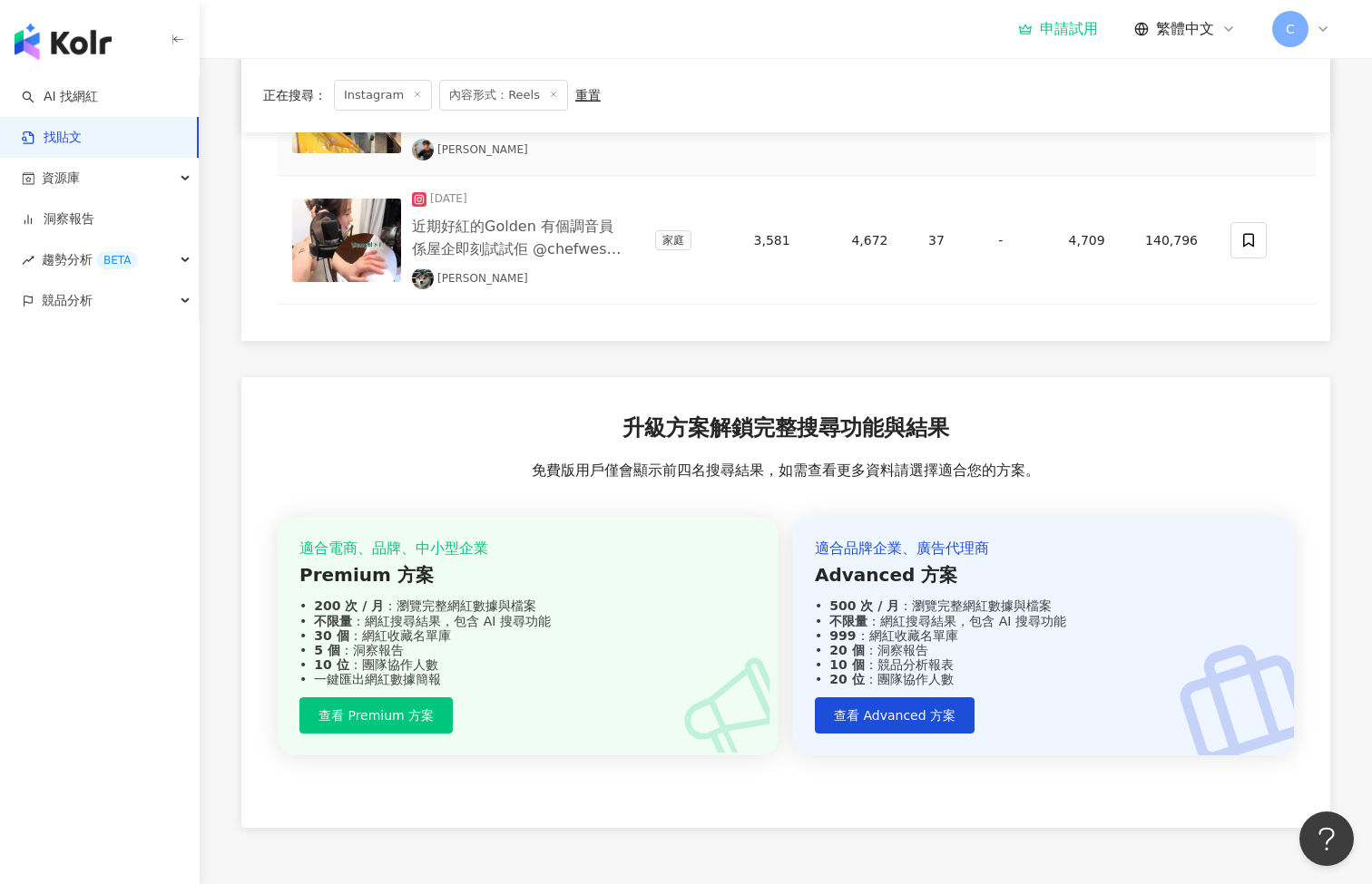
scroll to position [0, 0]
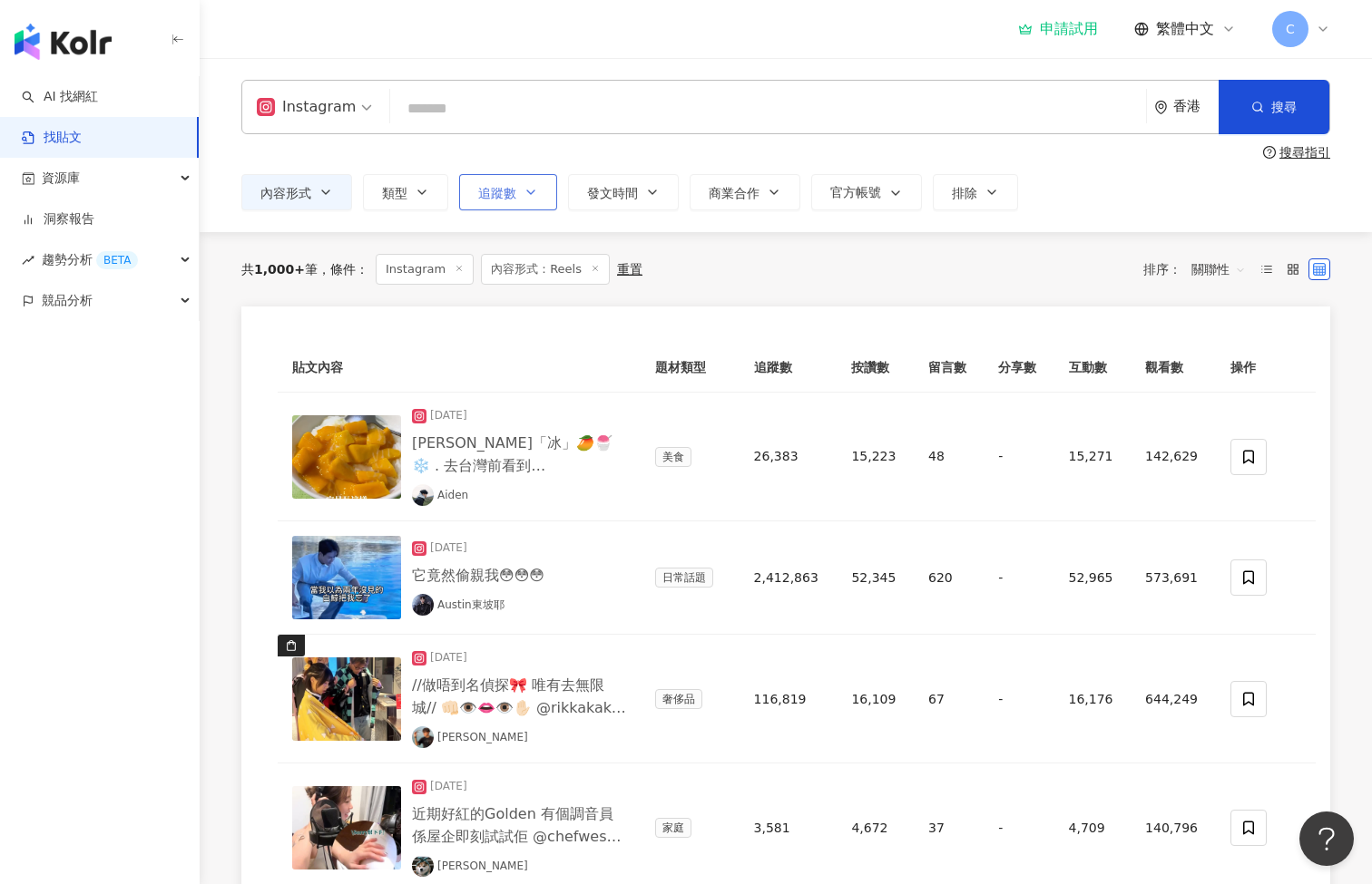
click at [522, 199] on button "追蹤數" at bounding box center [508, 192] width 98 height 36
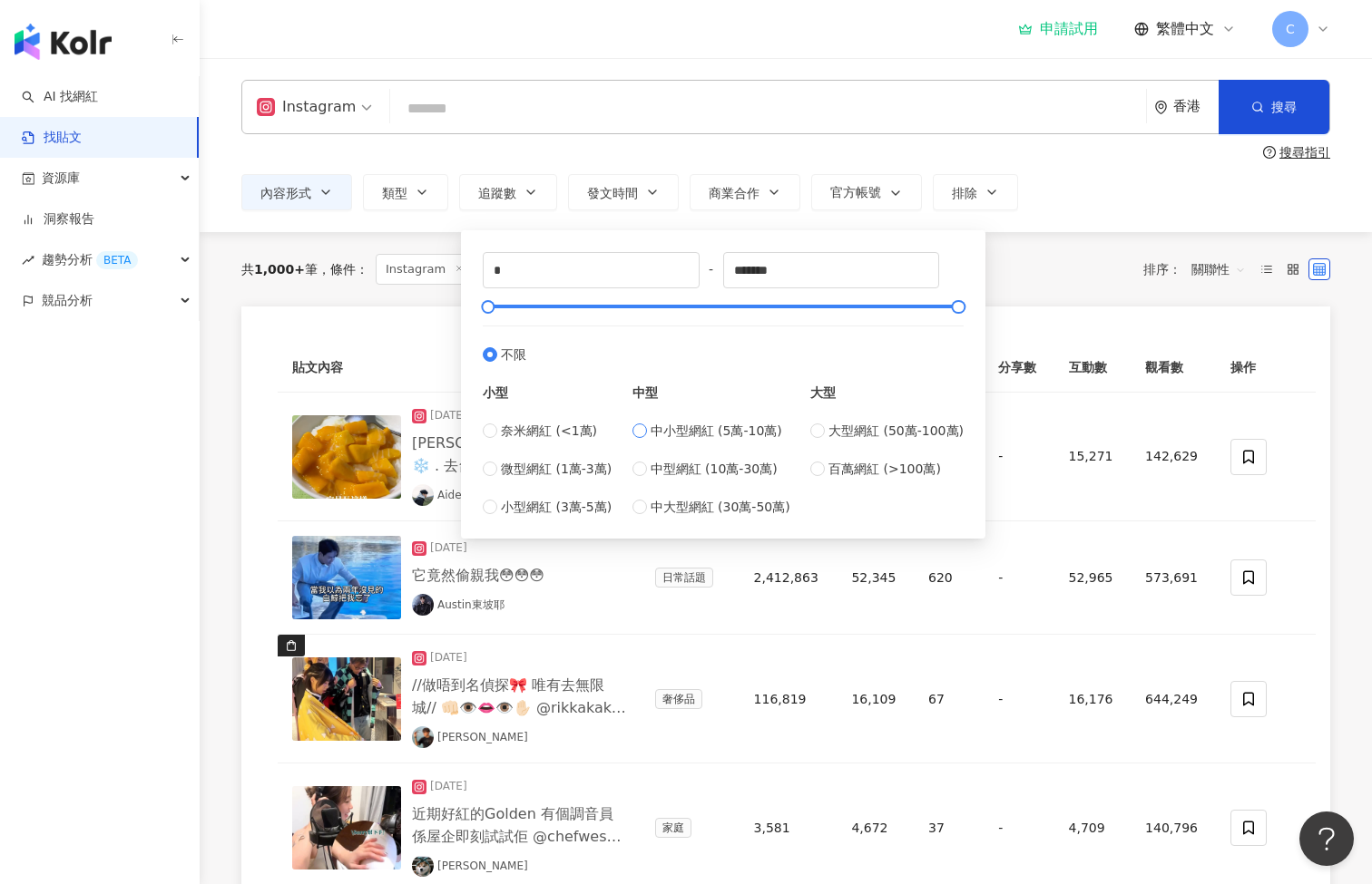
click at [671, 432] on span "中小型網紅 (5萬-10萬)" at bounding box center [716, 431] width 132 height 20
type input "*****"
click at [586, 469] on span "微型網紅 (1萬-3萬)" at bounding box center [557, 469] width 111 height 20
type input "*****"
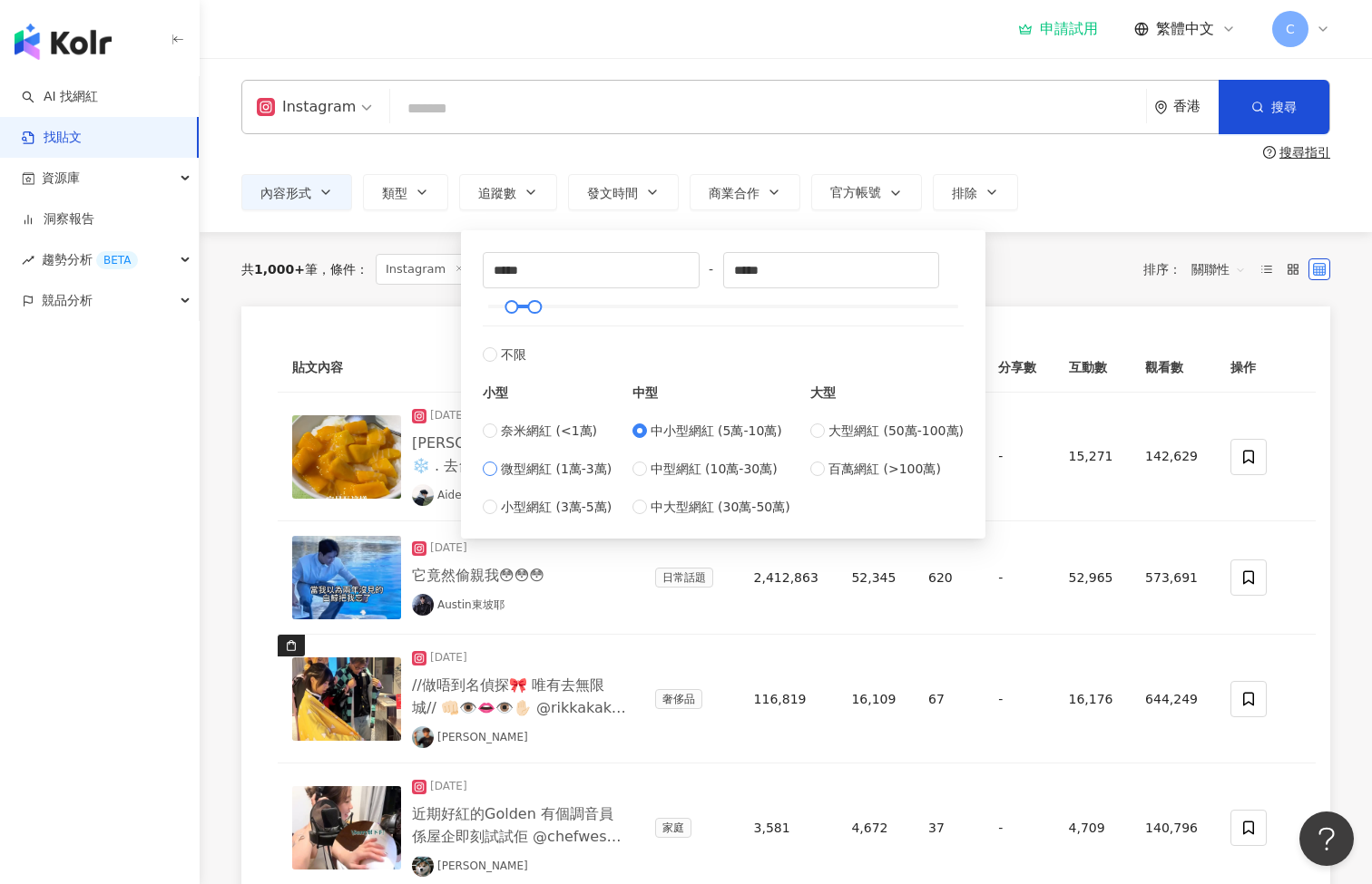
type input "*****"
click at [575, 512] on span "小型網紅 (3萬-5萬)" at bounding box center [557, 507] width 111 height 20
type input "*****"
click at [1040, 274] on div "共 1,000+ 筆 條件 ： Instagram 內容形式：Reels 重置 排序： 關聯性" at bounding box center [785, 270] width 1089 height 31
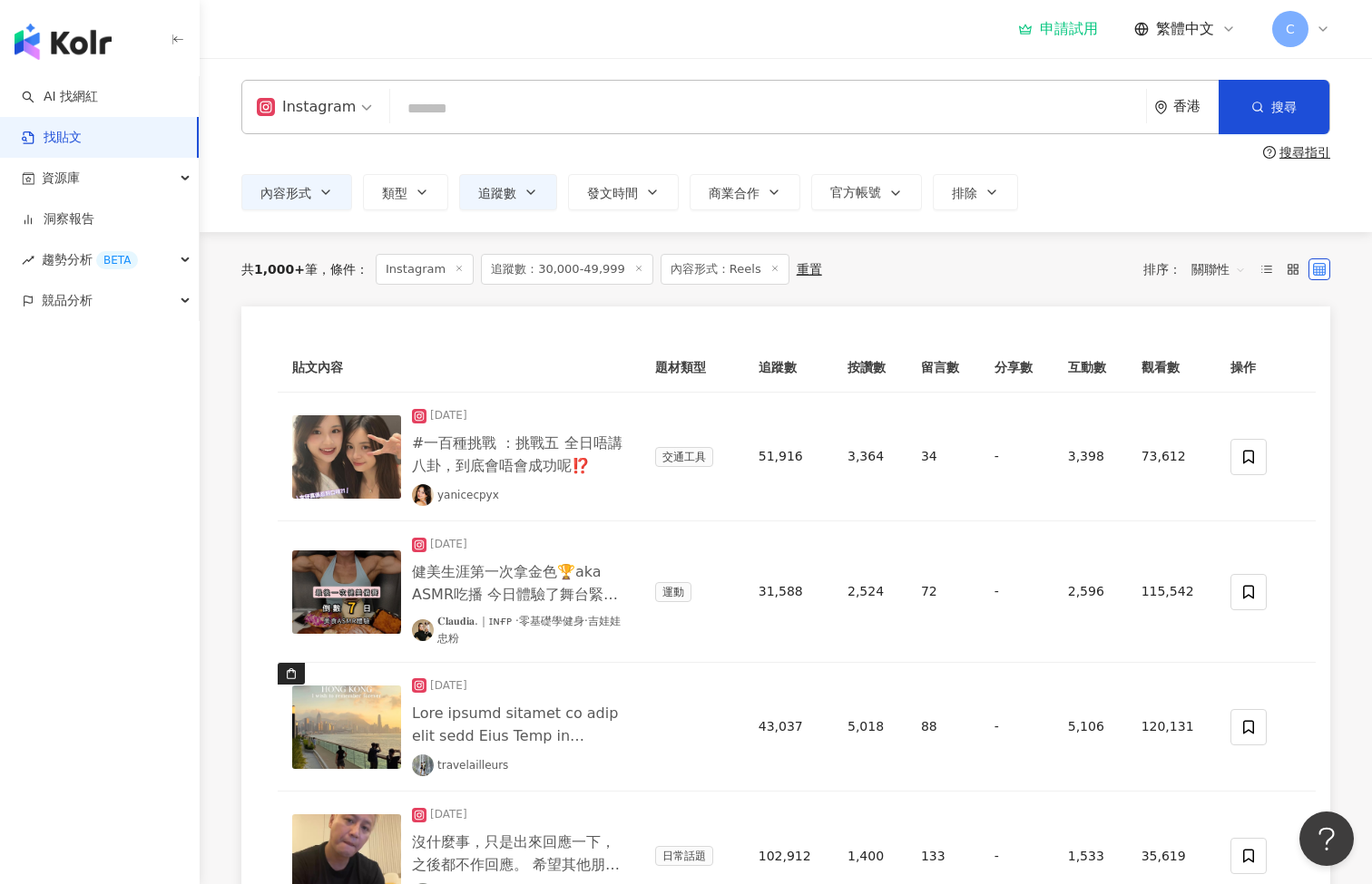
click at [459, 114] on input "search" at bounding box center [768, 108] width 741 height 39
type input "**"
click at [1288, 103] on span "搜尋" at bounding box center [1284, 107] width 25 height 15
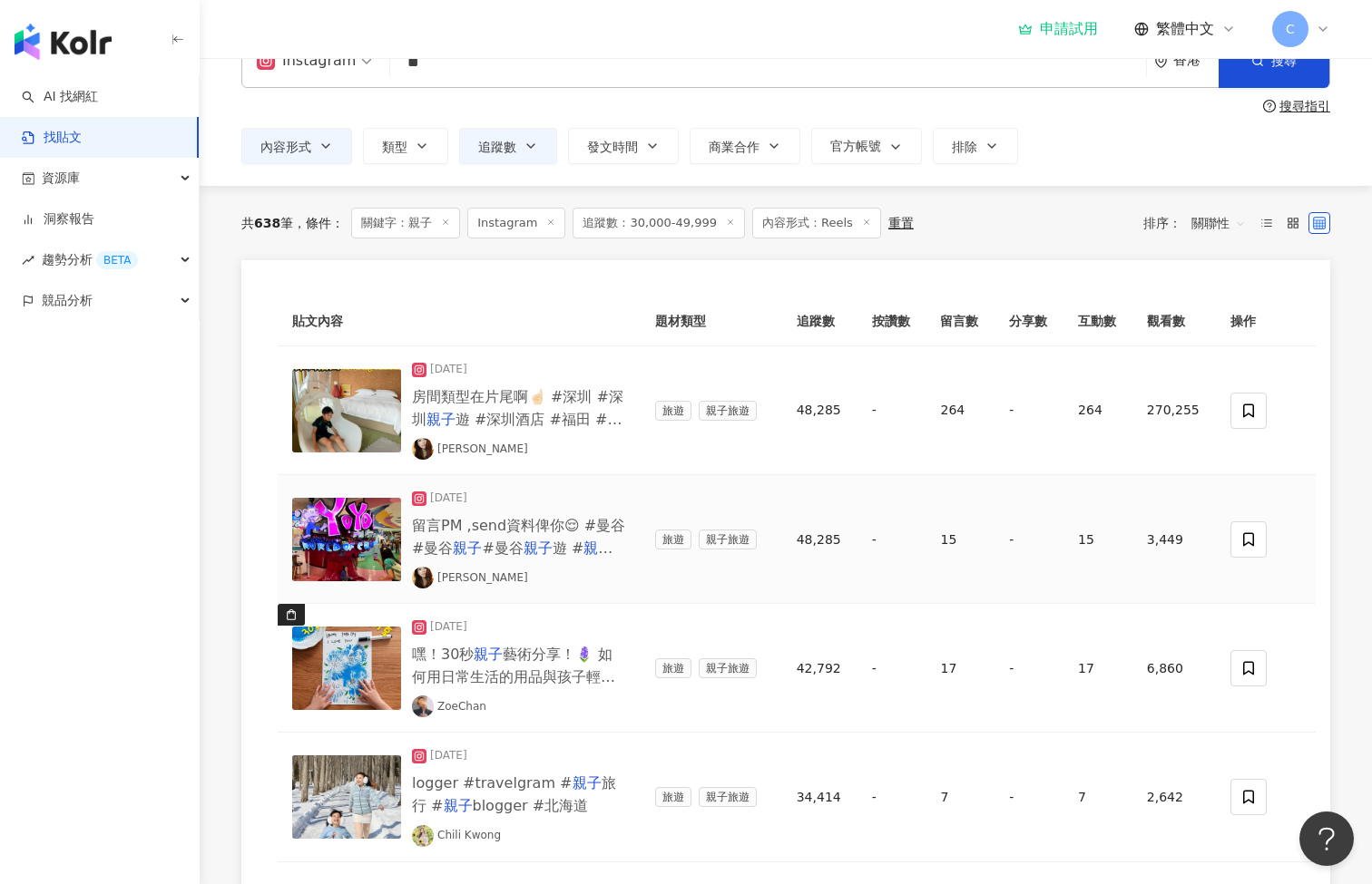
scroll to position [64, 0]
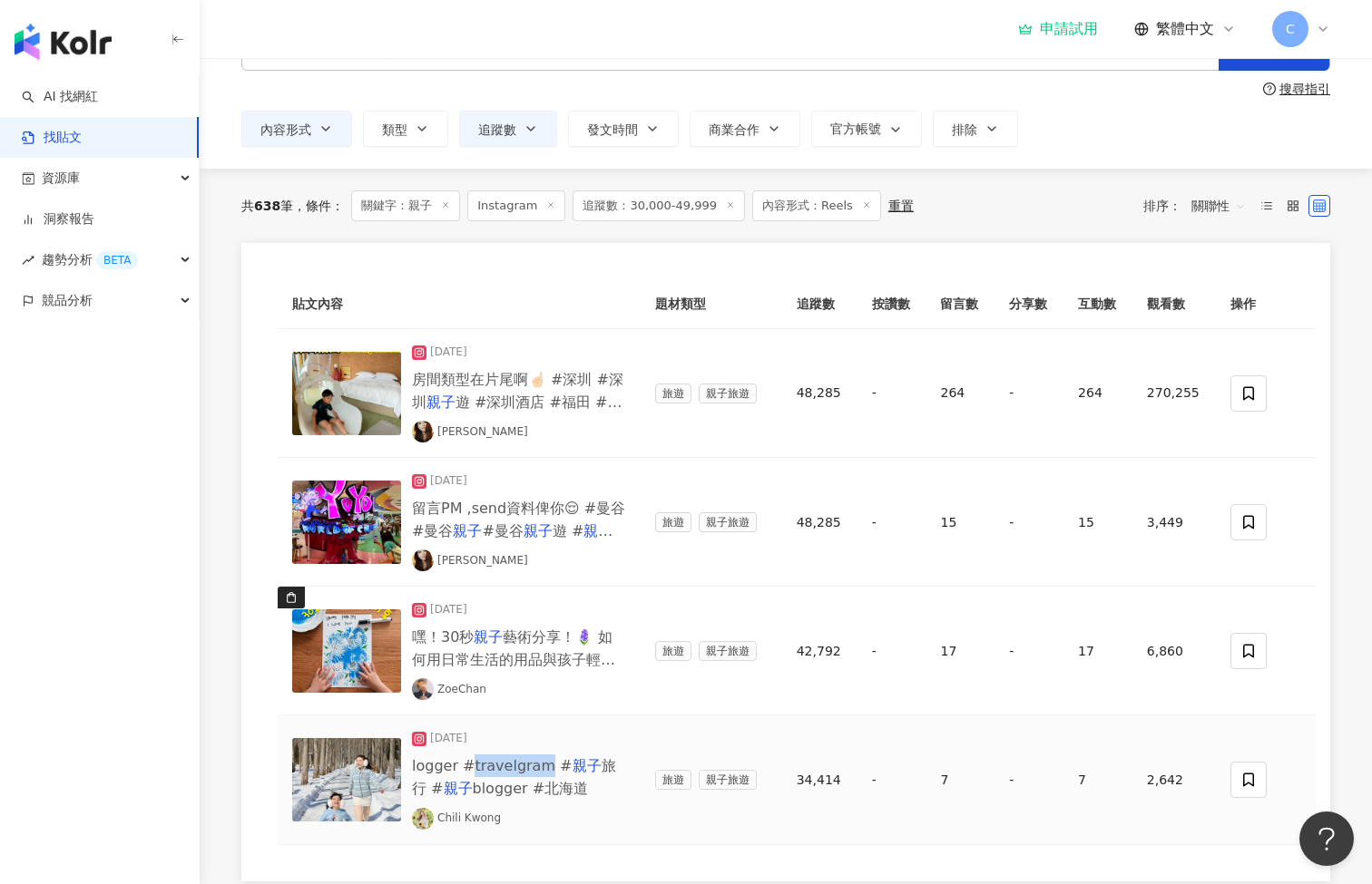
click at [423, 818] on img at bounding box center [423, 819] width 22 height 22
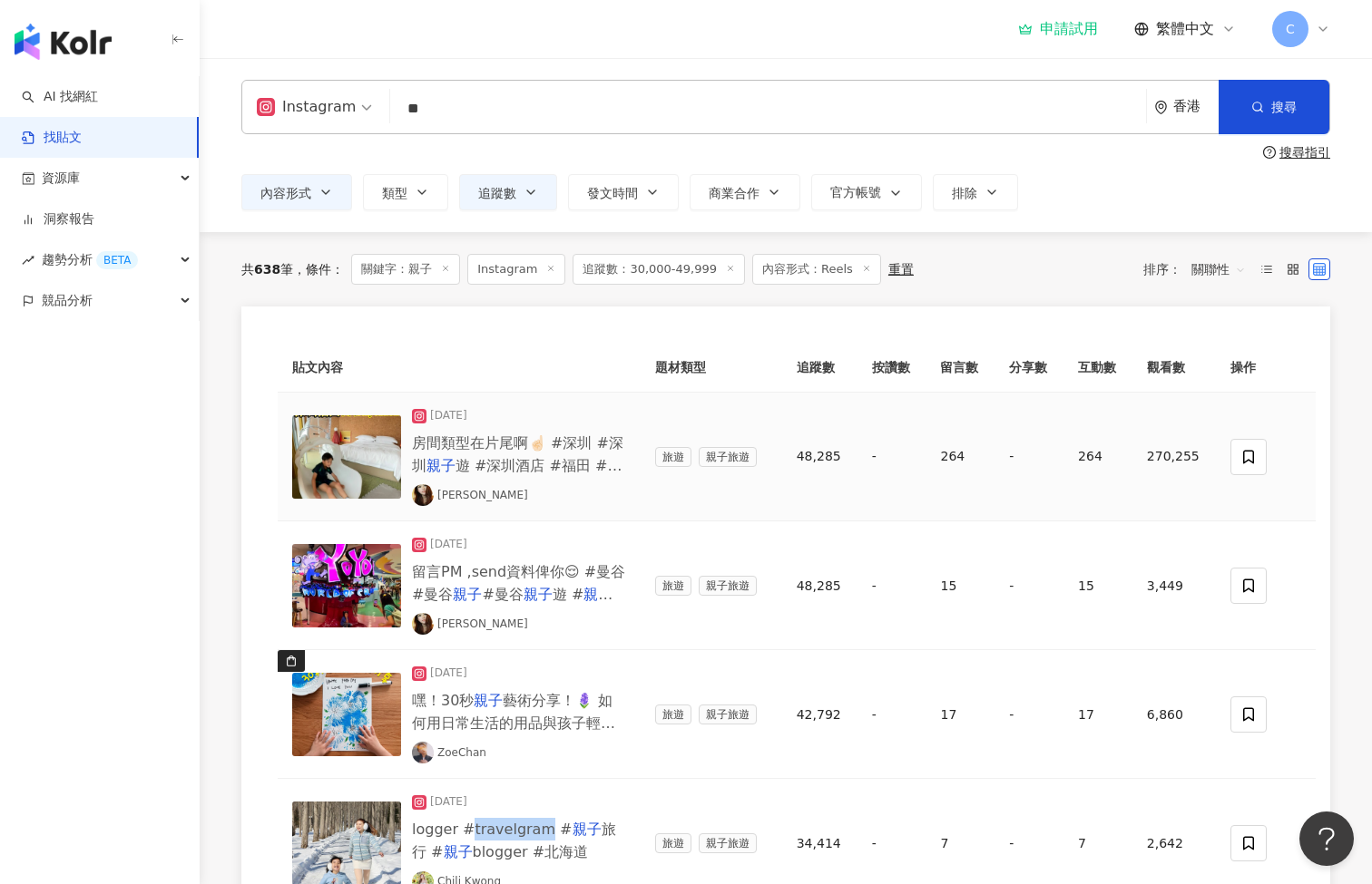
scroll to position [788, 0]
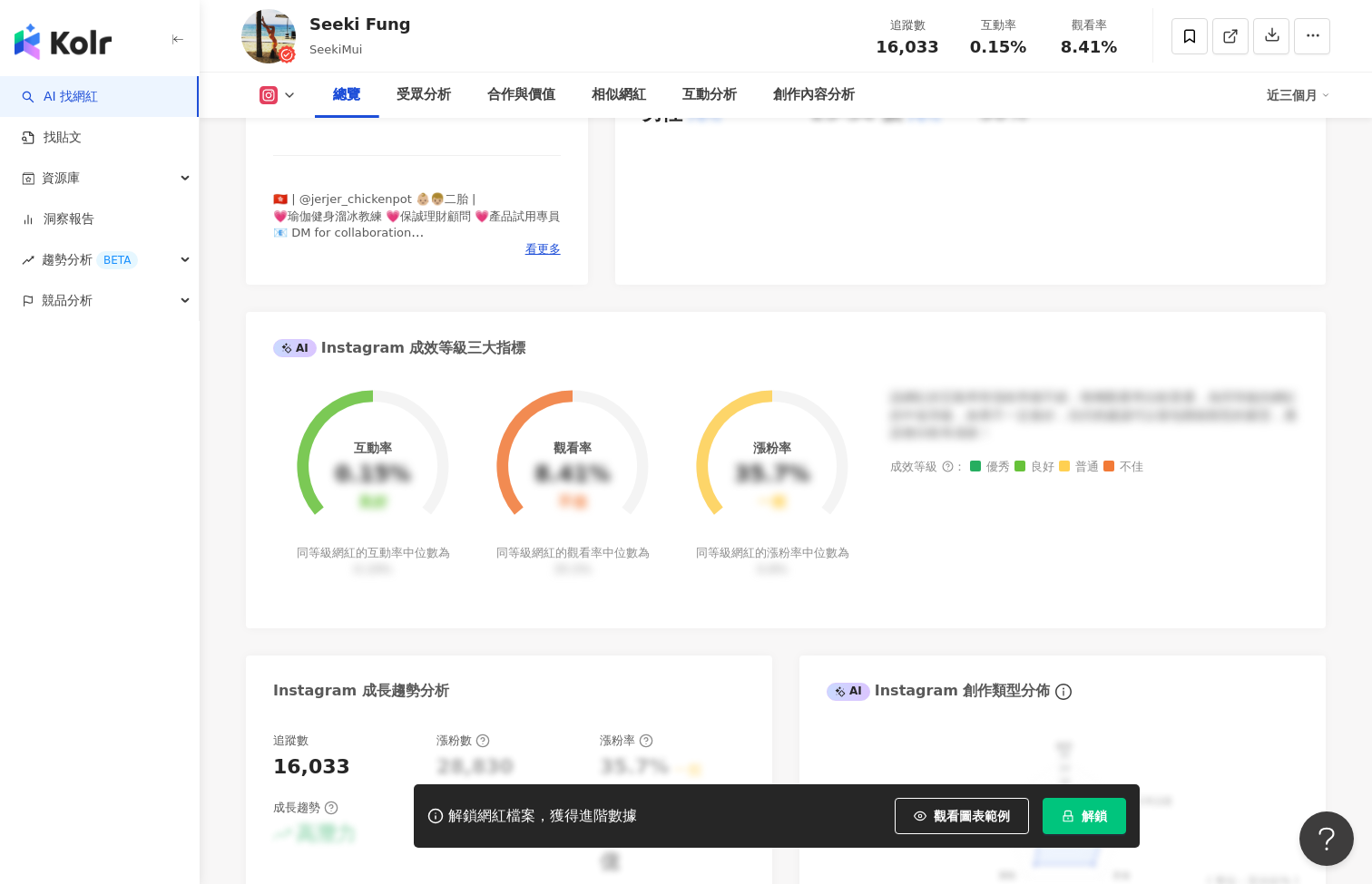
scroll to position [465, 0]
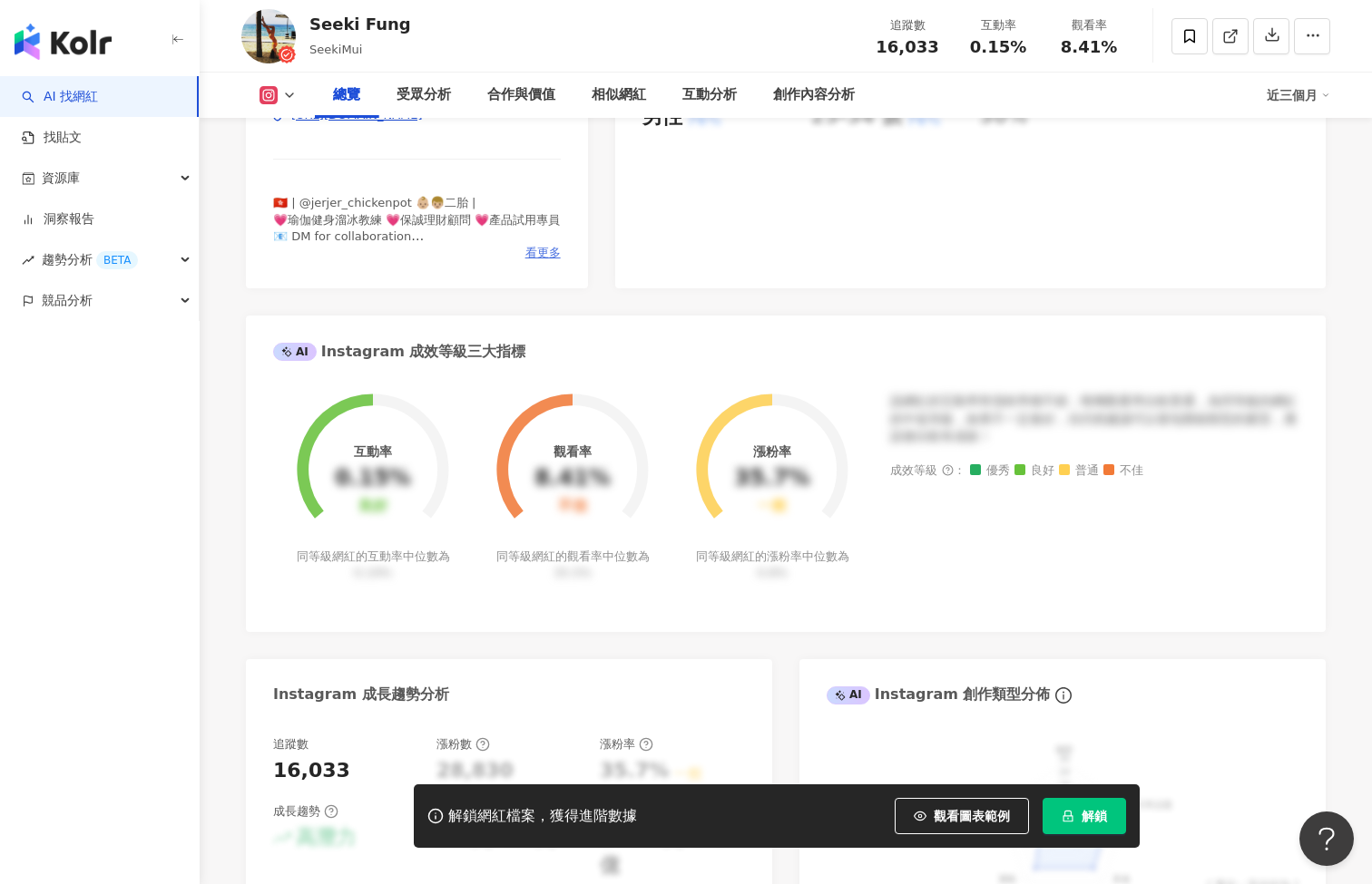
click at [550, 256] on span "看更多" at bounding box center [542, 253] width 35 height 16
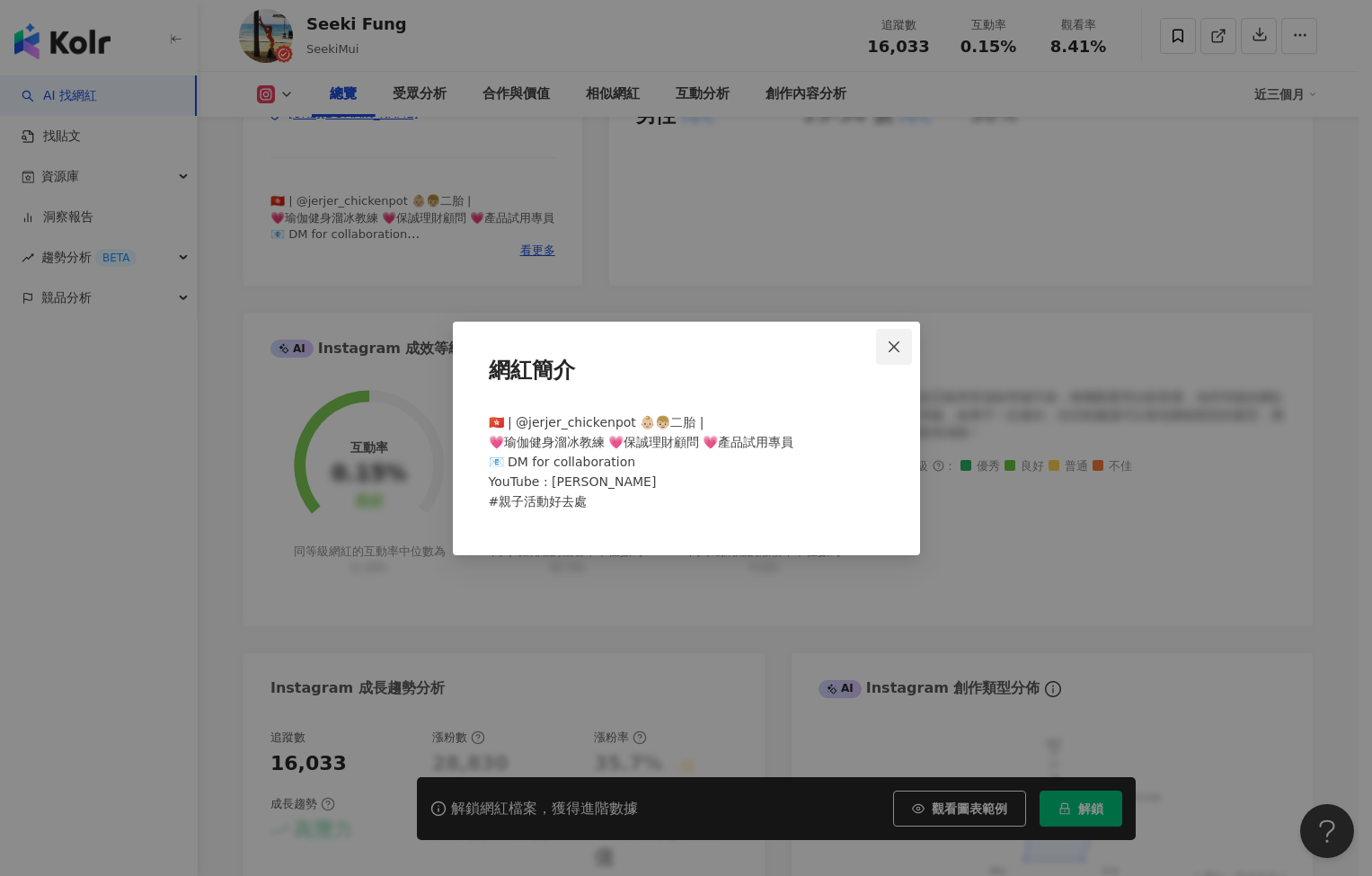
click at [904, 344] on span "Close" at bounding box center [894, 347] width 36 height 14
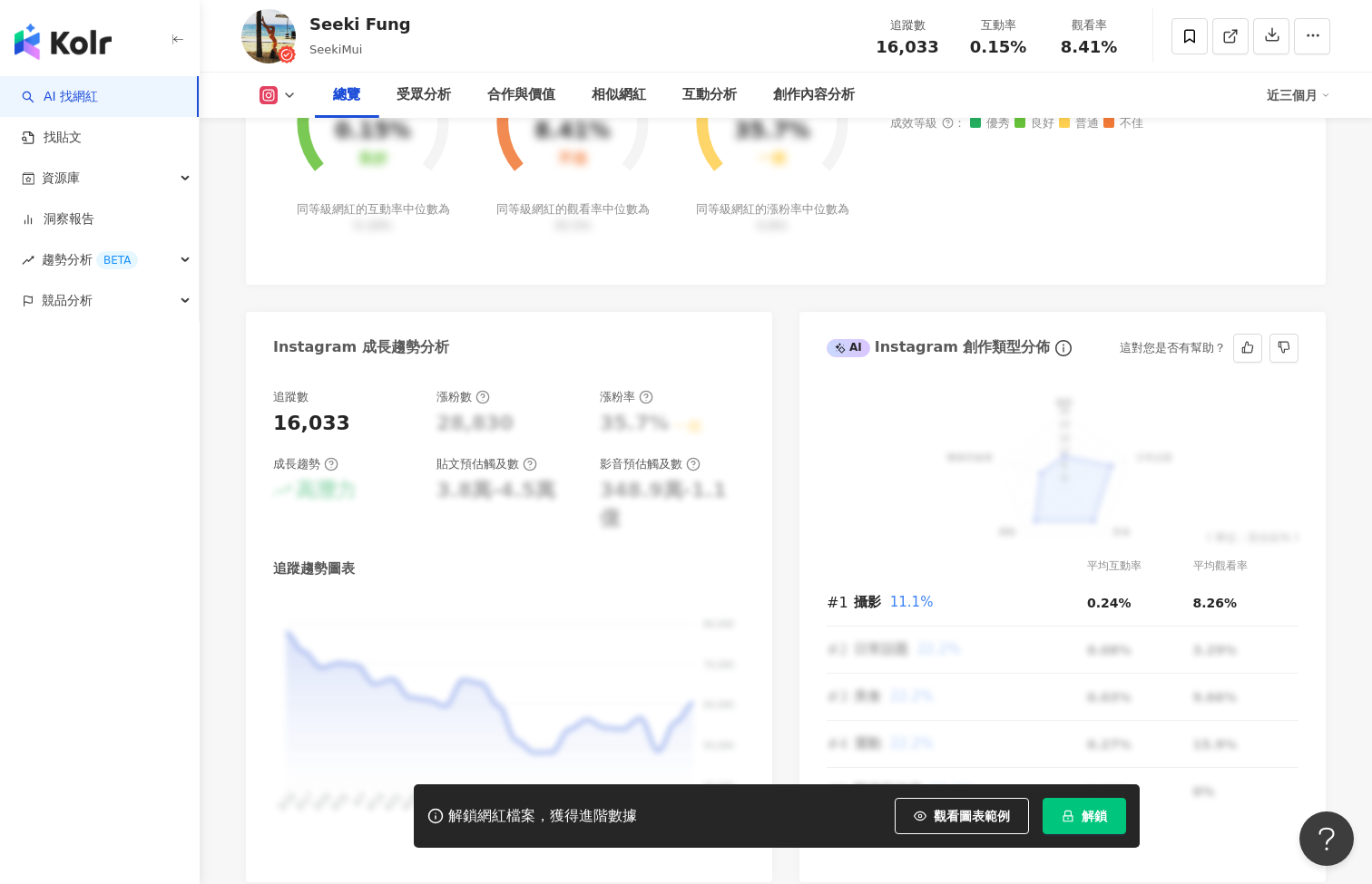
scroll to position [0, 0]
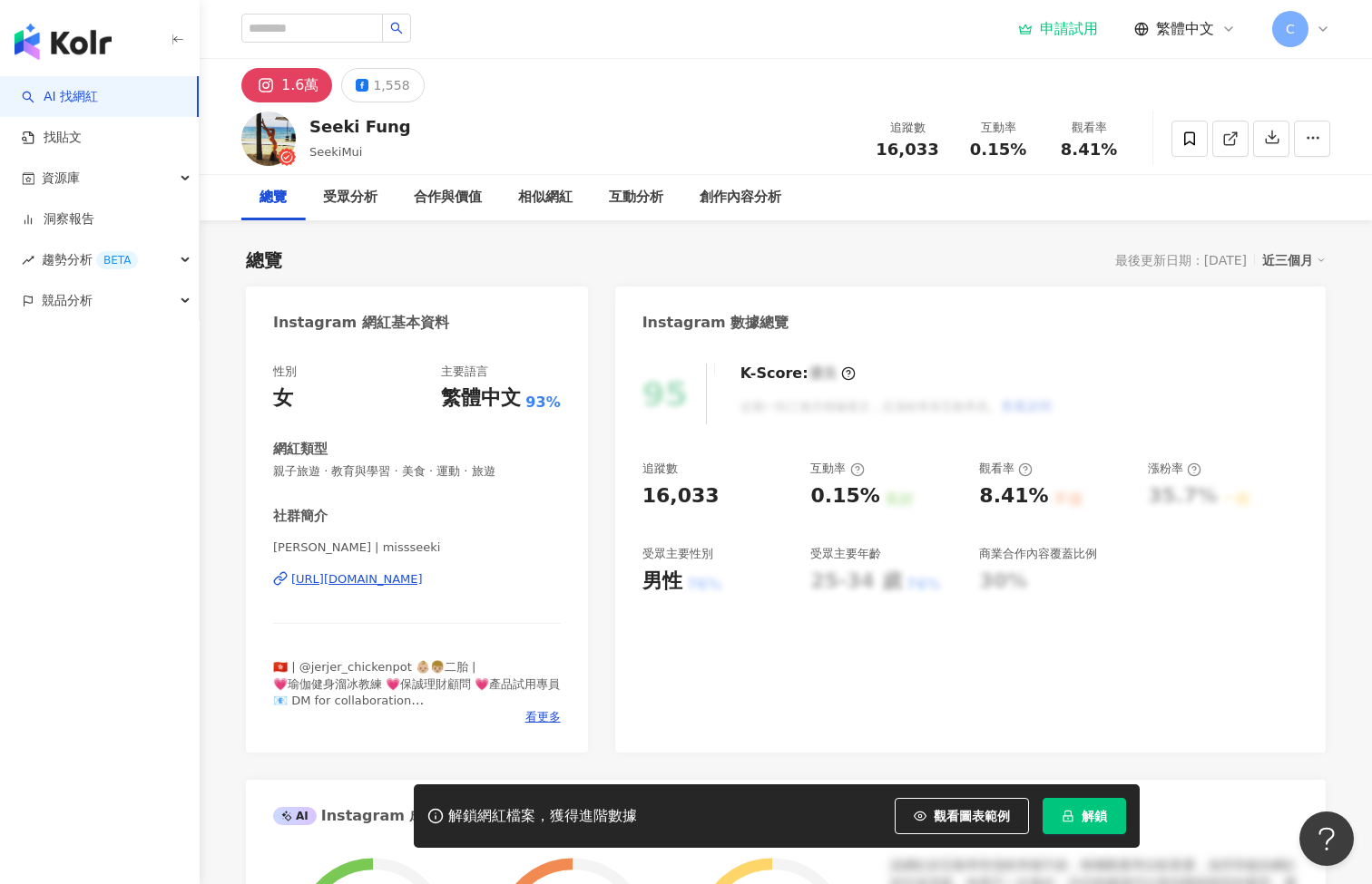
click at [365, 578] on div "https://www.instagram.com/missseeki/" at bounding box center [357, 579] width 132 height 16
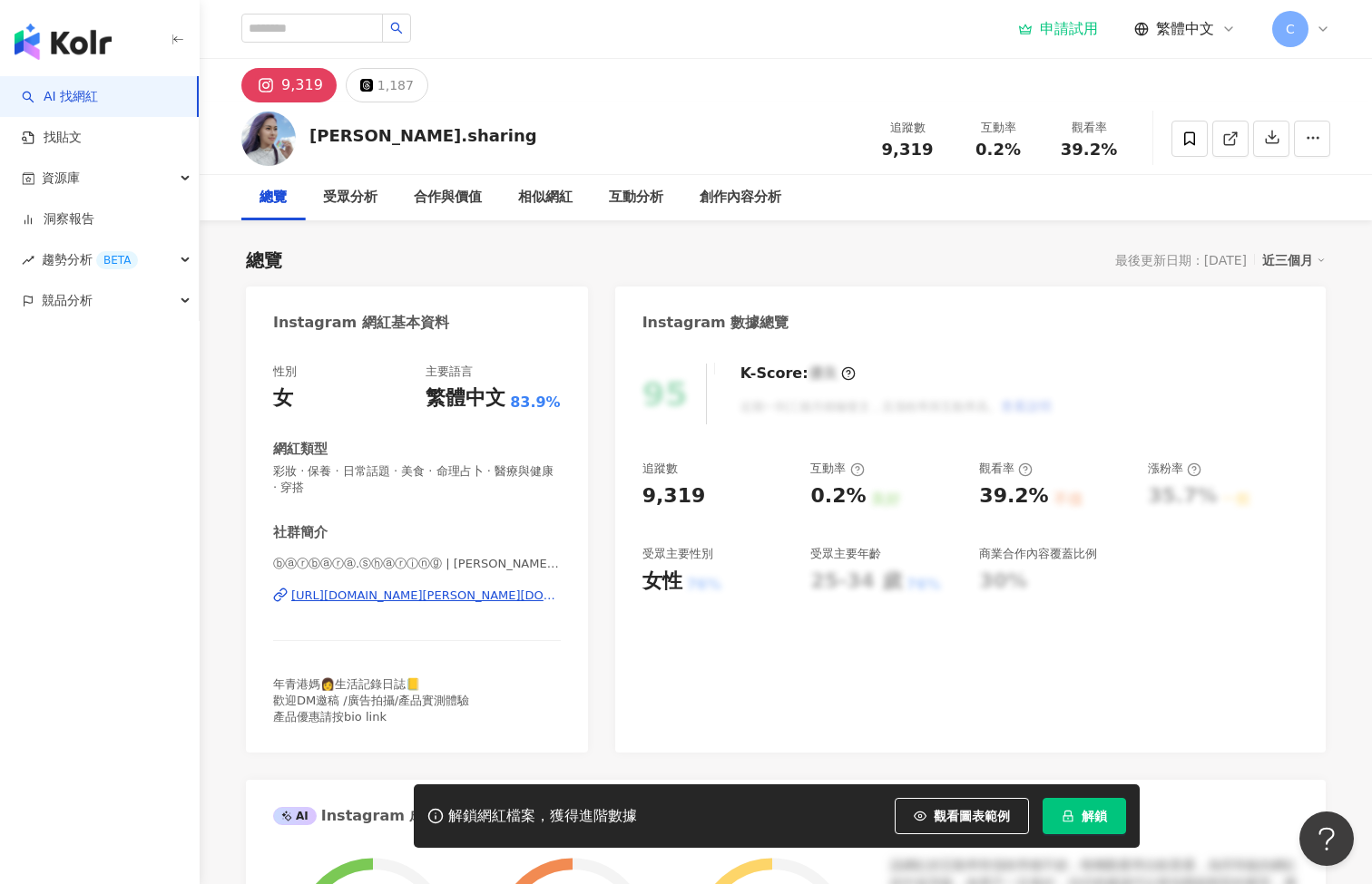
click at [381, 596] on div "[URL][DOMAIN_NAME][PERSON_NAME][DOMAIN_NAME]" at bounding box center [426, 595] width 270 height 16
drag, startPoint x: 534, startPoint y: 604, endPoint x: 287, endPoint y: 595, distance: 247.2
click at [287, 595] on div "ⓑⓐⓡⓑⓐⓡⓐ.ⓢⓗⓐⓡⓘⓝⓖ | barbara.sharing https://www.instagram.com/barbara.sharing/" at bounding box center [417, 608] width 288 height 106
copy div "https://www.instagram.com/barbara.sharing/"
drag, startPoint x: 438, startPoint y: 138, endPoint x: 305, endPoint y: 142, distance: 133.1
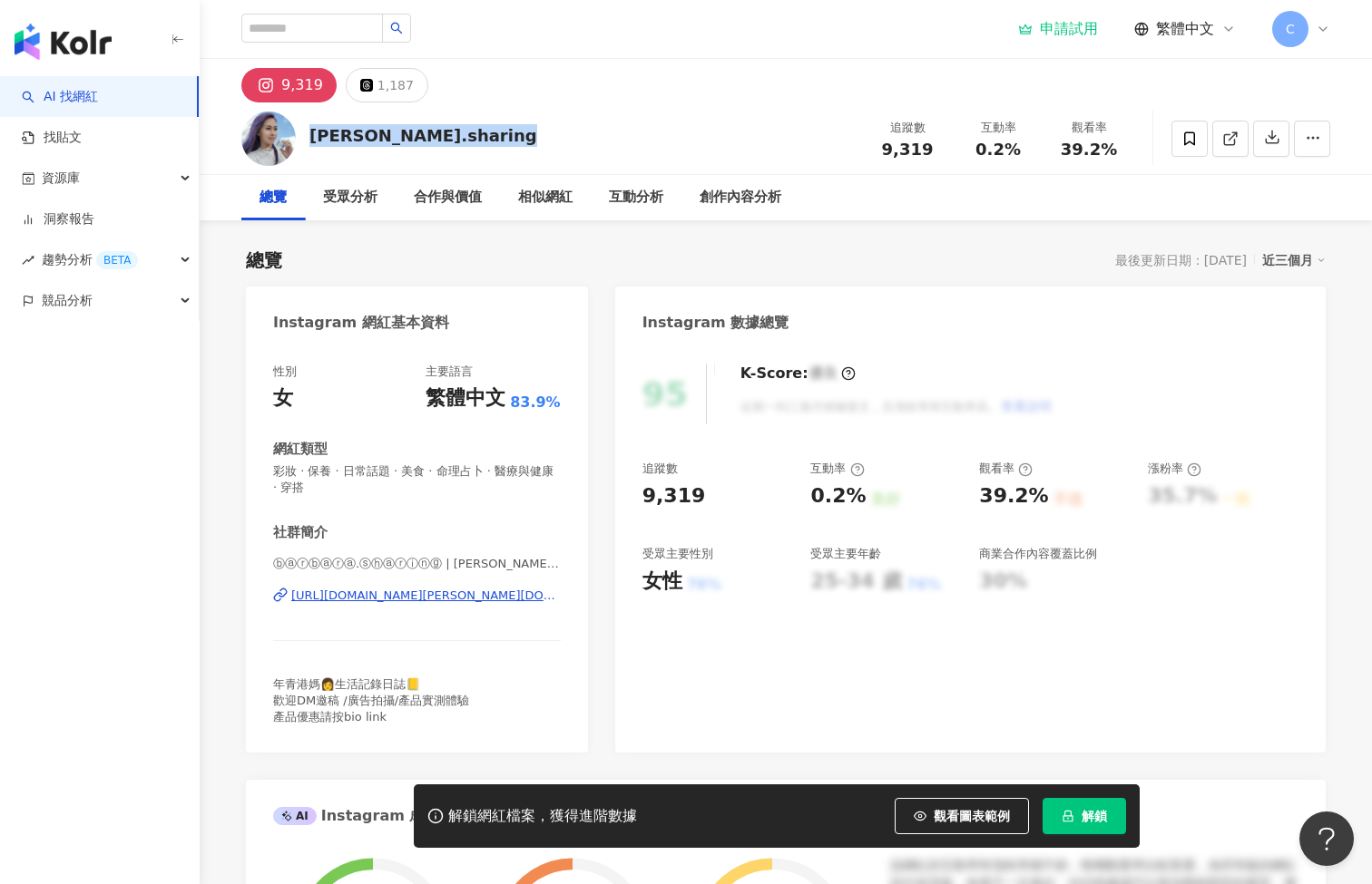
click at [305, 142] on div "barbara.sharing 追蹤數 9,319 互動率 0.2% 觀看率 39.2%" at bounding box center [785, 138] width 1161 height 72
copy div "barbara.sharing"
click at [653, 201] on div "互動分析" at bounding box center [636, 198] width 54 height 22
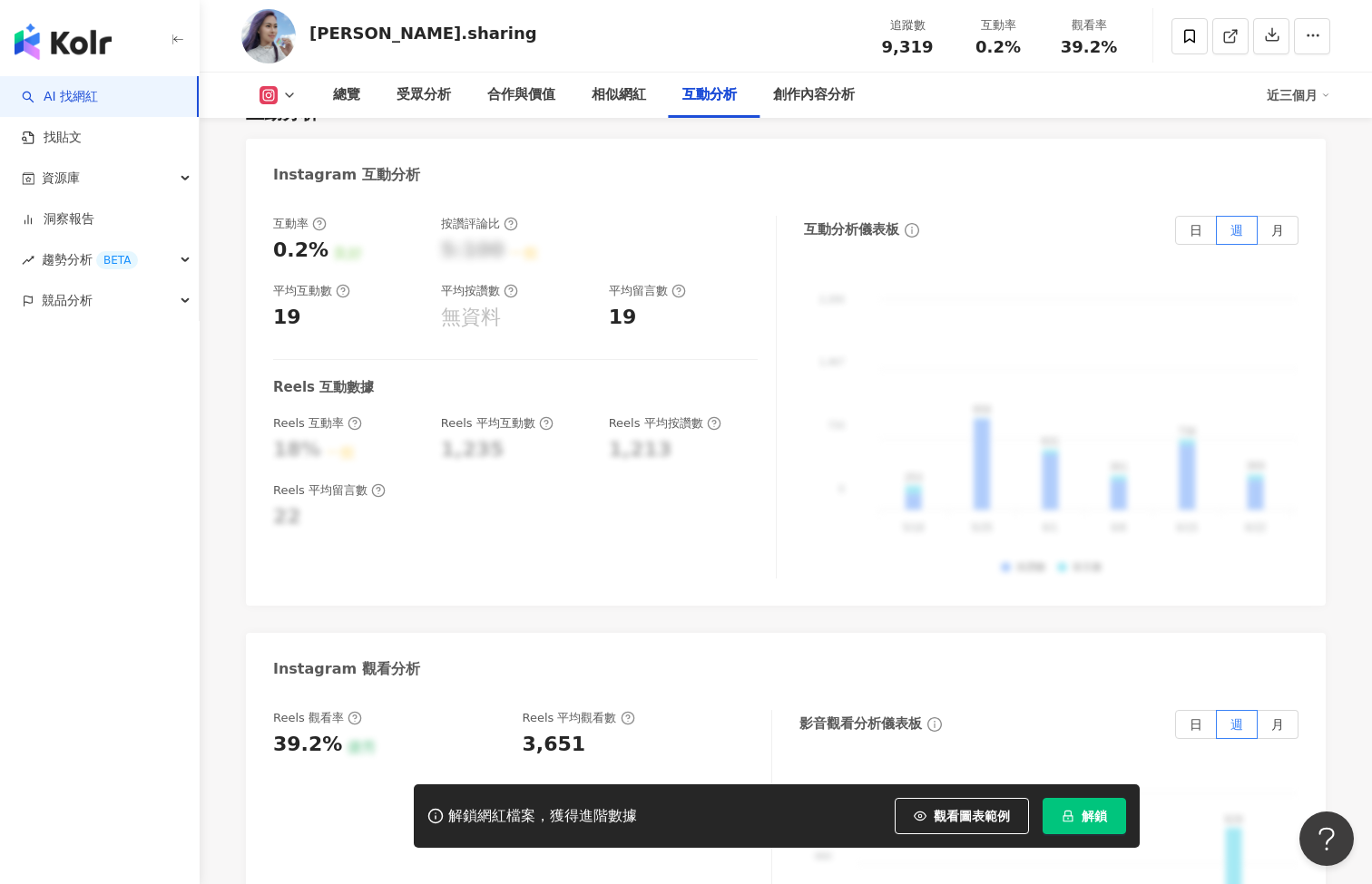
scroll to position [2940, 0]
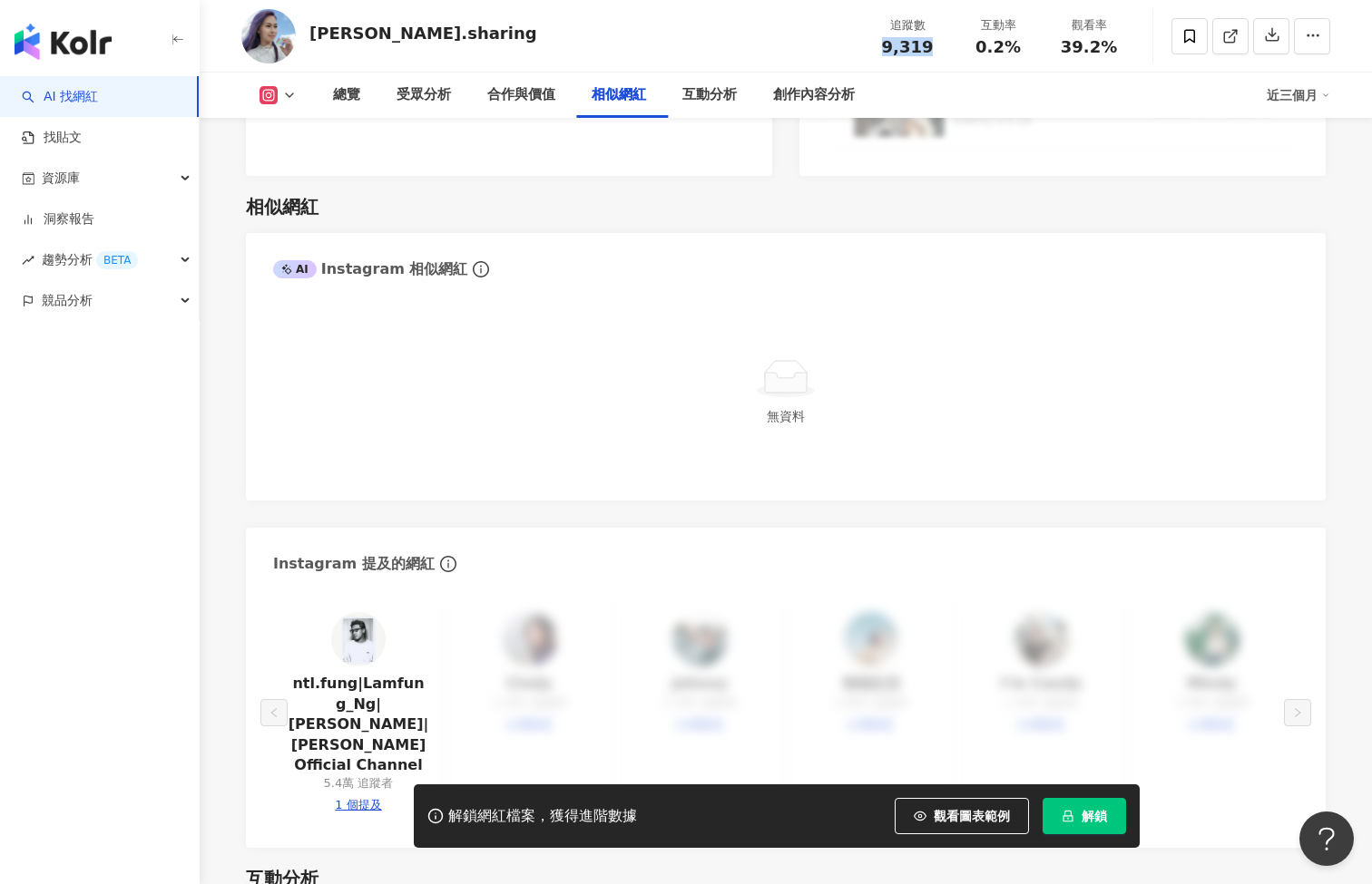
drag, startPoint x: 929, startPoint y: 53, endPoint x: 882, endPoint y: 49, distance: 47.2
click at [882, 49] on div "9,319" at bounding box center [907, 47] width 69 height 18
copy span "9,319"
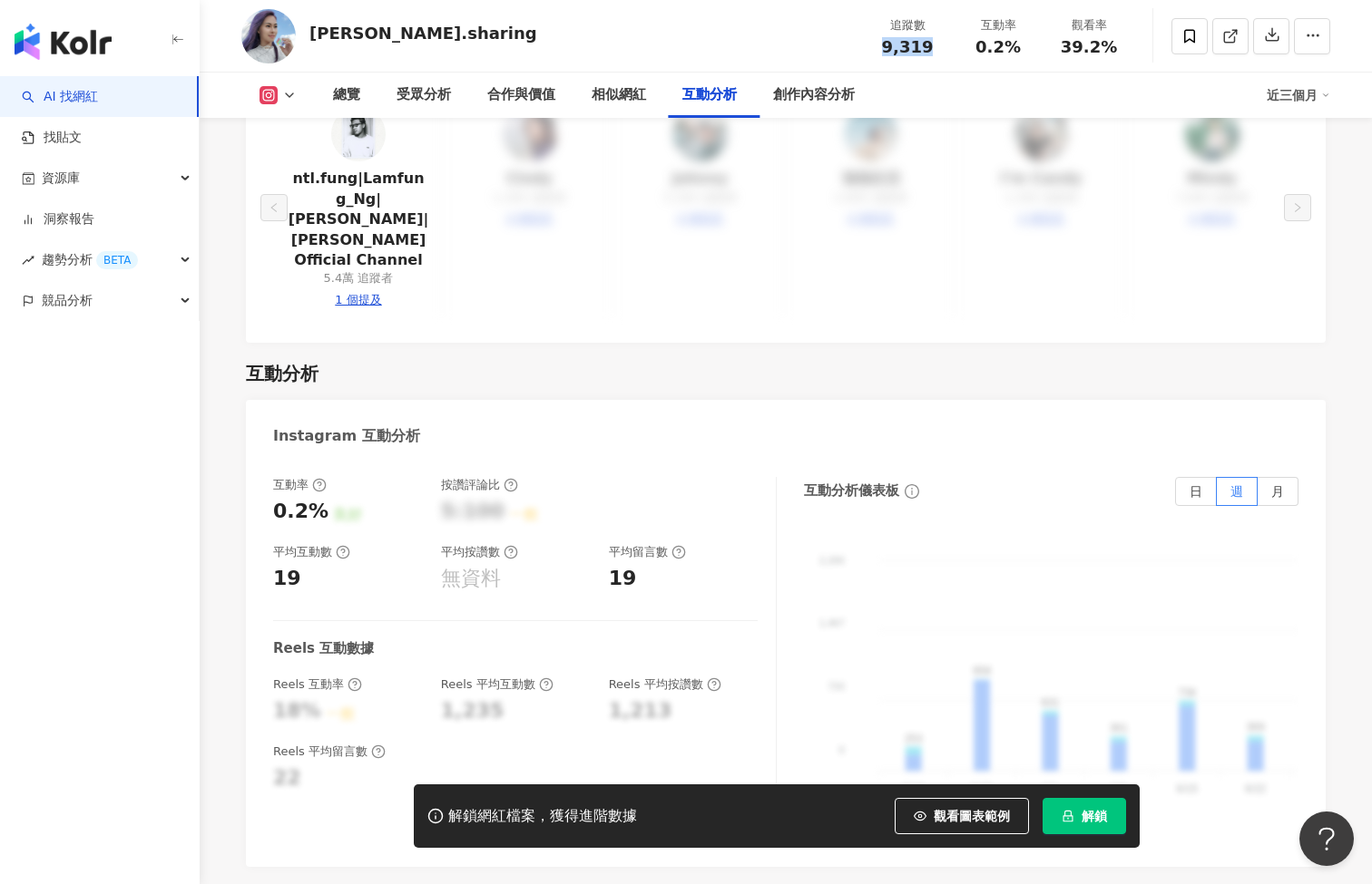
scroll to position [4209, 0]
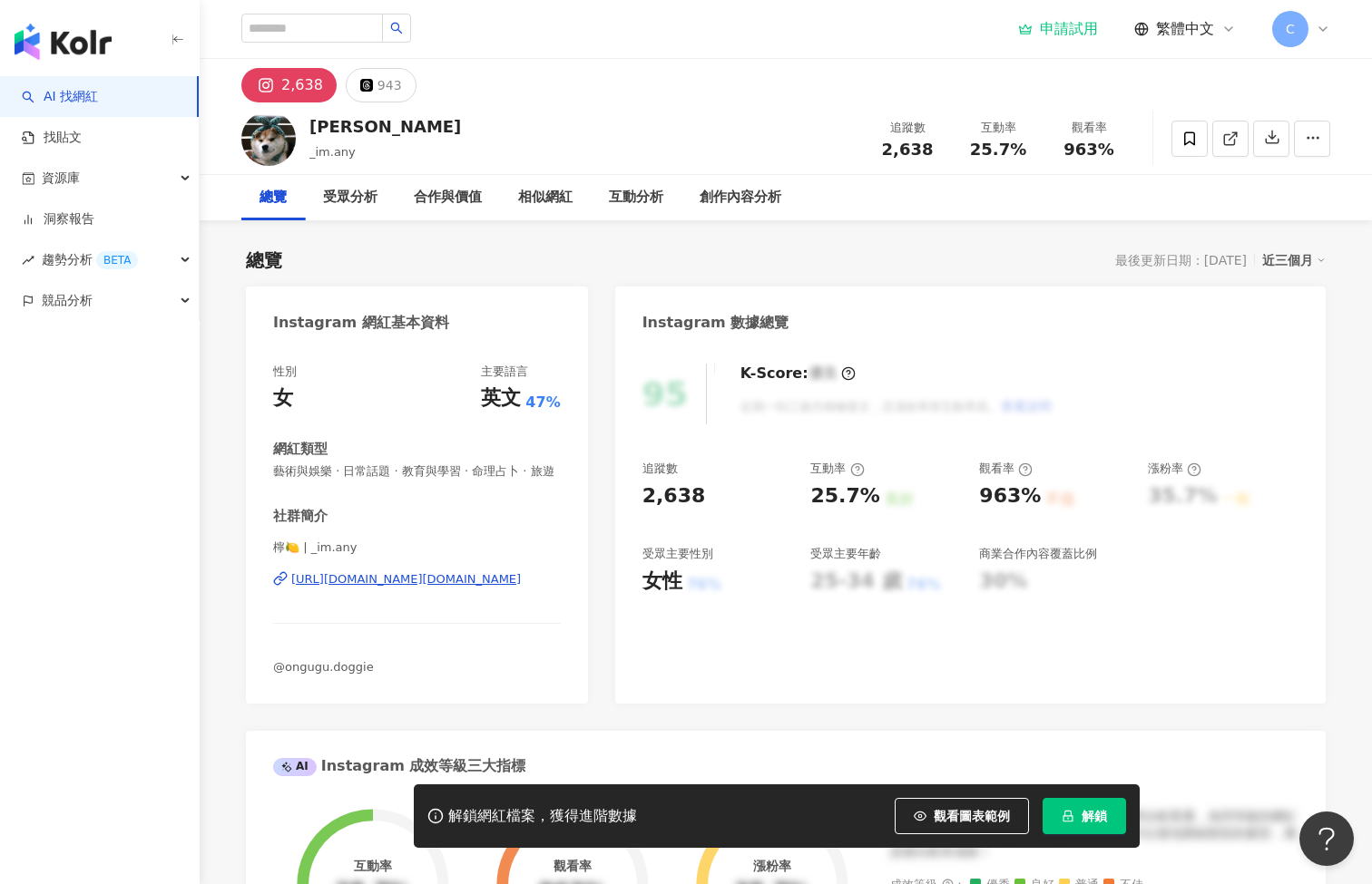
click at [373, 587] on div "https://www.instagram.com/_im.any/" at bounding box center [406, 579] width 230 height 16
drag, startPoint x: 360, startPoint y: 129, endPoint x: 308, endPoint y: 125, distance: 52.2
click at [308, 125] on div "ANNIE _im.any 追蹤數 2,638 互動率 25.7% 觀看率 963%" at bounding box center [785, 138] width 1161 height 72
click at [535, 127] on div "ANNIE _im.any 追蹤數 2,638 互動率 25.7% 觀看率 963%" at bounding box center [785, 138] width 1161 height 72
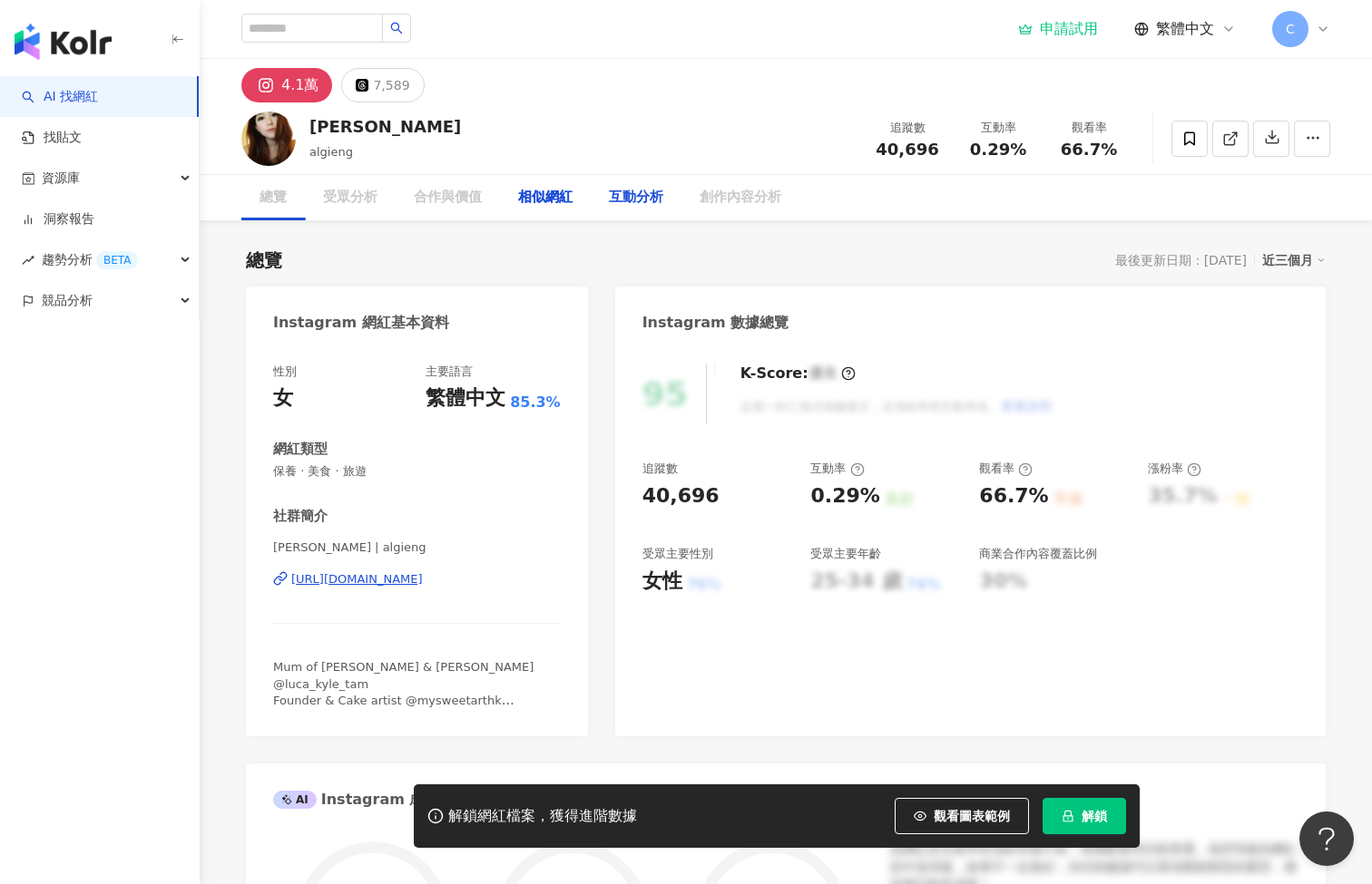
click at [636, 200] on div "互動分析" at bounding box center [636, 198] width 54 height 22
click at [640, 194] on div "互動分析" at bounding box center [636, 198] width 54 height 22
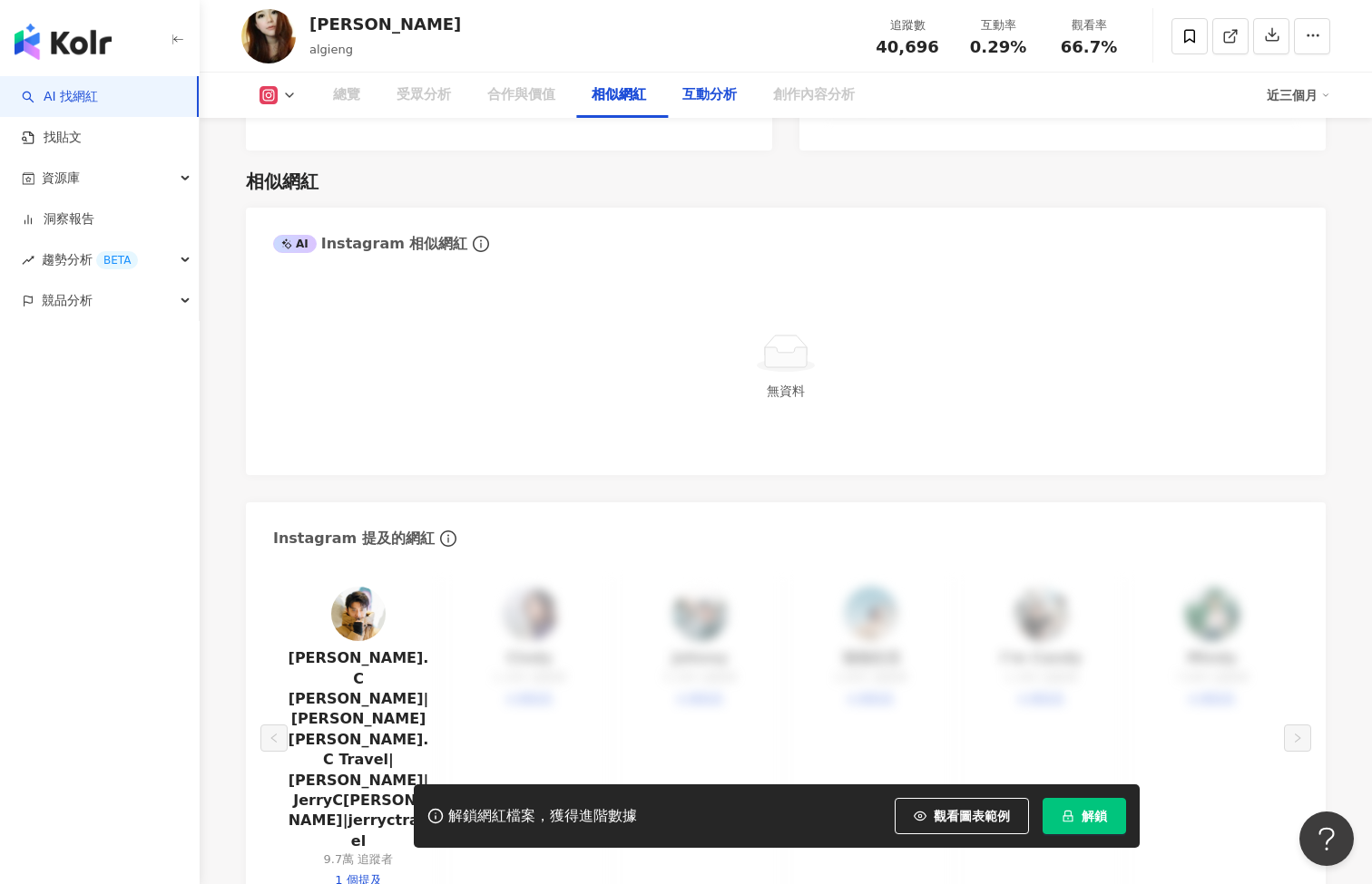
click at [703, 107] on div "互動分析" at bounding box center [709, 95] width 91 height 45
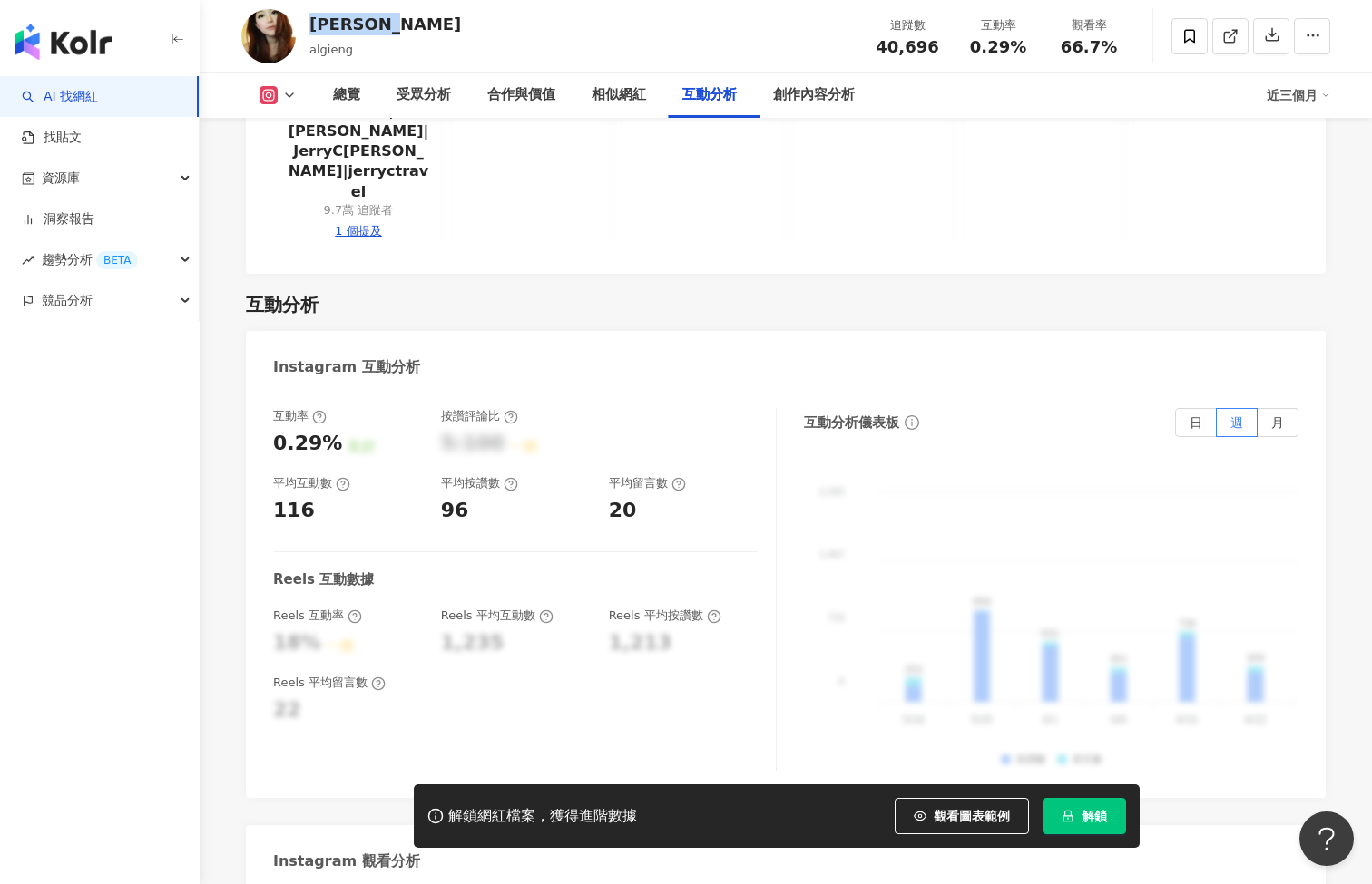
drag, startPoint x: 373, startPoint y: 30, endPoint x: 309, endPoint y: 31, distance: 64.0
click at [309, 31] on div "[PERSON_NAME] algieng 追蹤數 40,696 互動率 0.29% 觀看率 66.7%" at bounding box center [785, 35] width 1161 height 72
copy div "[PERSON_NAME]"
drag, startPoint x: 933, startPoint y: 47, endPoint x: 883, endPoint y: 43, distance: 50.2
click at [883, 43] on span "40,696" at bounding box center [906, 46] width 63 height 19
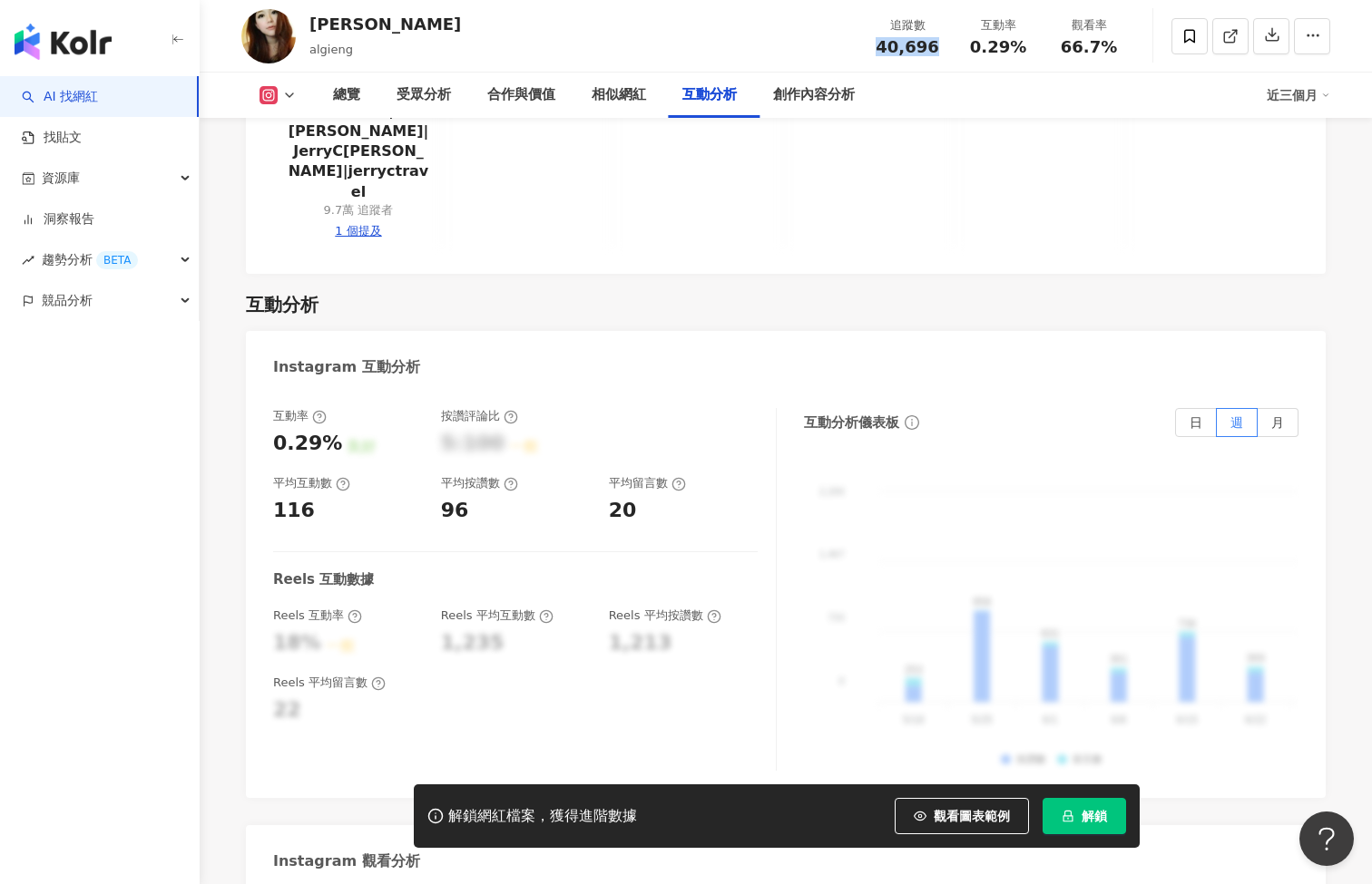
copy span "40,696"
click at [344, 113] on div "總覽" at bounding box center [347, 95] width 64 height 45
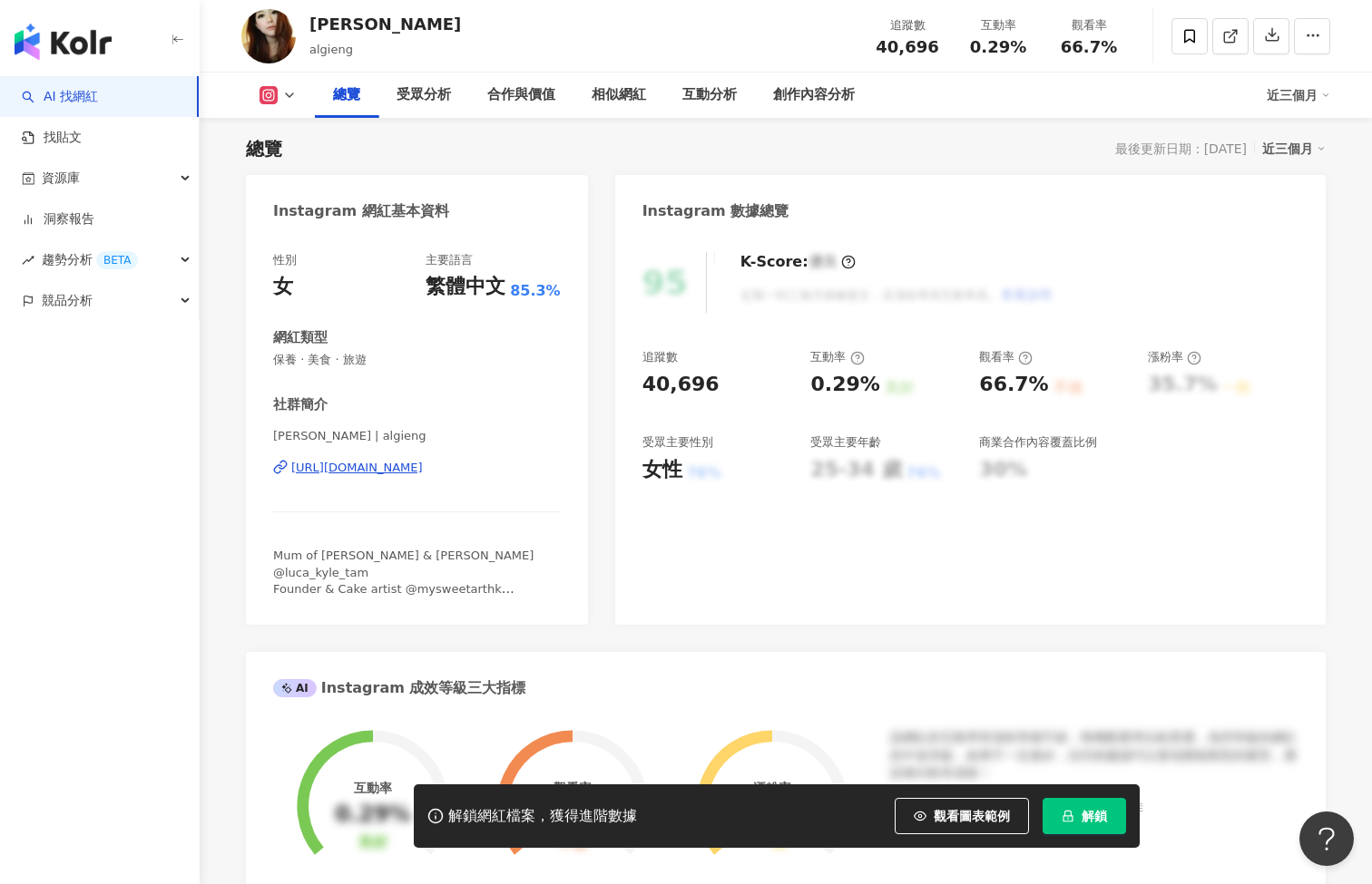
click at [423, 467] on div "[URL][DOMAIN_NAME]" at bounding box center [357, 468] width 132 height 16
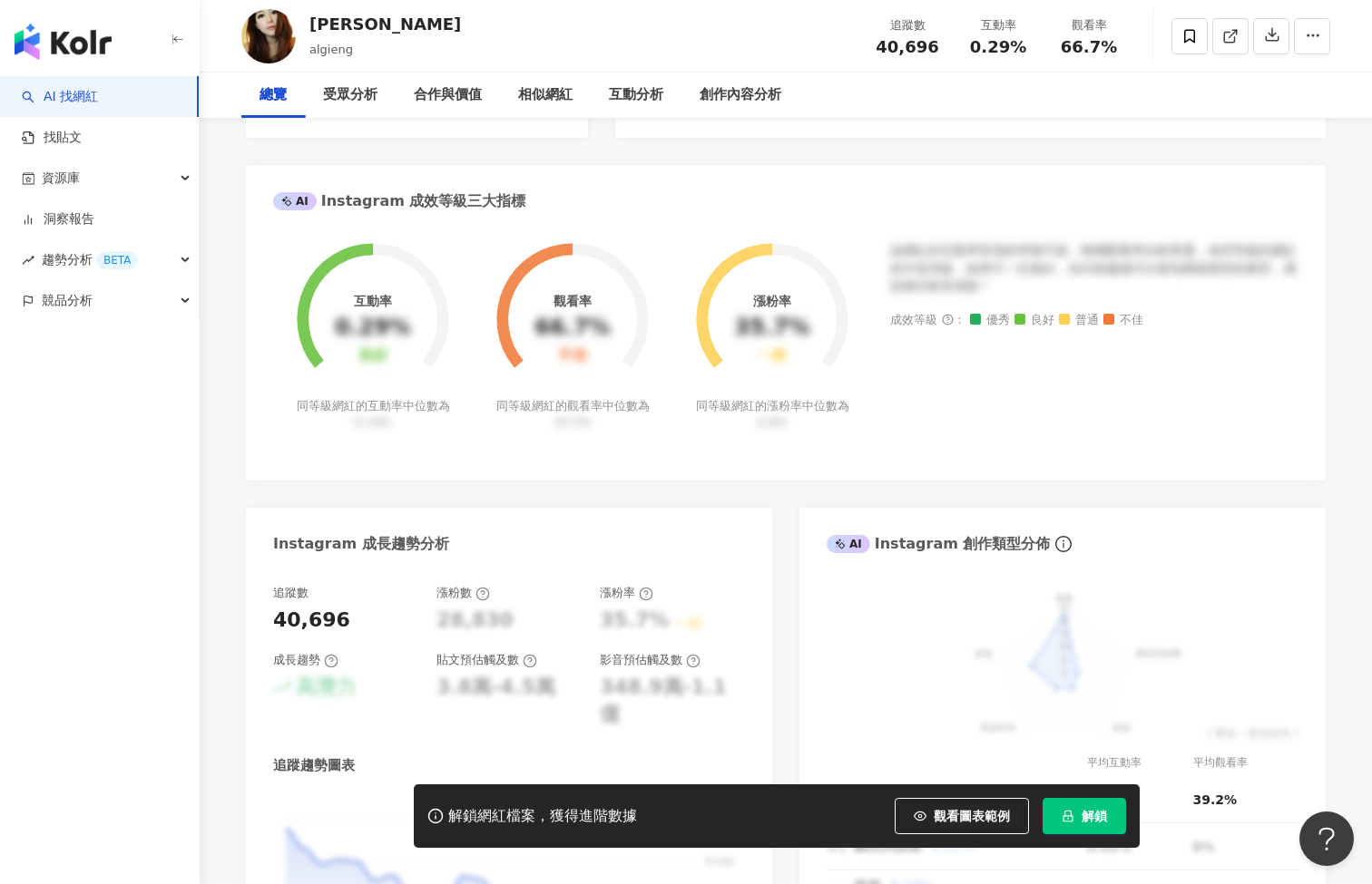
scroll to position [0, 0]
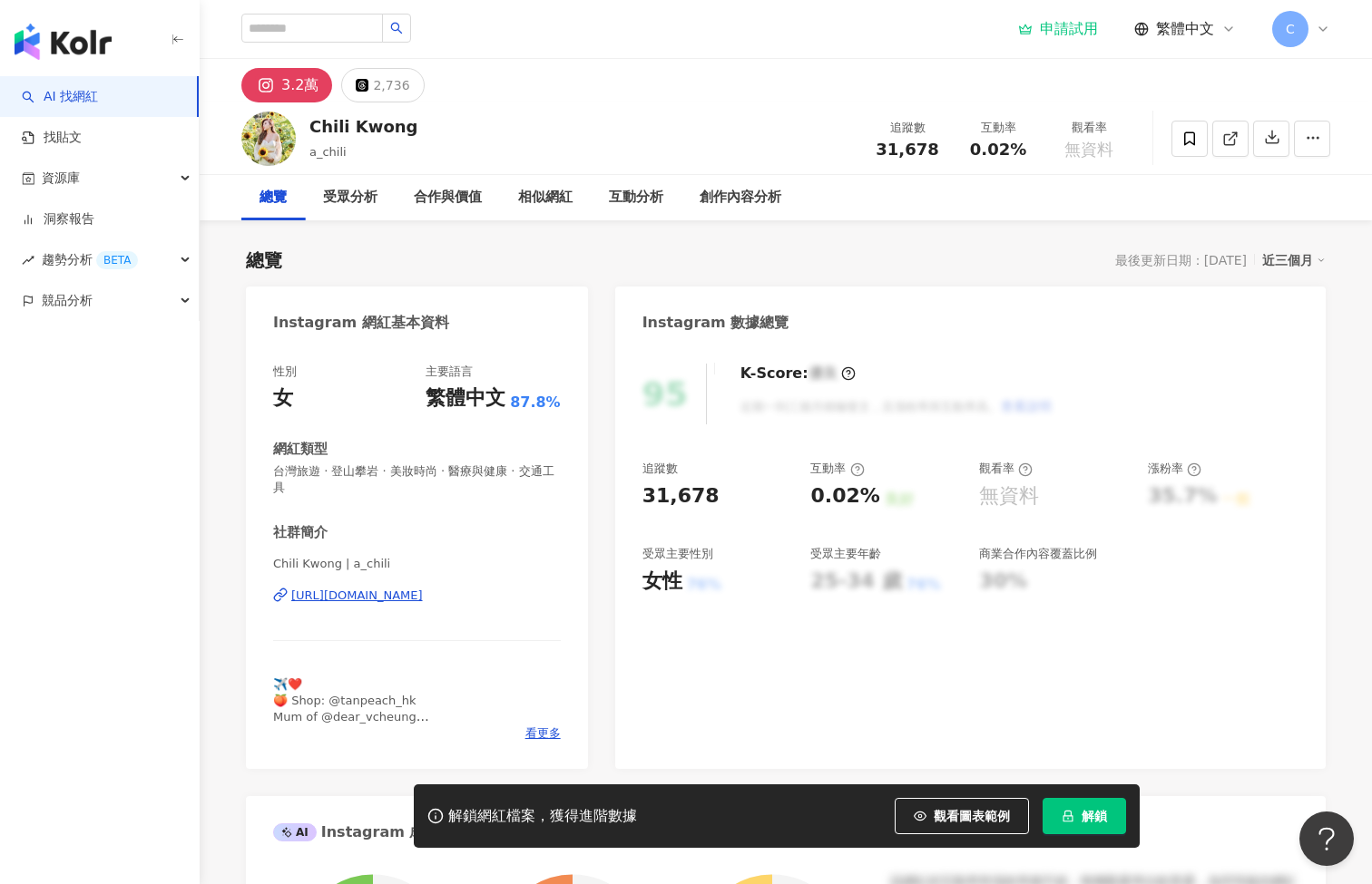
click at [408, 595] on div "[URL][DOMAIN_NAME]" at bounding box center [357, 595] width 132 height 16
click at [534, 734] on span "看更多" at bounding box center [542, 733] width 35 height 16
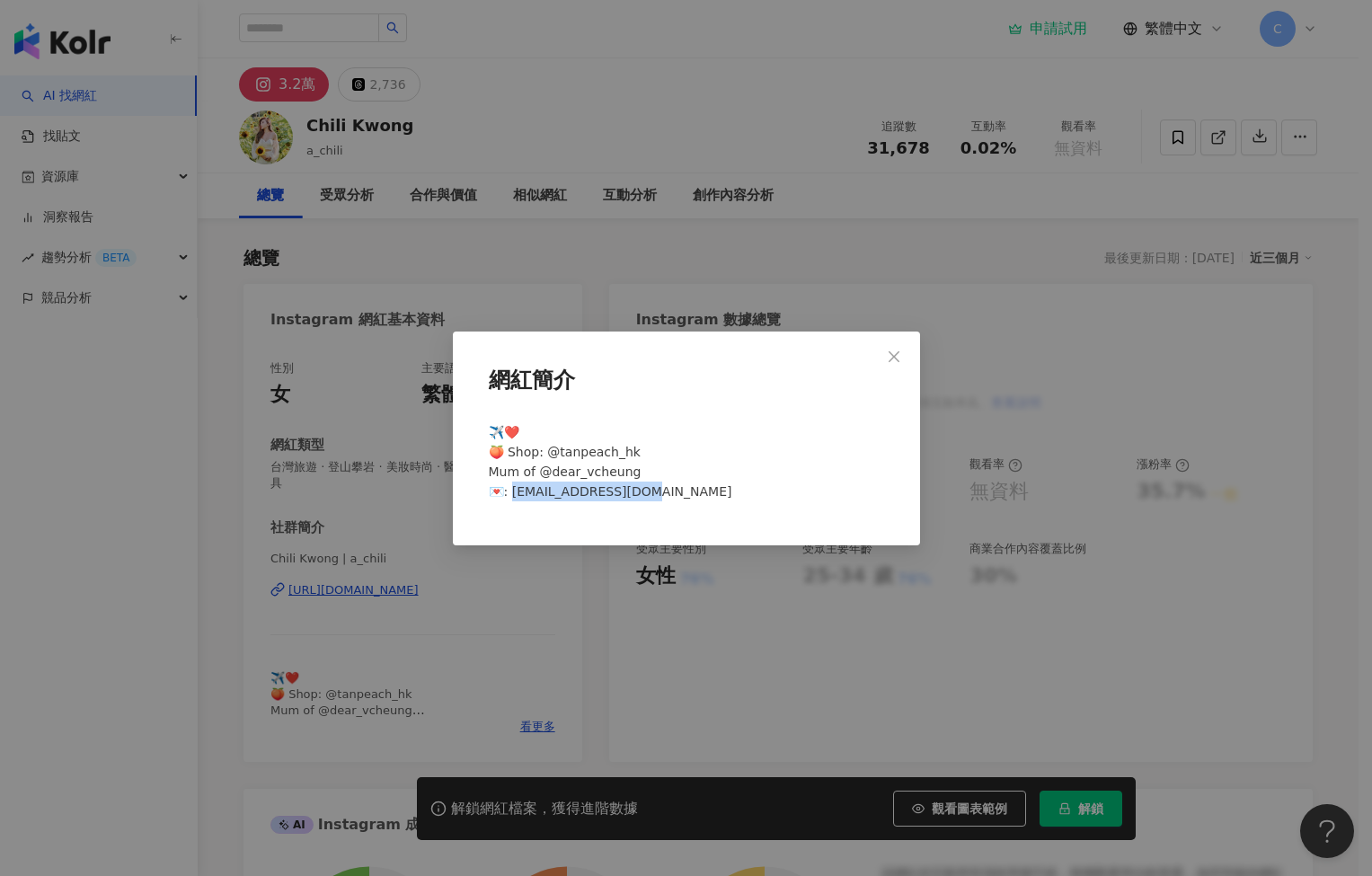
drag, startPoint x: 630, startPoint y: 495, endPoint x: 512, endPoint y: 482, distance: 118.7
click at [512, 482] on div "✈️❤️ 🍑 Shop: @tanpeach_hk Mum of @dear_vcheung 💌: [EMAIL_ADDRESS][DOMAIN_NAME]" at bounding box center [687, 469] width 410 height 109
copy span "[EMAIL_ADDRESS][DOMAIN_NAME]"
